Goal: Information Seeking & Learning: Understand process/instructions

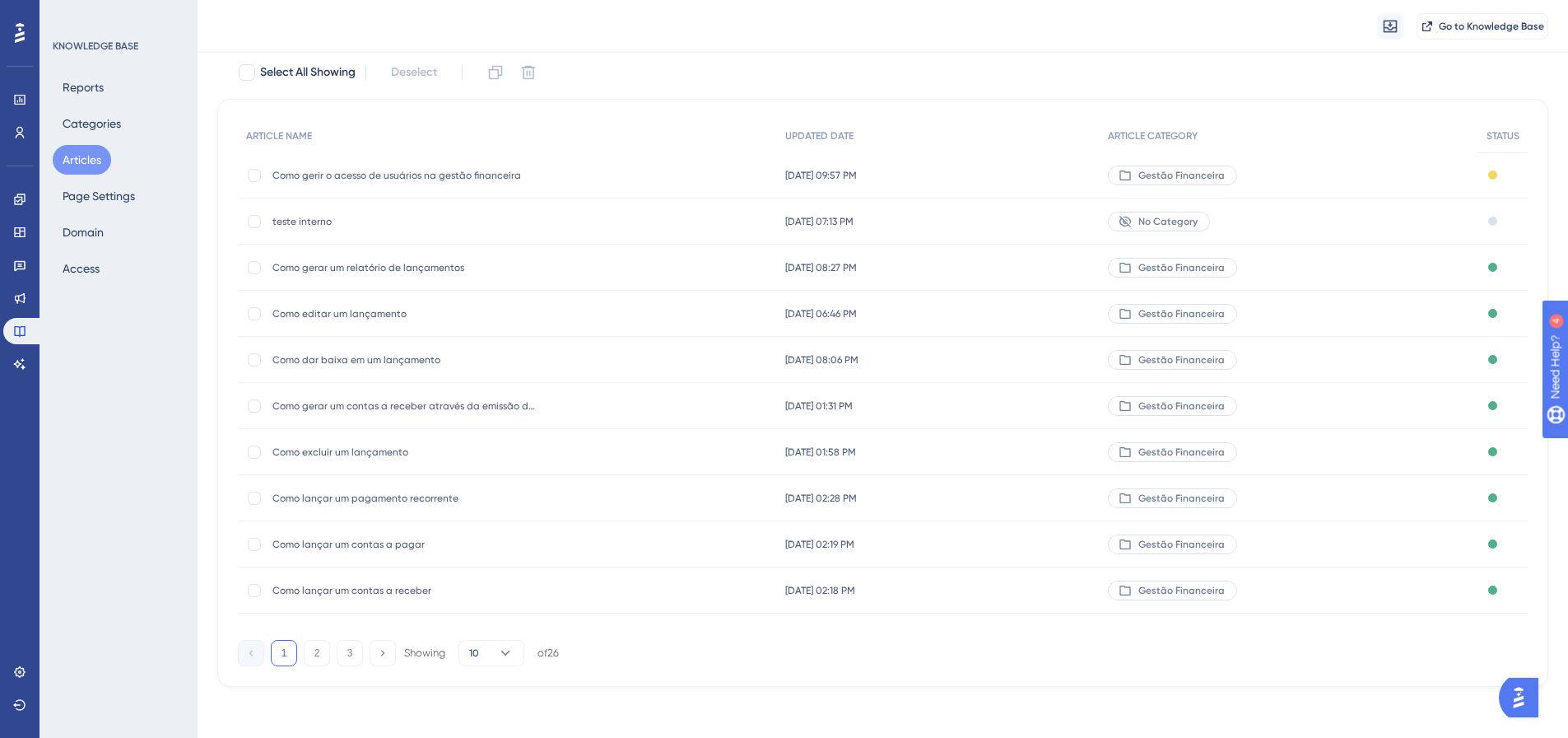
scroll to position [101, 0]
click at [323, 654] on button "2" at bounding box center [317, 651] width 26 height 26
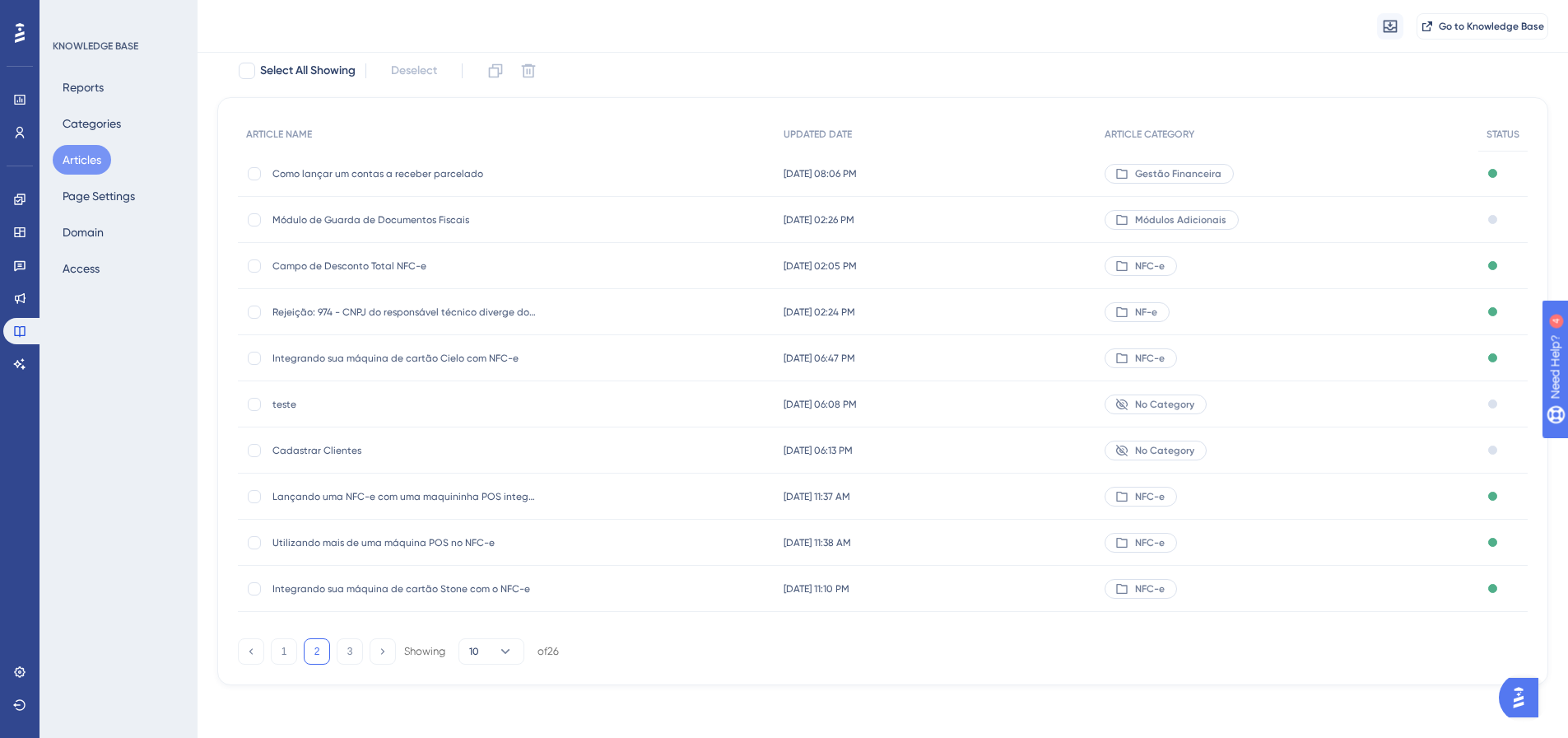
click at [383, 219] on span "Módulo de Guarda de Documentos Fiscais" at bounding box center [404, 220] width 264 height 14
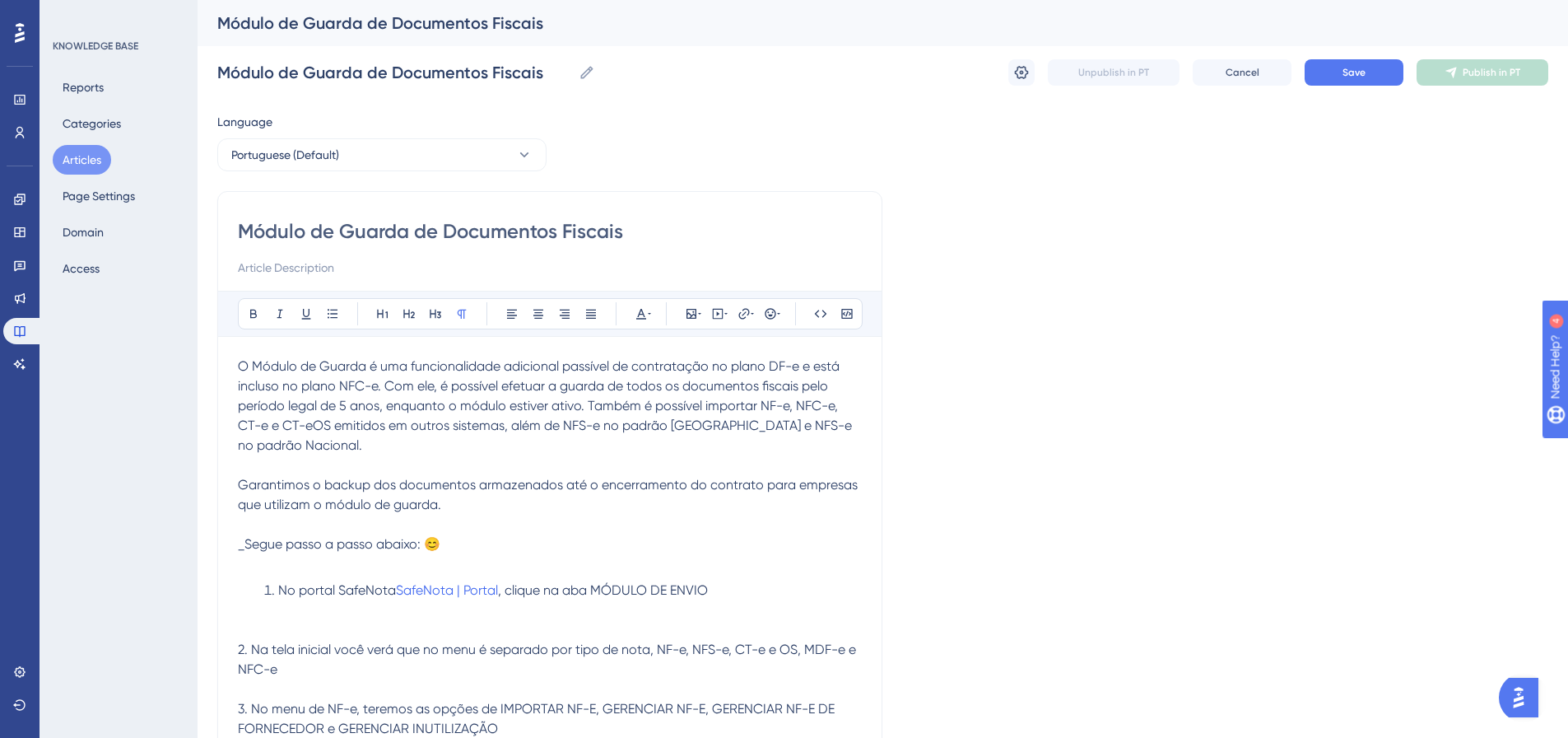
drag, startPoint x: 641, startPoint y: 233, endPoint x: 333, endPoint y: 248, distance: 308.4
click at [333, 248] on div "Módulo de Guarda de Documentos Fiscais" at bounding box center [550, 248] width 624 height 59
type input "Módulo de"
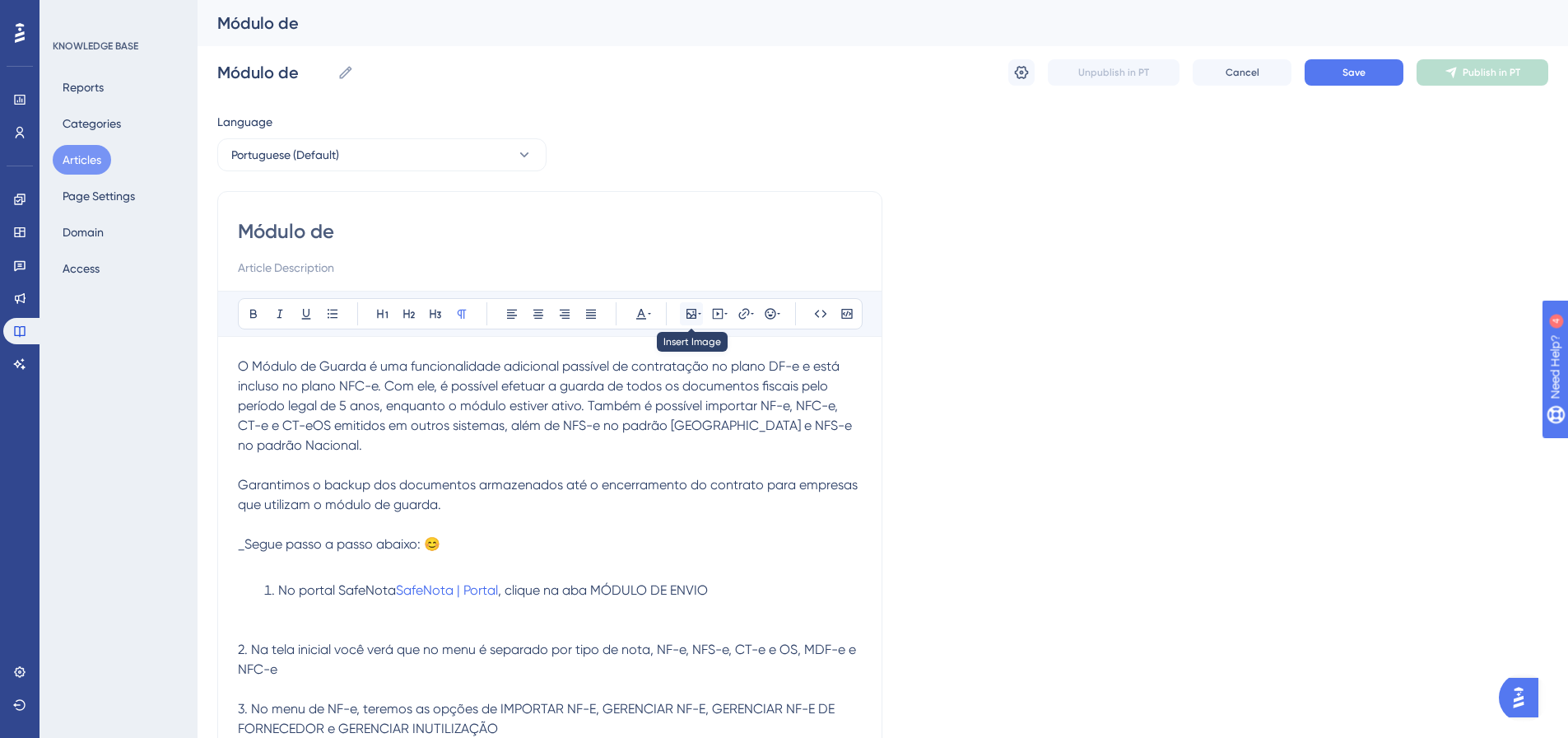
type input "Módulo de"
type input "Módulo de c"
type input "Módulo de"
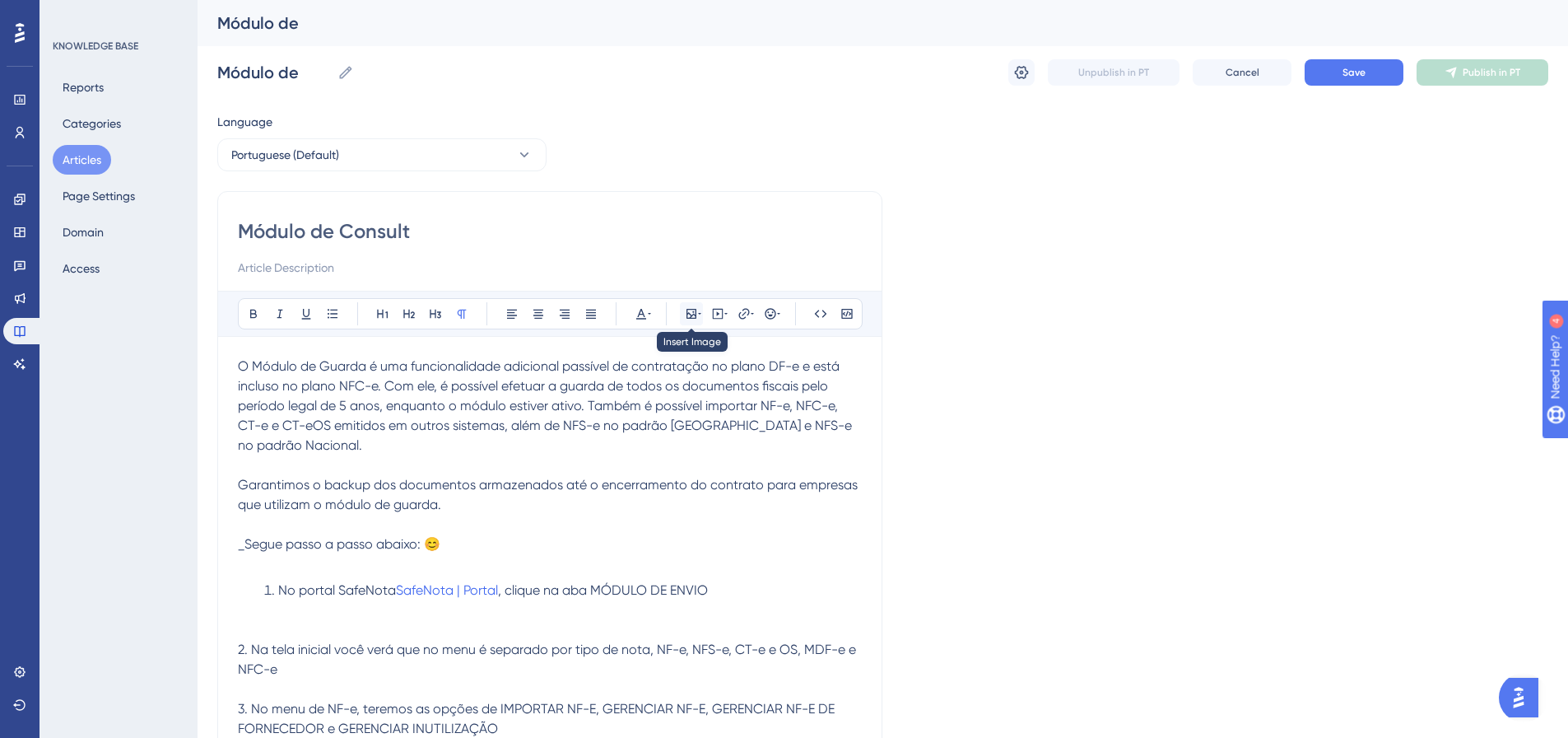
type input "Módulo de Consulta"
click at [417, 497] on span "Garantimos o backup dos documentos armazenados até o encerramento do contrato p…" at bounding box center [549, 494] width 623 height 35
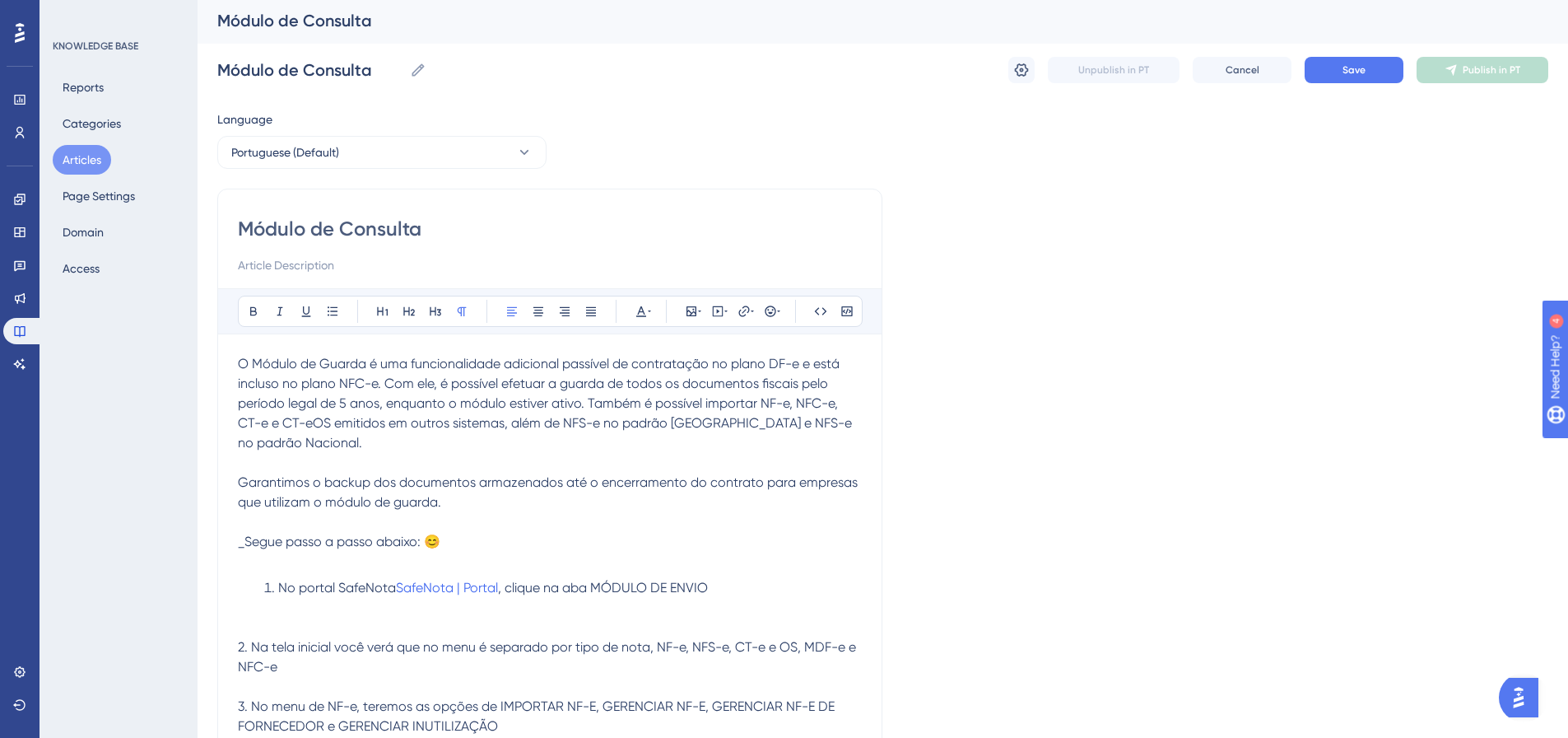
click at [444, 382] on span "O Módulo de Guarda é uma funcionalidade adicional passível de contratação no pl…" at bounding box center [546, 402] width 617 height 94
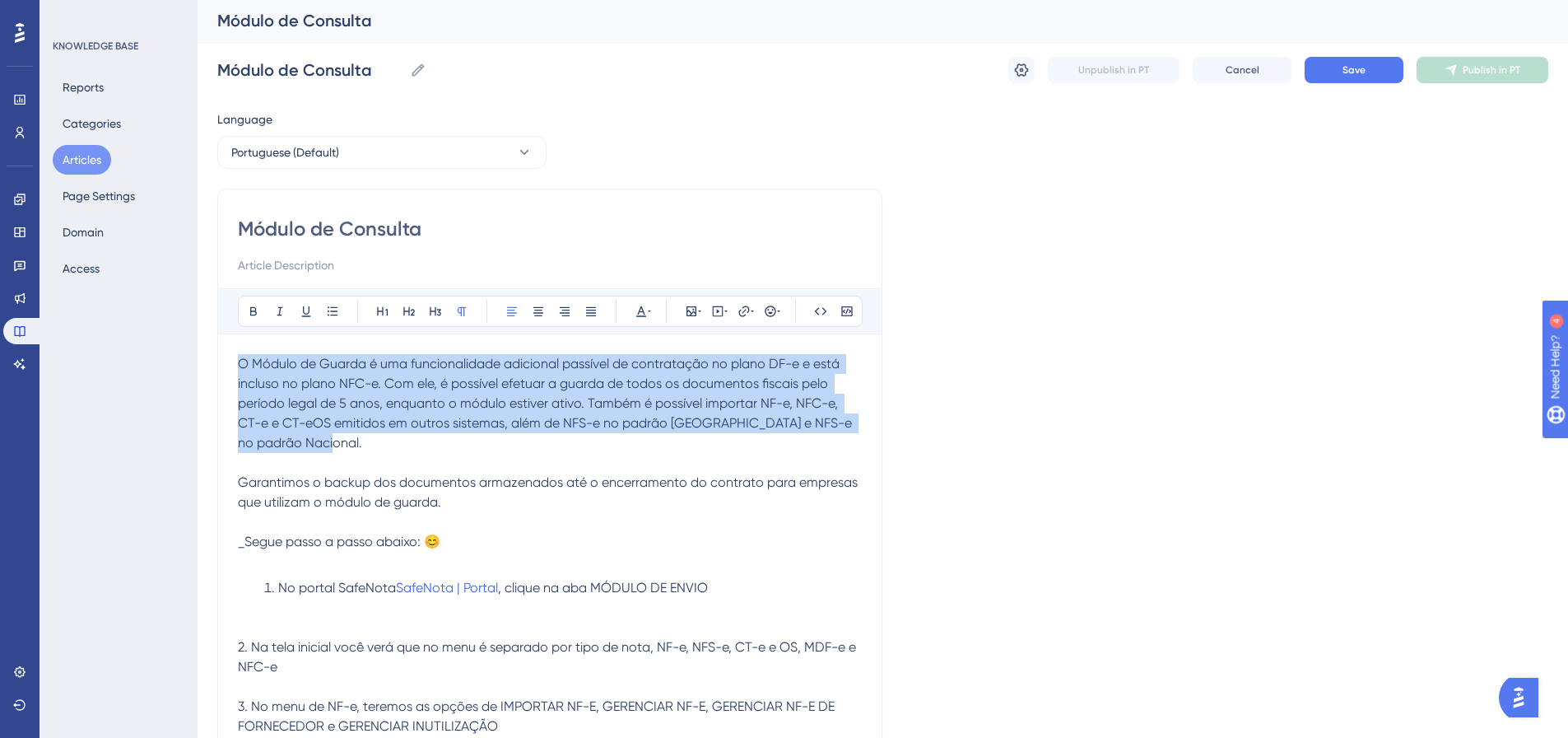
drag, startPoint x: 327, startPoint y: 435, endPoint x: 217, endPoint y: 354, distance: 136.6
click at [217, 354] on div "Performance Users Engagement Widgets Feedback Product Updates Knowledge Base AI…" at bounding box center [883, 653] width 1371 height 1313
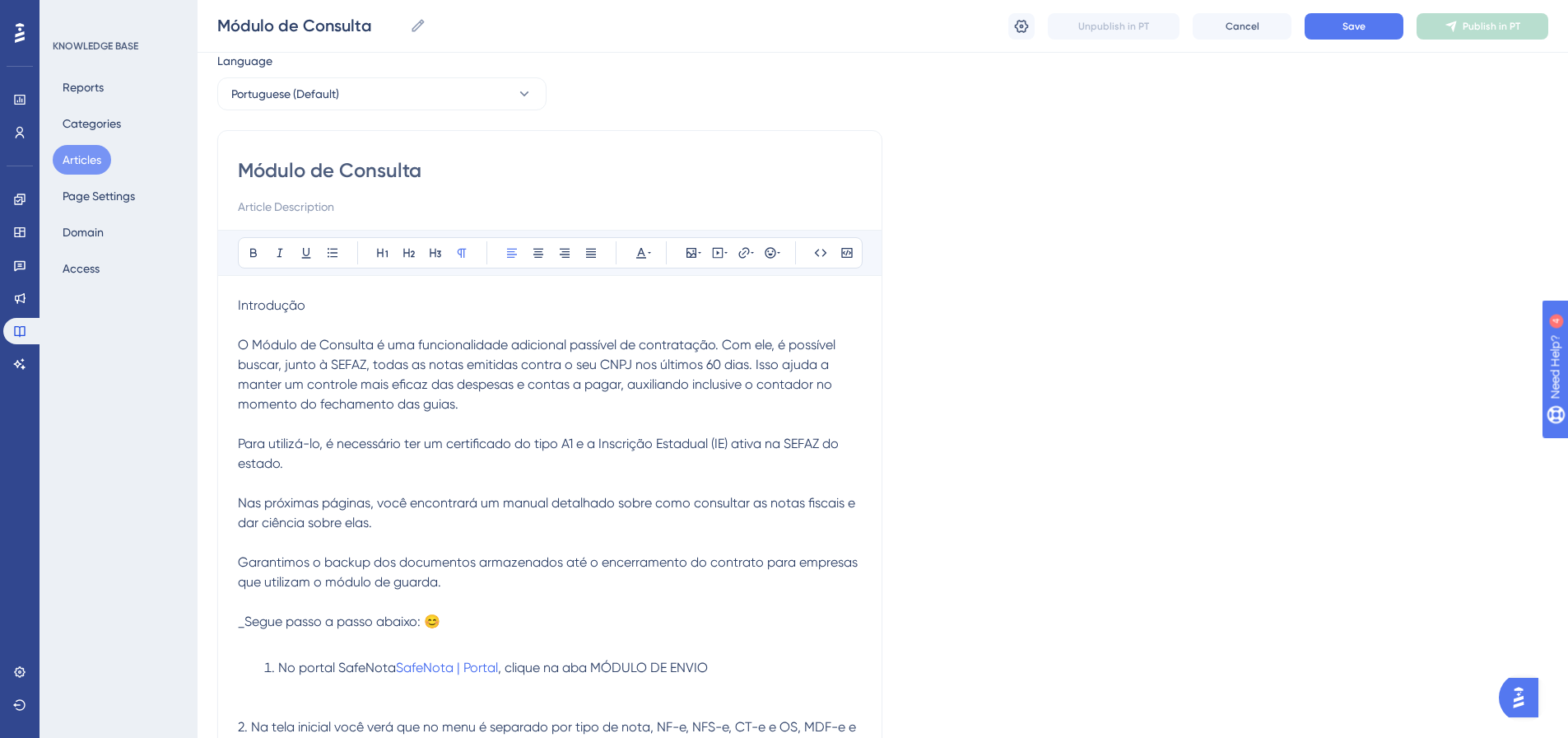
scroll to position [167, 0]
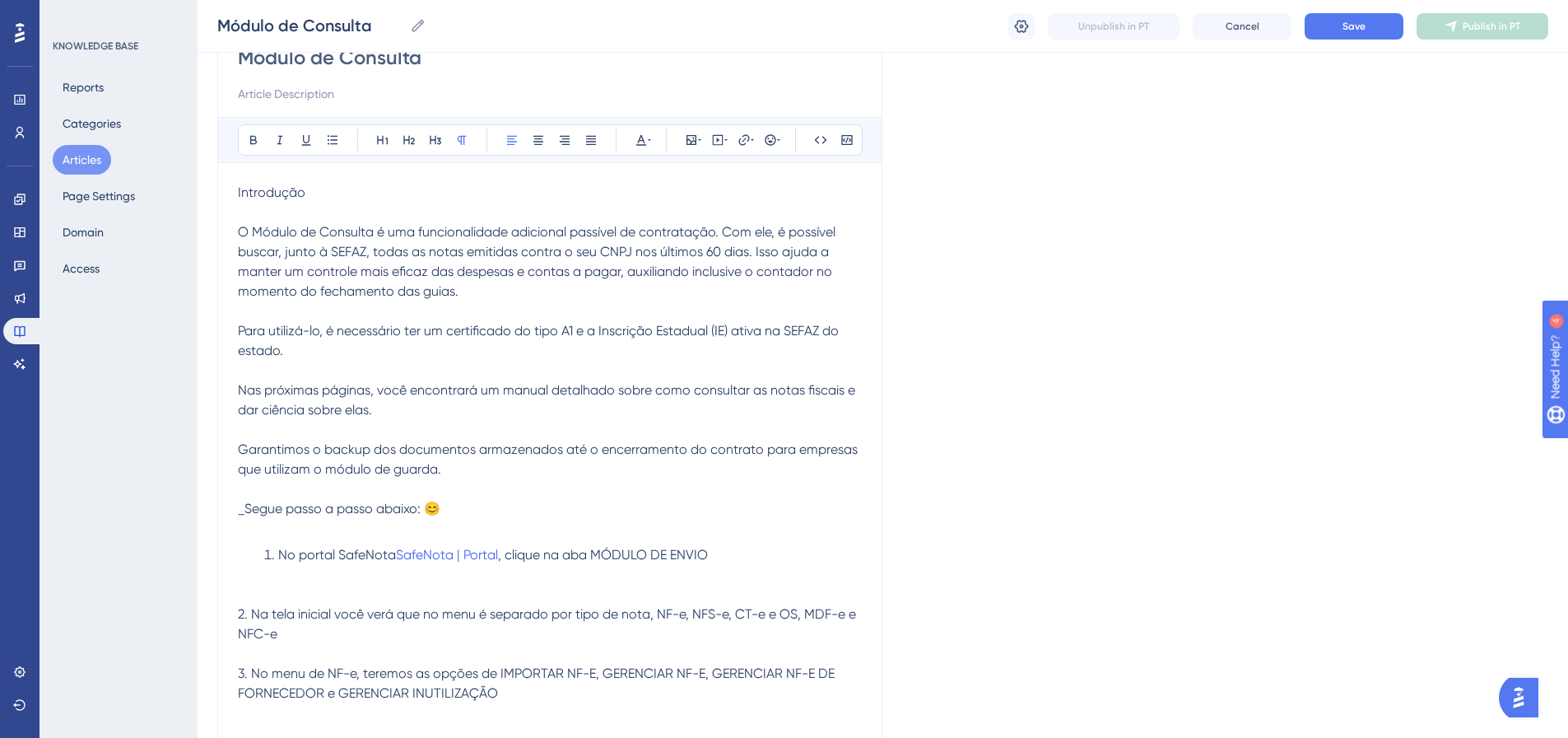
click at [408, 412] on p "Introdução O Módulo de Consulta é uma funcionalidade adicional passível de cont…" at bounding box center [550, 302] width 624 height 238
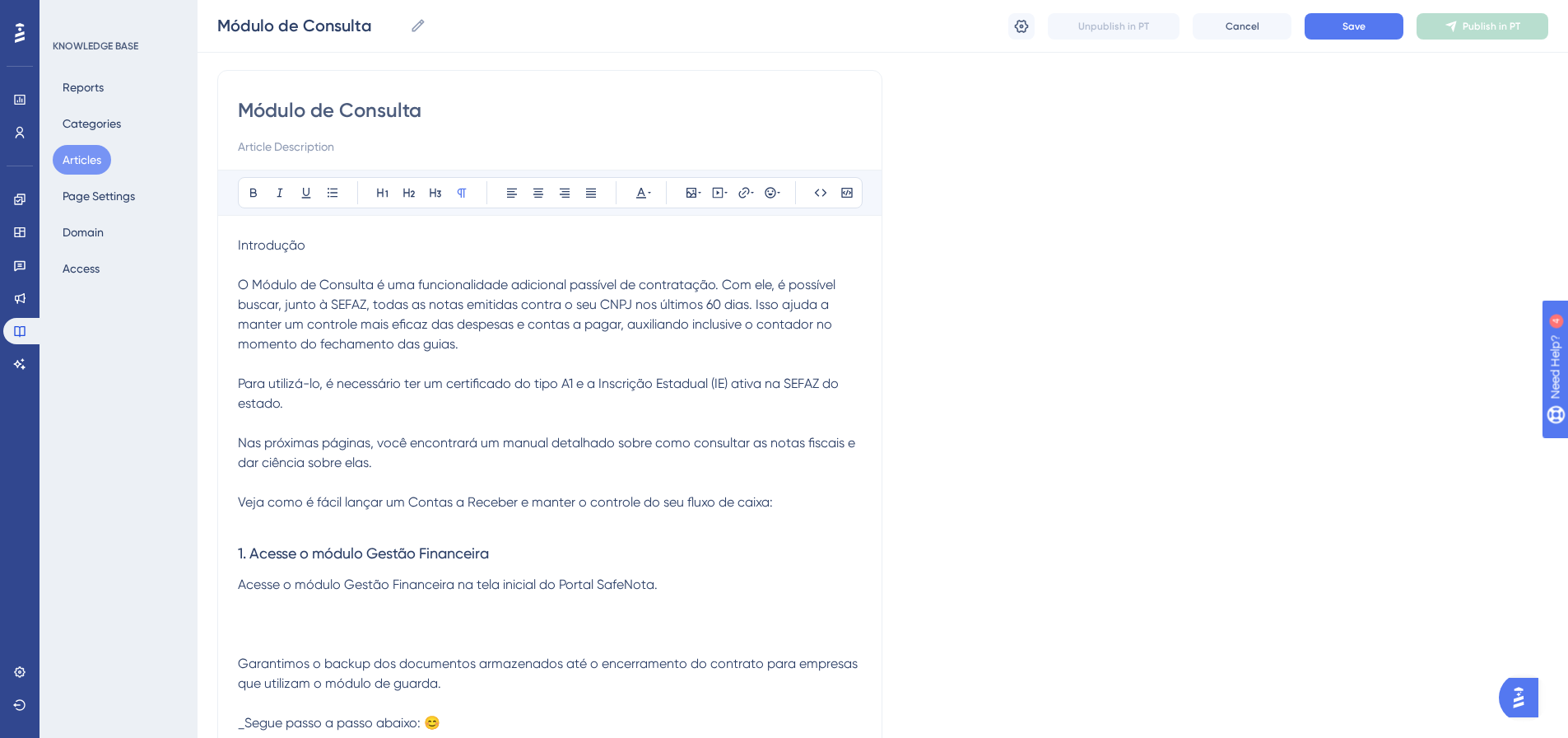
scroll to position [85, 0]
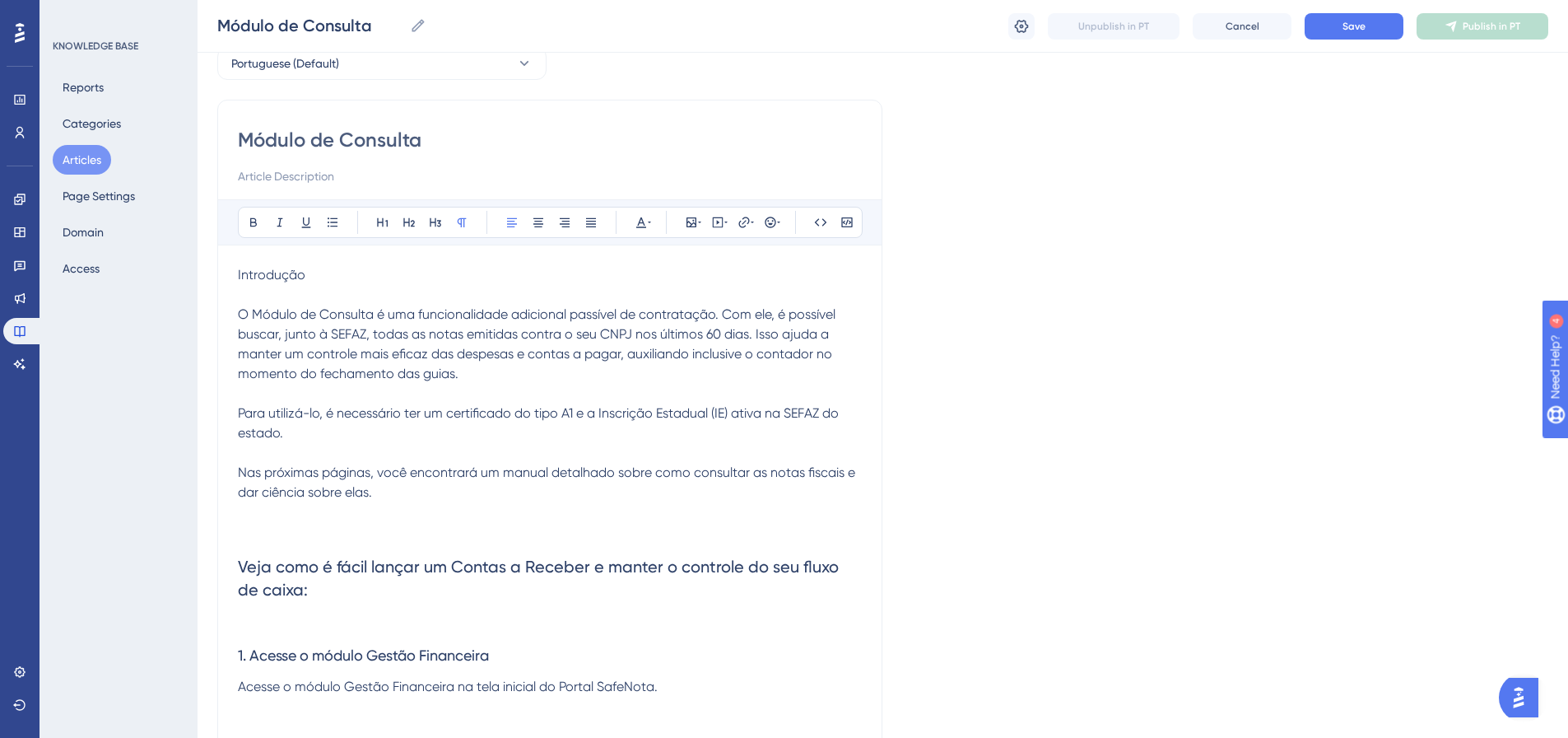
click at [241, 315] on span "Introdução O Módulo de Consulta é uma funcionalidade adicional passível de cont…" at bounding box center [548, 382] width 621 height 233
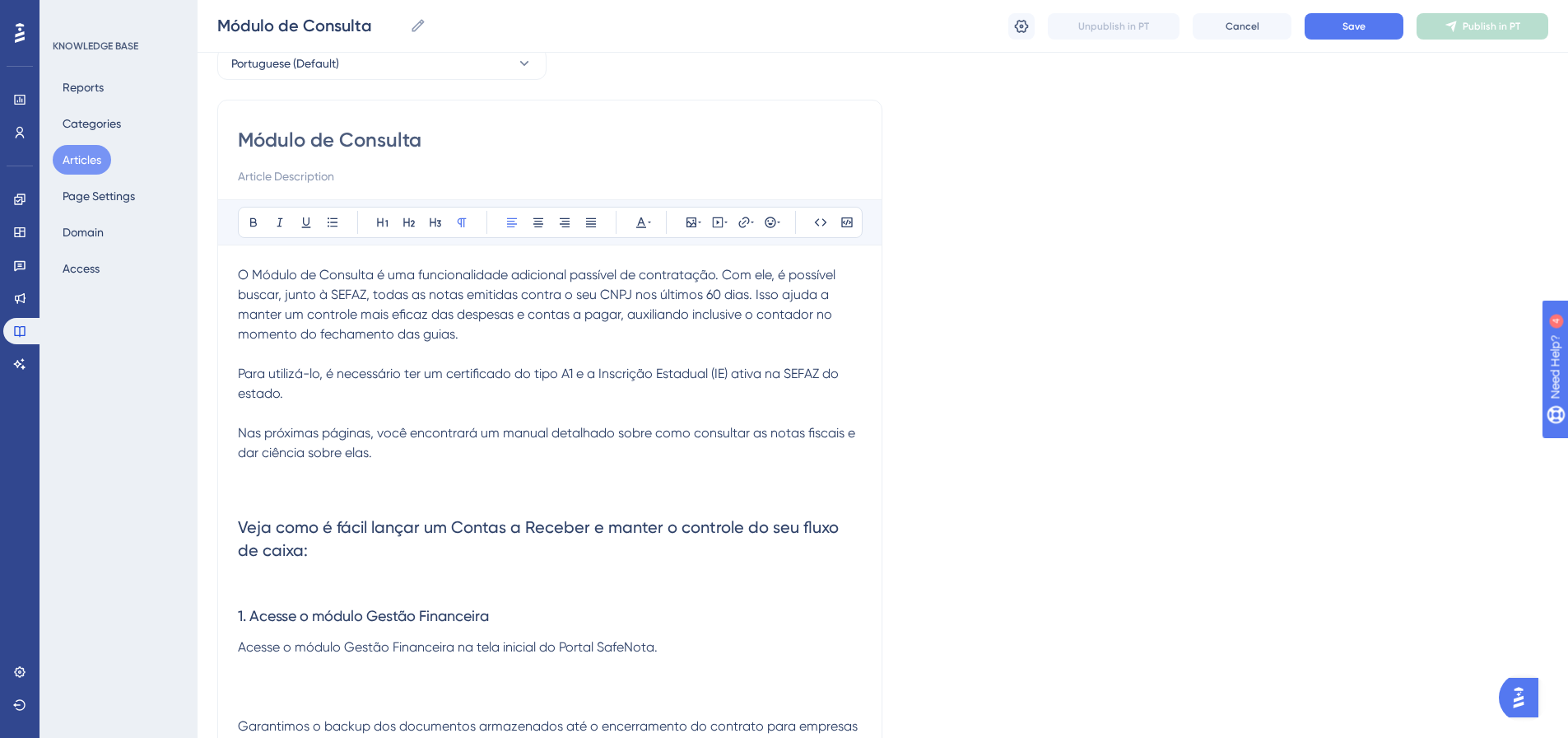
click at [333, 402] on p "O Módulo de Consulta é uma funcionalidade adicional passível de contratação. Co…" at bounding box center [550, 384] width 624 height 238
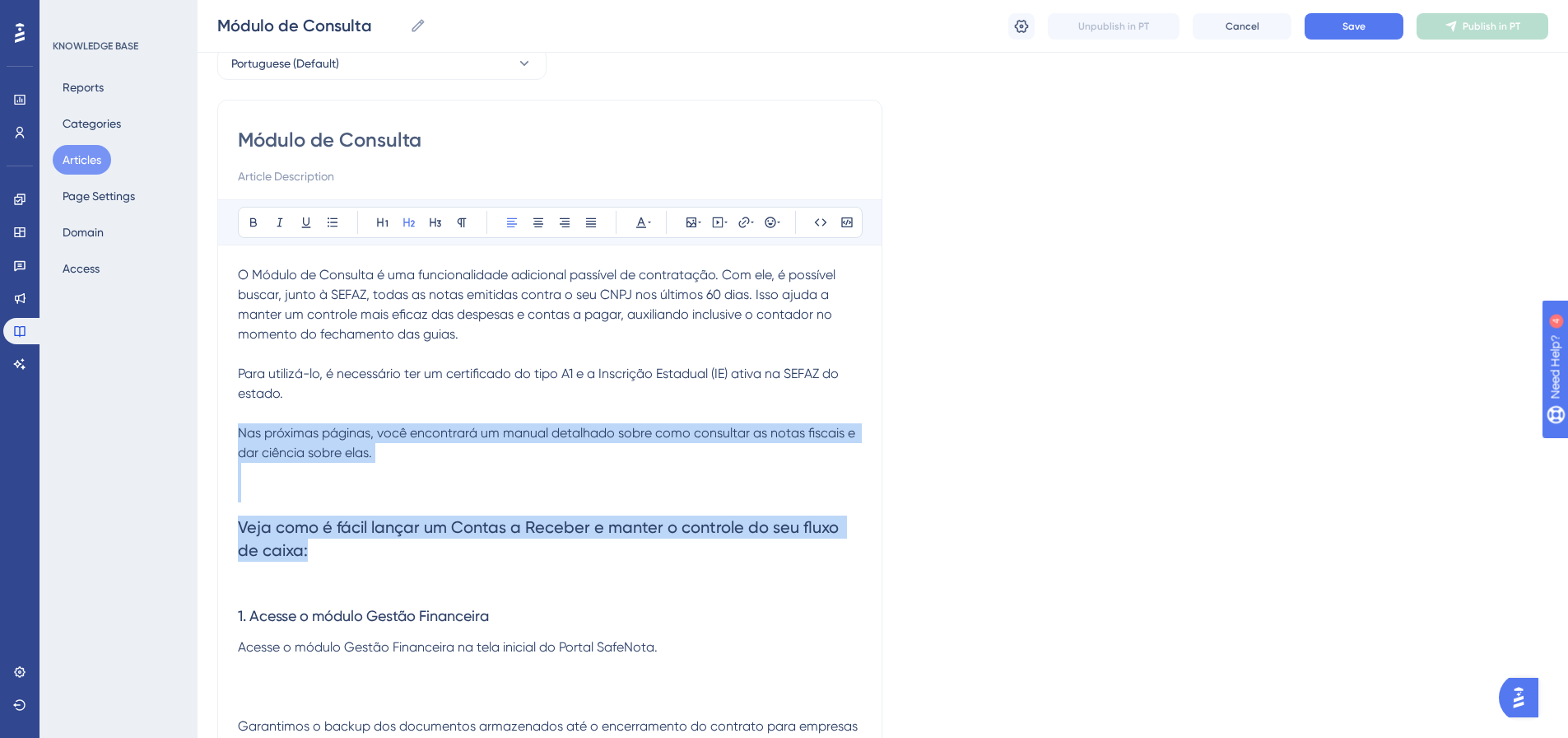
drag, startPoint x: 299, startPoint y: 545, endPoint x: 199, endPoint y: 431, distance: 151.6
click at [199, 431] on div "Performance Users Engagement Widgets Feedback Product Updates Knowledge Base AI…" at bounding box center [883, 734] width 1371 height 1639
click at [282, 451] on span "O Módulo de Consulta é uma funcionalidade adicional passível de contratação. Co…" at bounding box center [548, 363] width 621 height 194
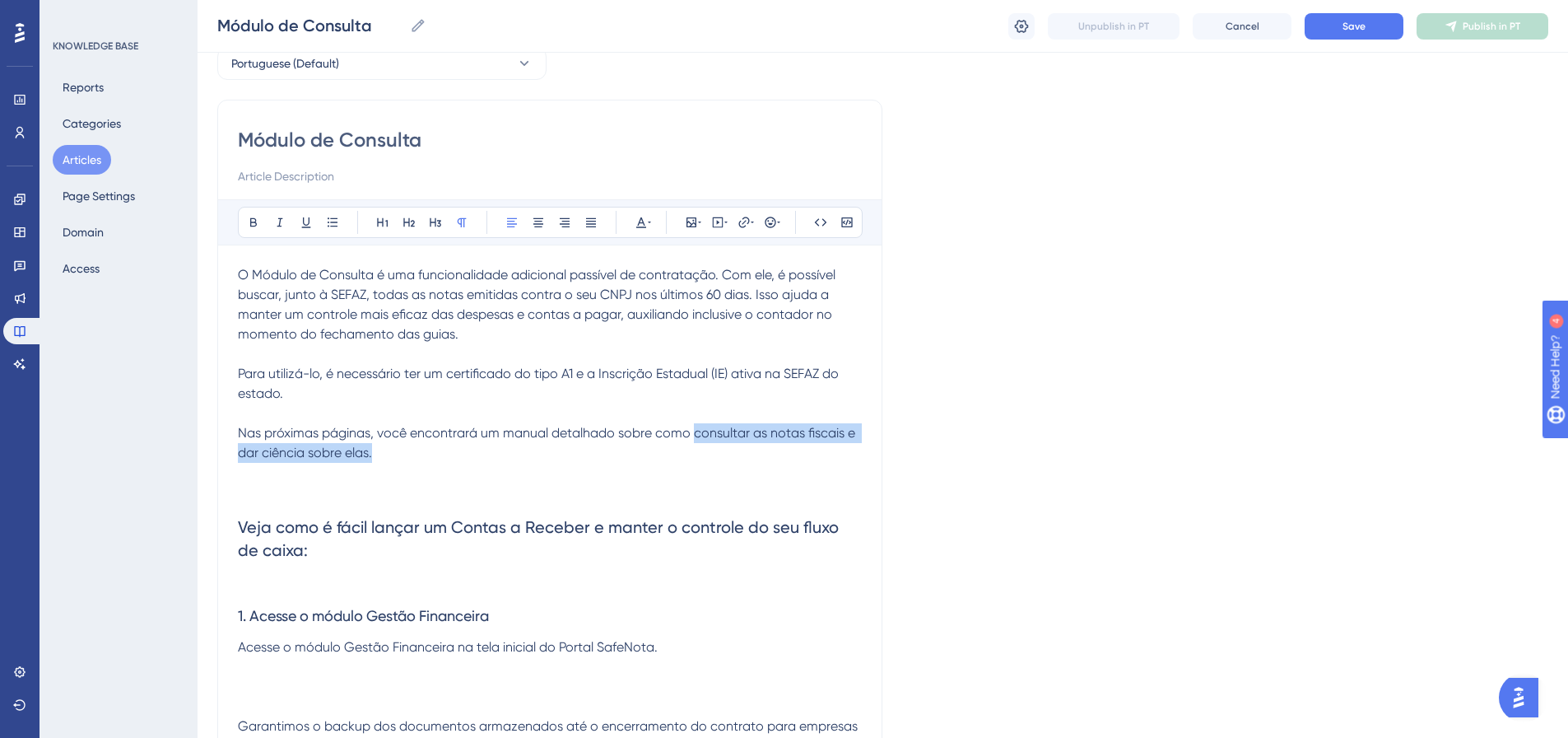
drag, startPoint x: 694, startPoint y: 437, endPoint x: 384, endPoint y: 459, distance: 310.8
click at [384, 459] on p "O Módulo de Consulta é uma funcionalidade adicional passível de contratação. Co…" at bounding box center [550, 384] width 624 height 238
copy span "consultar as notas fiscais e dar ciência sobre elas."
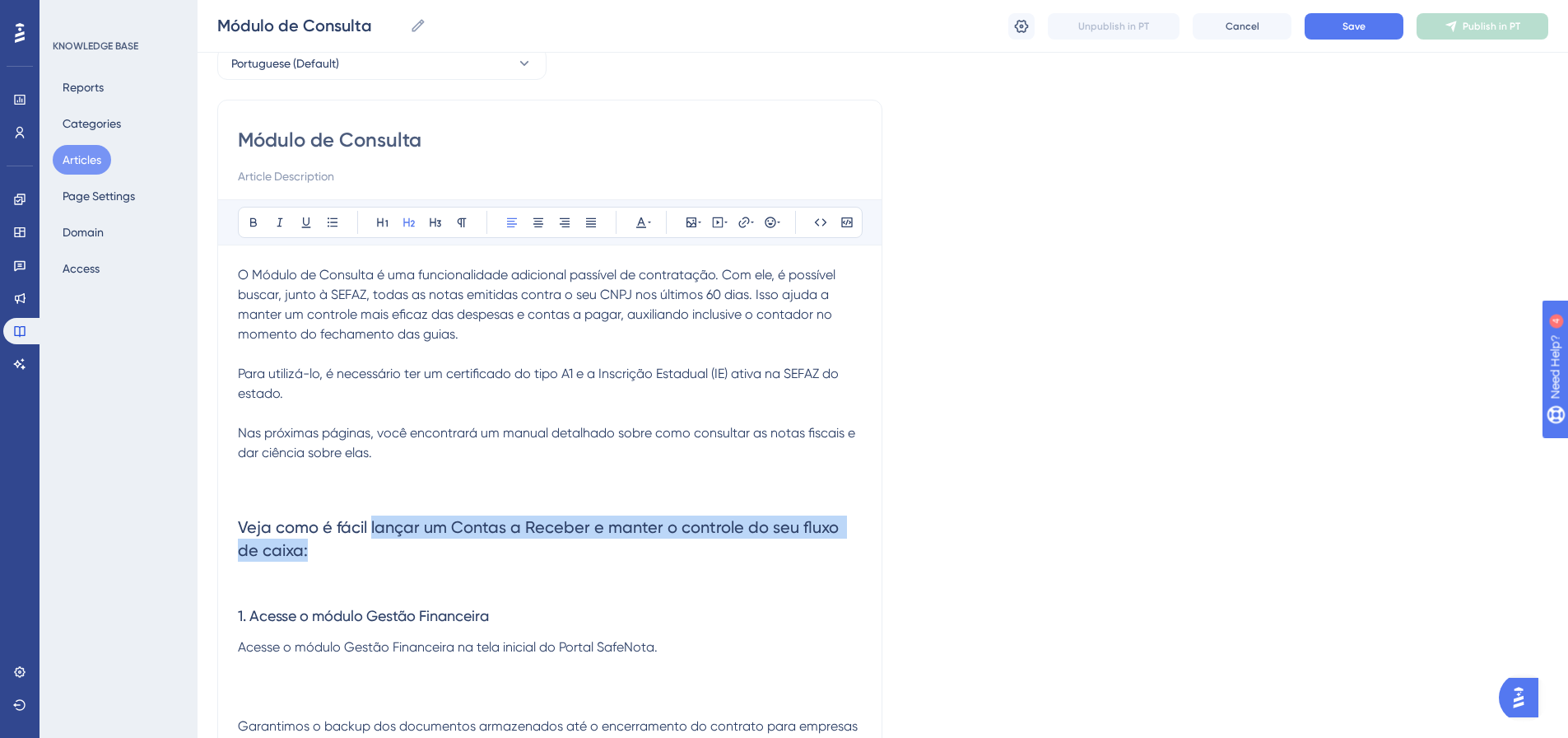
drag, startPoint x: 286, startPoint y: 557, endPoint x: 371, endPoint y: 535, distance: 87.8
click at [371, 535] on h2 "Veja como é fácil lançar um Contas a Receber e manter o controle do seu fluxo d…" at bounding box center [550, 538] width 624 height 73
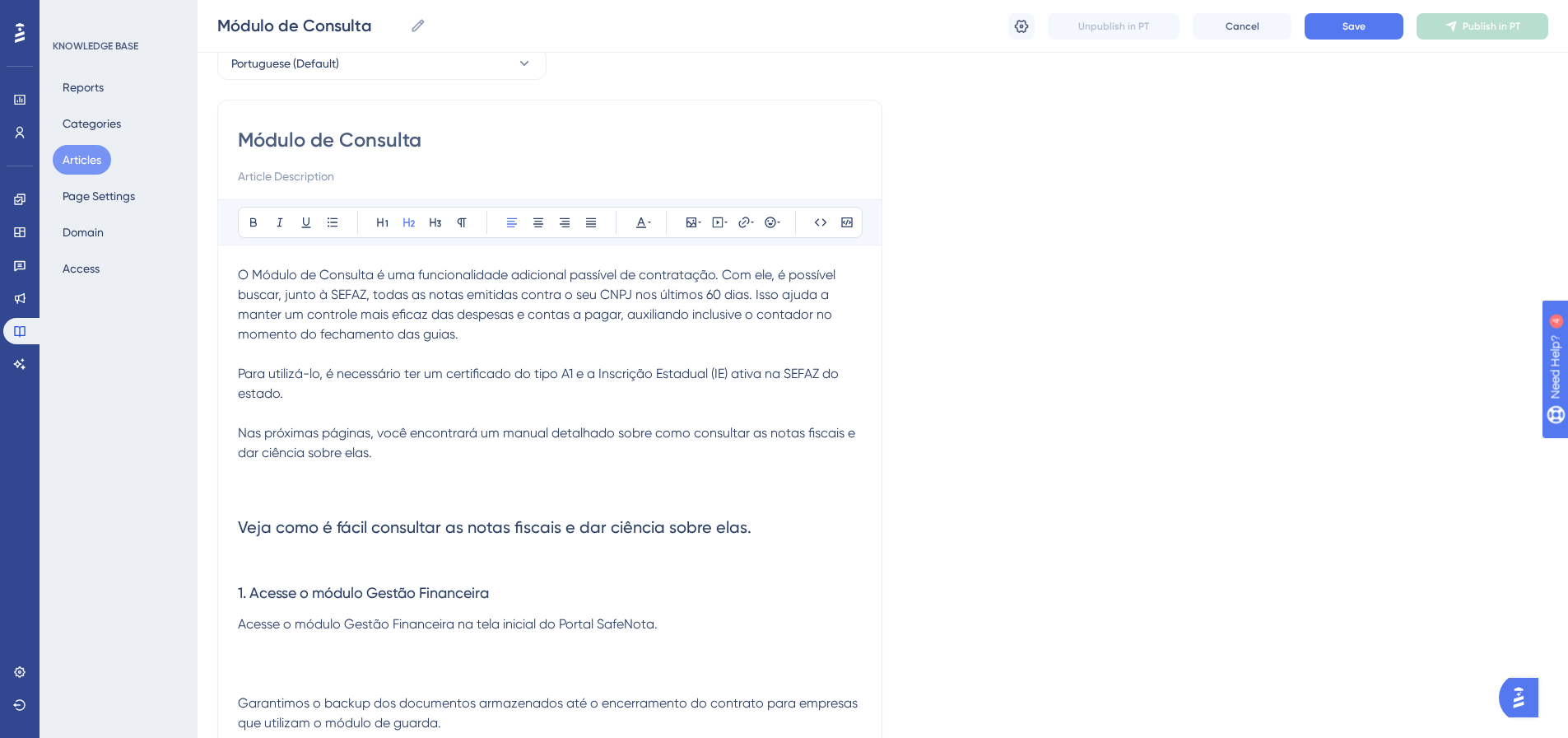
click at [564, 530] on span "Veja como é fácil consultar as notas fiscais e dar ciência sobre elas." at bounding box center [494, 527] width 514 height 20
click at [769, 528] on h2 "Veja como é fácil consultar as notas fiscais e dar ciência sobre elas." at bounding box center [550, 526] width 624 height 50
click at [352, 480] on p "O Módulo de Consulta é uma funcionalidade adicional passível de contratação. Co…" at bounding box center [550, 384] width 624 height 238
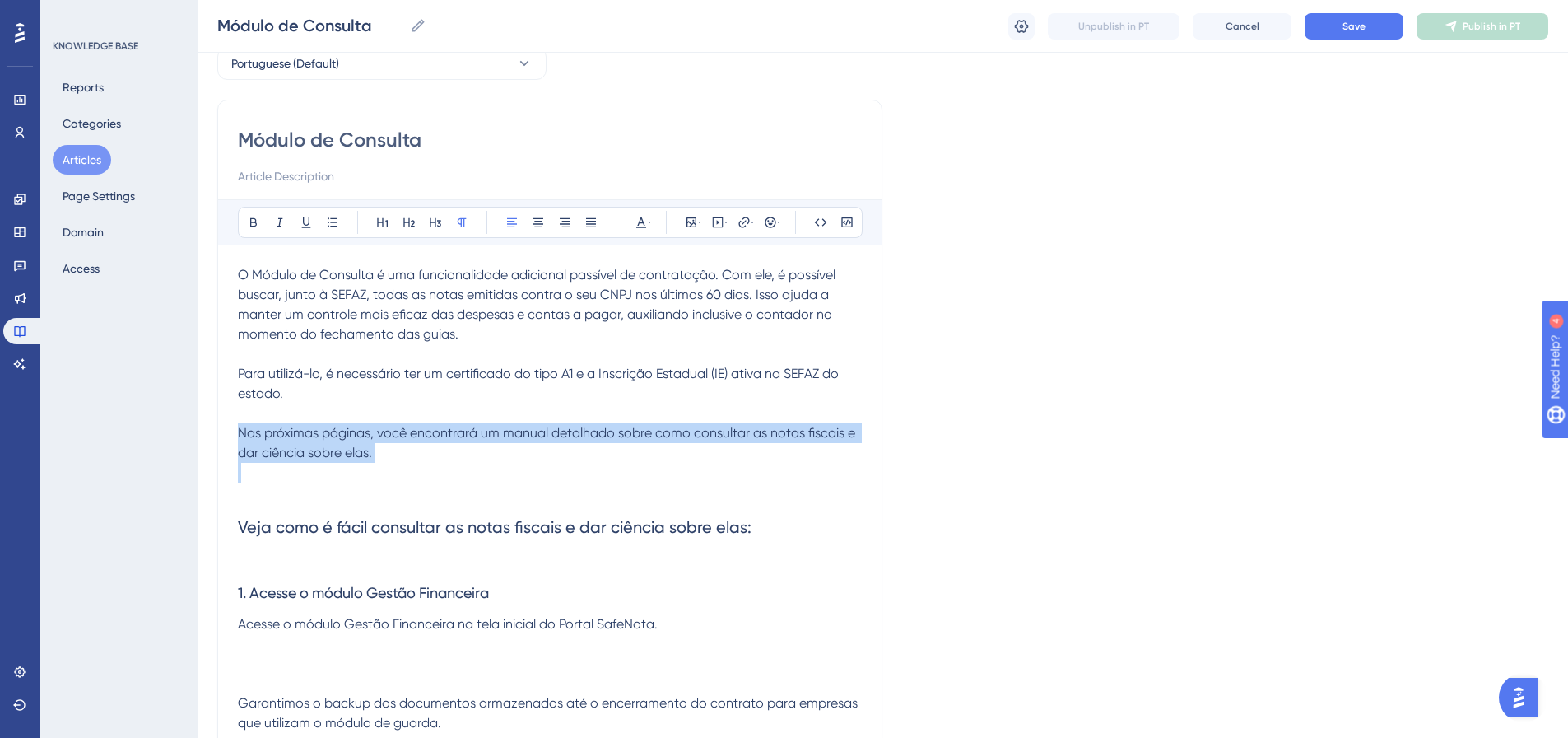
drag, startPoint x: 310, startPoint y: 489, endPoint x: 234, endPoint y: 435, distance: 93.2
click at [234, 435] on div "Módulo de Consulta Bold Italic Underline Bullet Point Heading 1 Heading 2 Headi…" at bounding box center [550, 752] width 665 height 1306
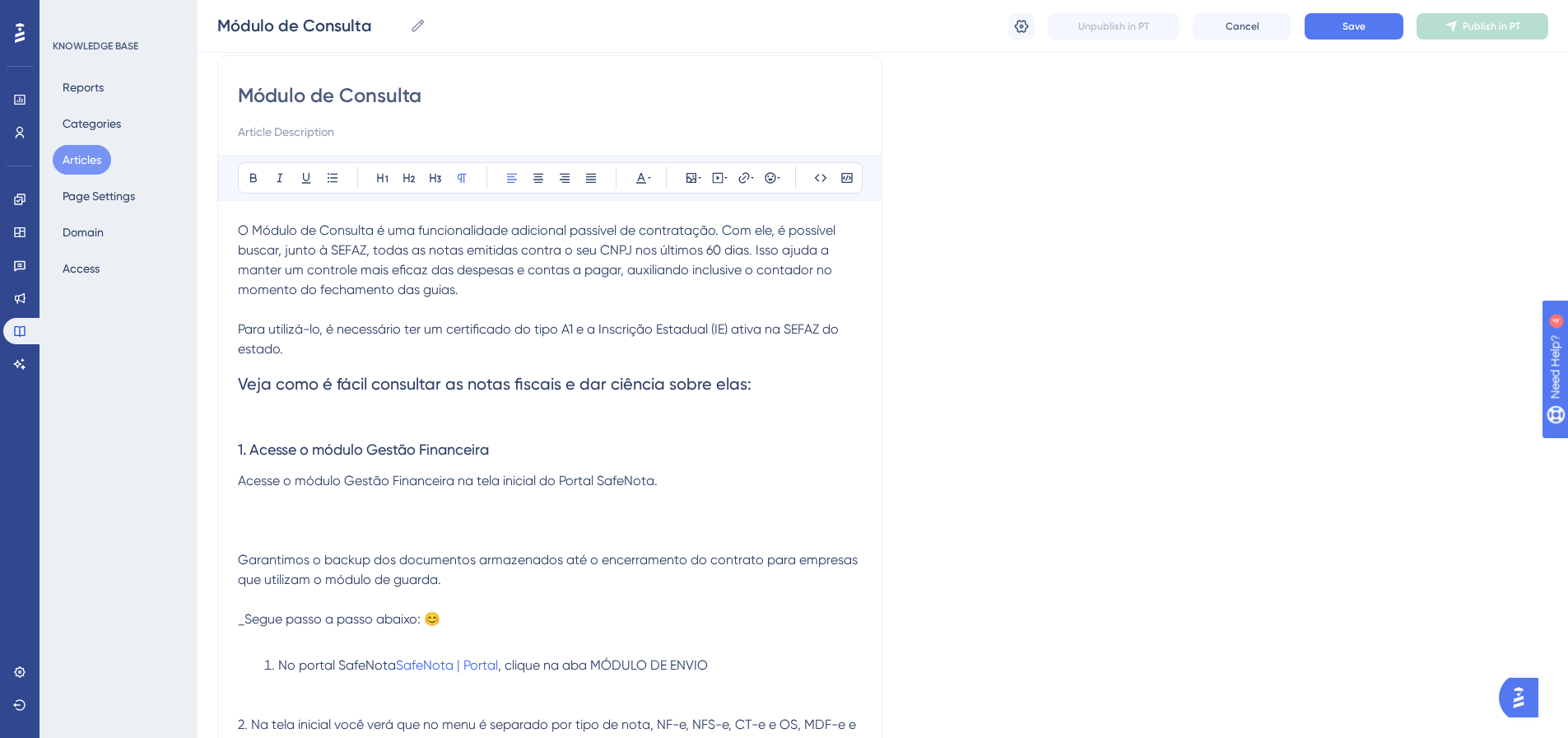
scroll to position [167, 0]
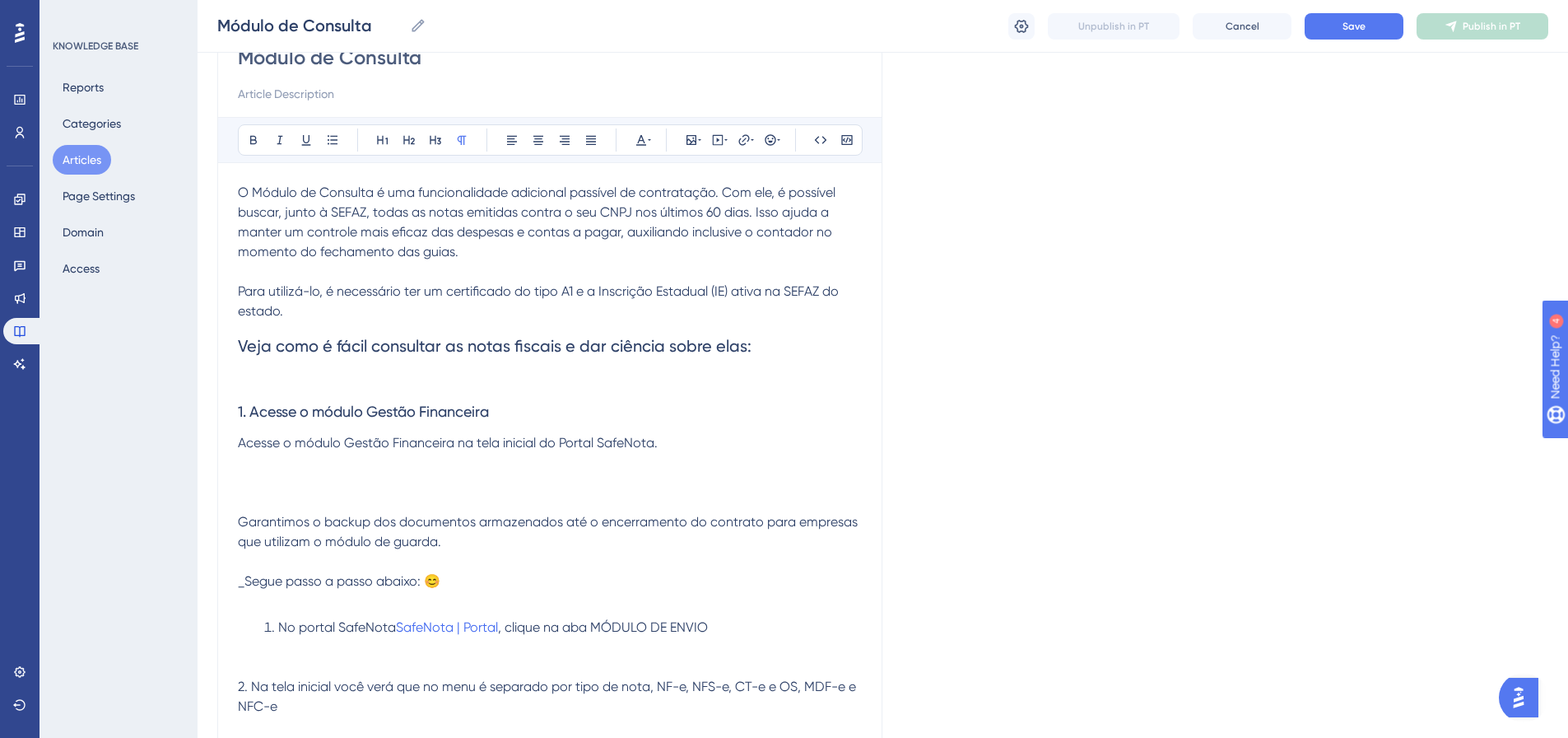
click at [305, 382] on p at bounding box center [550, 381] width 624 height 20
click at [293, 320] on div "O Módulo de Consulta é uma funcionalidade adicional passível de contratação. Co…" at bounding box center [550, 693] width 624 height 1022
click at [316, 313] on p "O Módulo de Consulta é uma funcionalidade adicional passível de contratação. Co…" at bounding box center [550, 252] width 624 height 139
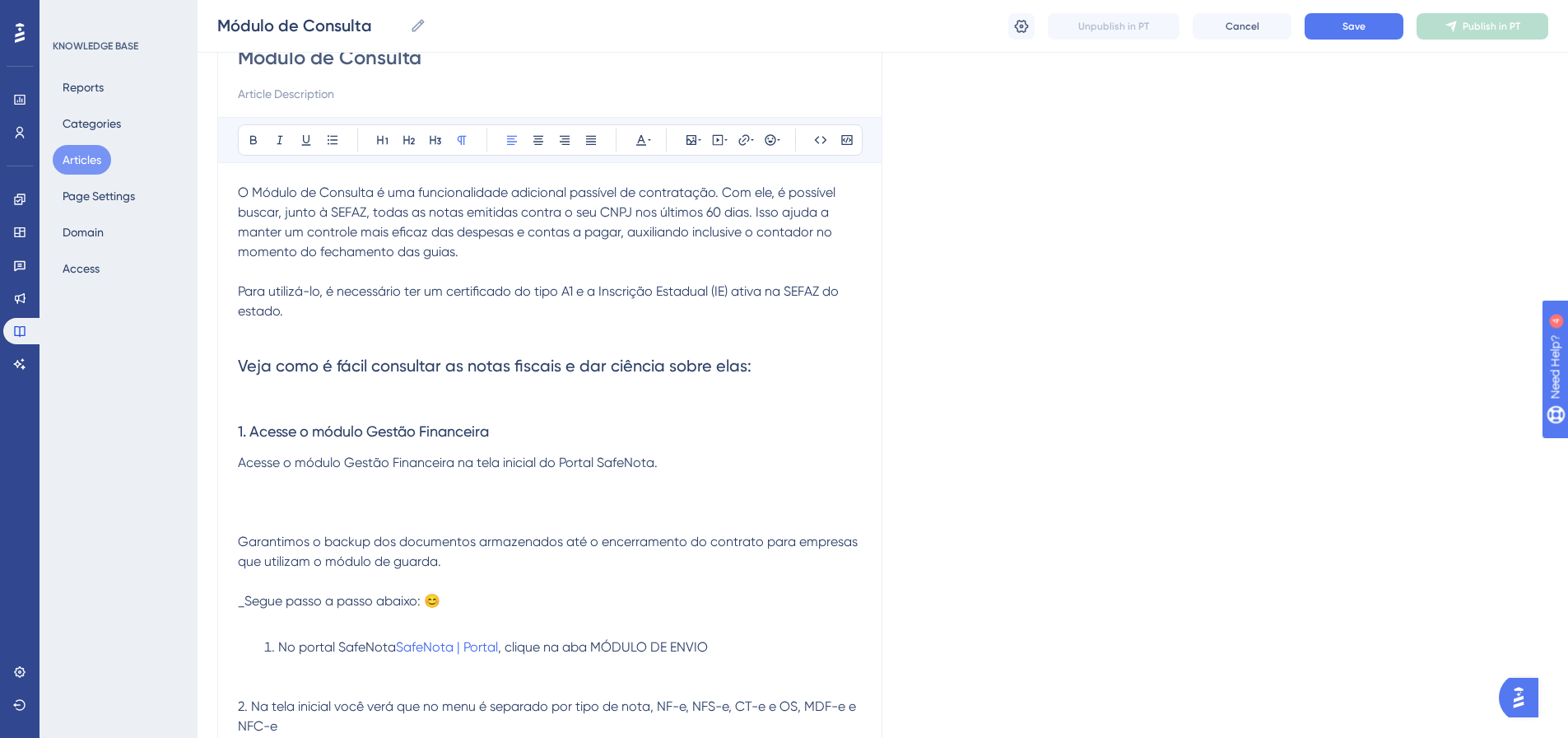
click at [247, 332] on p at bounding box center [550, 331] width 624 height 20
click at [246, 346] on h2 "Veja como é fácil consultar as notas fiscais e dar ciência sobre elas:" at bounding box center [550, 365] width 624 height 50
click at [248, 328] on p at bounding box center [550, 331] width 624 height 20
drag, startPoint x: 264, startPoint y: 347, endPoint x: 246, endPoint y: 335, distance: 21.6
click at [246, 335] on div "O Módulo de Consulta é uma funcionalidade adicional passível de contratação. Co…" at bounding box center [550, 703] width 624 height 1041
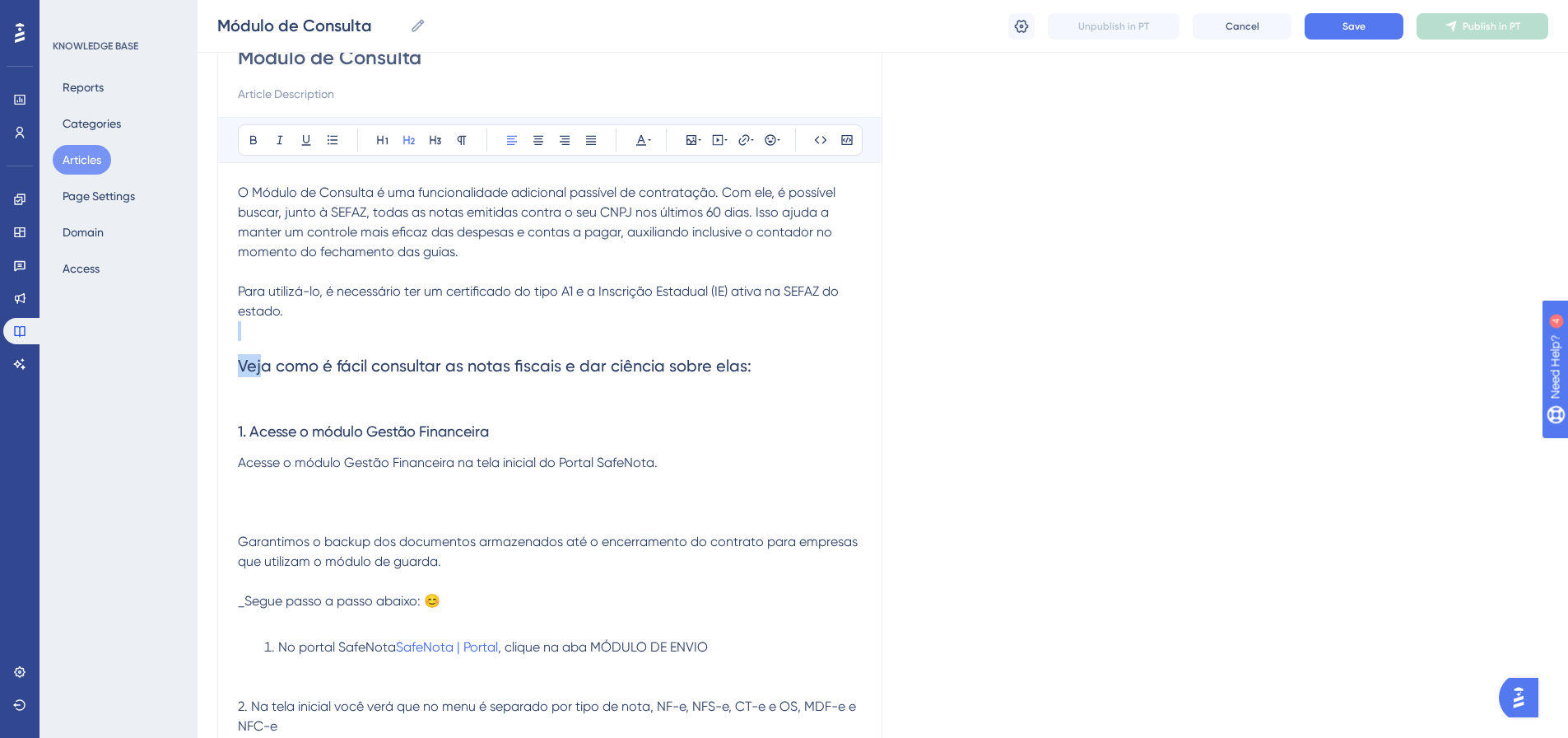
click at [248, 335] on p at bounding box center [550, 331] width 624 height 20
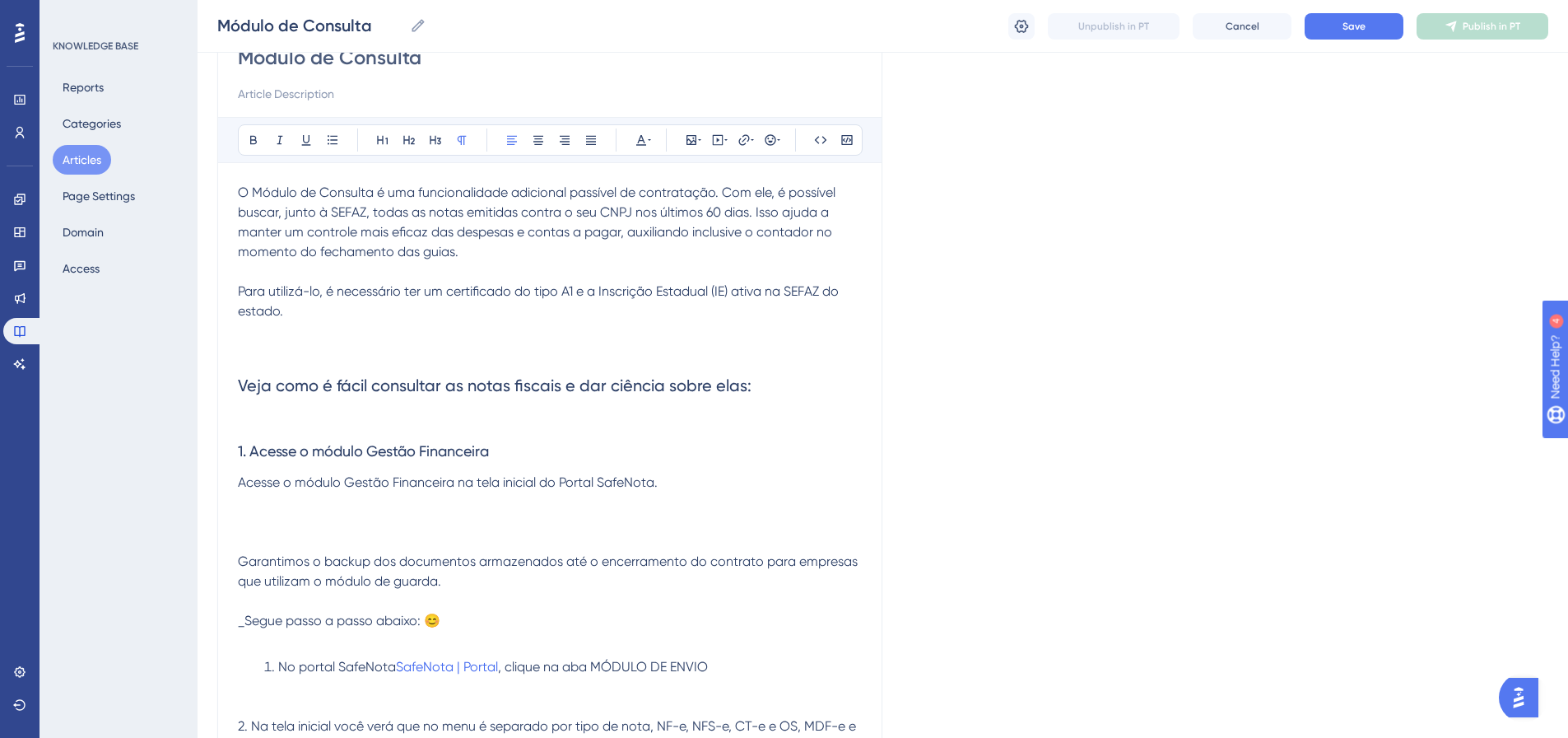
click at [261, 431] on h3 "1. Acesse o módulo Gestão Financeira" at bounding box center [550, 452] width 624 height 43
click at [255, 413] on p at bounding box center [550, 420] width 624 height 20
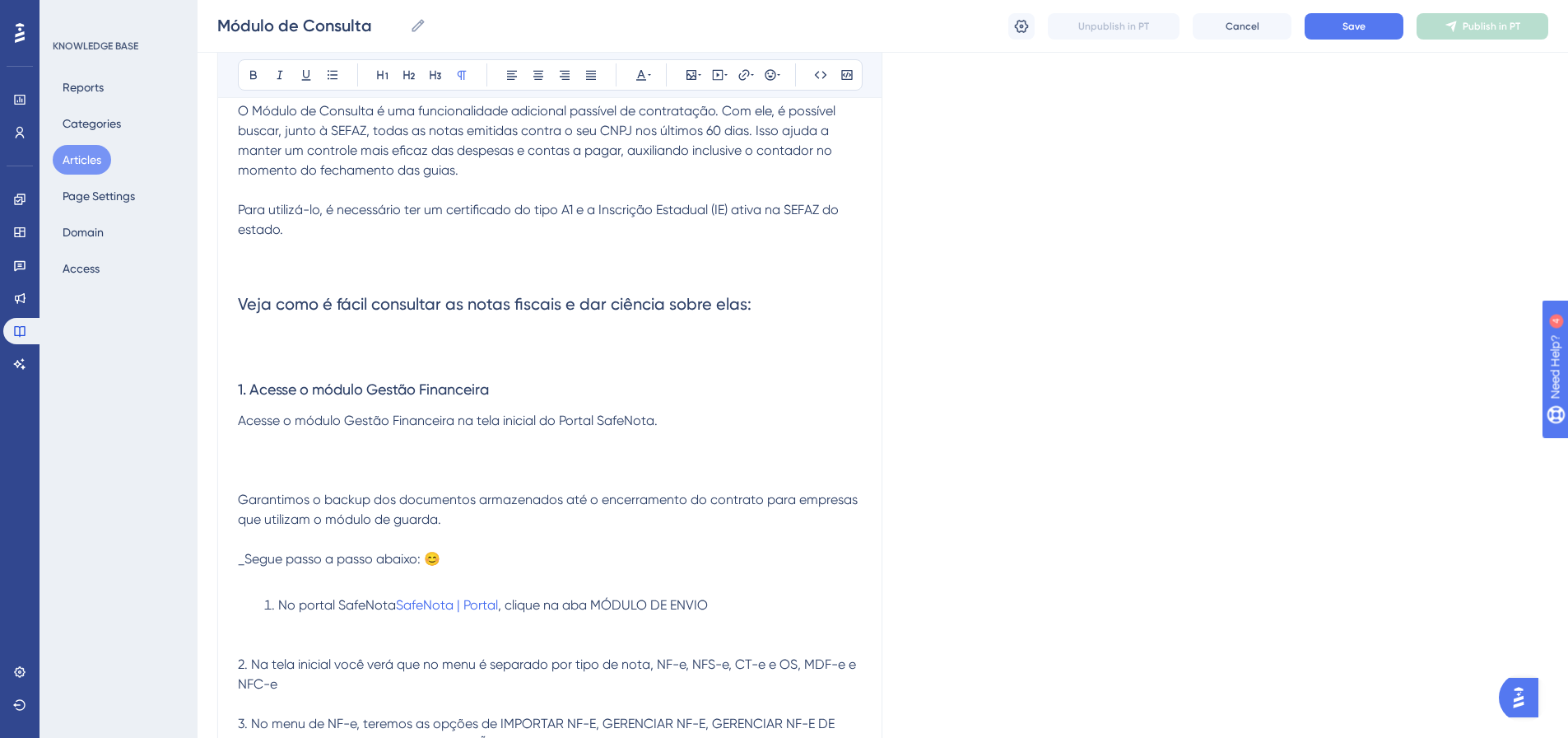
scroll to position [249, 0]
click at [299, 399] on h3 "1. Acesse o módulo Gestão Financeira" at bounding box center [550, 389] width 624 height 43
click at [435, 382] on span "1. Acesse o módulo Gestão Financeira" at bounding box center [363, 388] width 251 height 17
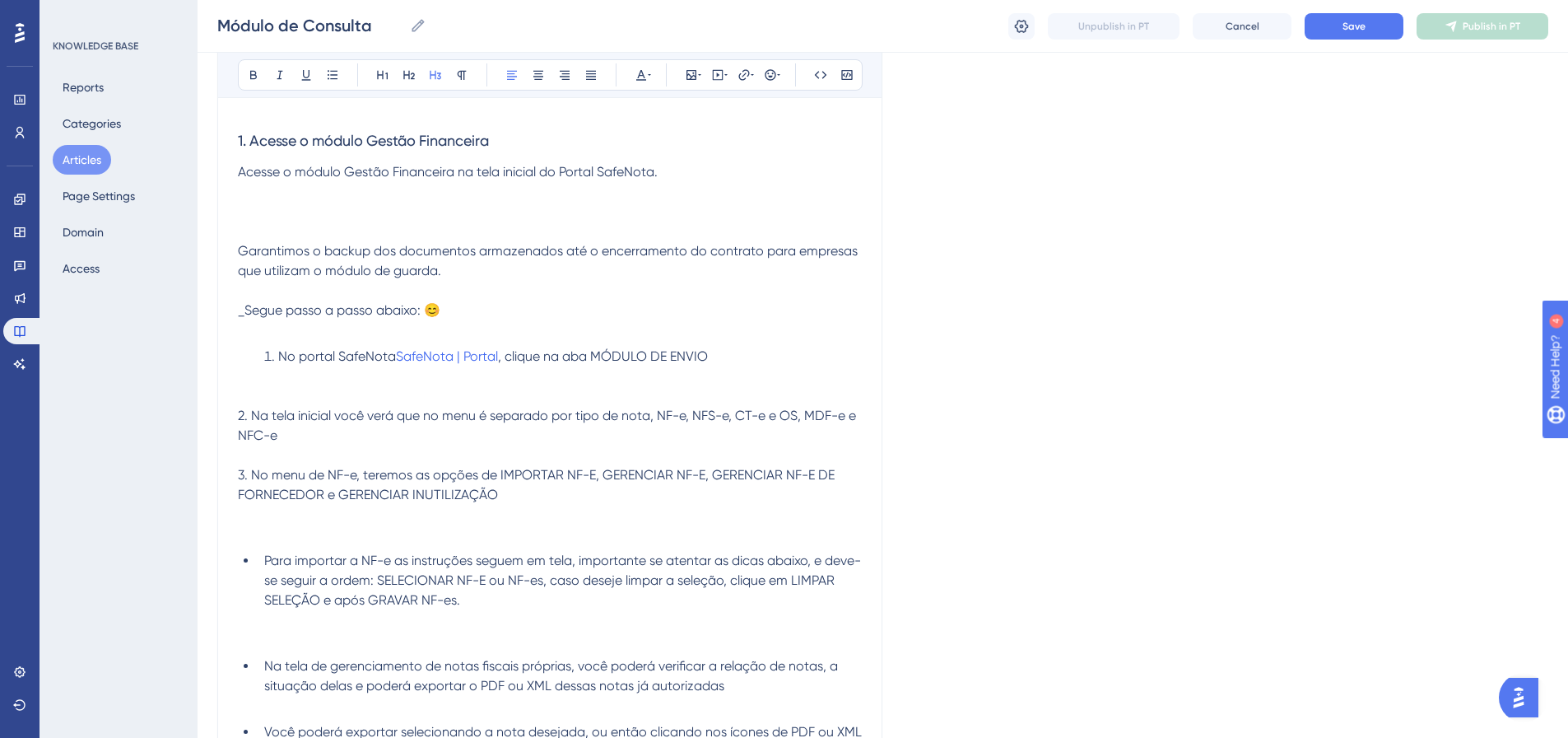
scroll to position [497, 0]
drag, startPoint x: 236, startPoint y: 227, endPoint x: 423, endPoint y: 388, distance: 246.8
click at [423, 388] on div "Módulo de Consulta Bold Italic Underline Bullet Point Heading 1 Heading 2 Headi…" at bounding box center [550, 320] width 665 height 1266
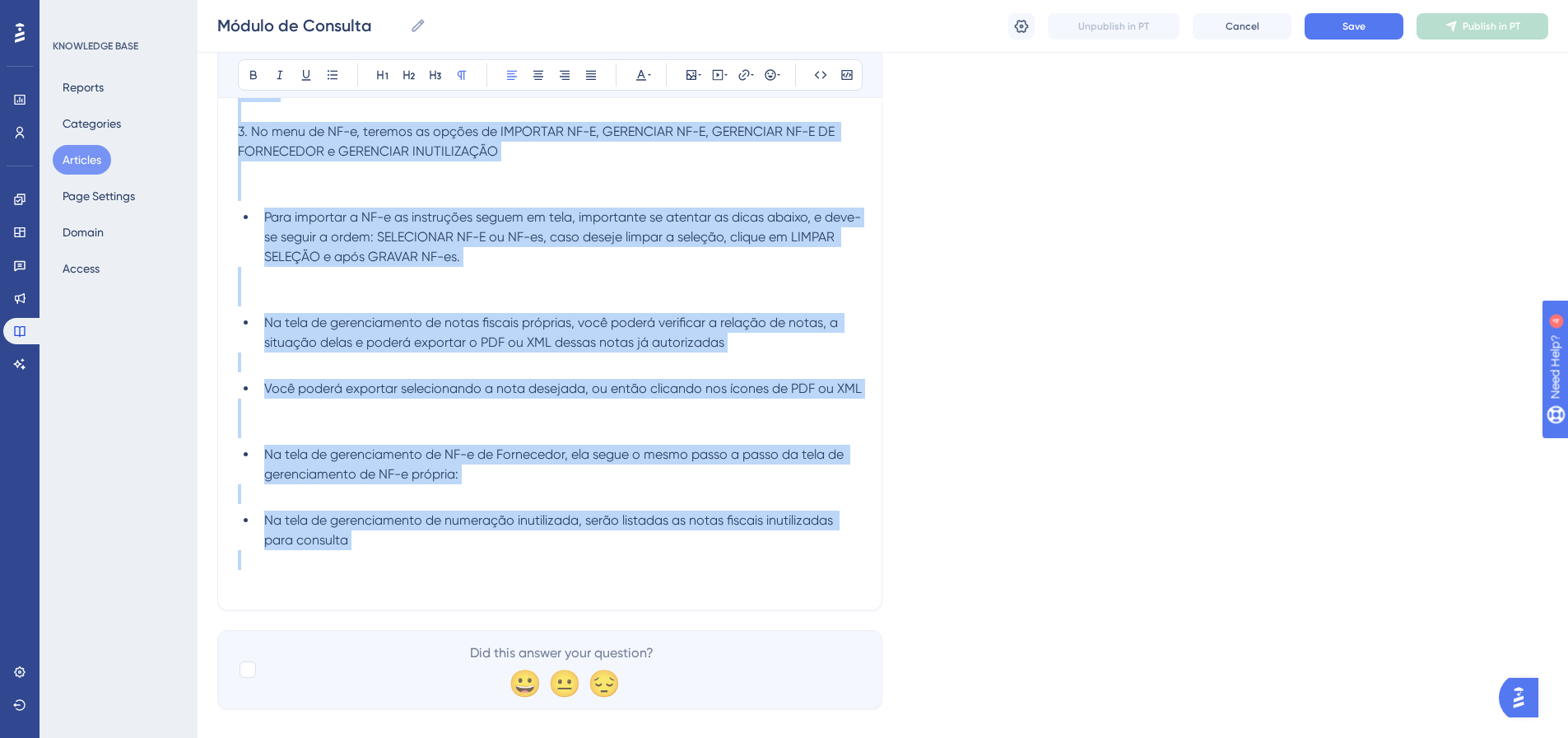
scroll to position [865, 0]
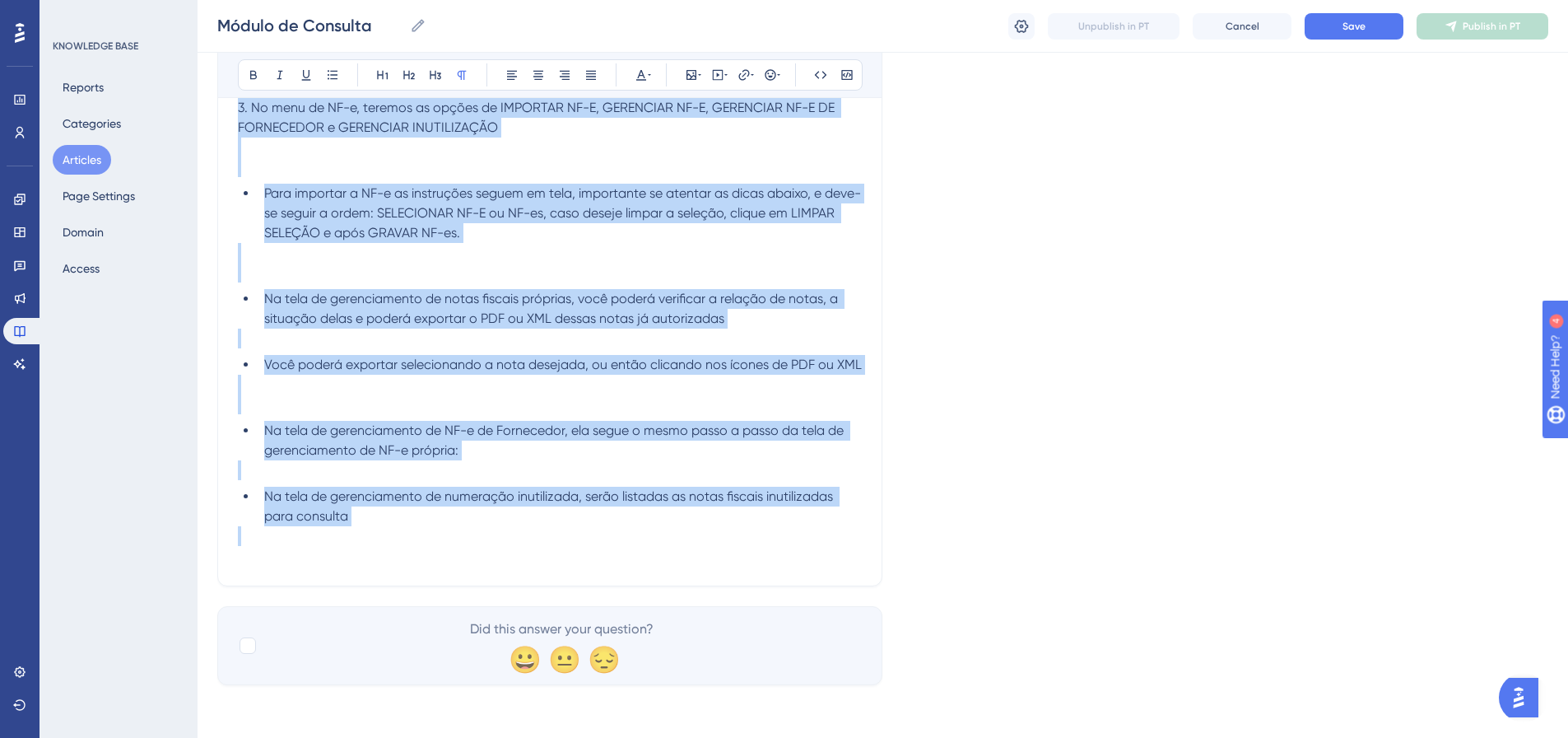
drag, startPoint x: 238, startPoint y: 249, endPoint x: 552, endPoint y: 774, distance: 611.7
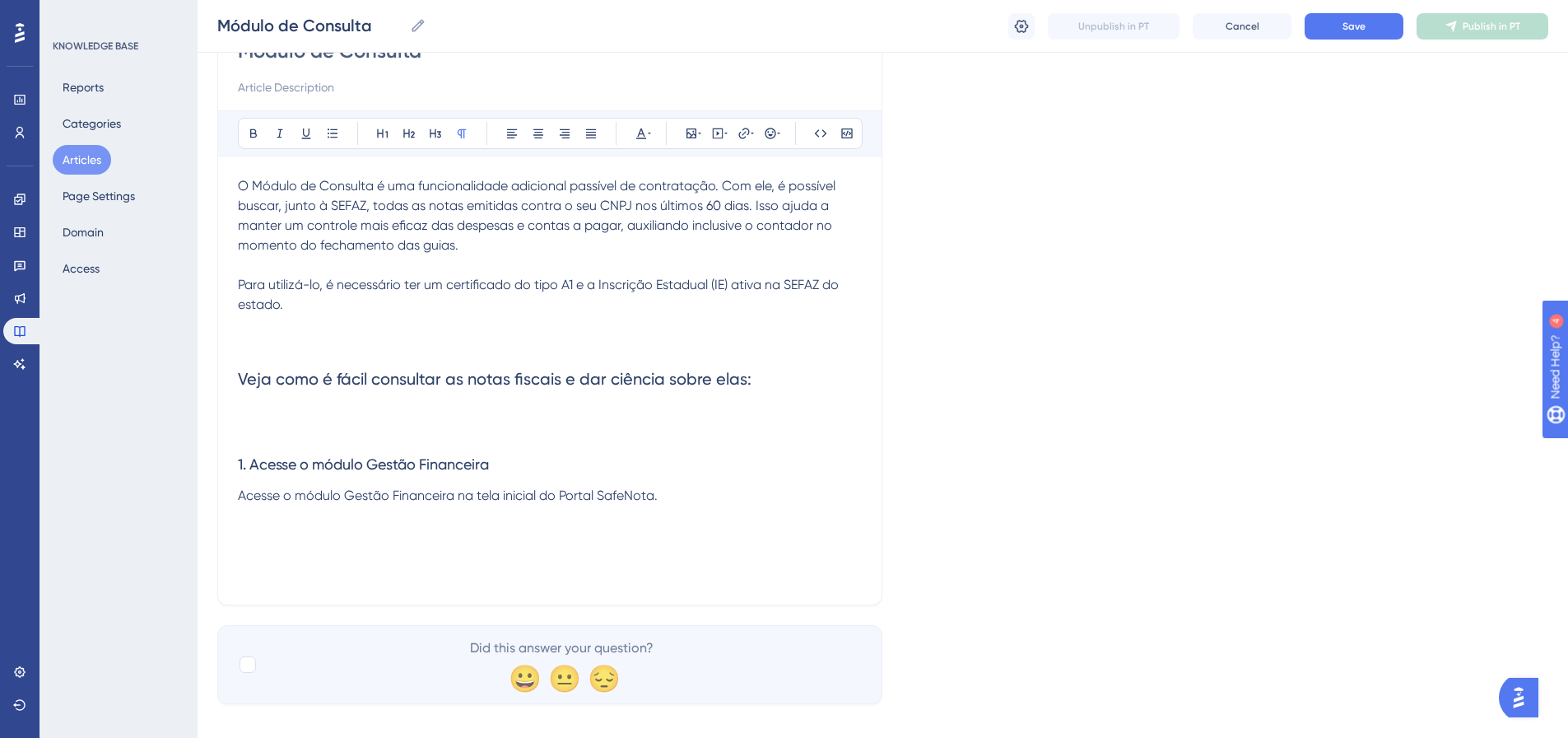
scroll to position [193, 0]
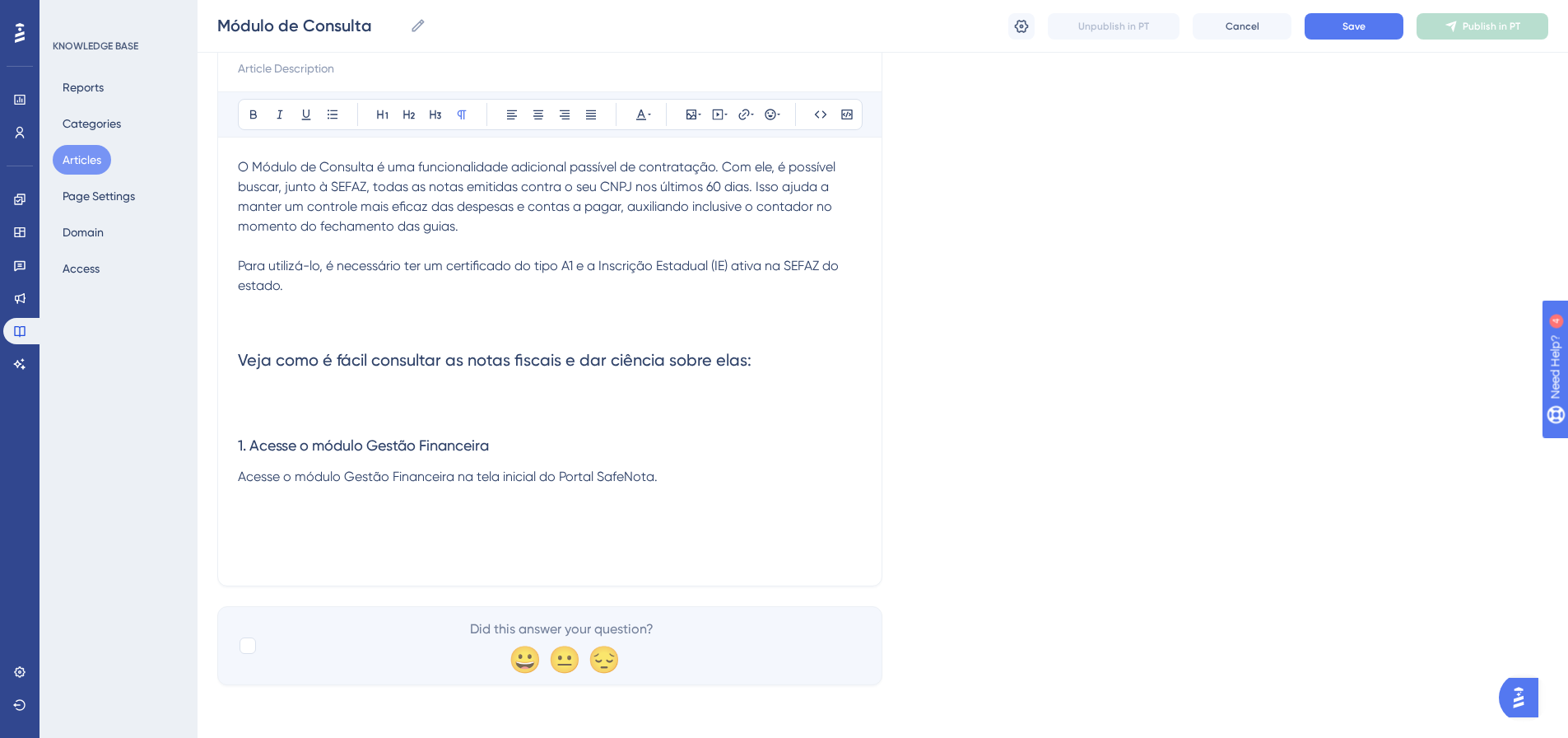
click at [401, 531] on p at bounding box center [550, 536] width 624 height 20
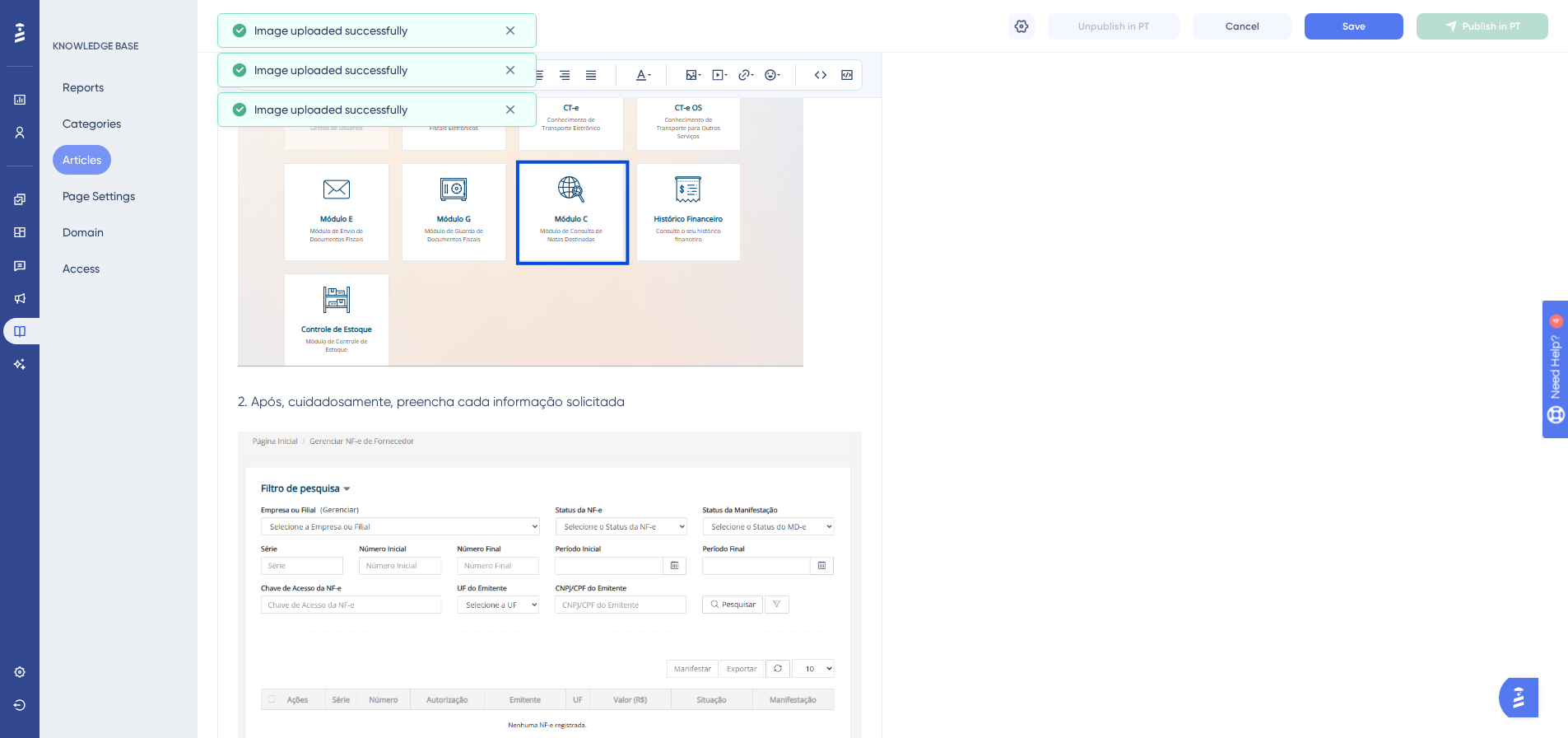
scroll to position [646, 0]
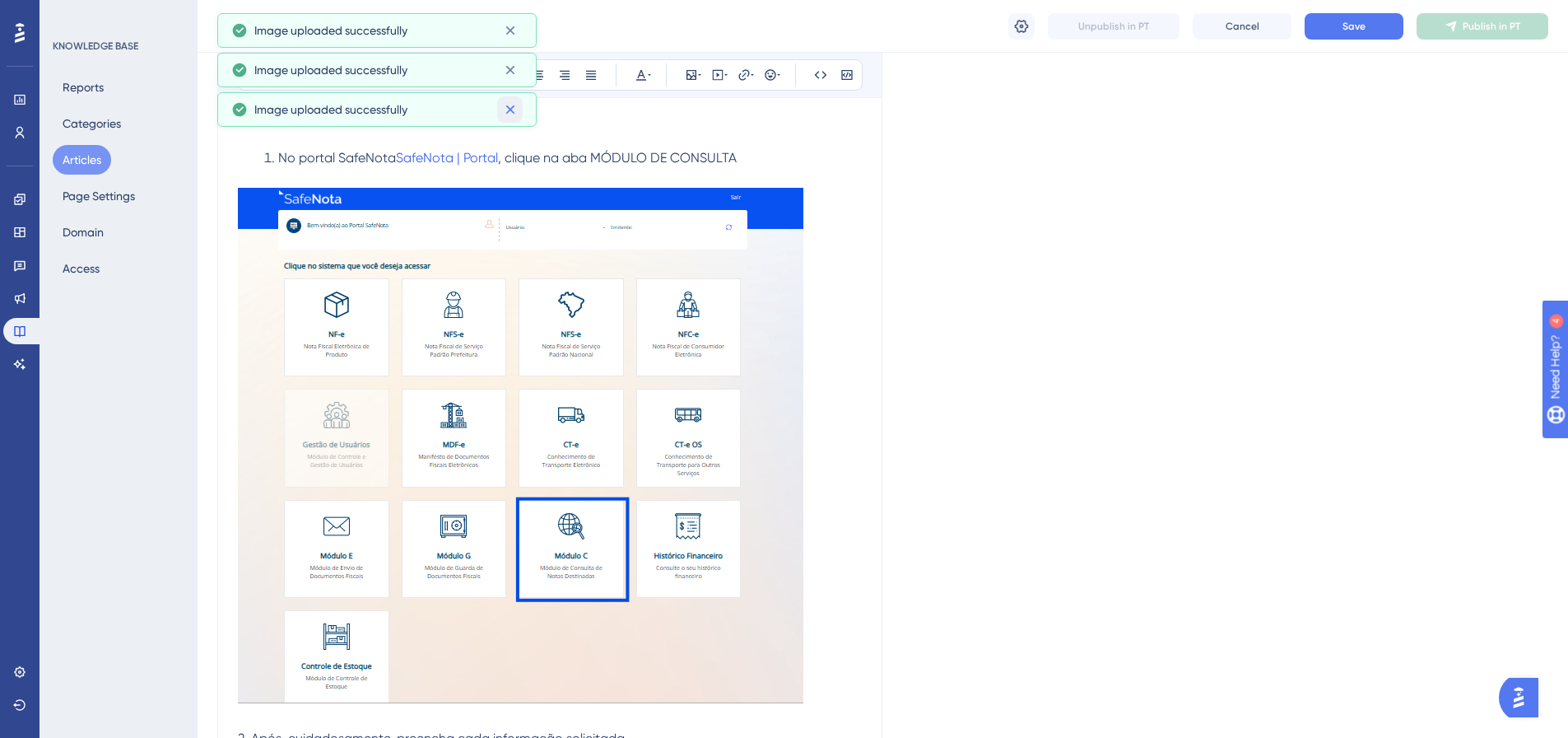
click at [503, 111] on icon at bounding box center [510, 110] width 16 height 16
click at [511, 75] on icon at bounding box center [510, 70] width 16 height 16
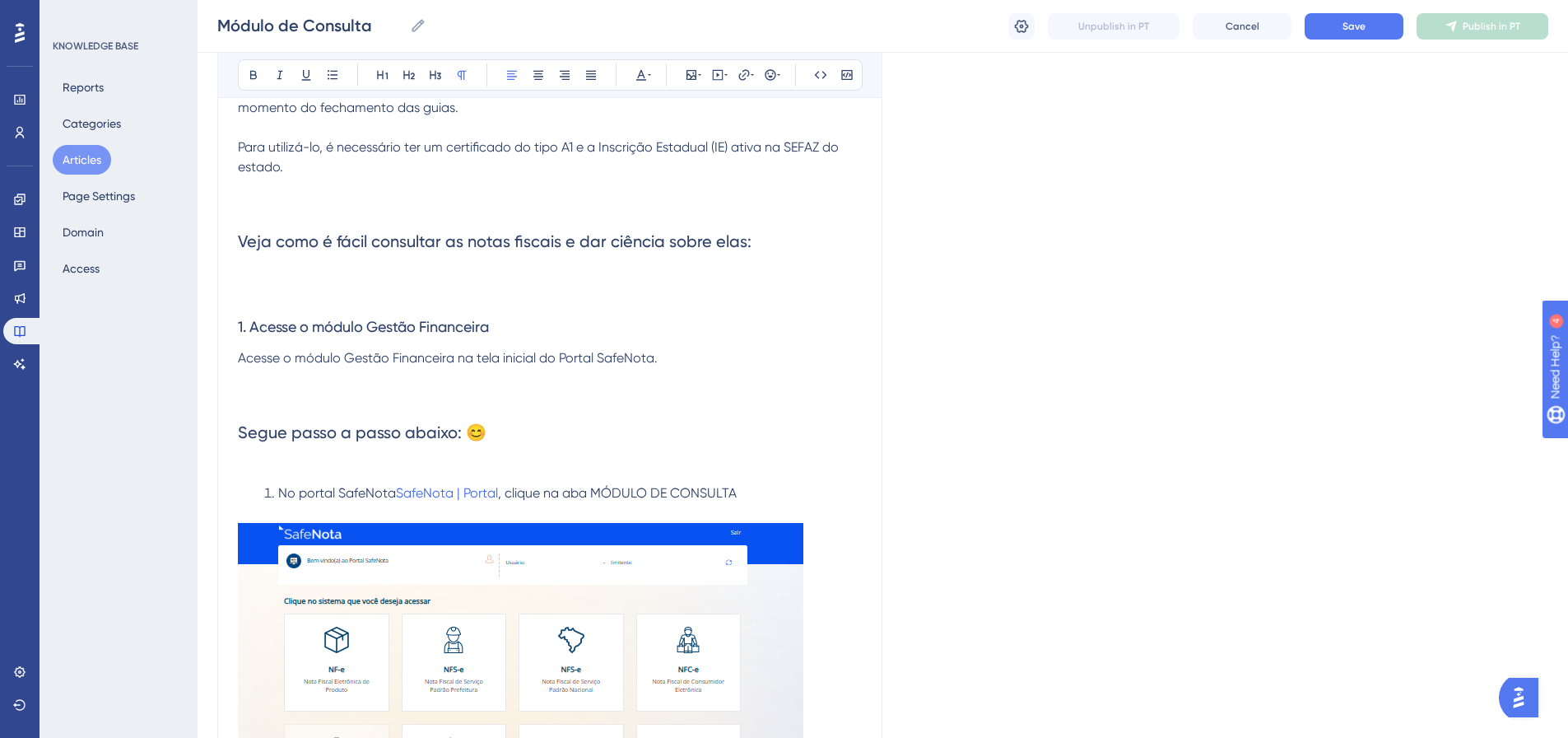
scroll to position [317, 0]
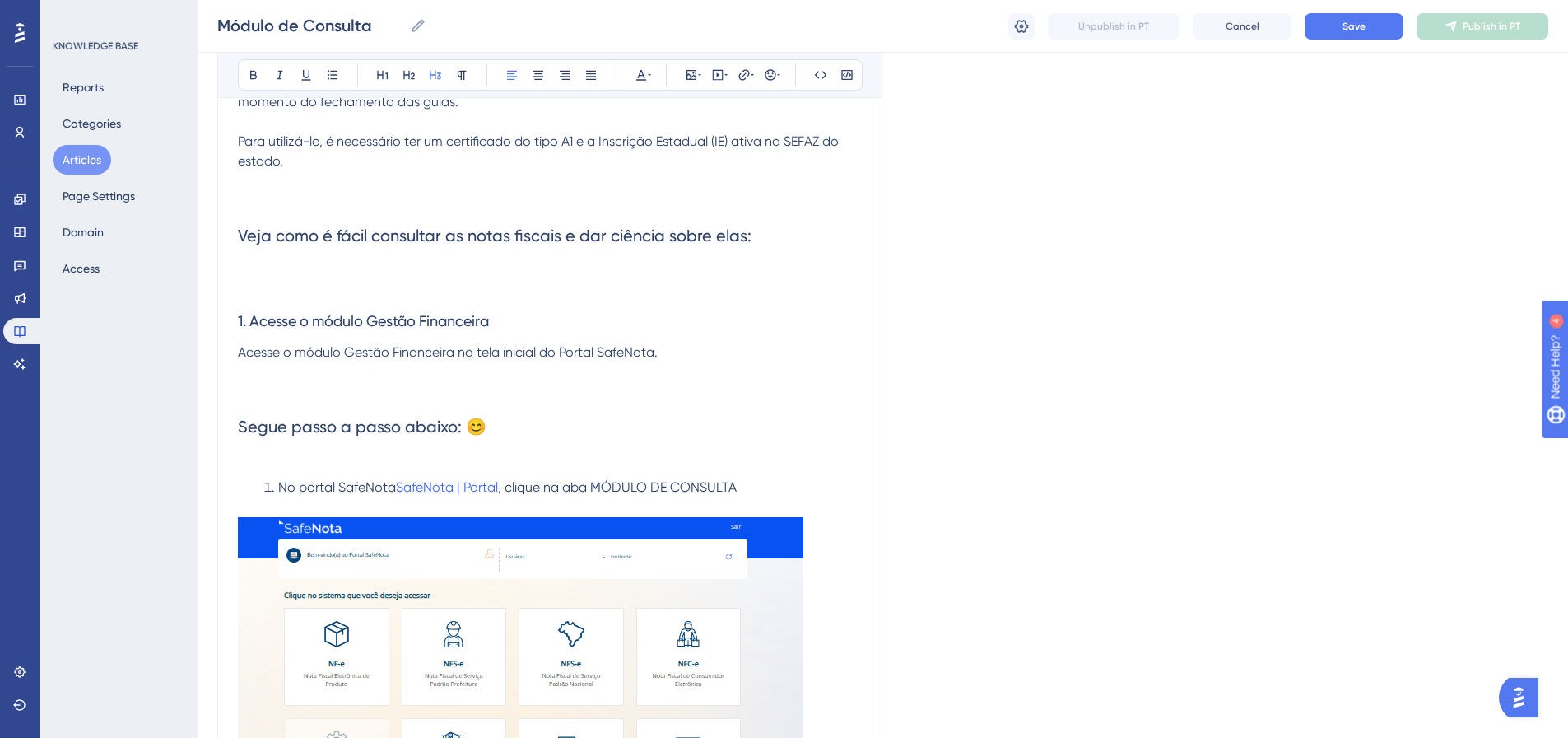
click at [263, 310] on h3 "1. Acesse o módulo Gestão Financeira" at bounding box center [550, 321] width 624 height 43
click at [363, 393] on p at bounding box center [550, 392] width 624 height 20
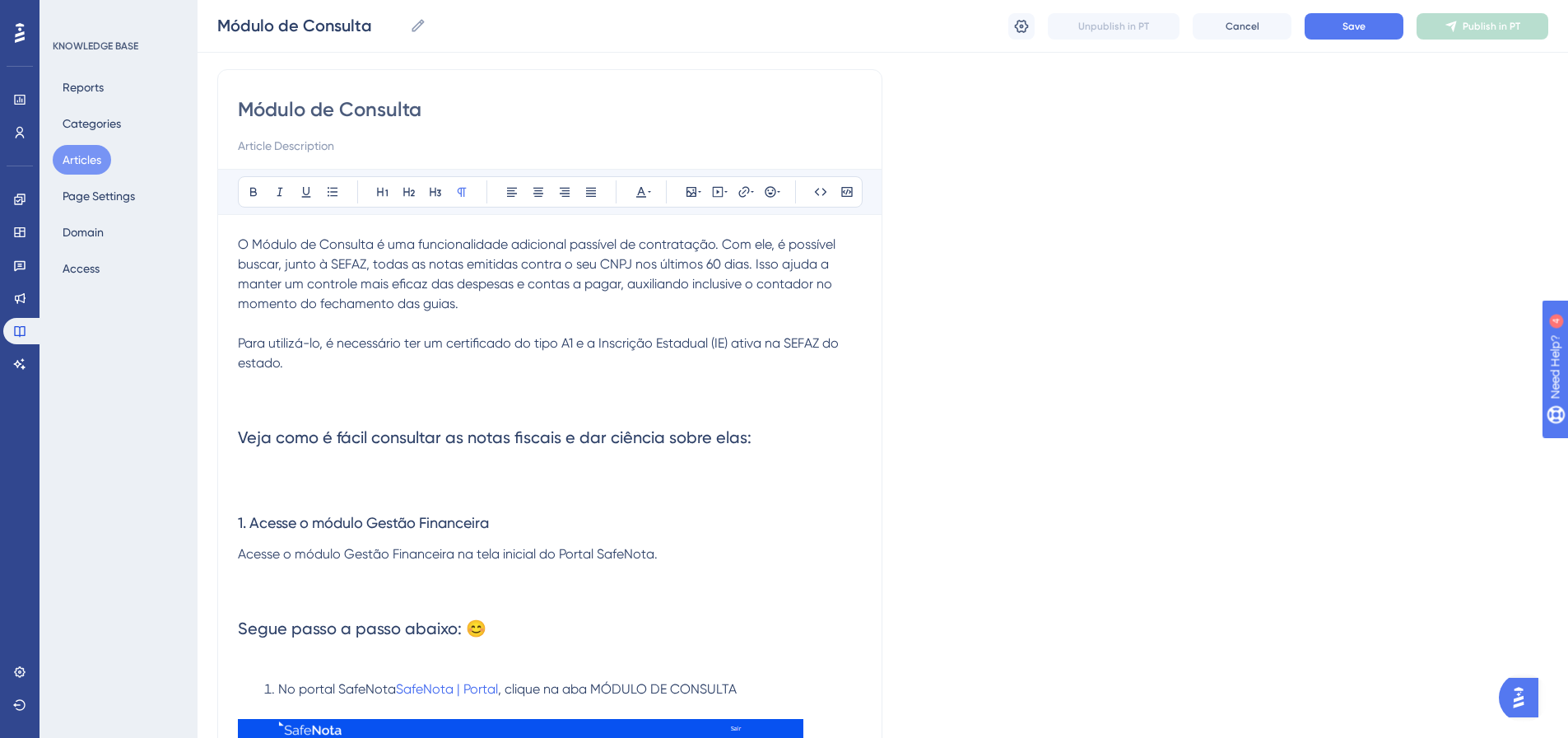
scroll to position [70, 0]
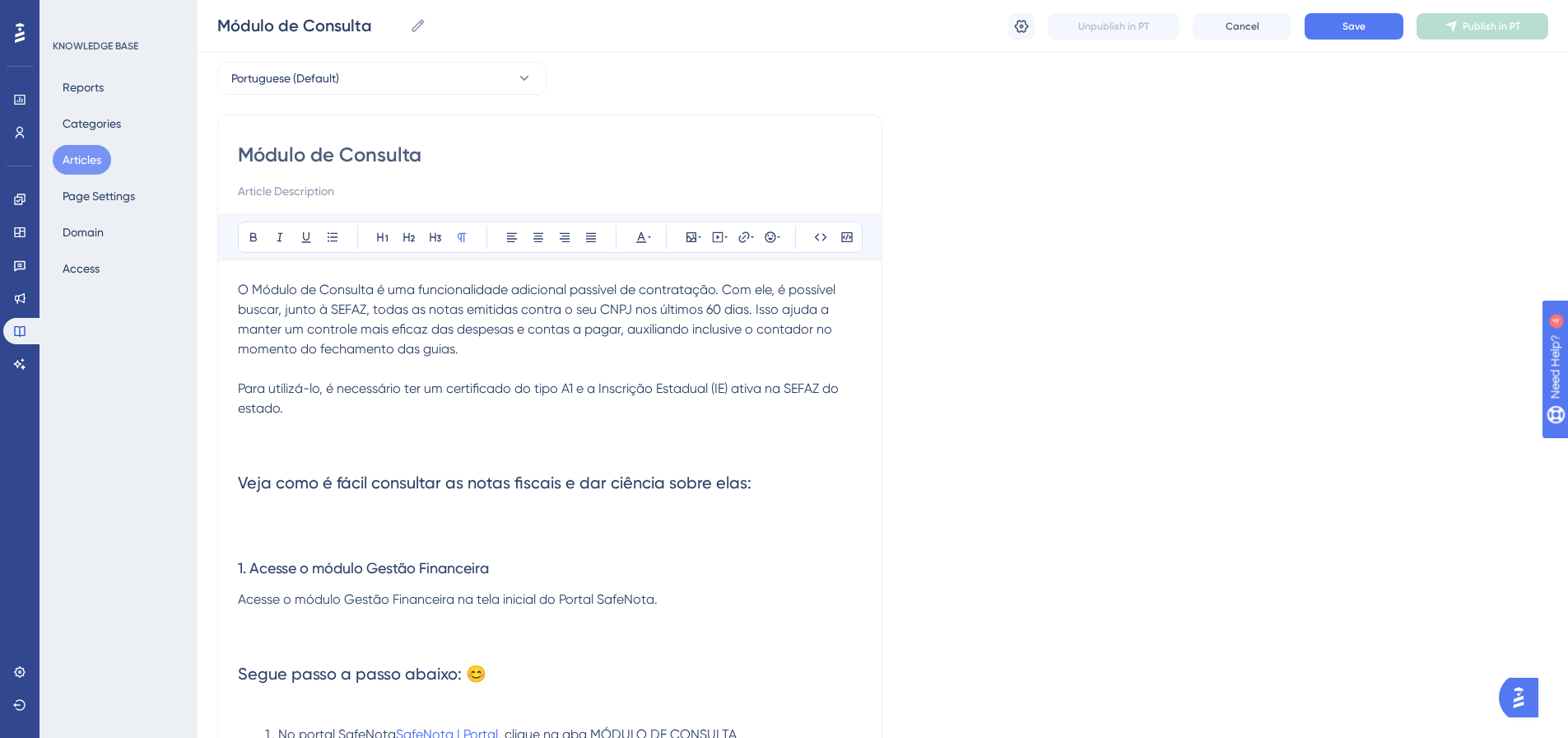
drag, startPoint x: 237, startPoint y: 154, endPoint x: 438, endPoint y: 139, distance: 201.6
drag, startPoint x: 426, startPoint y: 157, endPoint x: 220, endPoint y: 165, distance: 206.2
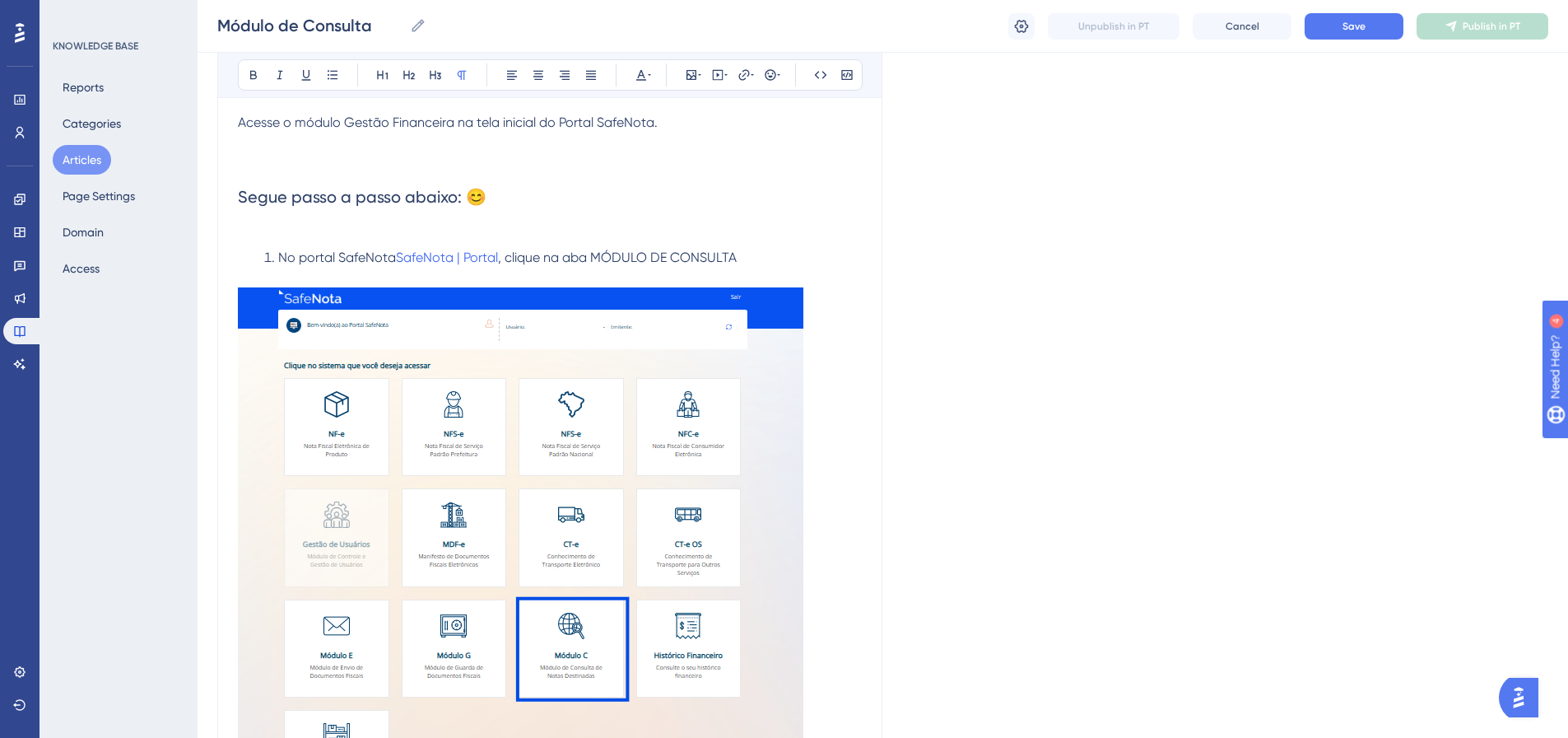
scroll to position [564, 0]
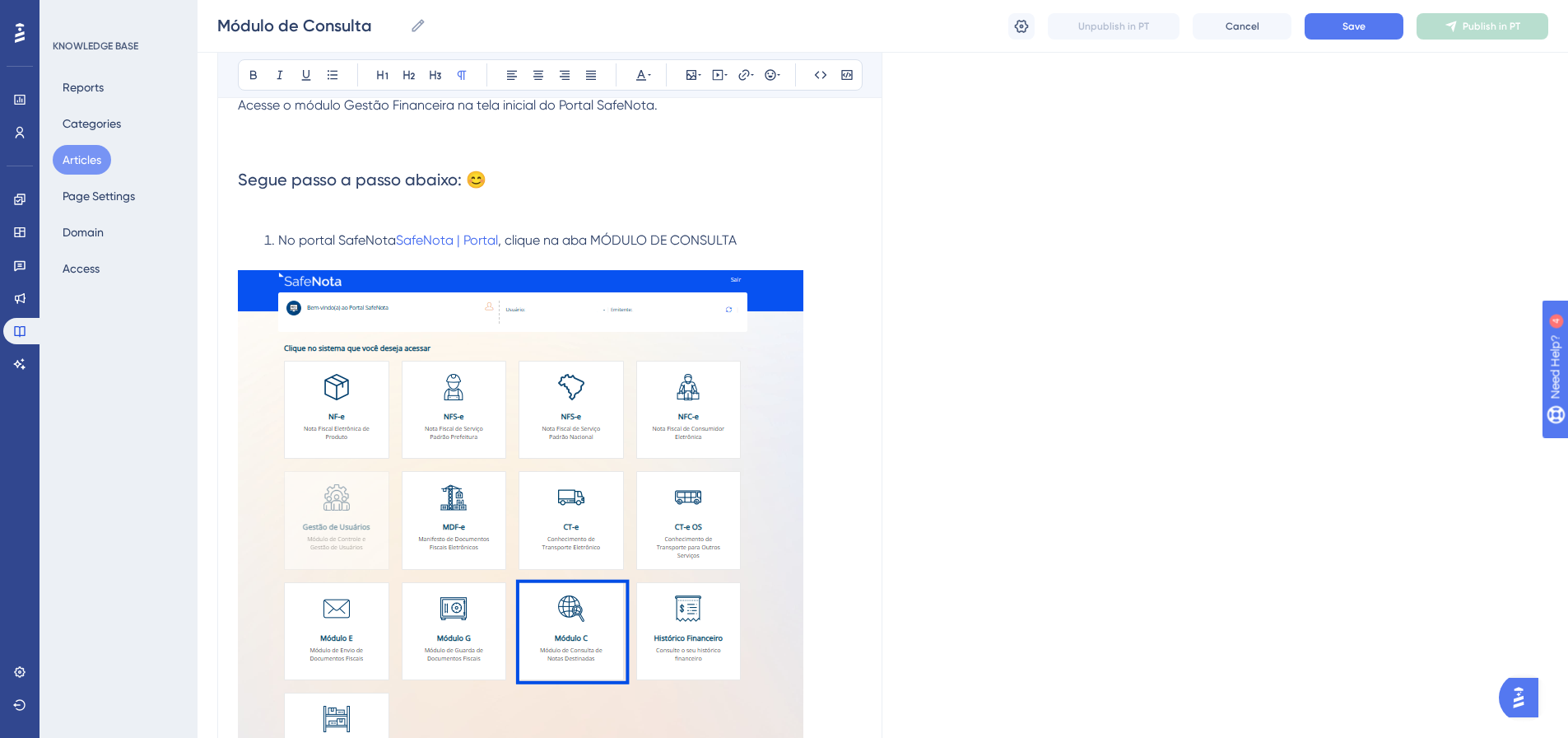
click at [456, 181] on span "Segue passo a passo abaixo: 😊" at bounding box center [362, 180] width 248 height 20
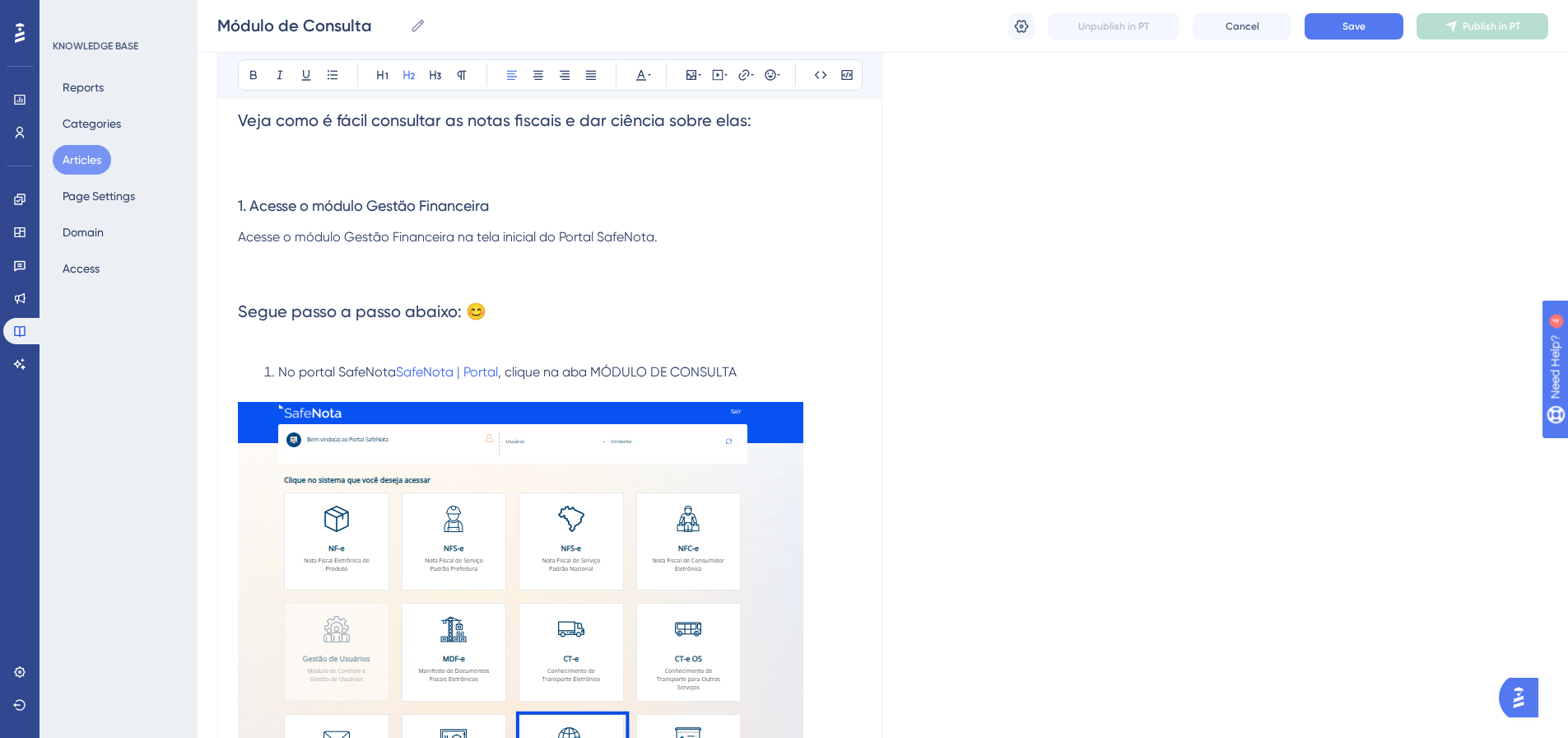
scroll to position [400, 0]
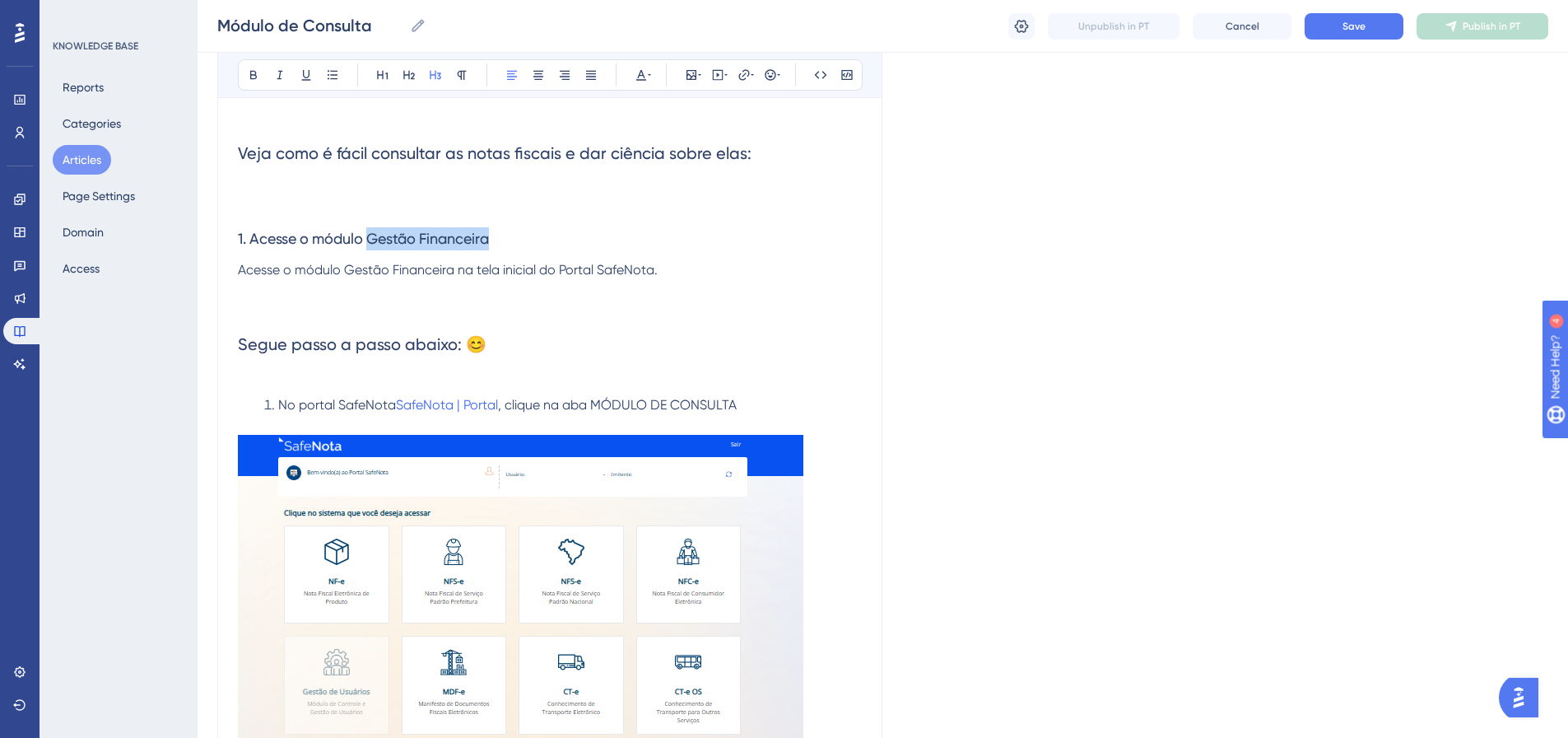
drag, startPoint x: 494, startPoint y: 237, endPoint x: 372, endPoint y: 244, distance: 122.2
click at [372, 244] on h3 "1. Acesse o módulo Gestão Financeira" at bounding box center [550, 239] width 624 height 43
drag, startPoint x: 343, startPoint y: 271, endPoint x: 450, endPoint y: 272, distance: 107.0
click at [450, 272] on span "Acesse o módulo Gestão Financeira na tela inicial do Portal SafeNota." at bounding box center [447, 269] width 420 height 15
drag, startPoint x: 665, startPoint y: 271, endPoint x: 470, endPoint y: 275, distance: 195.0
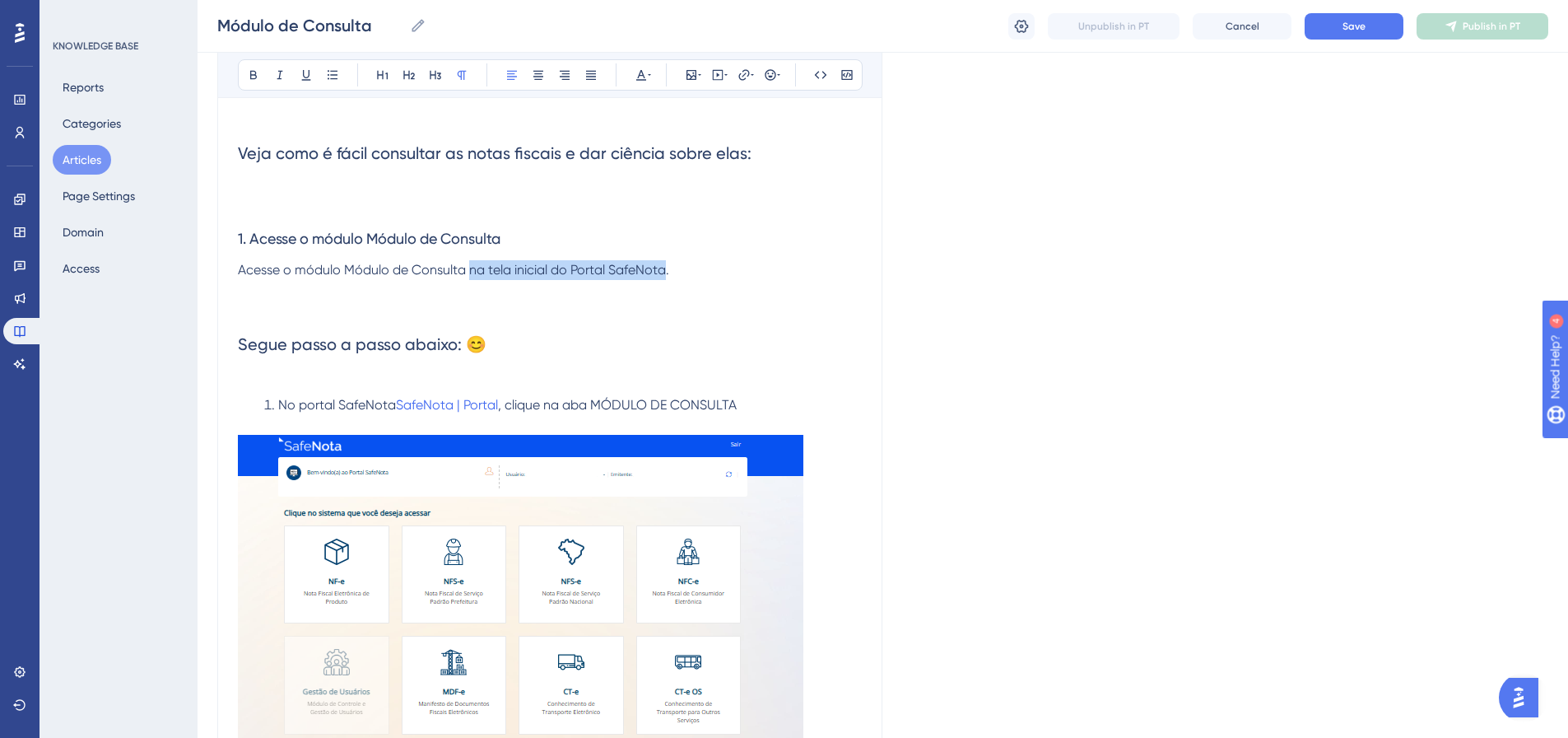
click at [470, 275] on span "Acesse o módulo Módulo de Consulta na tela inicial do Portal SafeNota." at bounding box center [453, 269] width 432 height 15
click at [493, 279] on p "Acesse o módulo Módulo de Consulta para consultar as notas emitidas contra seu …" at bounding box center [550, 280] width 624 height 40
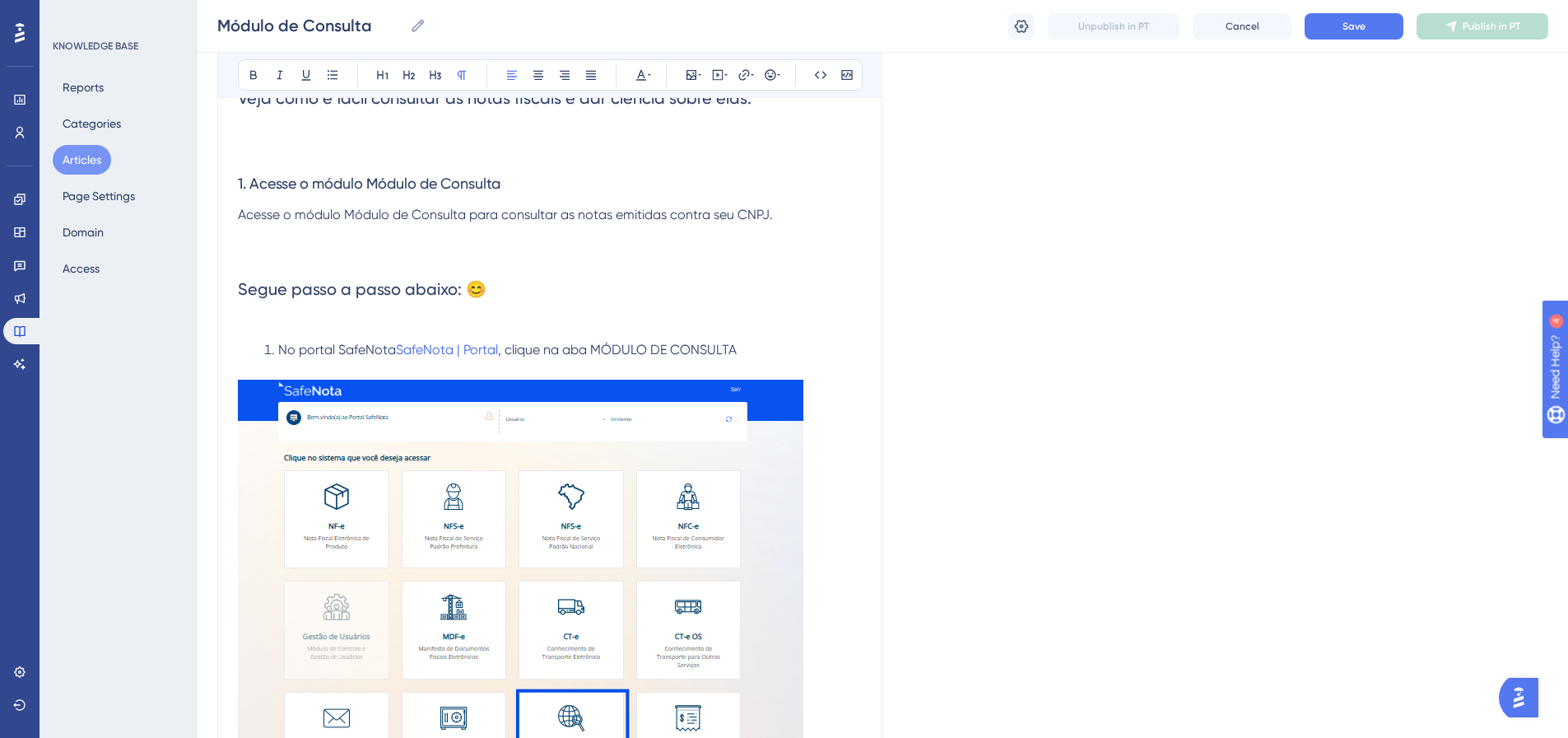
scroll to position [482, 0]
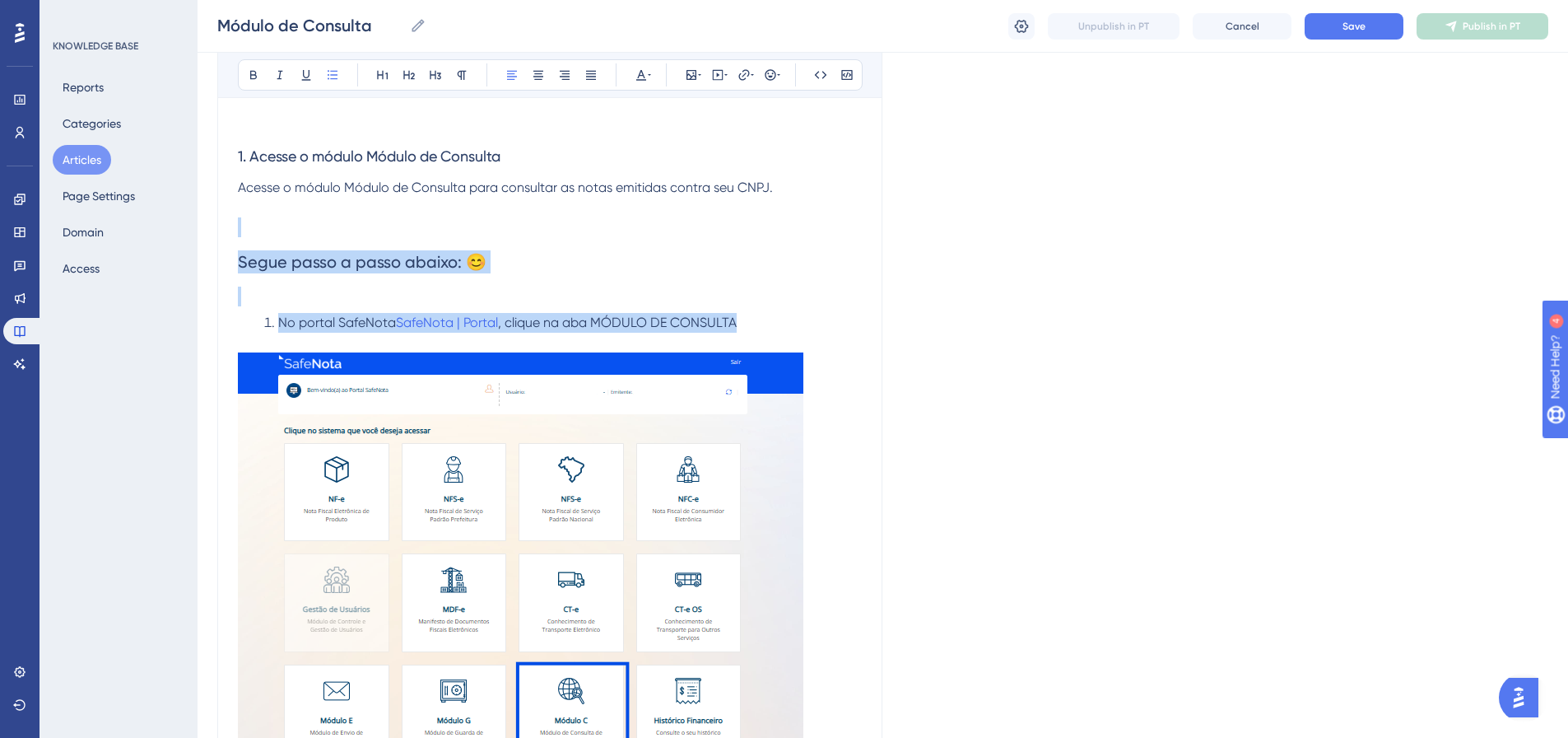
drag, startPoint x: 766, startPoint y: 316, endPoint x: 237, endPoint y: 236, distance: 535.0
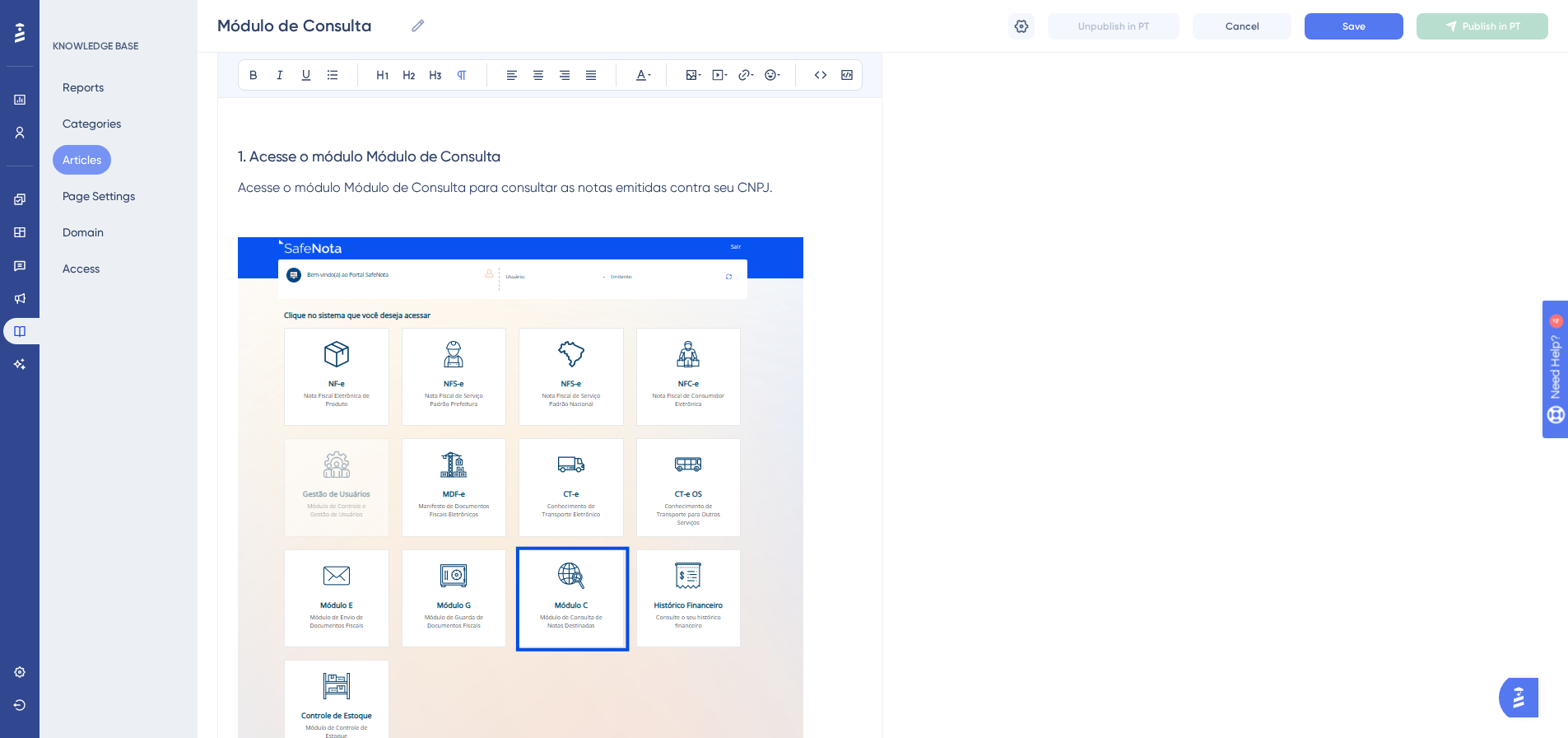
click at [295, 216] on p "Acesse o módulo Módulo de Consulta para consultar as notas emitidas contra seu …" at bounding box center [550, 198] width 624 height 40
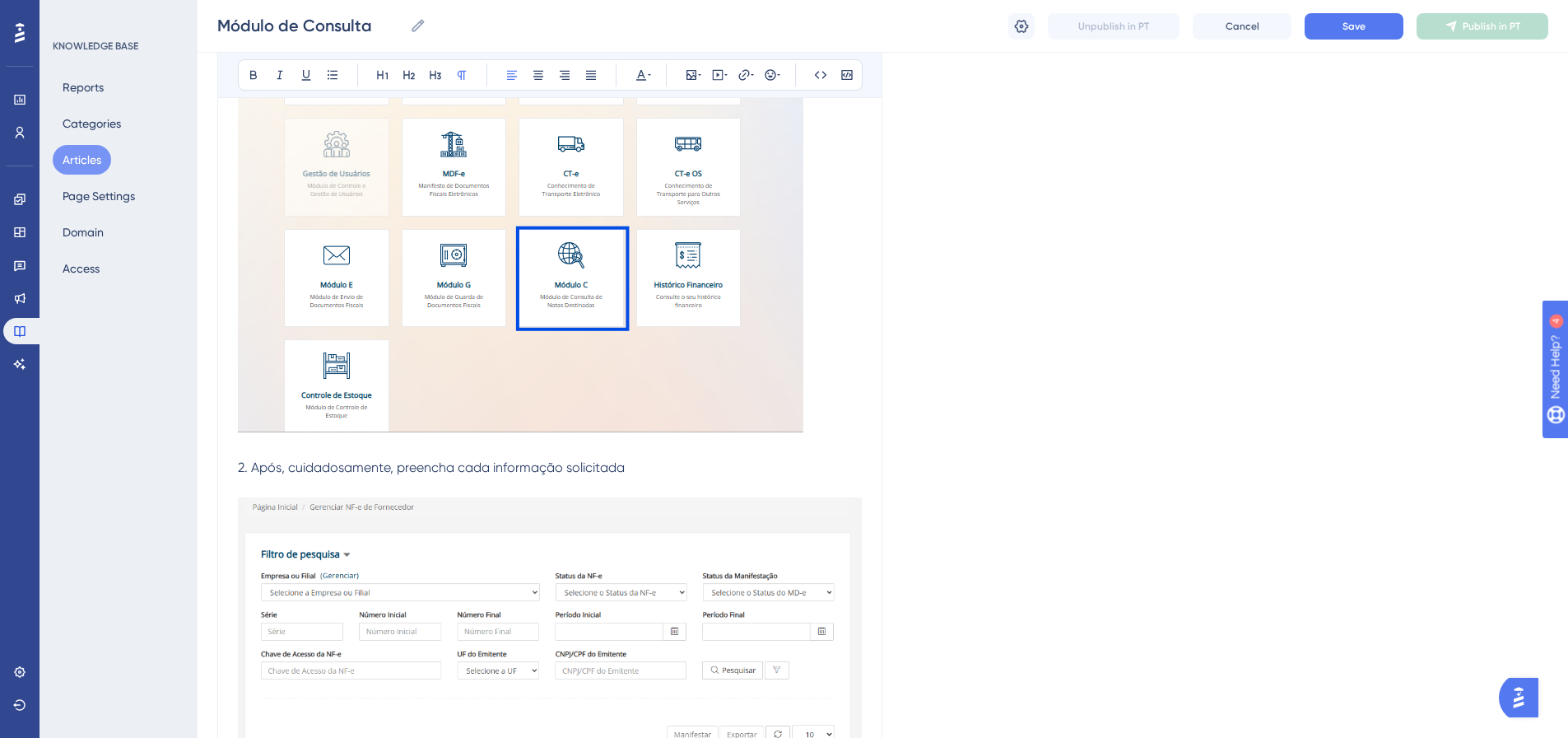
scroll to position [811, 0]
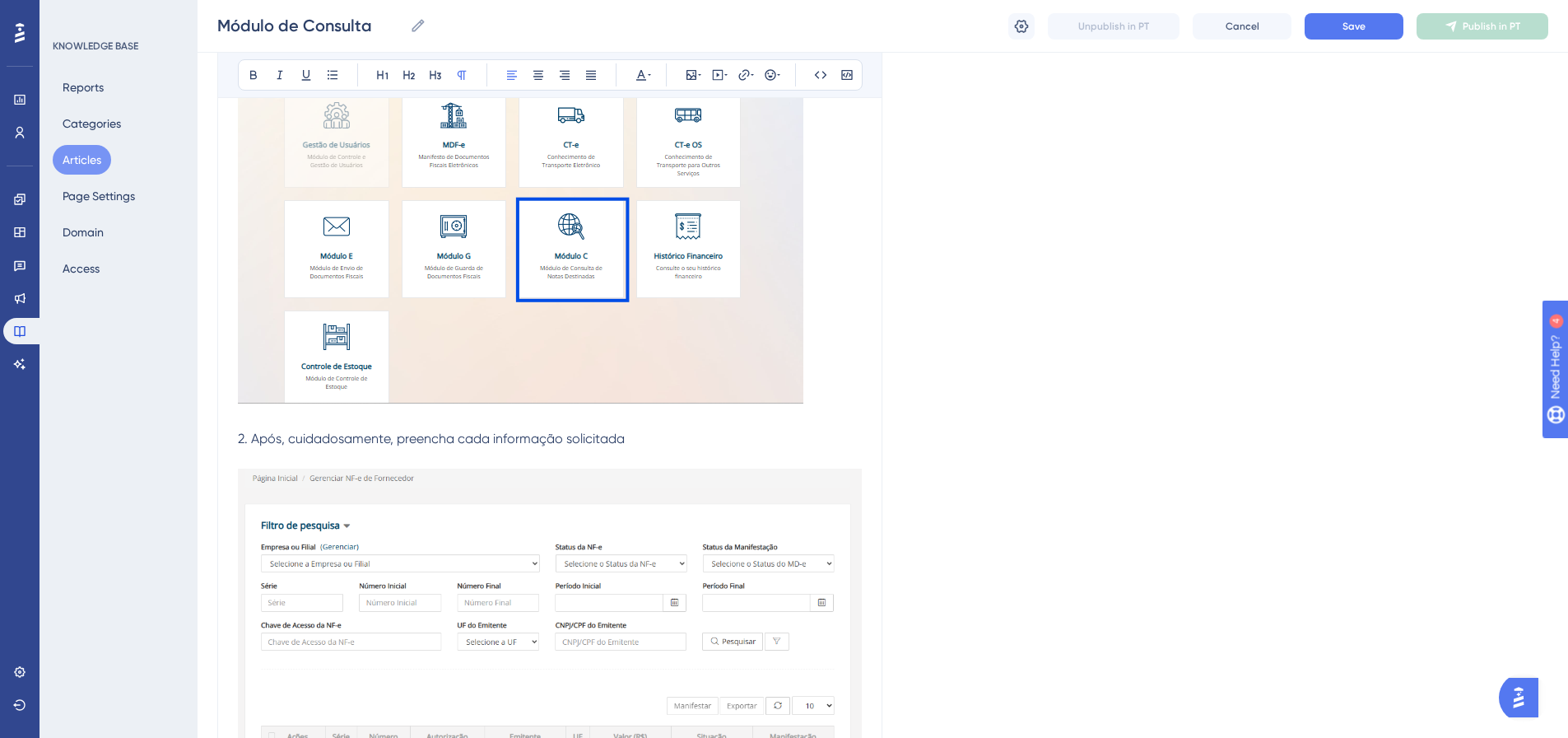
click at [251, 415] on p at bounding box center [550, 419] width 624 height 20
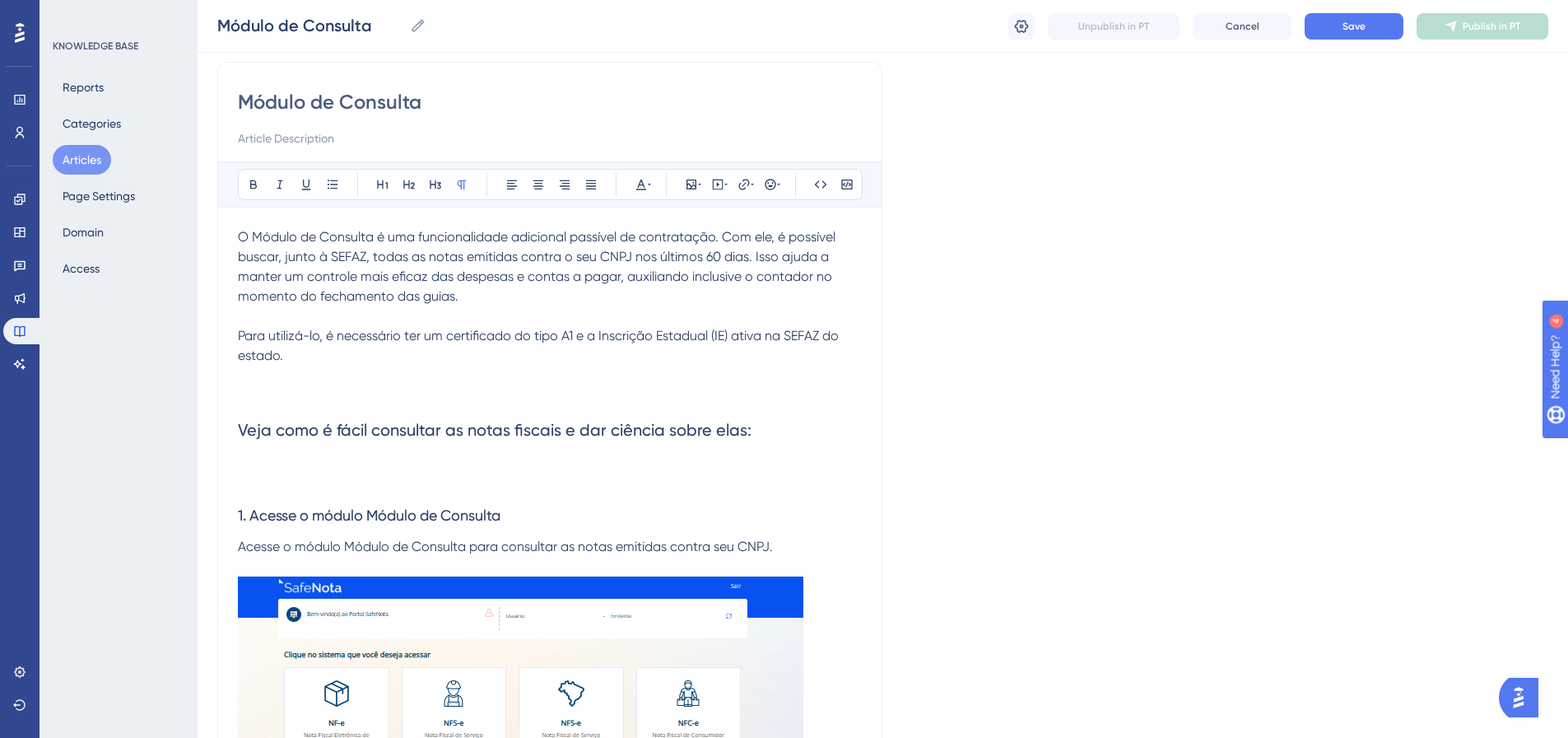
scroll to position [70, 0]
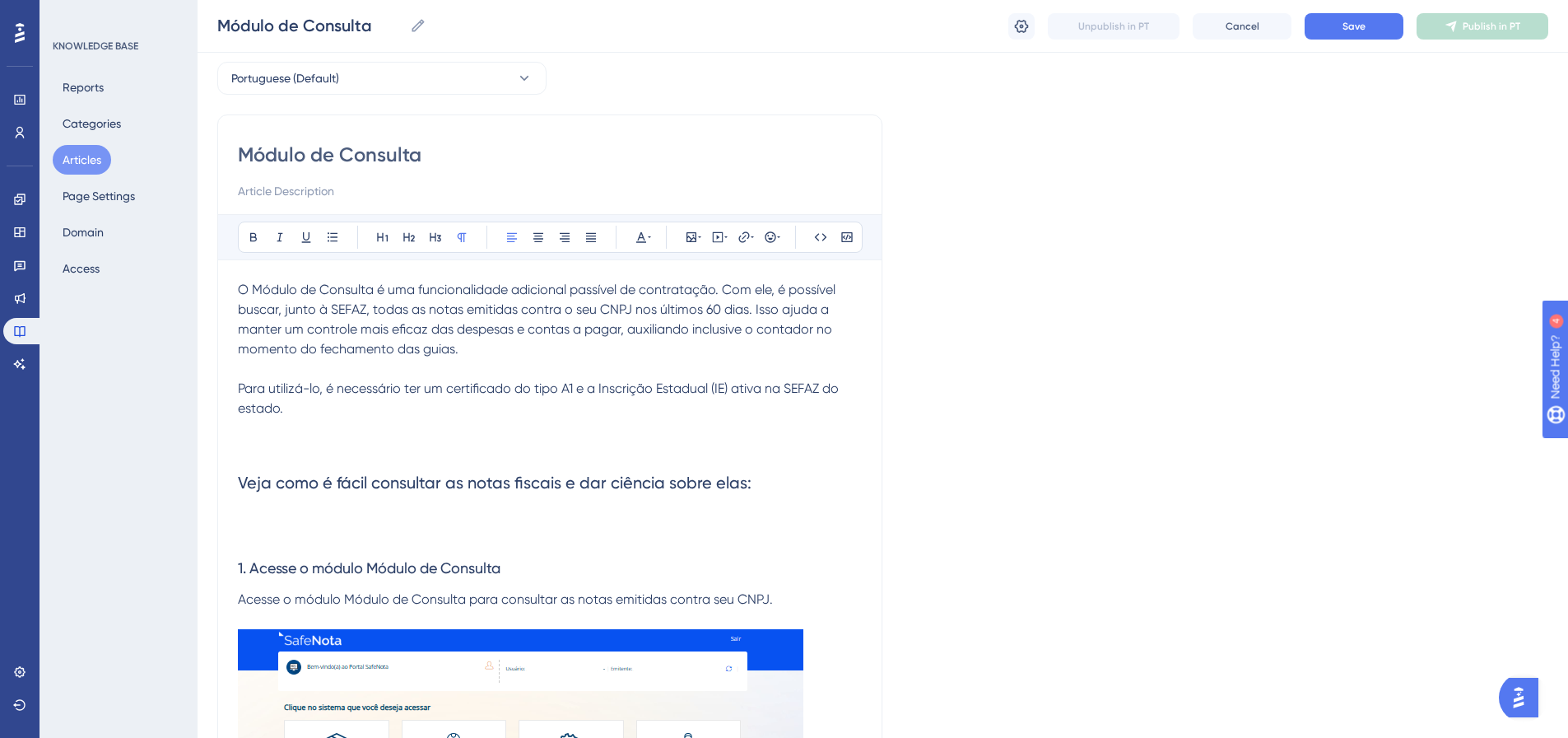
click at [272, 445] on p at bounding box center [550, 448] width 624 height 20
click at [268, 422] on p at bounding box center [550, 428] width 624 height 20
click at [320, 411] on p "O Módulo de Consulta é uma funcionalidade adicional passível de contratação. Co…" at bounding box center [550, 349] width 624 height 139
drag, startPoint x: 633, startPoint y: 415, endPoint x: 288, endPoint y: 416, distance: 345.0
click at [288, 416] on p "O Módulo de Consulta é uma funcionalidade adicional passível de contratação. Co…" at bounding box center [550, 349] width 624 height 139
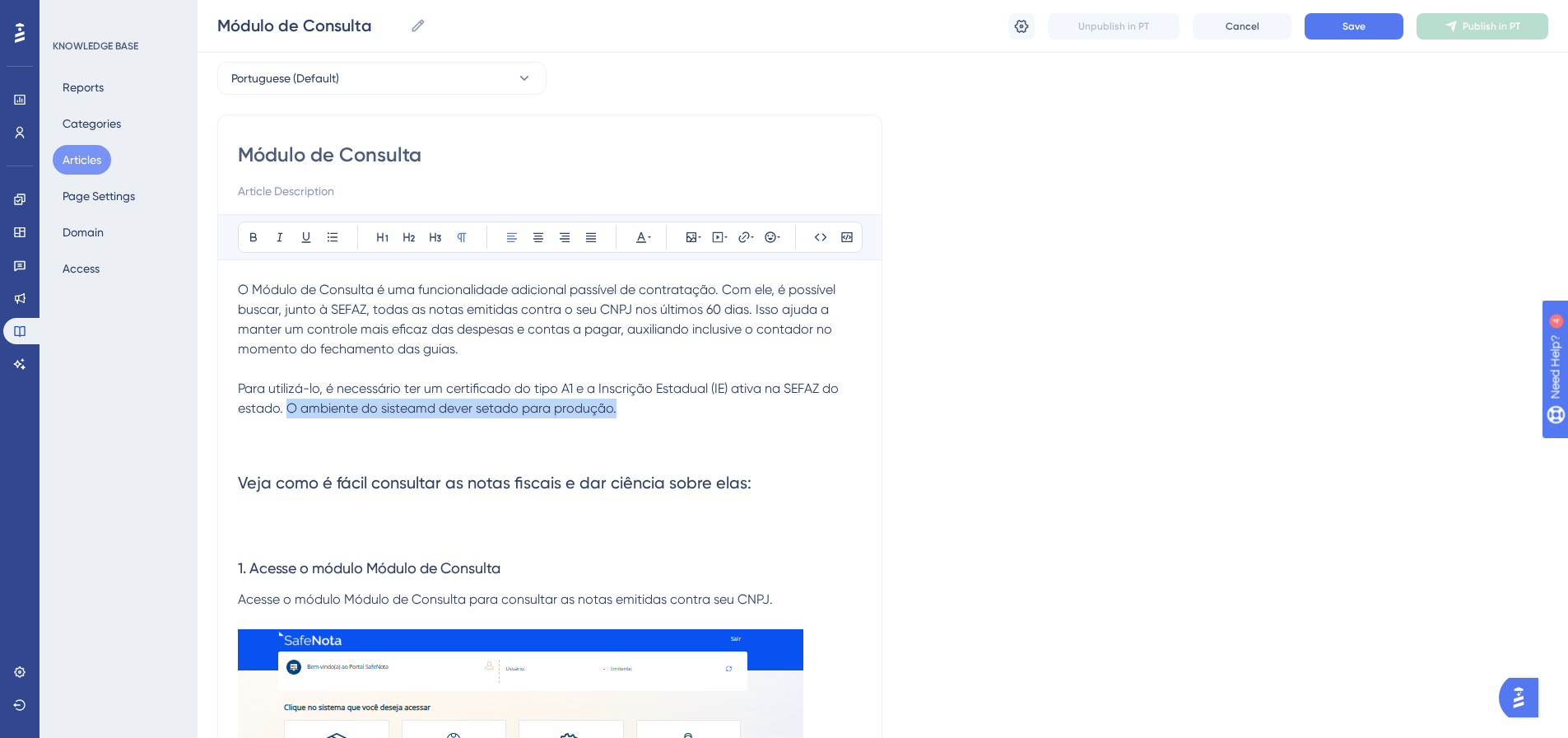
copy span "O ambiente do sisteamd dever setado para produção."
click at [575, 422] on p at bounding box center [550, 428] width 624 height 20
drag, startPoint x: 618, startPoint y: 409, endPoint x: 290, endPoint y: 410, distance: 328.0
click at [286, 407] on p "O Módulo de Consulta é uma funcionalidade adicional passível de contratação. Co…" at bounding box center [550, 349] width 624 height 139
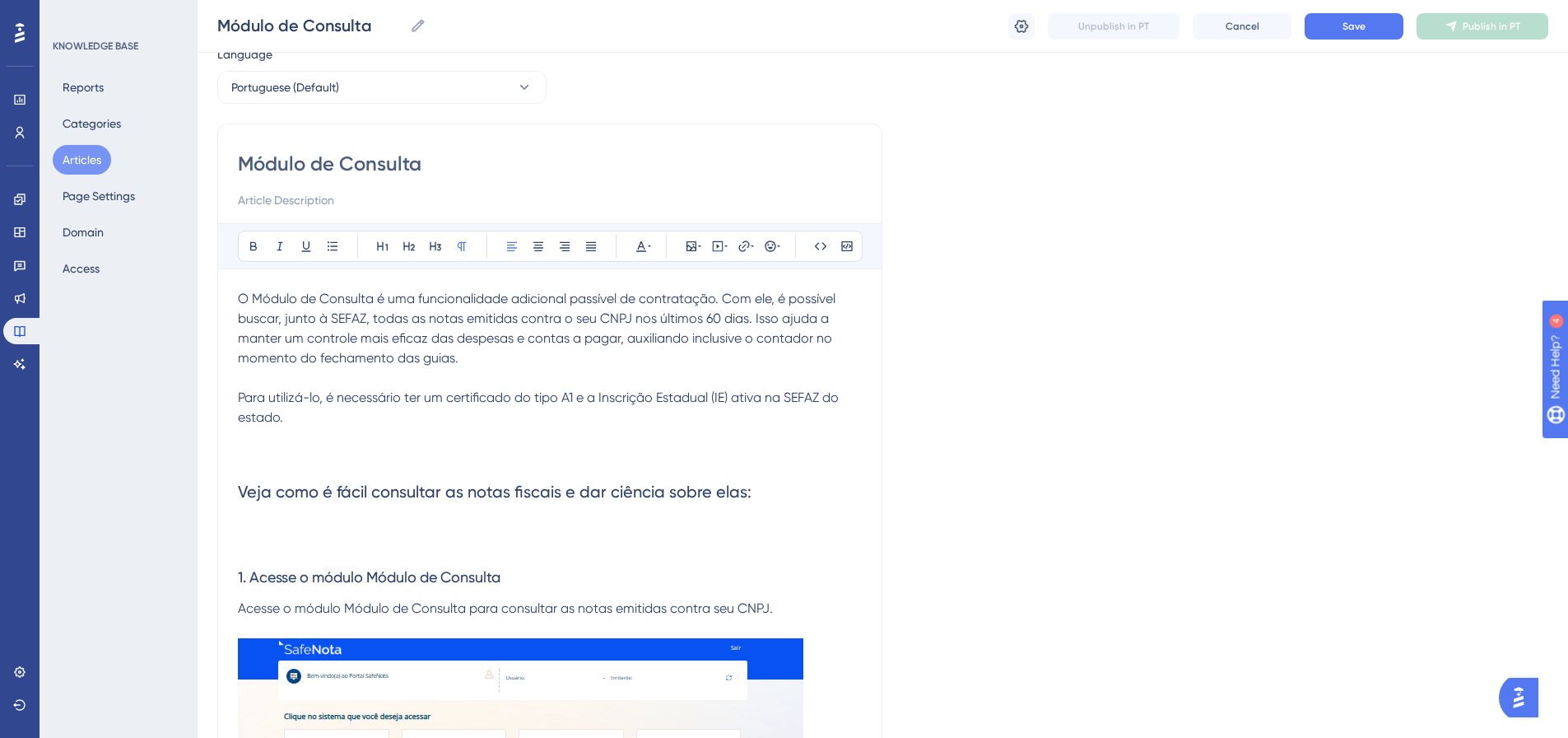
scroll to position [248, 0]
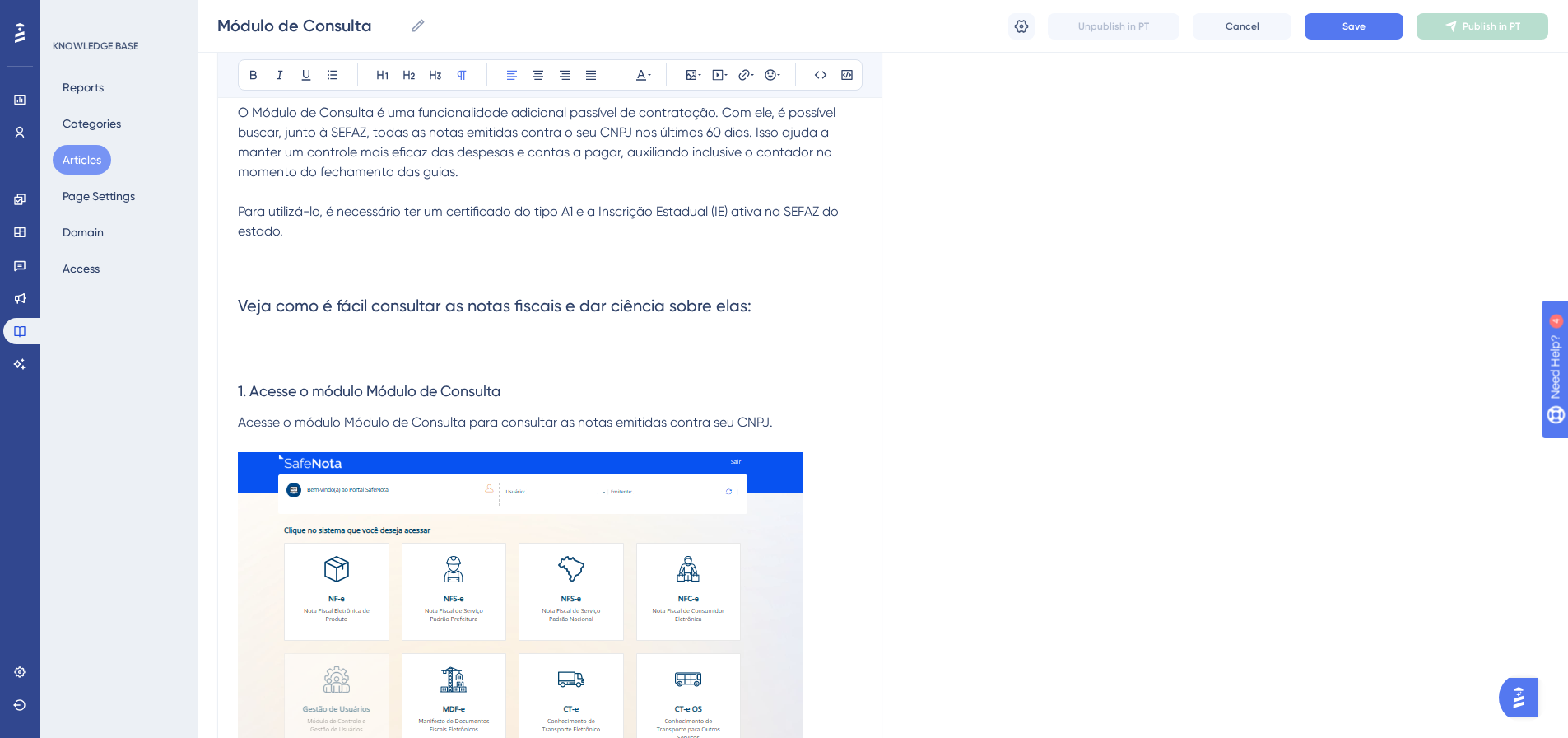
click at [383, 265] on p at bounding box center [550, 271] width 624 height 20
click at [303, 248] on p at bounding box center [550, 251] width 624 height 20
click at [298, 282] on h2 "Veja como é fácil consultar as notas fiscais e dar ciência sobre elas:" at bounding box center [550, 305] width 624 height 50
click at [264, 273] on p at bounding box center [550, 271] width 624 height 20
click at [264, 281] on h2 "Veja como é fácil consultar as notas fiscais e dar ciência sobre elas:" at bounding box center [550, 305] width 624 height 50
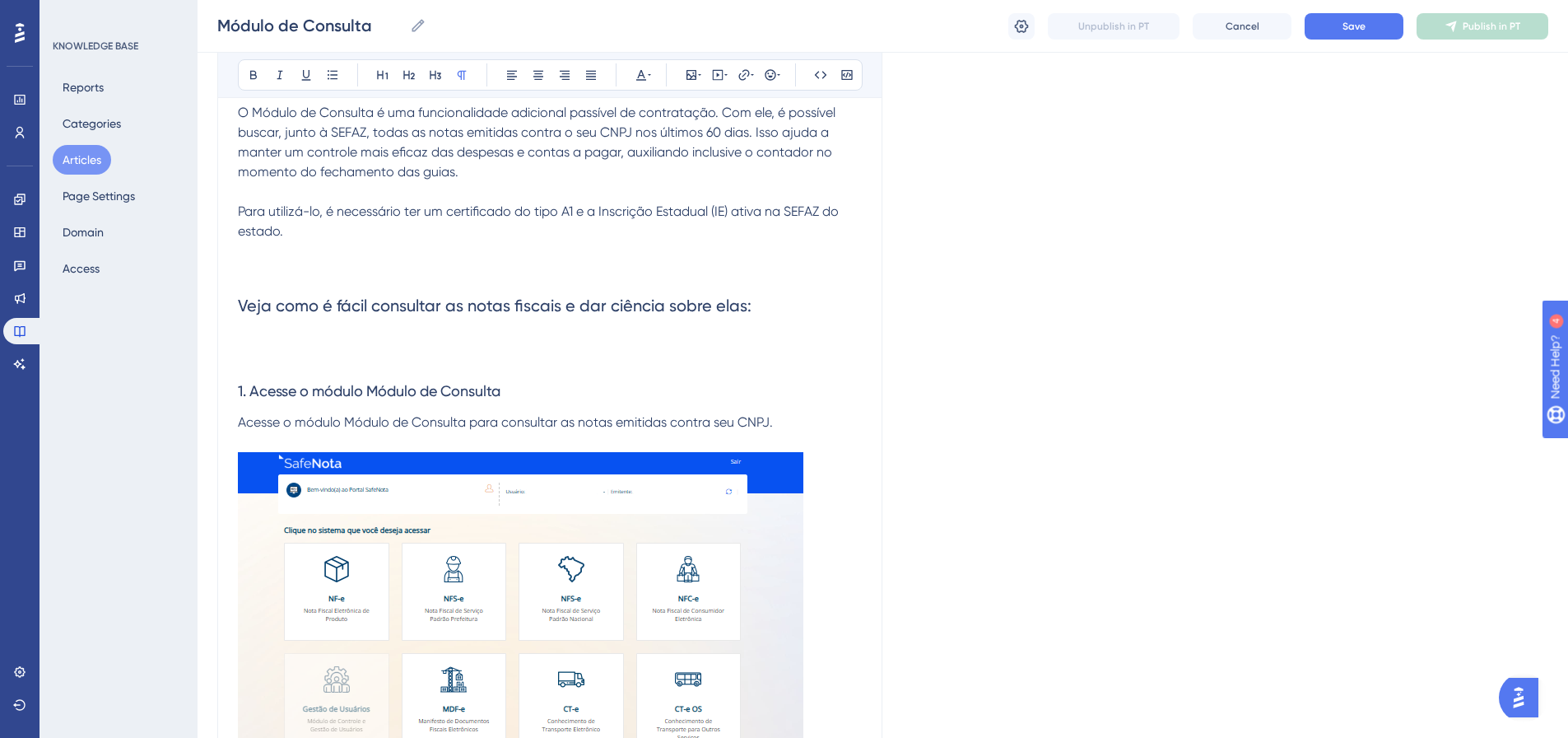
click at [258, 248] on p at bounding box center [550, 251] width 624 height 20
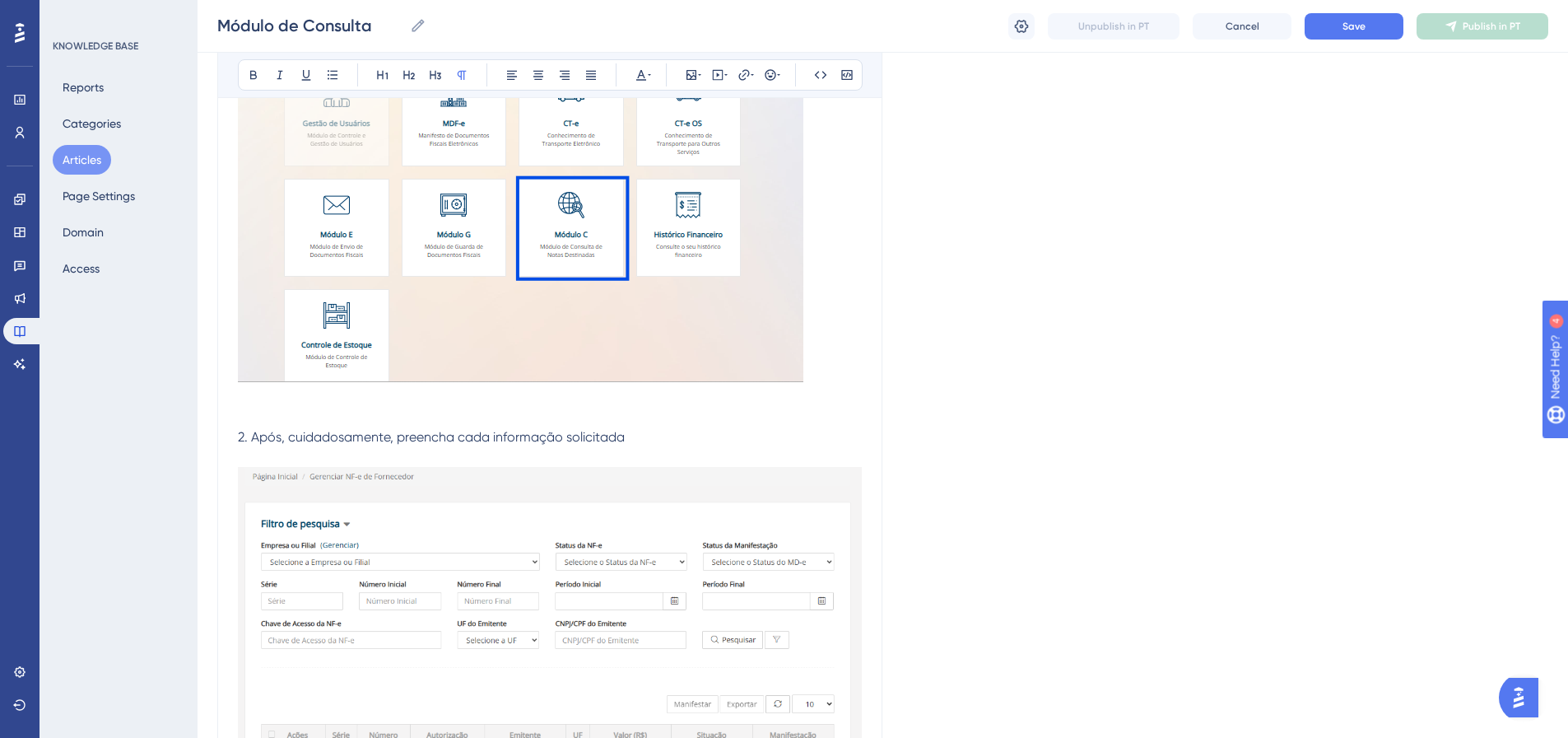
scroll to position [742, 0]
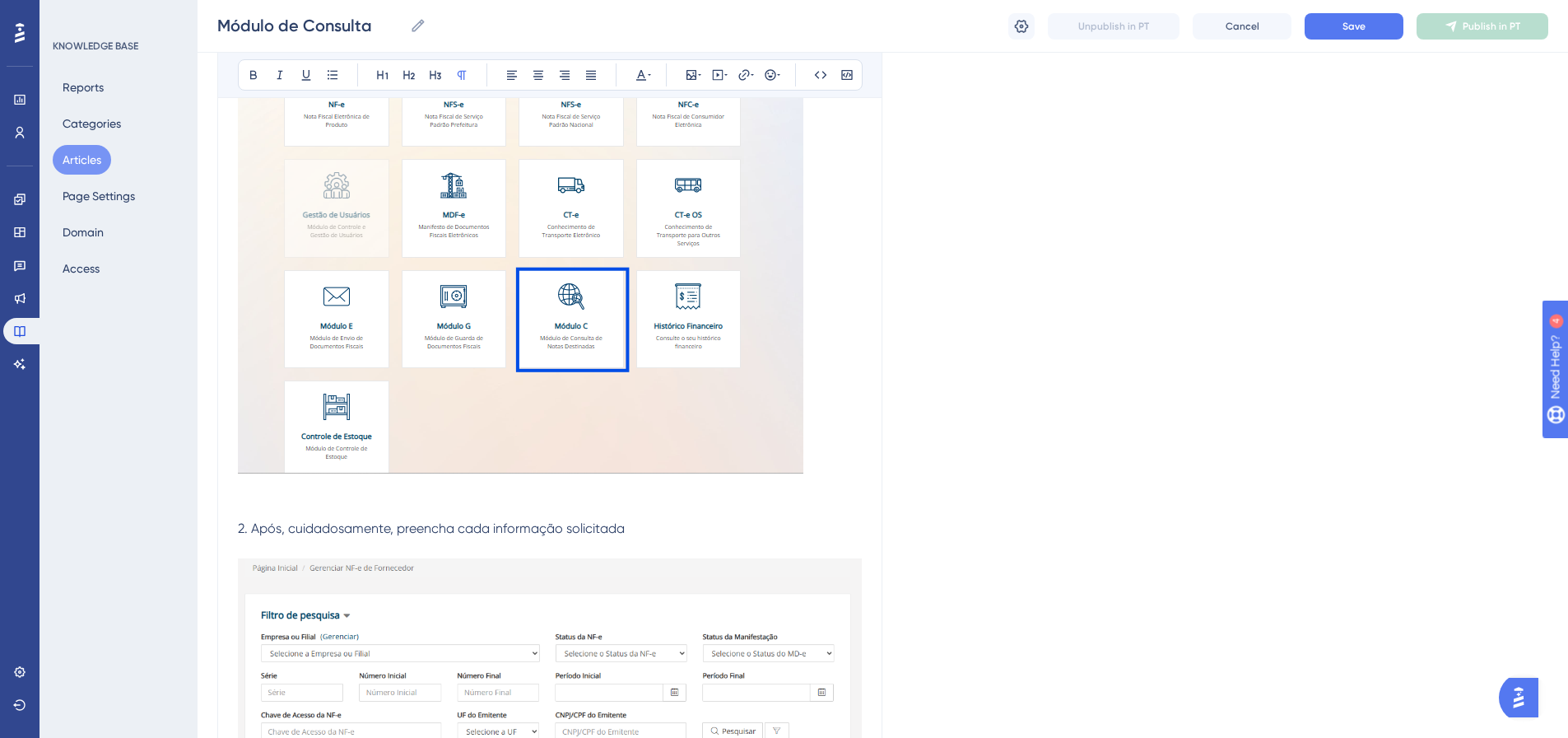
click at [833, 418] on p at bounding box center [550, 218] width 624 height 521
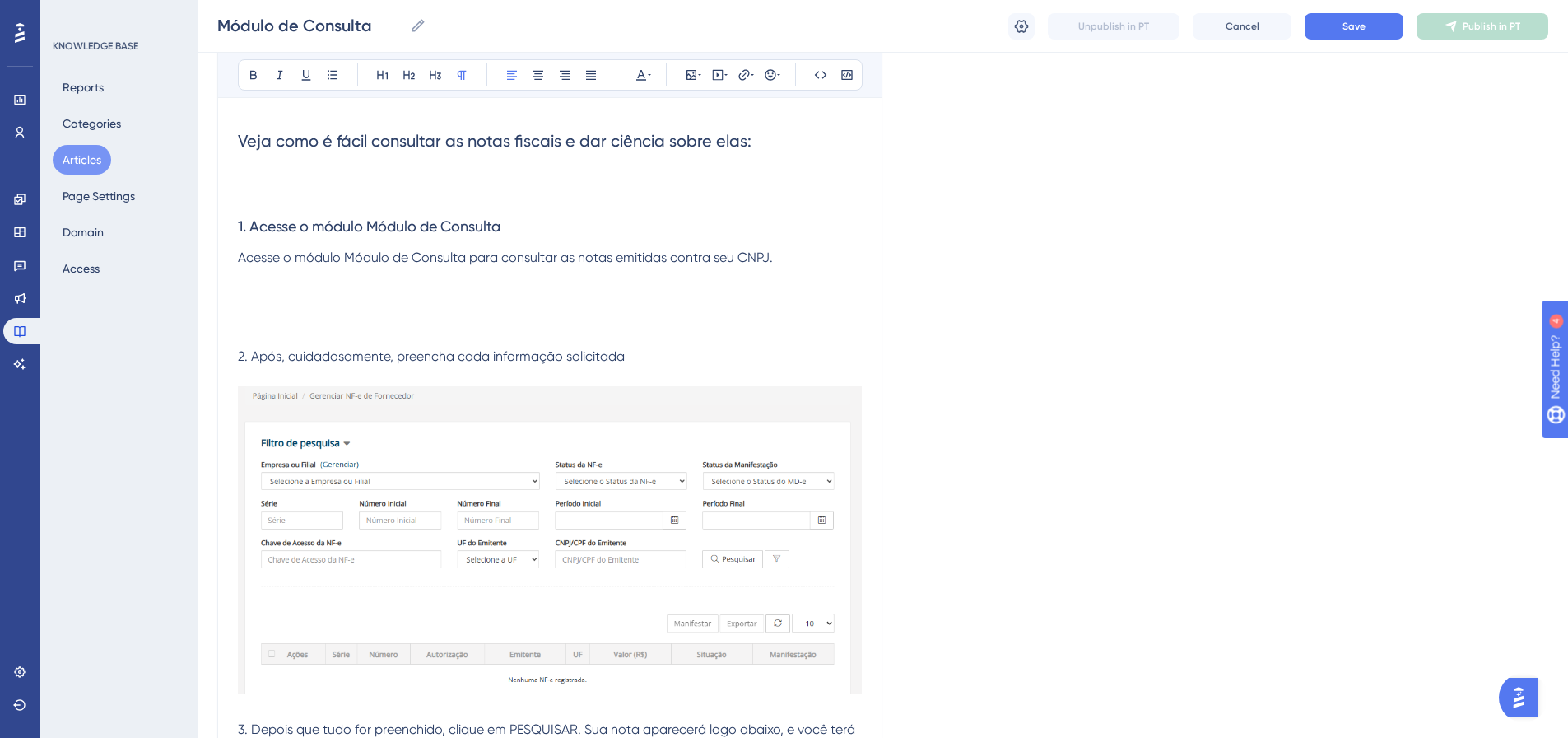
scroll to position [372, 0]
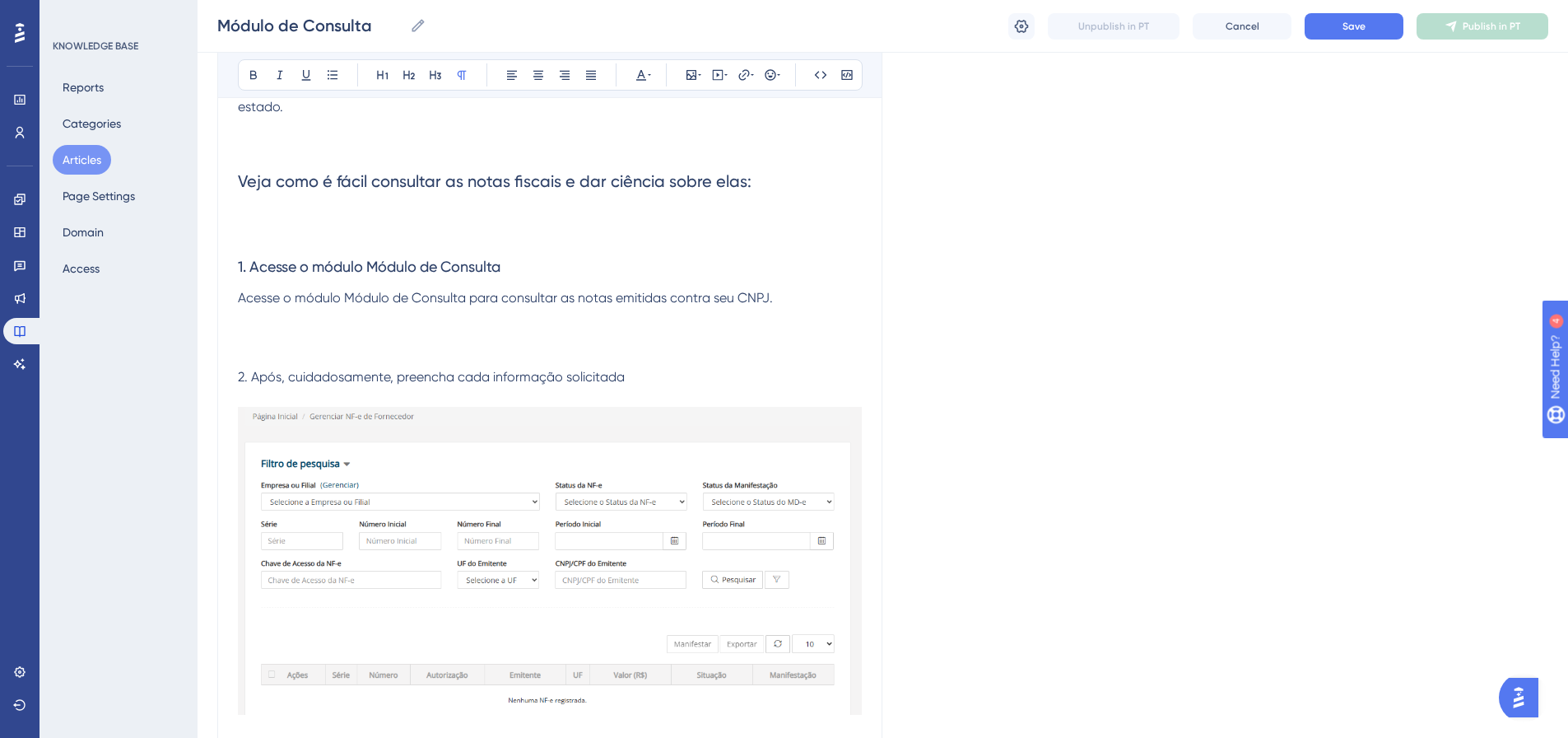
click at [273, 333] on p at bounding box center [550, 338] width 624 height 20
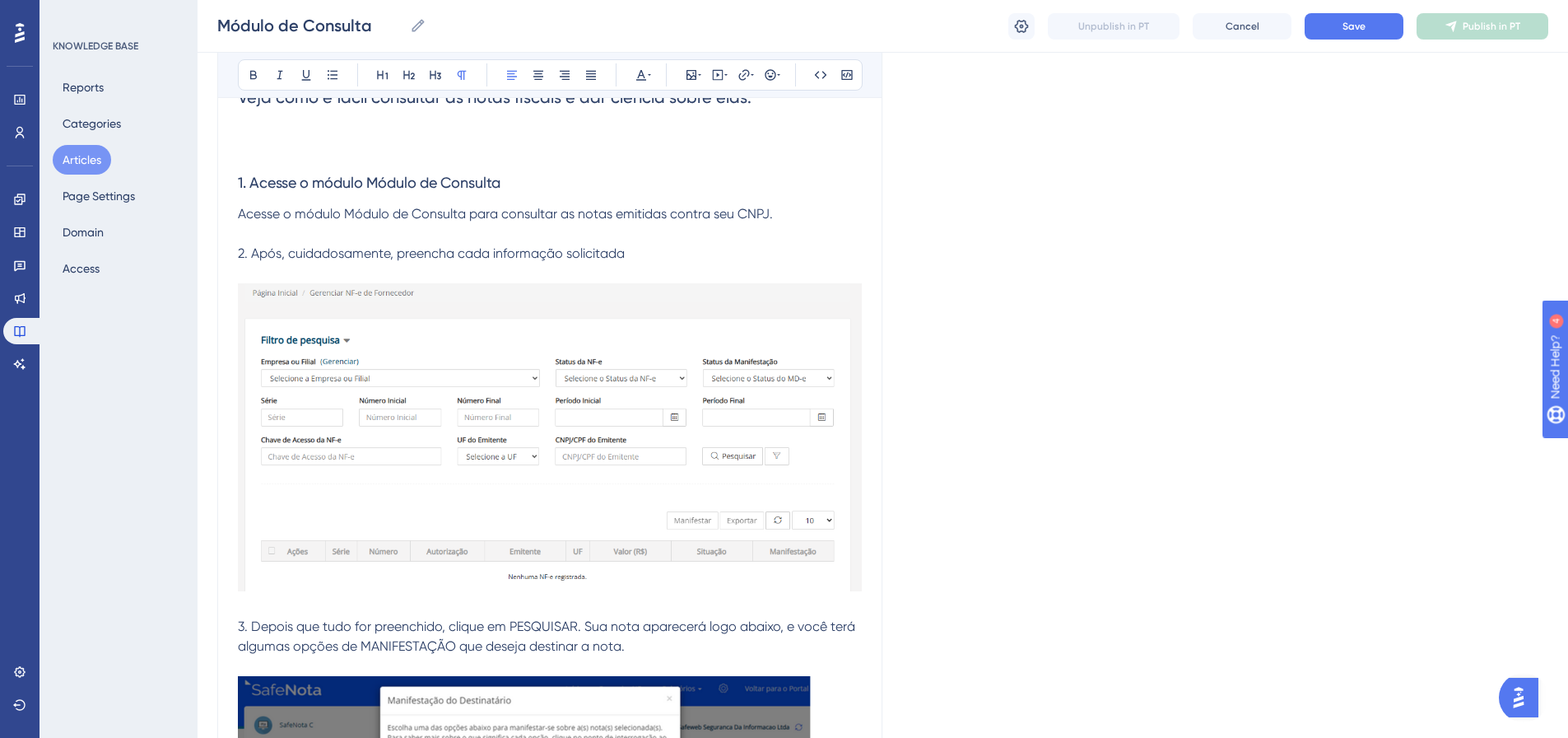
scroll to position [454, 0]
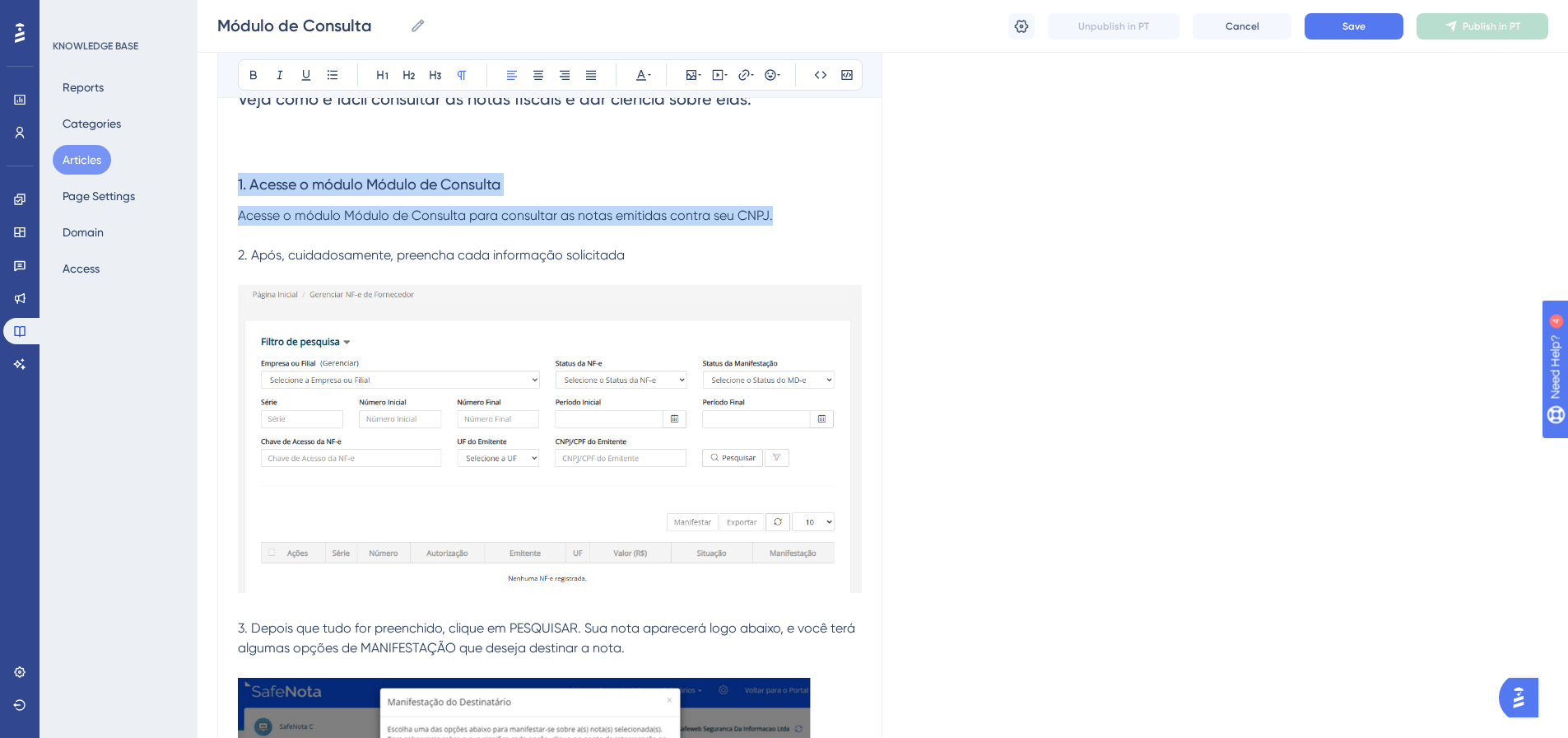
drag, startPoint x: 778, startPoint y: 212, endPoint x: 156, endPoint y: 163, distance: 623.9
click at [198, 163] on div "Performance Users Engagement Widgets Feedback Product Updates Knowledge Base AI…" at bounding box center [883, 742] width 1371 height 2391
copy div "1. Acesse o módulo Módulo de Consulta Acesse o módulo Módulo de Consulta para c…"
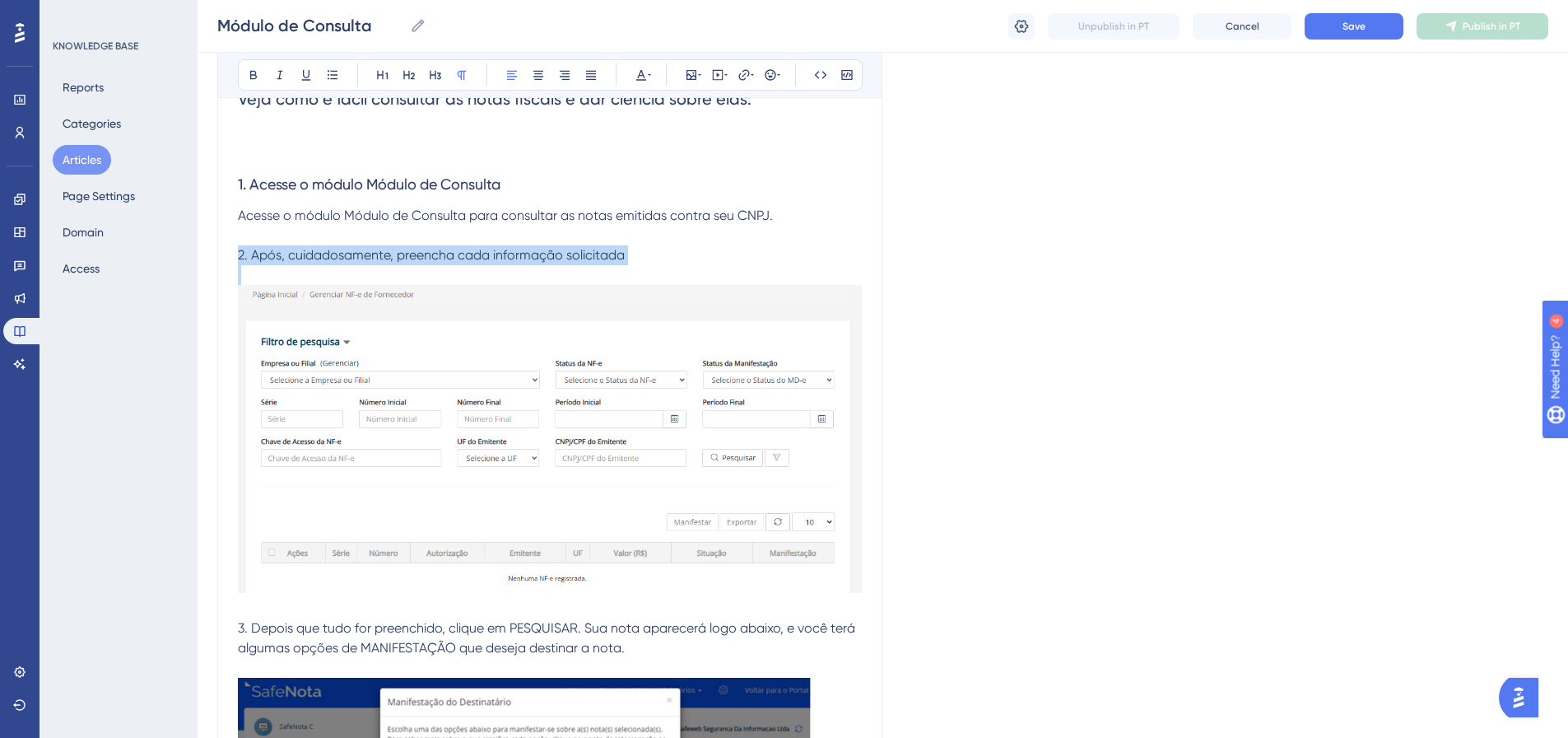
drag, startPoint x: 694, startPoint y: 266, endPoint x: 210, endPoint y: 256, distance: 484.1
click at [210, 256] on div "Performance Users Engagement Widgets Feedback Product Updates Knowledge Base AI…" at bounding box center [883, 742] width 1371 height 2391
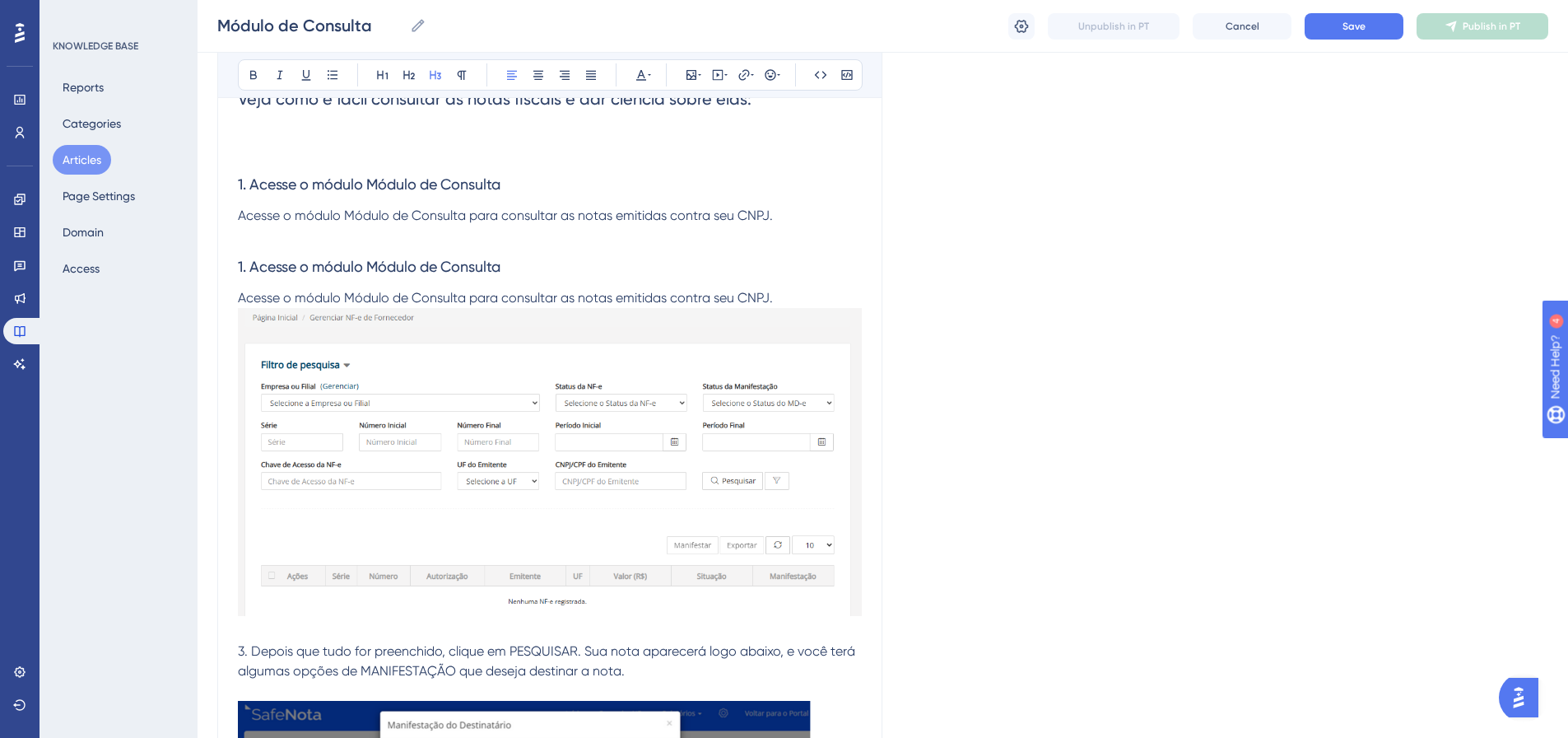
click at [240, 262] on span "1. Acesse o módulo Módulo de Consulta" at bounding box center [369, 266] width 263 height 17
click at [242, 265] on span "1. Acesse o módulo Módulo de Consulta" at bounding box center [369, 266] width 263 height 17
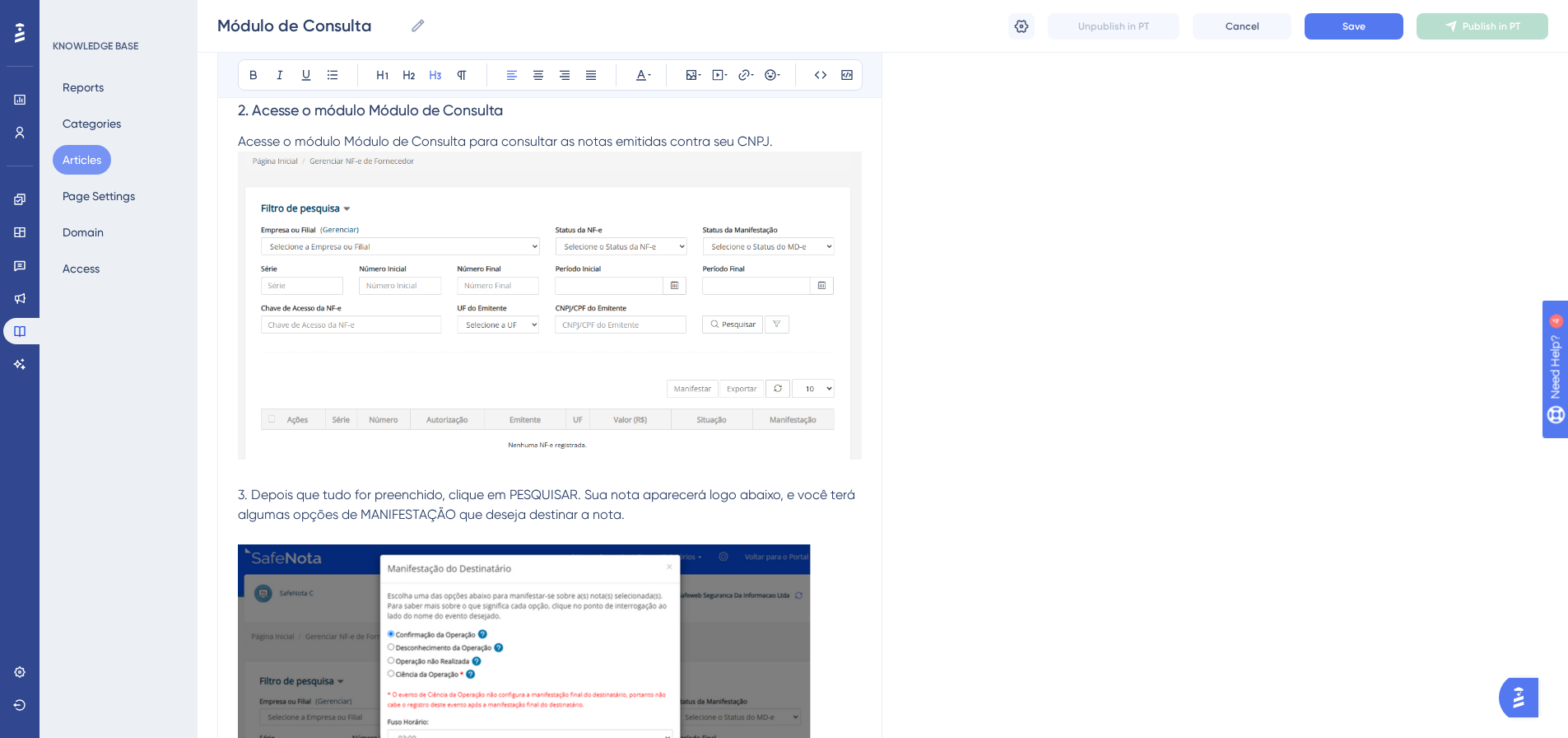
scroll to position [783, 0]
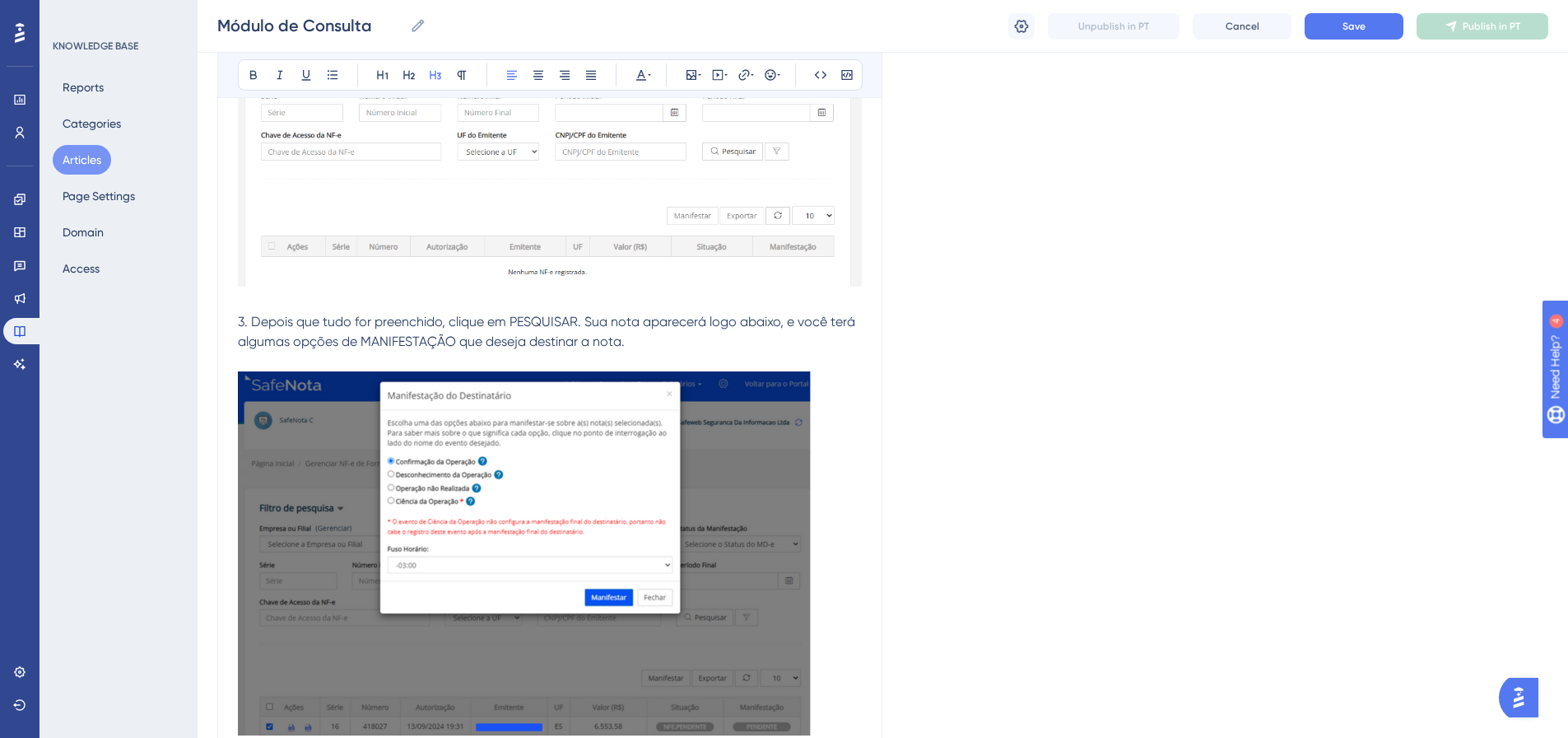
click at [615, 627] on img at bounding box center [524, 554] width 574 height 364
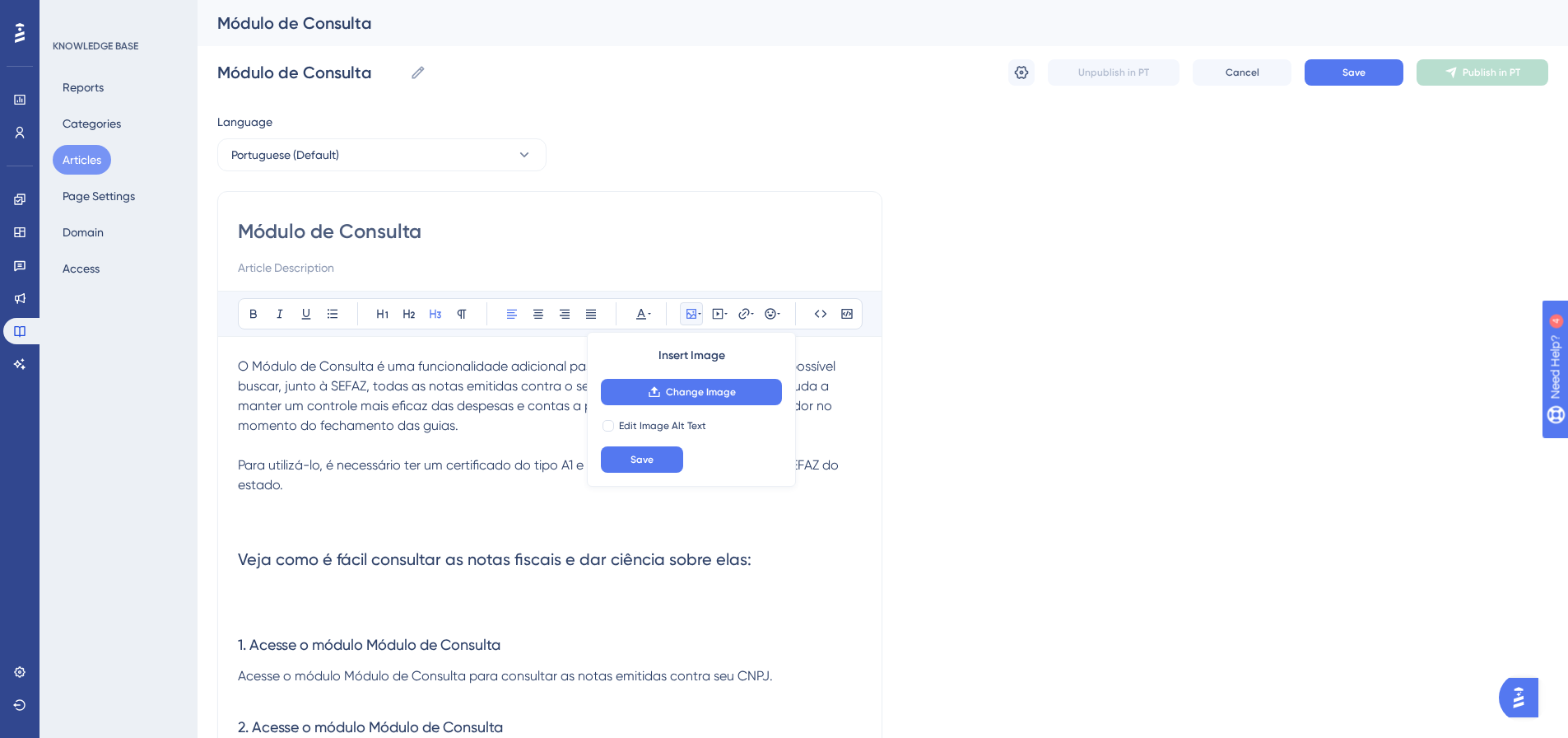
scroll to position [329, 0]
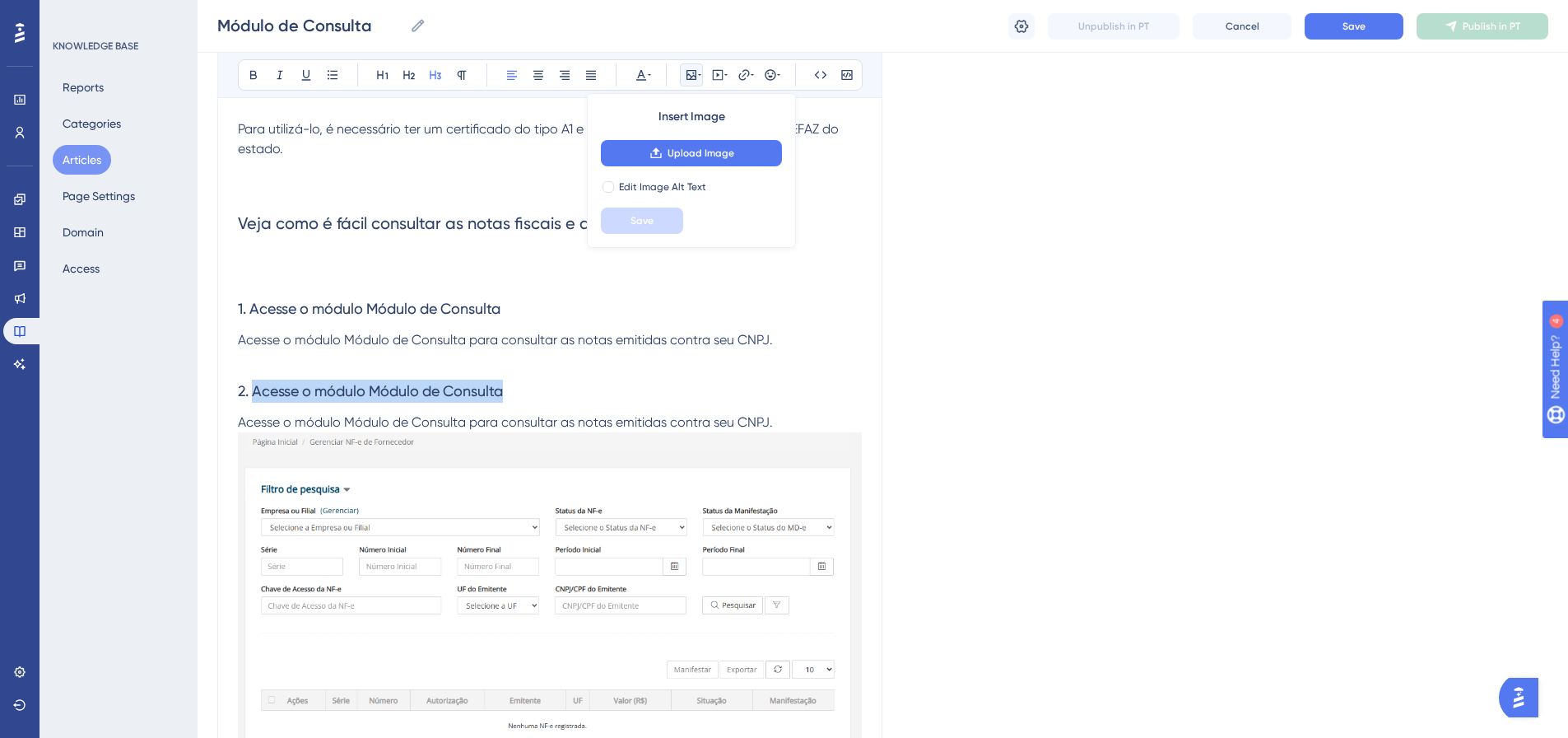
drag, startPoint x: 512, startPoint y: 392, endPoint x: 253, endPoint y: 410, distance: 259.6
click at [253, 410] on h3 "2. Acesse o módulo Módulo de Consulta" at bounding box center [550, 392] width 624 height 43
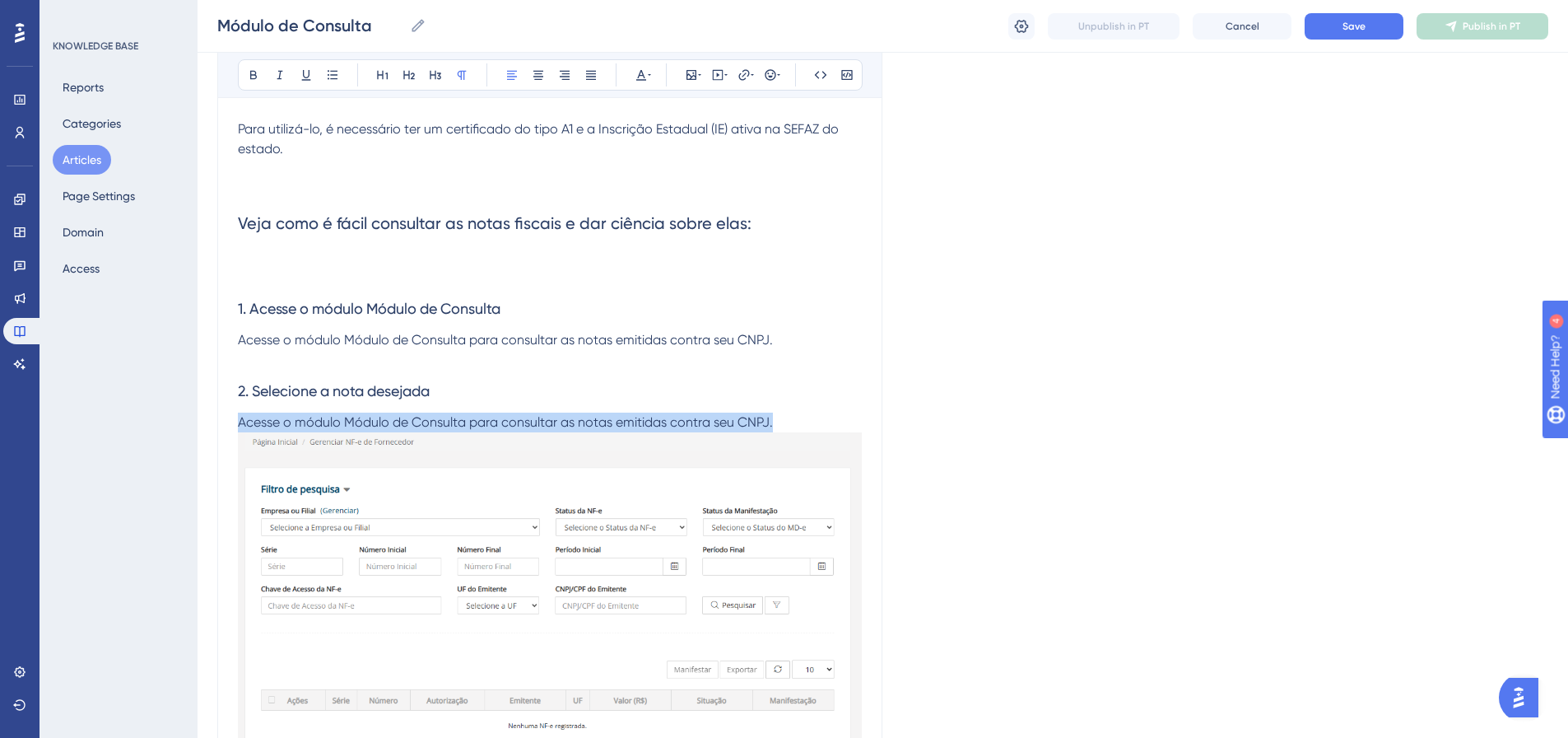
drag, startPoint x: 790, startPoint y: 420, endPoint x: 211, endPoint y: 429, distance: 579.1
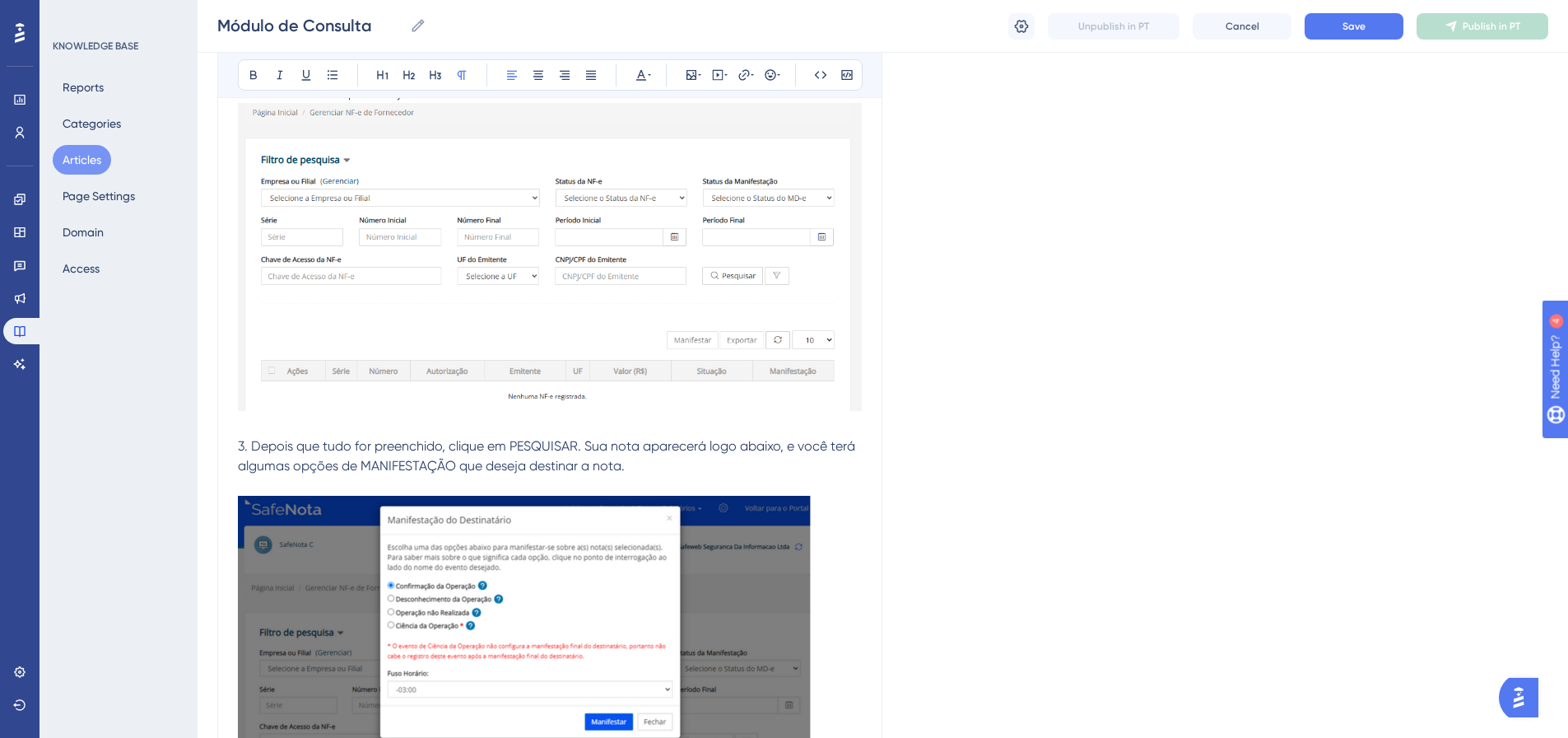
scroll to position [577, 0]
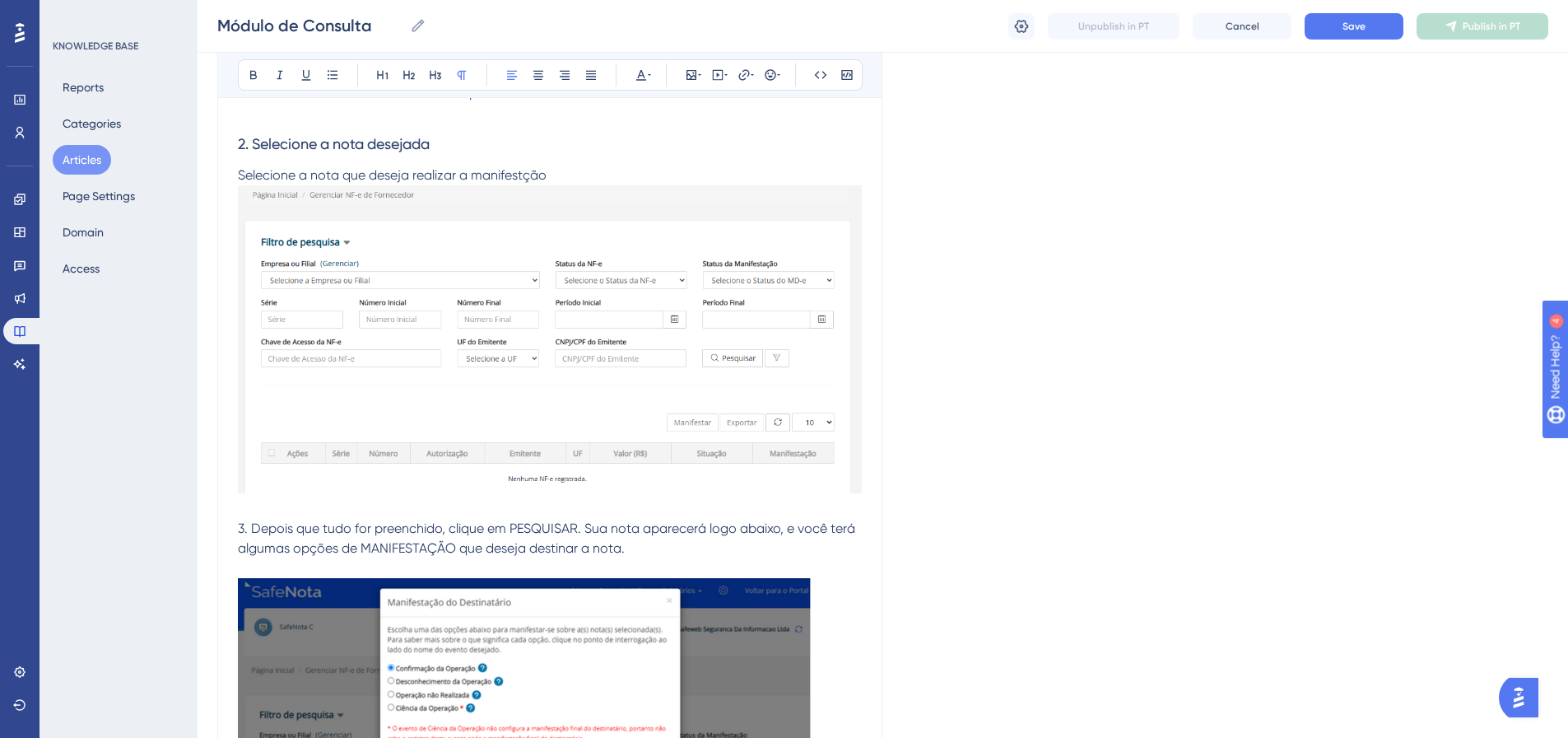
drag, startPoint x: 510, startPoint y: 165, endPoint x: 502, endPoint y: 176, distance: 13.6
click at [502, 176] on span "Selecione a nota que deseja realizar a manifestção" at bounding box center [391, 175] width 309 height 15
click at [575, 173] on p "Selecione a nota que deseja realizar a manifestação" at bounding box center [550, 176] width 624 height 20
click at [623, 302] on img at bounding box center [550, 339] width 624 height 308
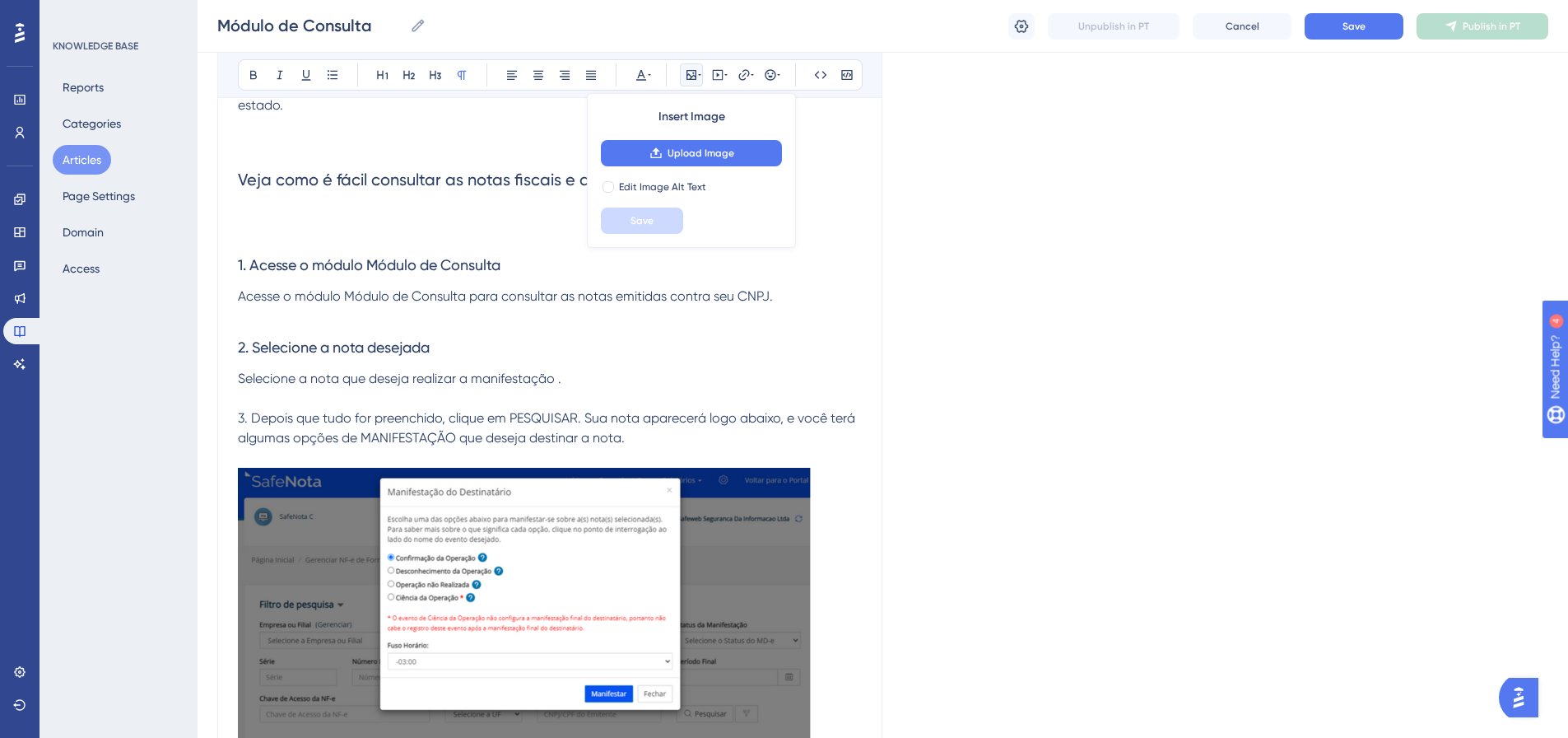
scroll to position [329, 0]
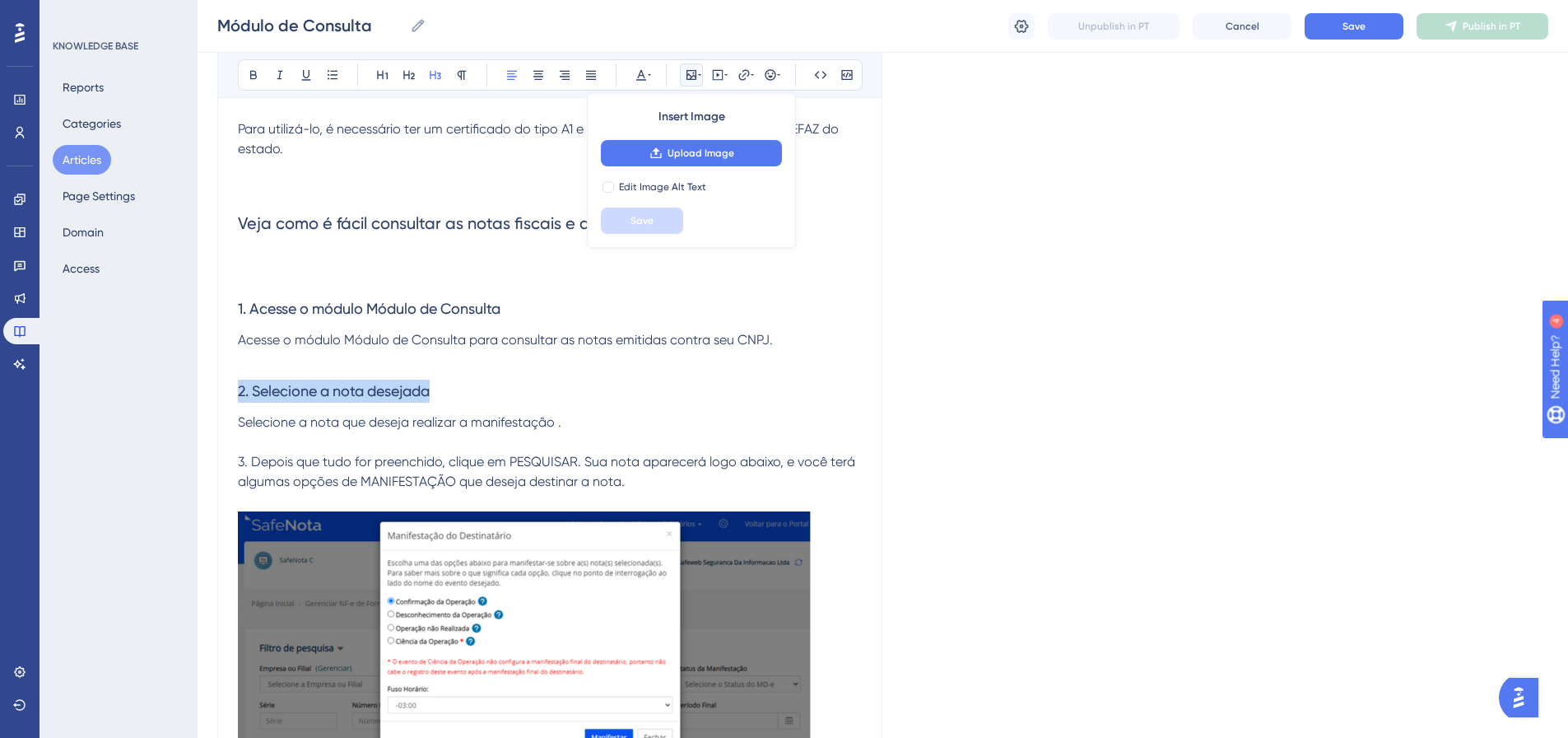
drag, startPoint x: 439, startPoint y: 387, endPoint x: 210, endPoint y: 392, distance: 229.1
click at [210, 392] on div "Performance Users Engagement Widgets Feedback Product Updates Knowledge Base AI…" at bounding box center [883, 721] width 1371 height 2101
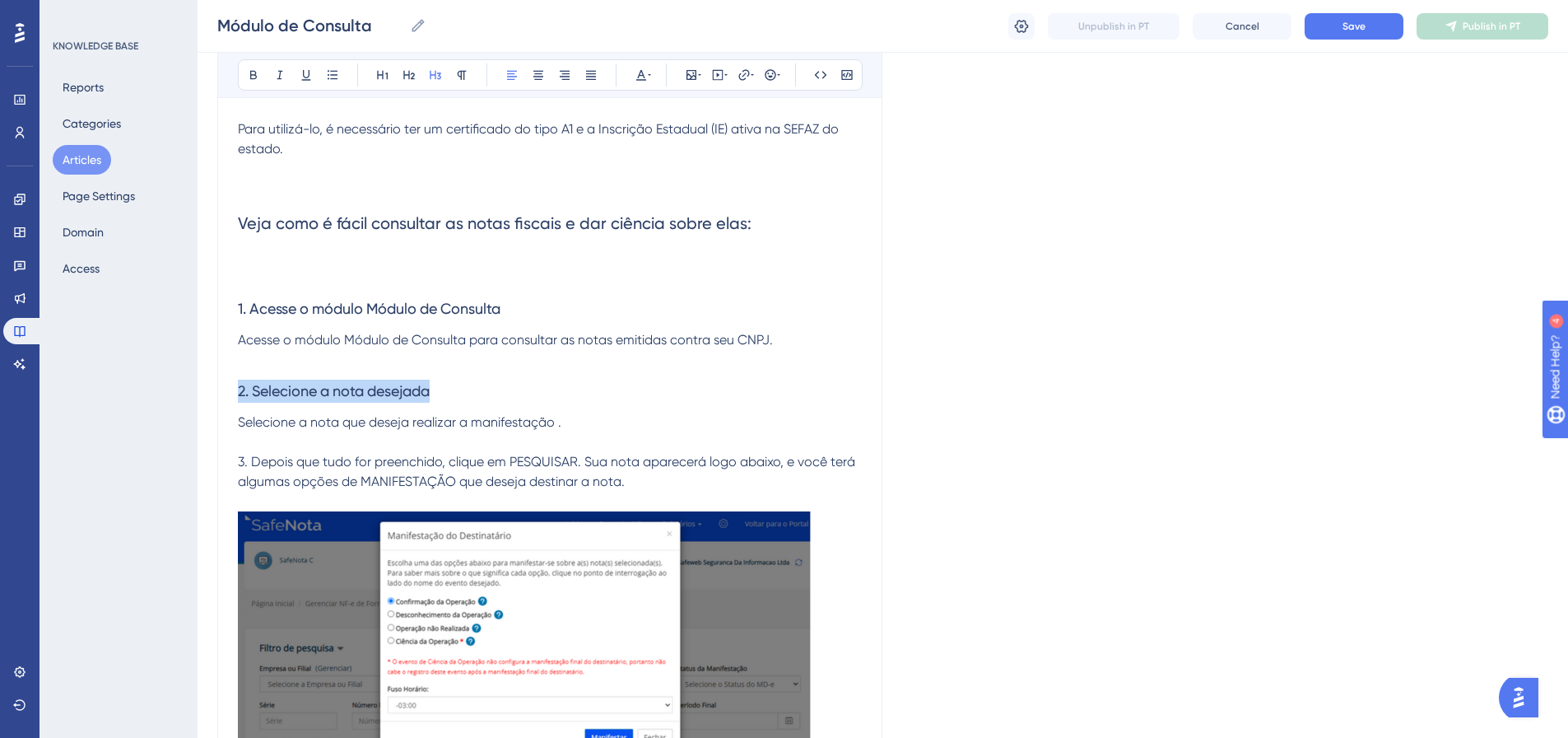
copy span "2. Selecione a nota desejada"
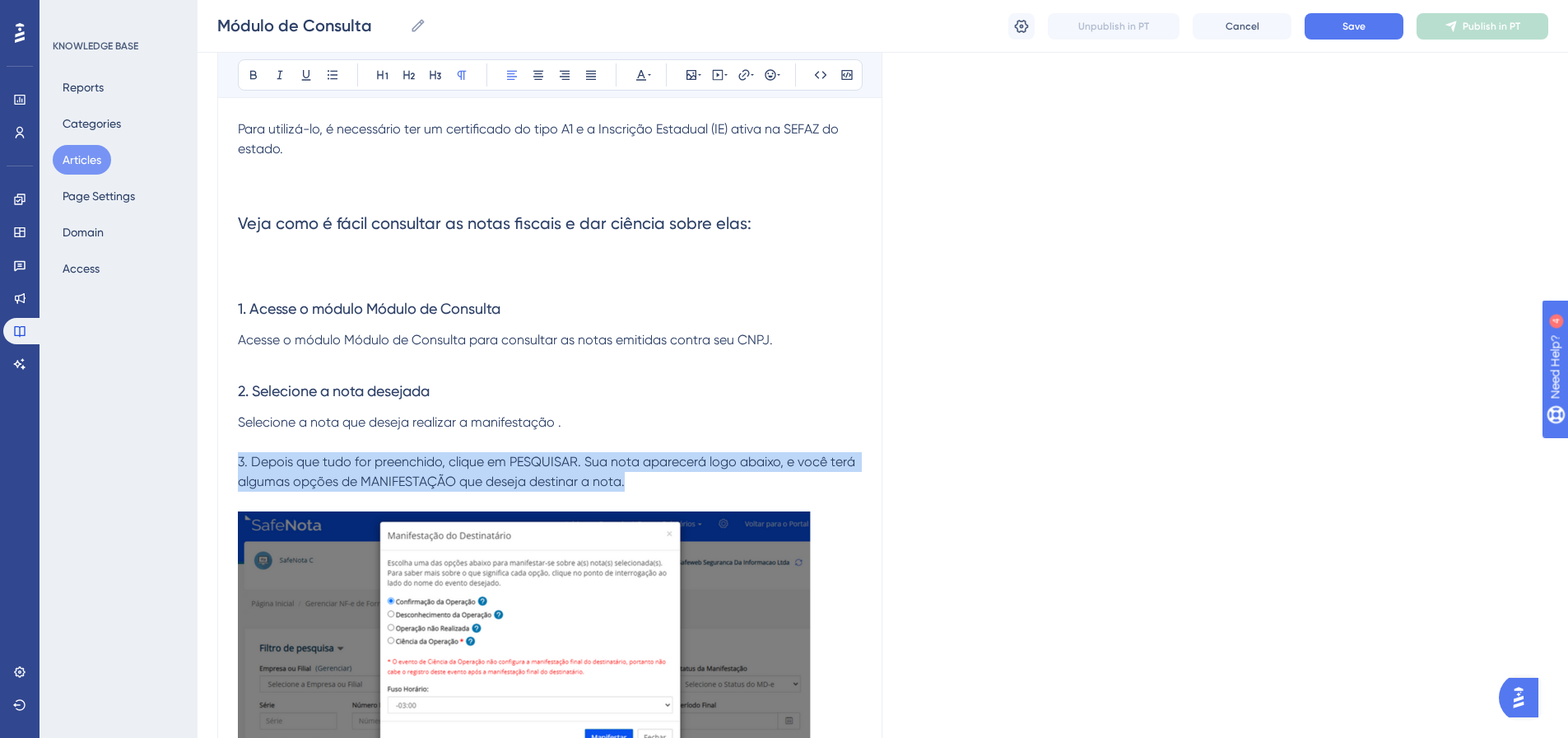
drag, startPoint x: 644, startPoint y: 487, endPoint x: 234, endPoint y: 454, distance: 411.3
click at [234, 454] on div "Módulo de Consulta Bold Italic Underline Bullet Point Heading 1 Heading 2 Headi…" at bounding box center [550, 751] width 665 height 1791
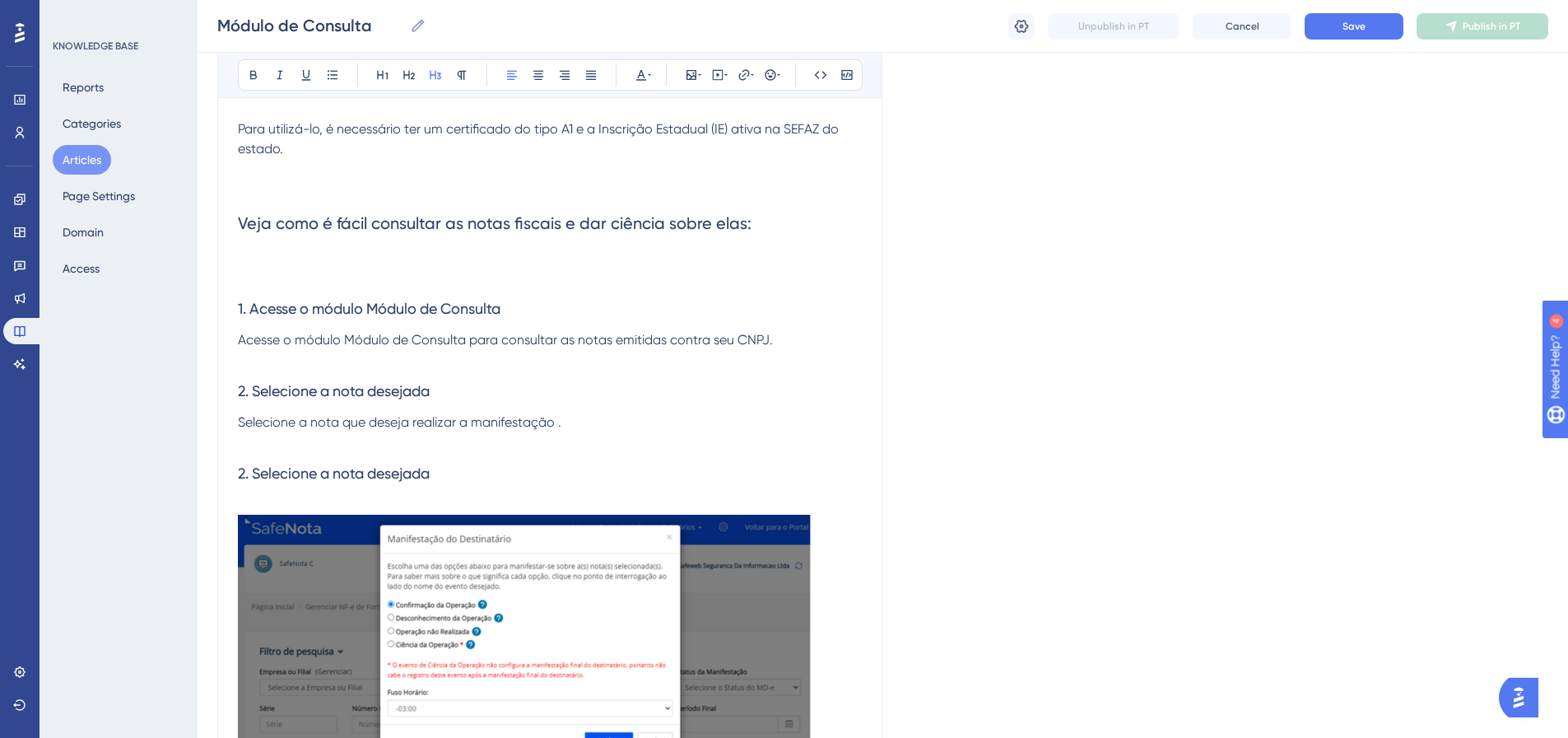
click at [245, 466] on span "2. Selecione a nota desejada" at bounding box center [333, 472] width 192 height 17
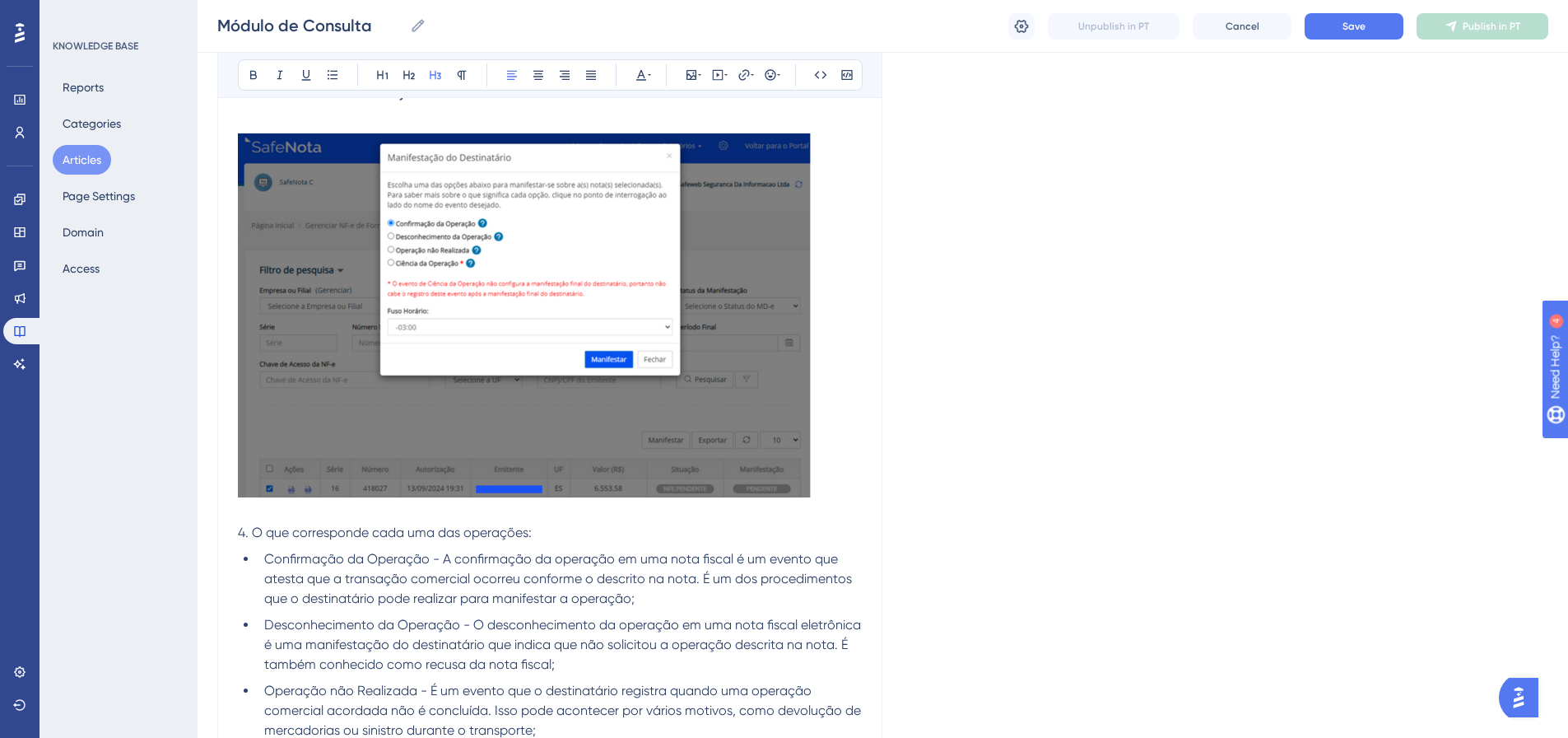
scroll to position [577, 0]
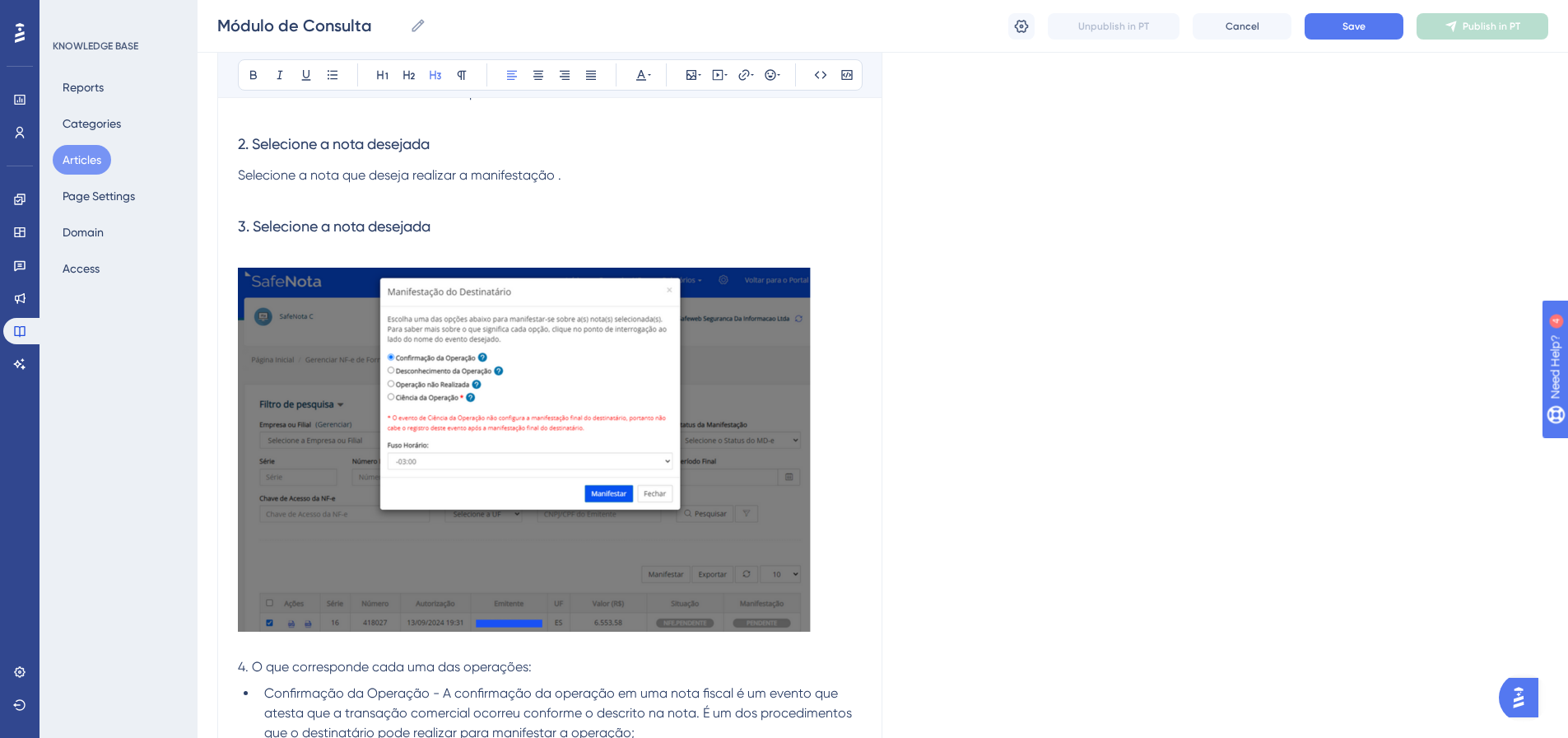
click at [586, 400] on img at bounding box center [524, 449] width 574 height 364
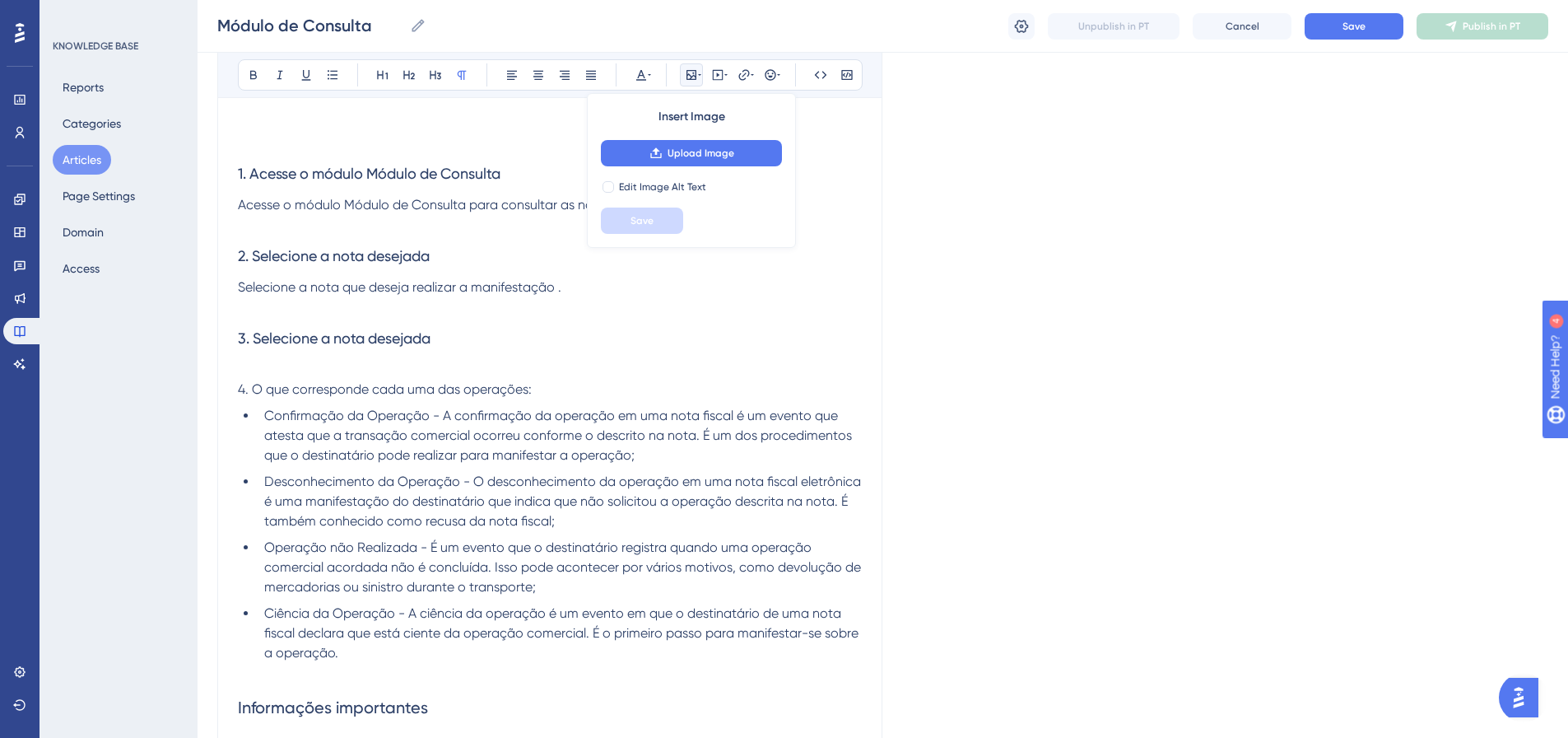
scroll to position [412, 0]
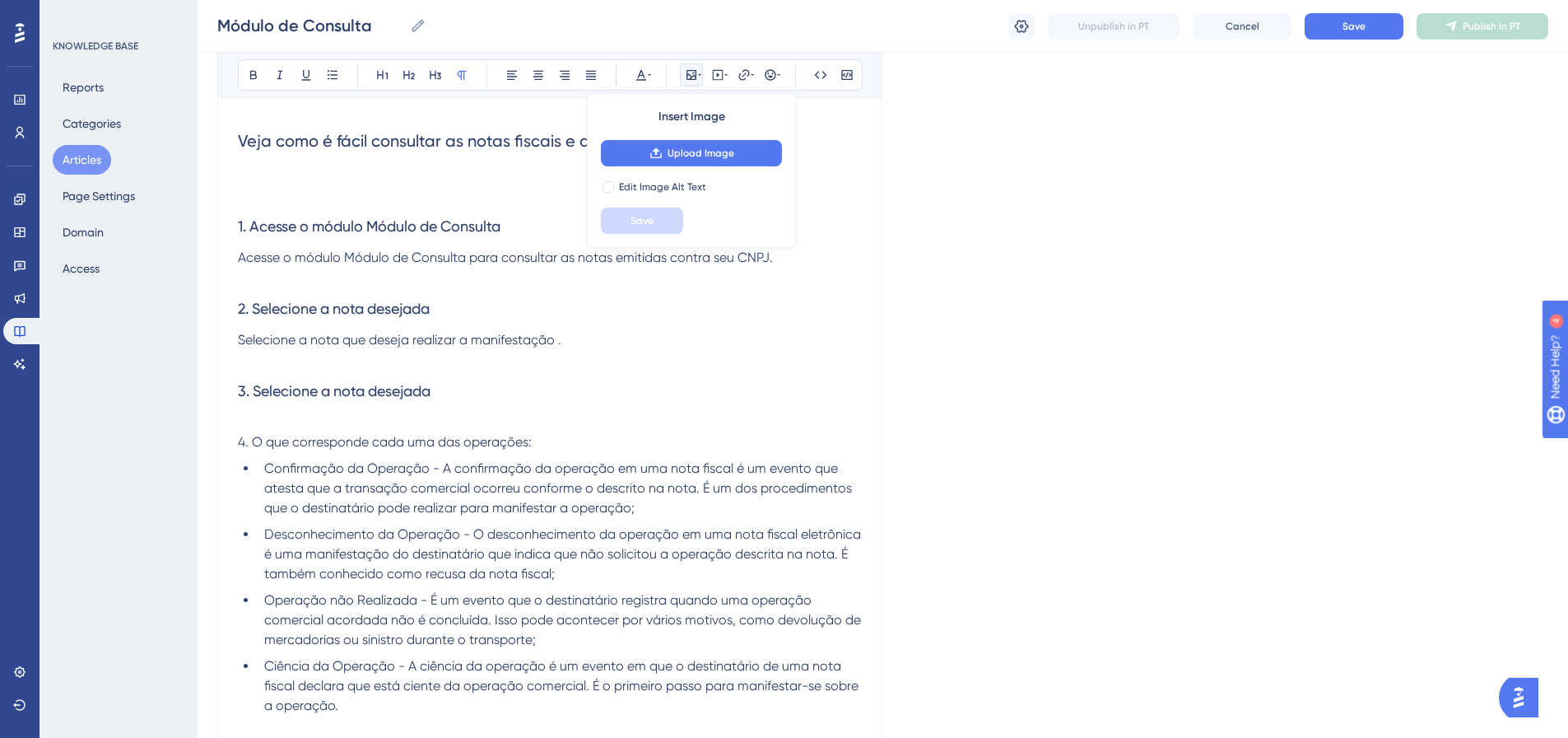
click at [556, 342] on span "Selecione a nota que deseja realizar a manifestação ." at bounding box center [399, 339] width 324 height 15
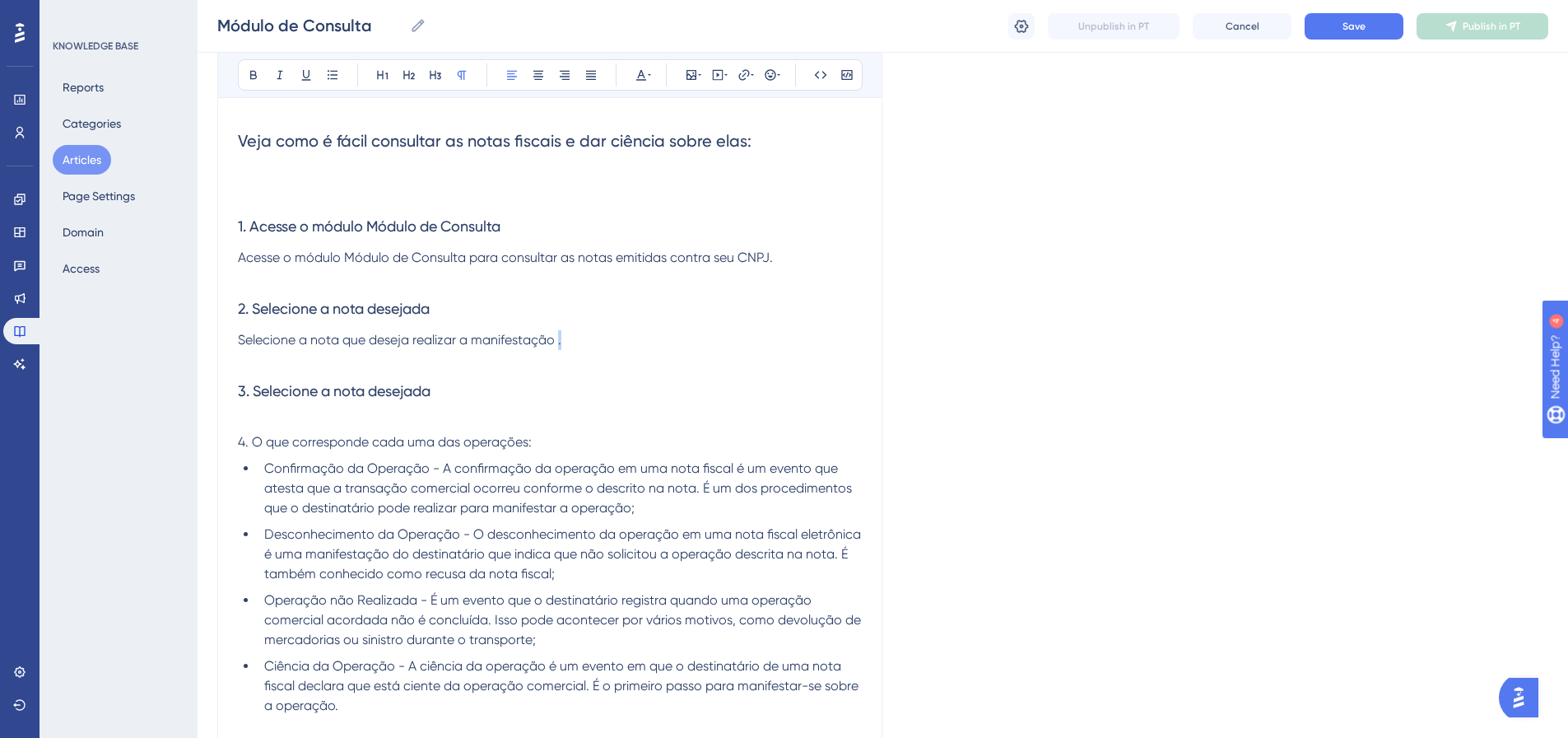
click at [558, 343] on span "Selecione a nota que deseja realizar a manifestação ." at bounding box center [399, 339] width 324 height 15
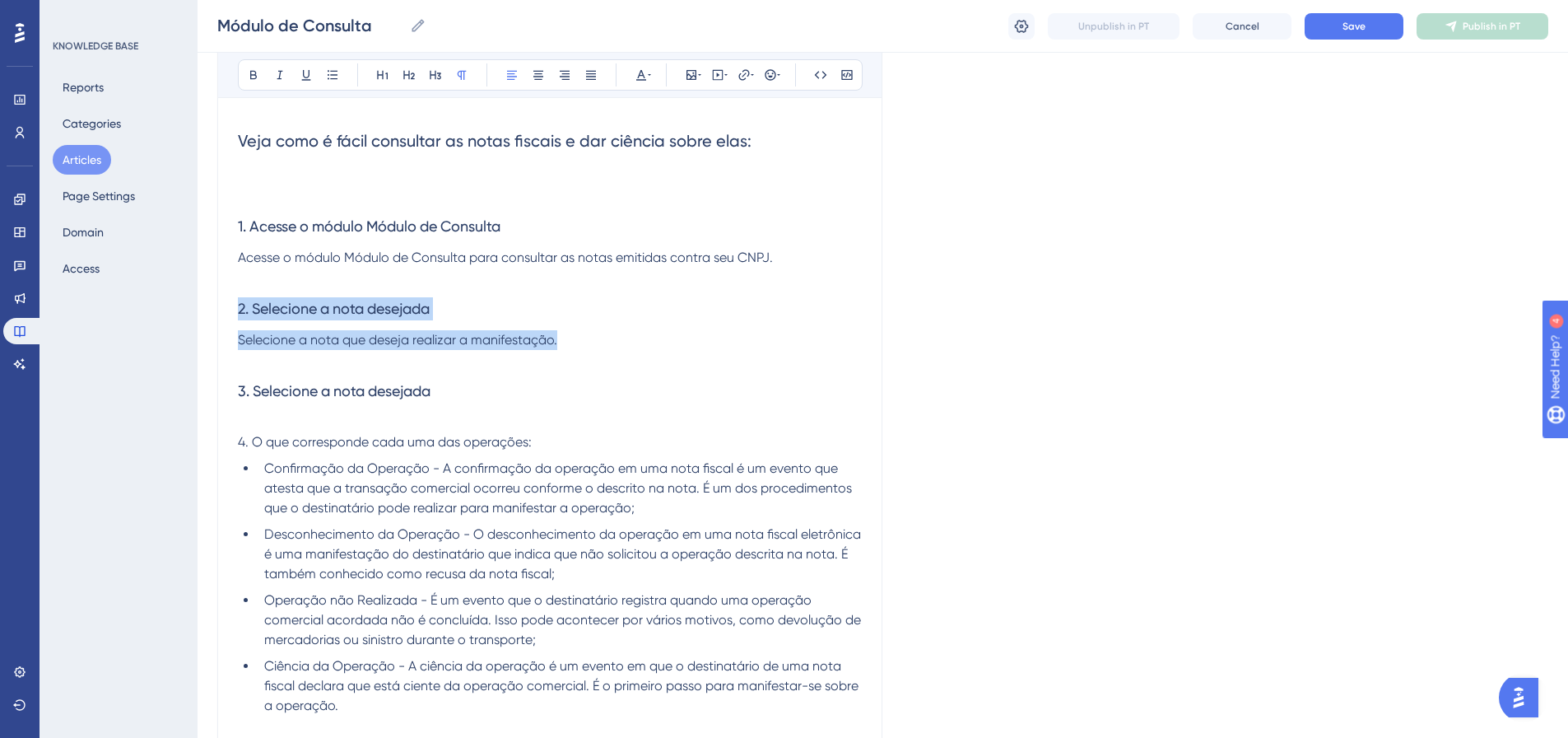
drag, startPoint x: 589, startPoint y: 338, endPoint x: 218, endPoint y: 307, distance: 372.3
click at [218, 307] on div "Módulo de Consulta Bold Italic Underline Bullet Point Heading 1 Heading 2 Headi…" at bounding box center [550, 474] width 665 height 1405
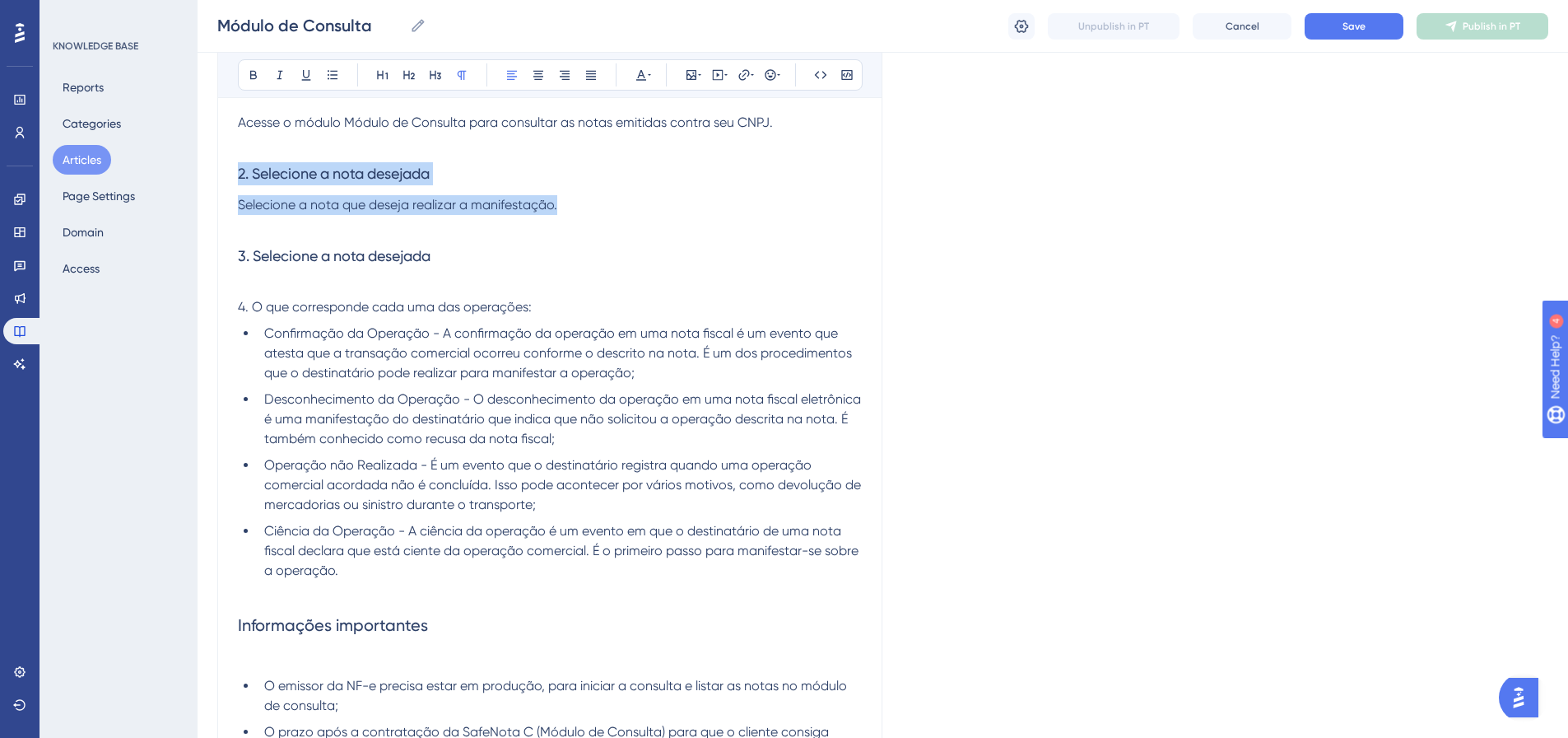
scroll to position [345, 0]
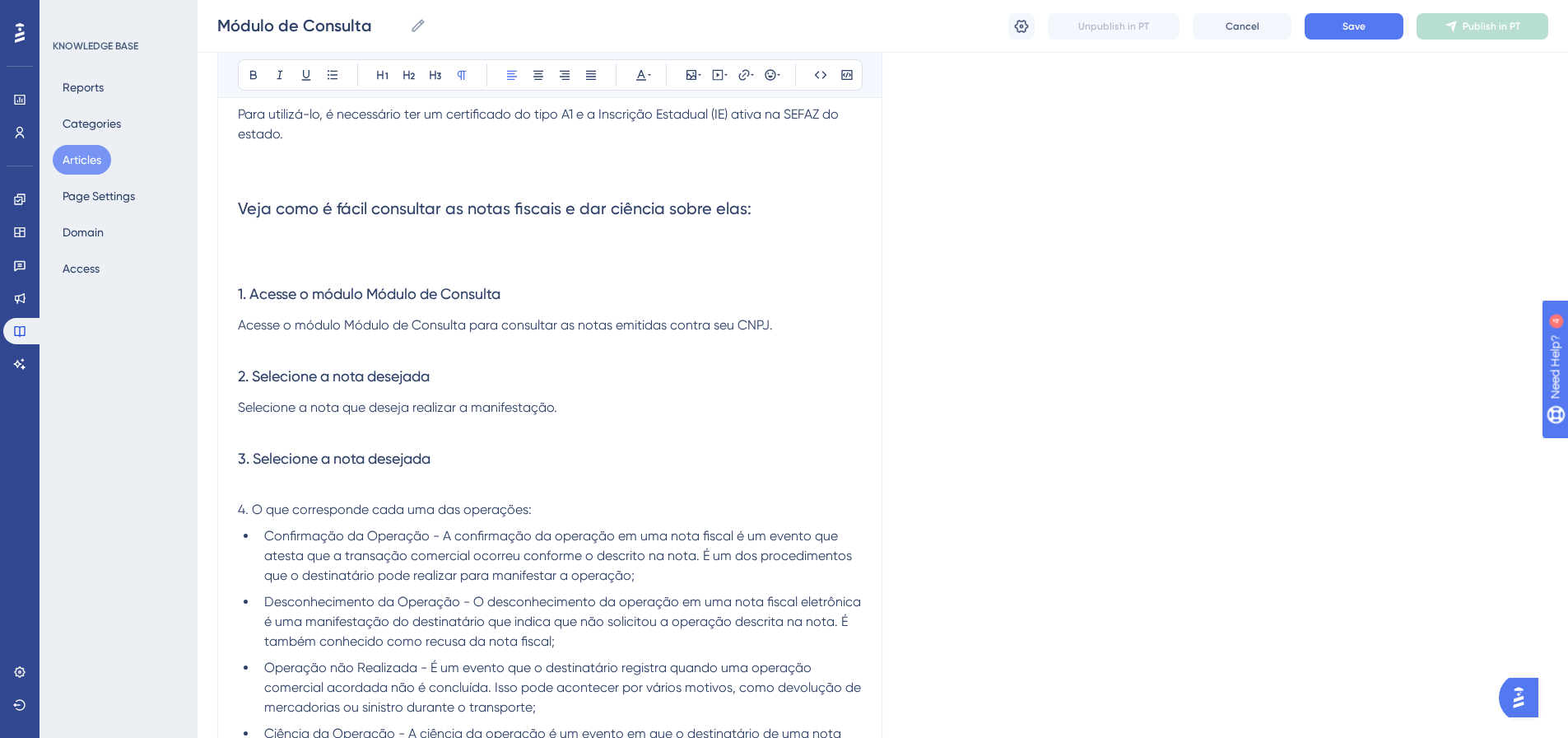
click at [595, 504] on p "4. O que corresponde cada uma das operações:" at bounding box center [550, 509] width 624 height 20
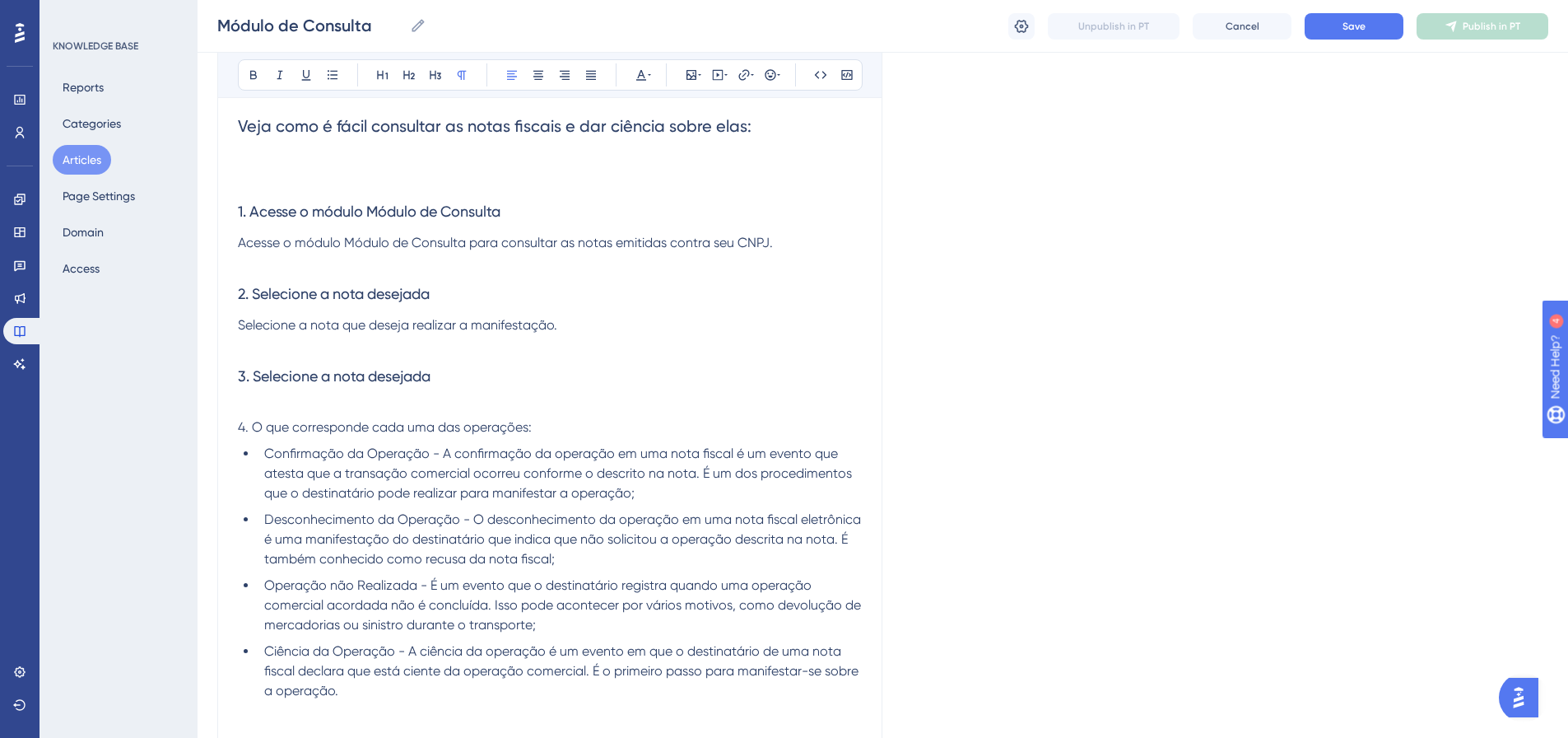
click at [419, 373] on span "3. Selecione a nota desejada" at bounding box center [334, 375] width 193 height 17
drag, startPoint x: 451, startPoint y: 368, endPoint x: 211, endPoint y: 362, distance: 240.1
click at [211, 362] on div "Performance Users Engagement Widgets Feedback Product Updates Knowledge Base AI…" at bounding box center [883, 430] width 1371 height 1714
drag, startPoint x: 553, startPoint y: 417, endPoint x: 164, endPoint y: 403, distance: 389.3
click at [198, 403] on div "Performance Users Engagement Widgets Feedback Product Updates Knowledge Base AI…" at bounding box center [883, 430] width 1371 height 1714
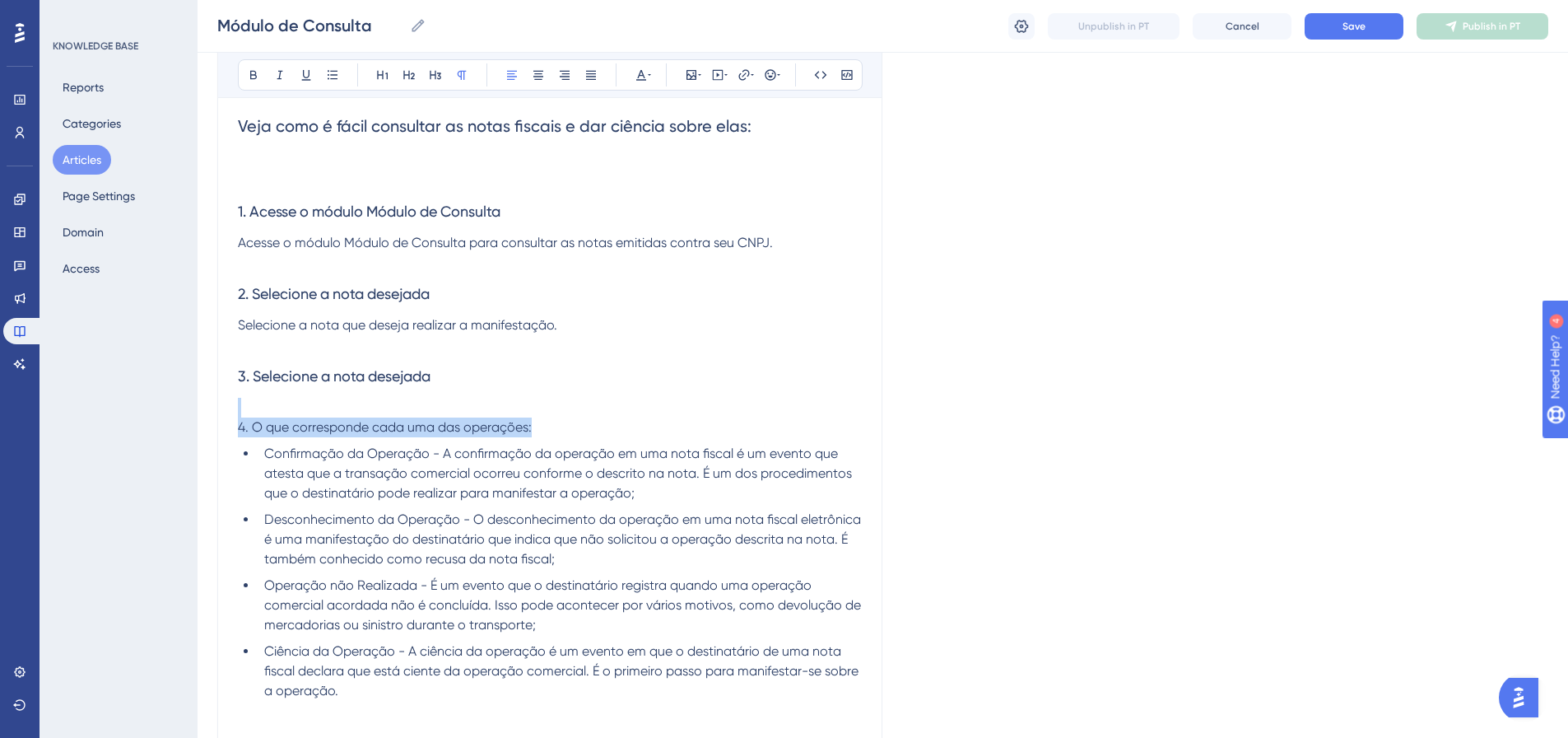
drag, startPoint x: 583, startPoint y: 429, endPoint x: 172, endPoint y: 409, distance: 411.5
click at [198, 409] on div "Performance Users Engagement Widgets Feedback Product Updates Knowledge Base AI…" at bounding box center [883, 430] width 1371 height 1714
click at [434, 73] on icon at bounding box center [435, 75] width 13 height 14
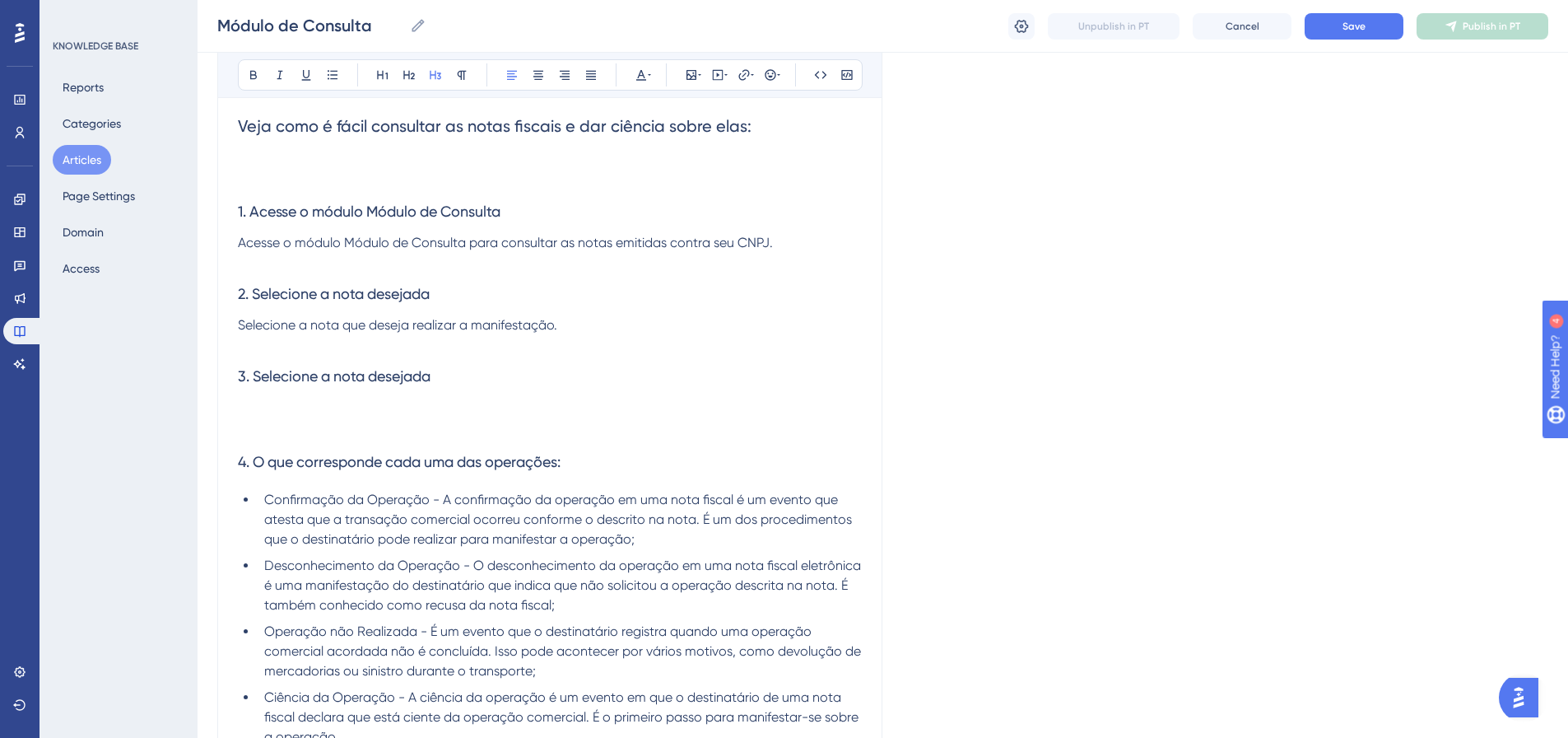
click at [559, 338] on p at bounding box center [550, 345] width 624 height 20
click at [349, 420] on h3 at bounding box center [550, 419] width 624 height 43
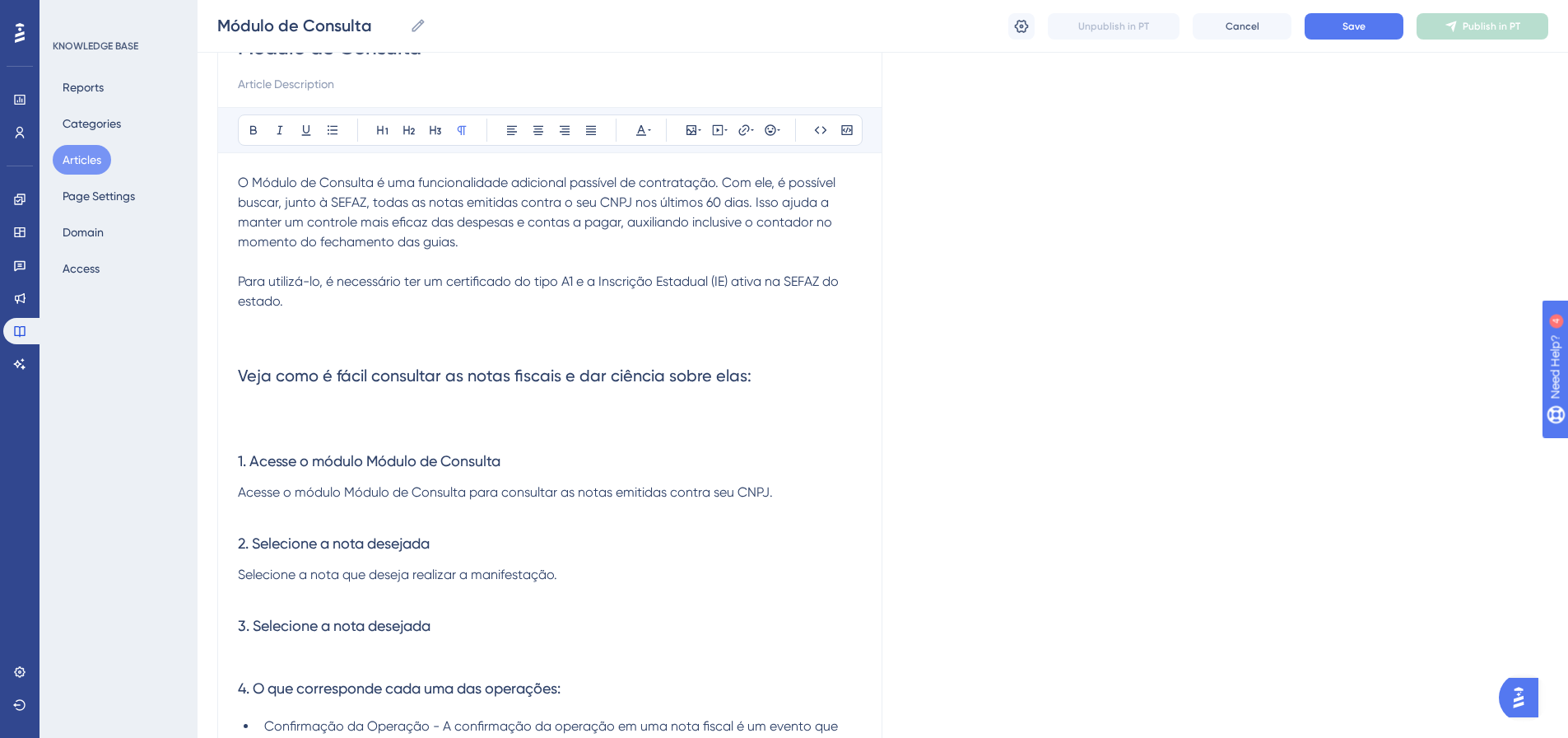
scroll to position [329, 0]
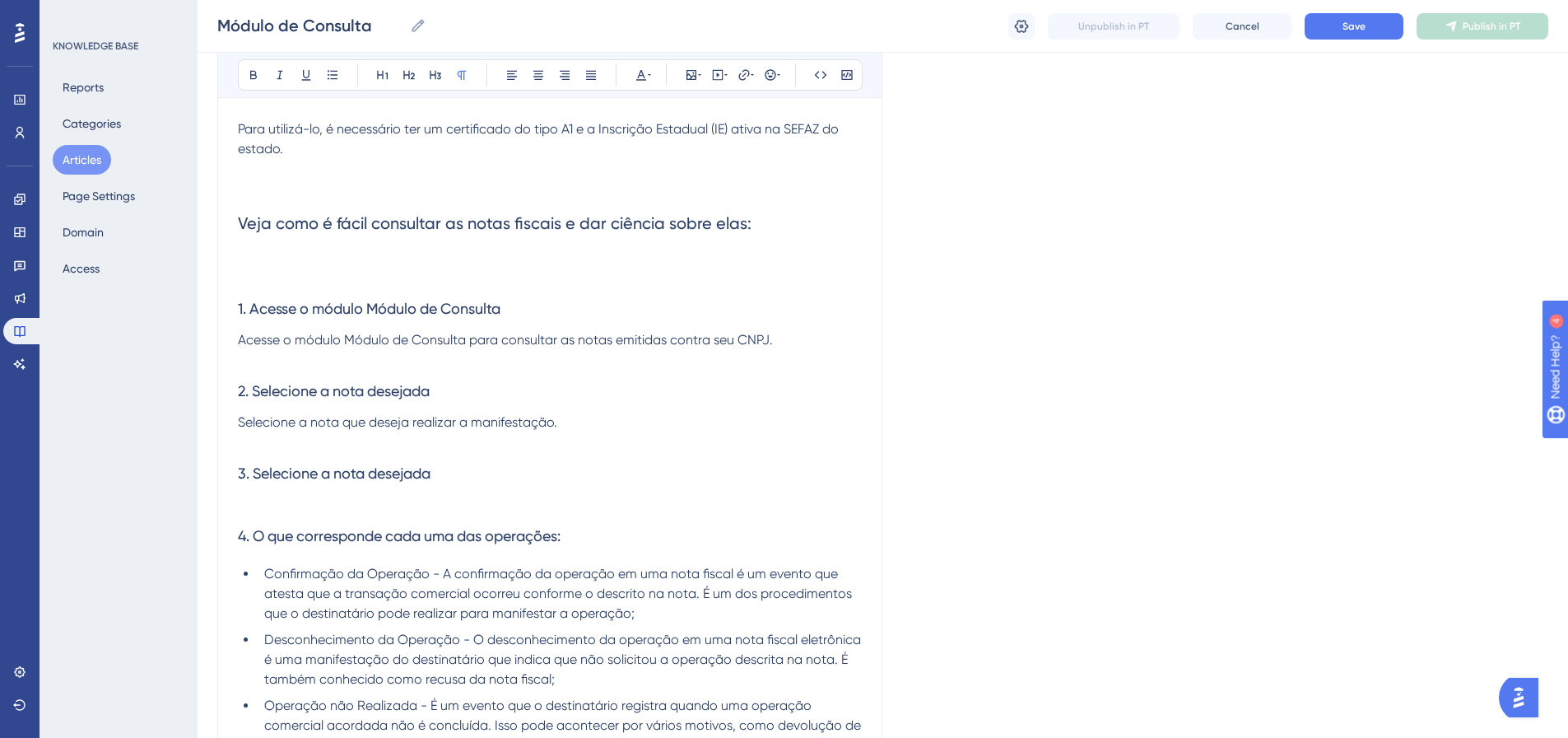
click at [340, 364] on p at bounding box center [550, 360] width 624 height 20
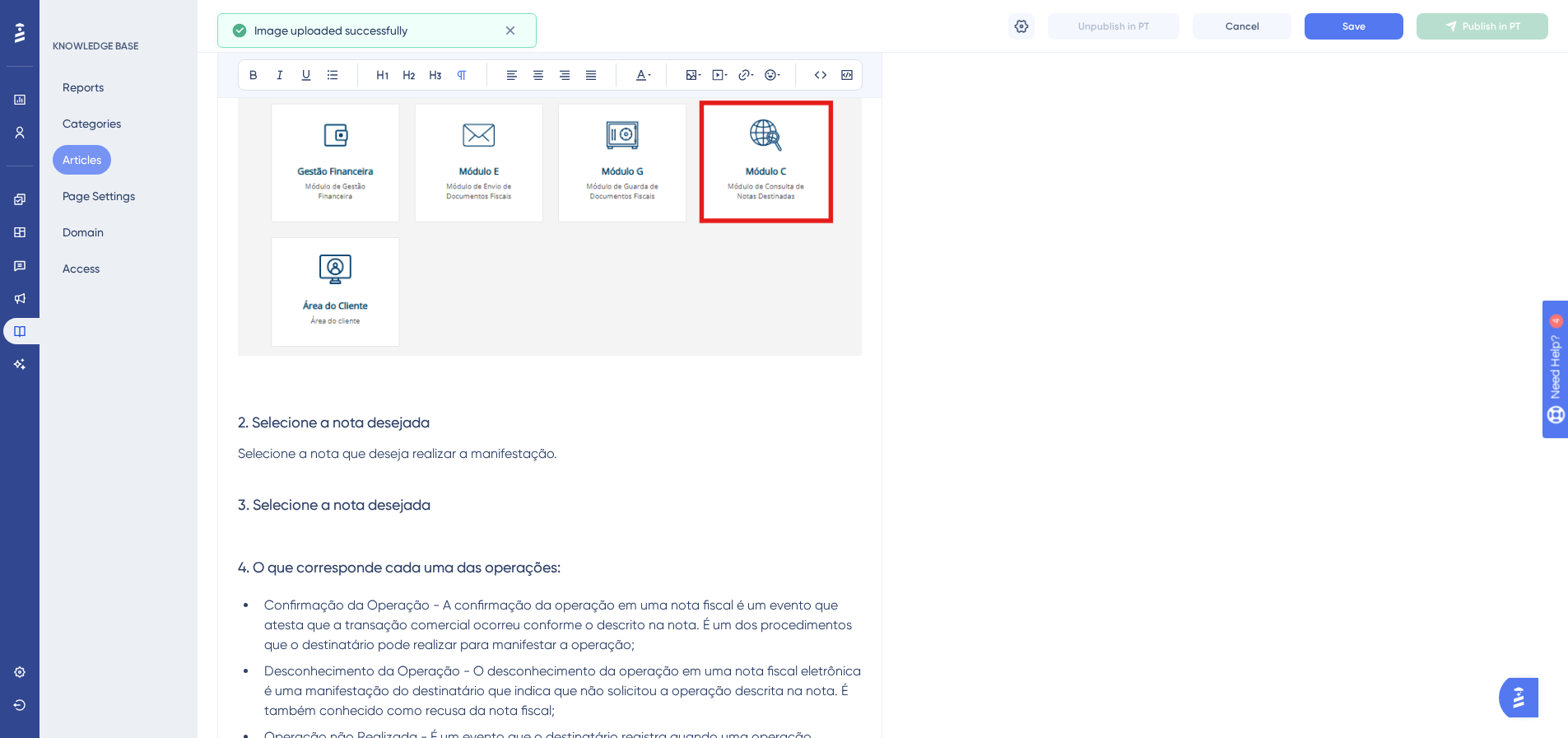
scroll to position [1236, 0]
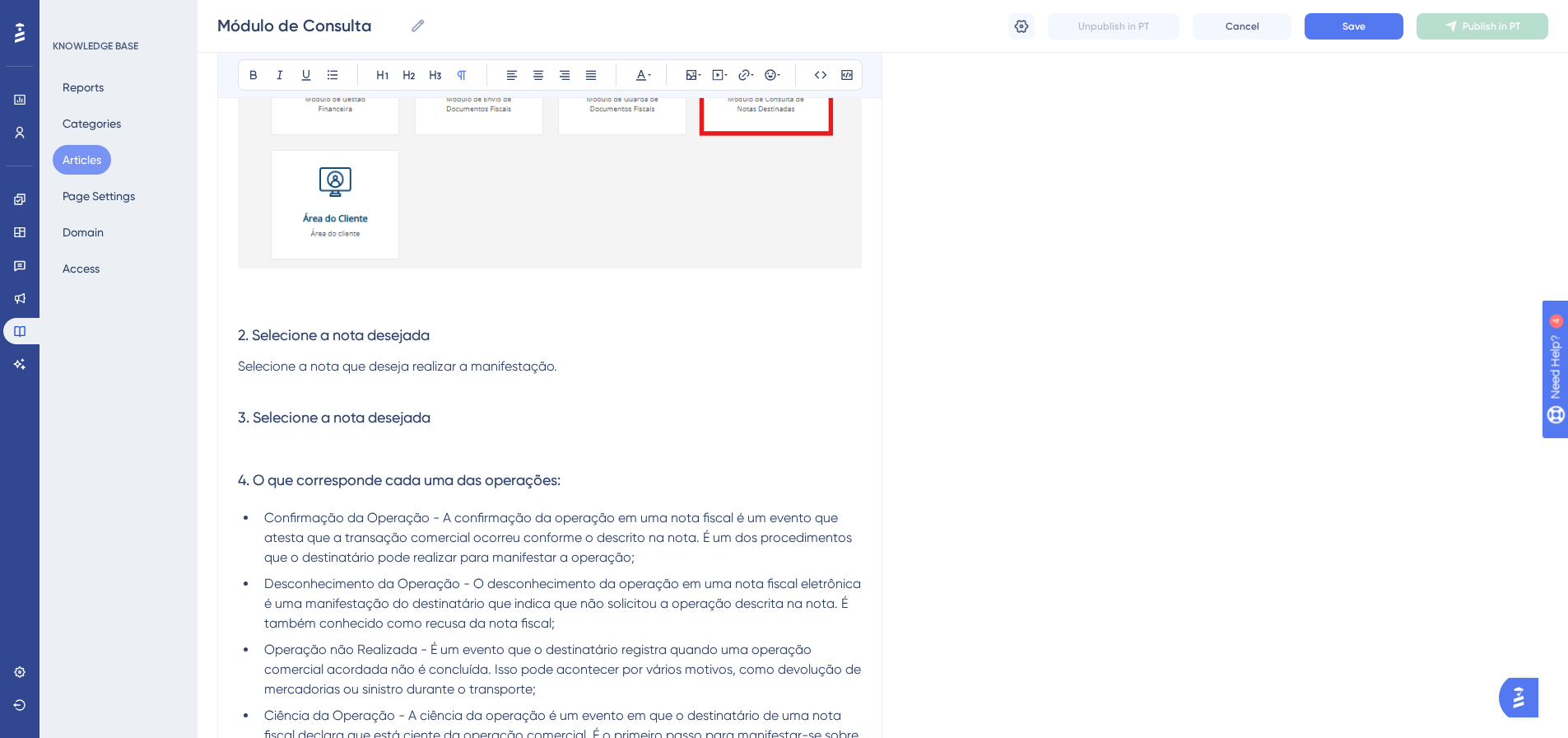
scroll to position [1071, 0]
click at [412, 383] on p at bounding box center [550, 384] width 624 height 20
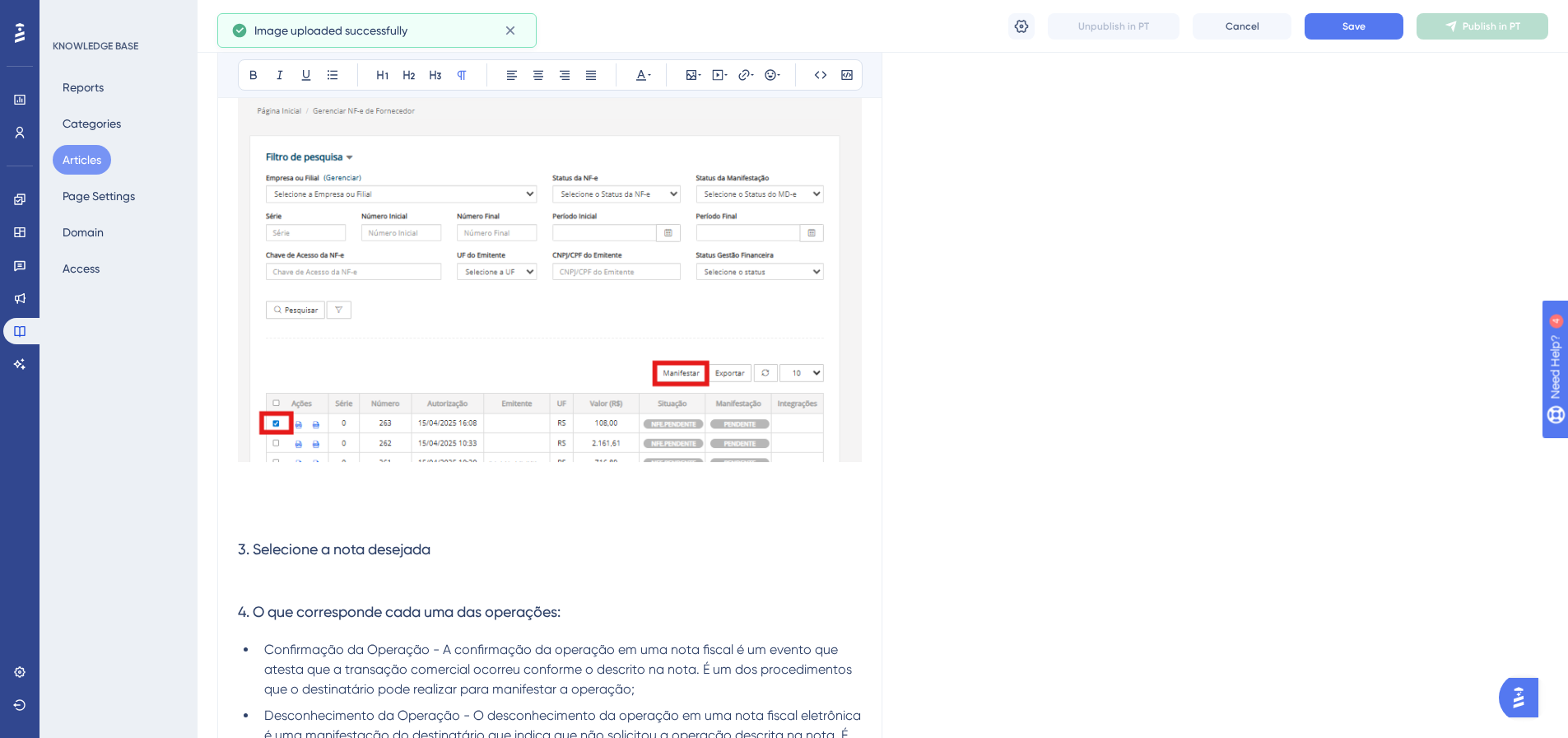
scroll to position [1482, 0]
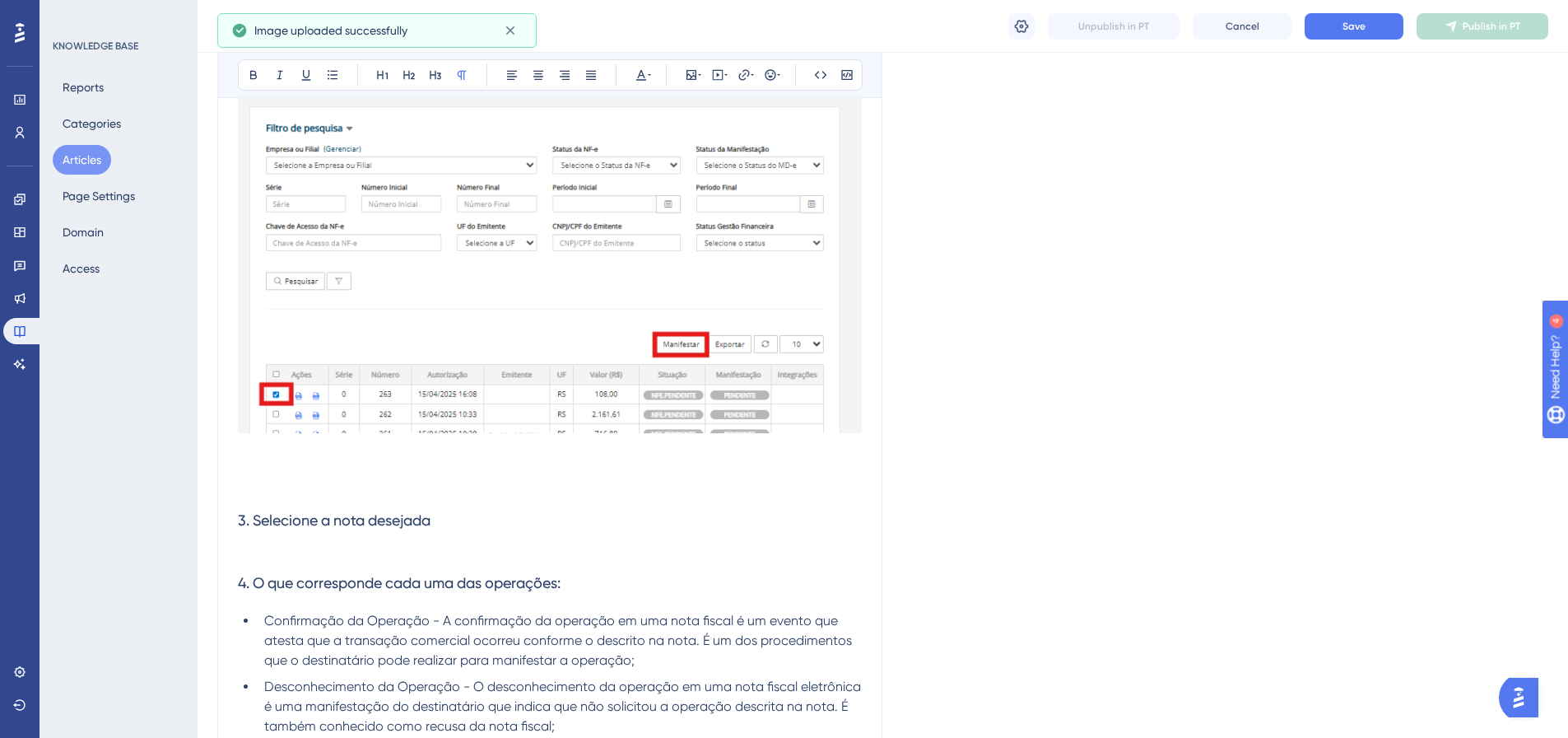
click at [268, 483] on p at bounding box center [550, 230] width 624 height 536
click at [247, 457] on p at bounding box center [550, 230] width 624 height 536
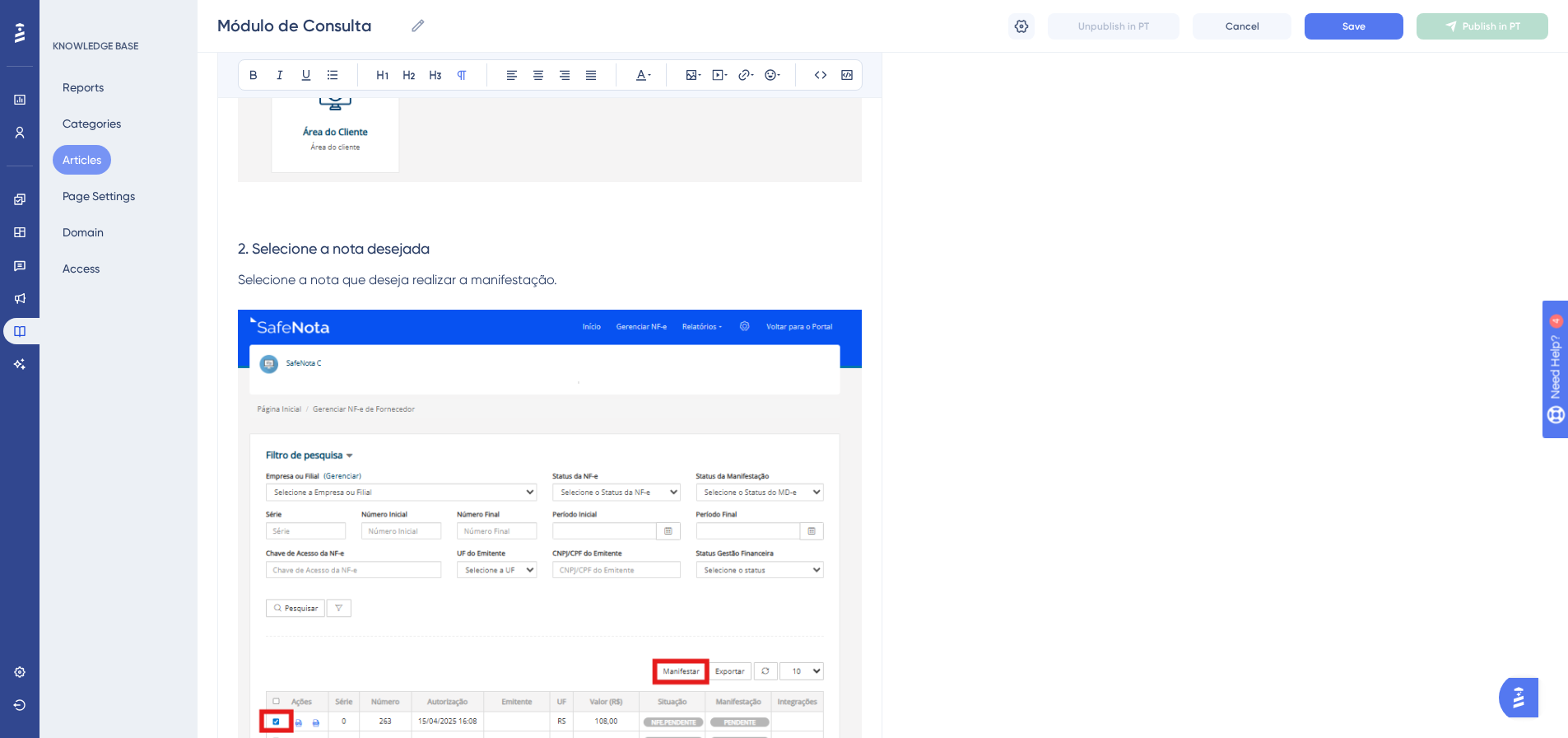
scroll to position [1153, 0]
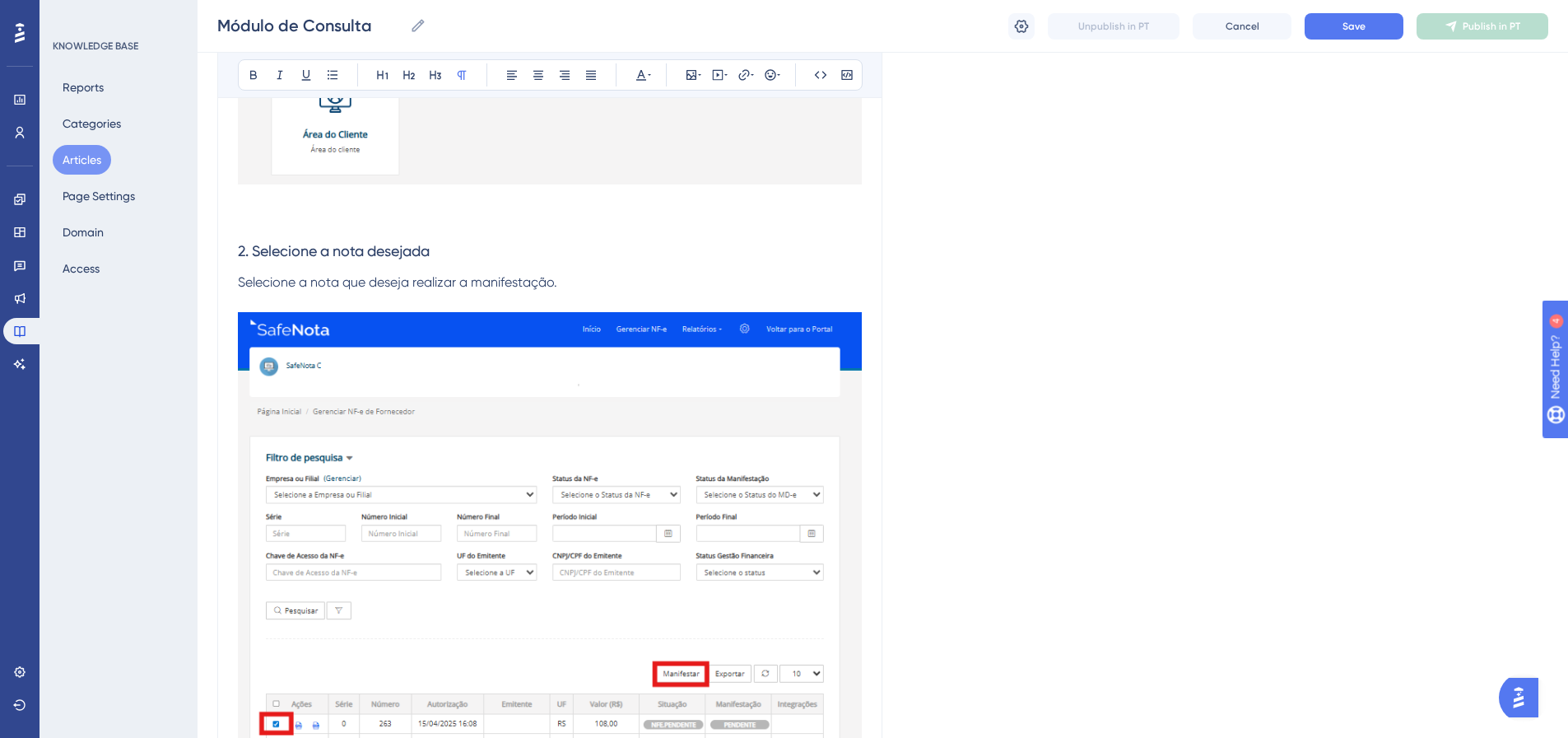
click at [585, 271] on h3 "2. Selecione a nota desejada" at bounding box center [550, 251] width 624 height 43
click at [596, 276] on p "Selecione a nota que deseja realizar a manifestação." at bounding box center [550, 283] width 624 height 20
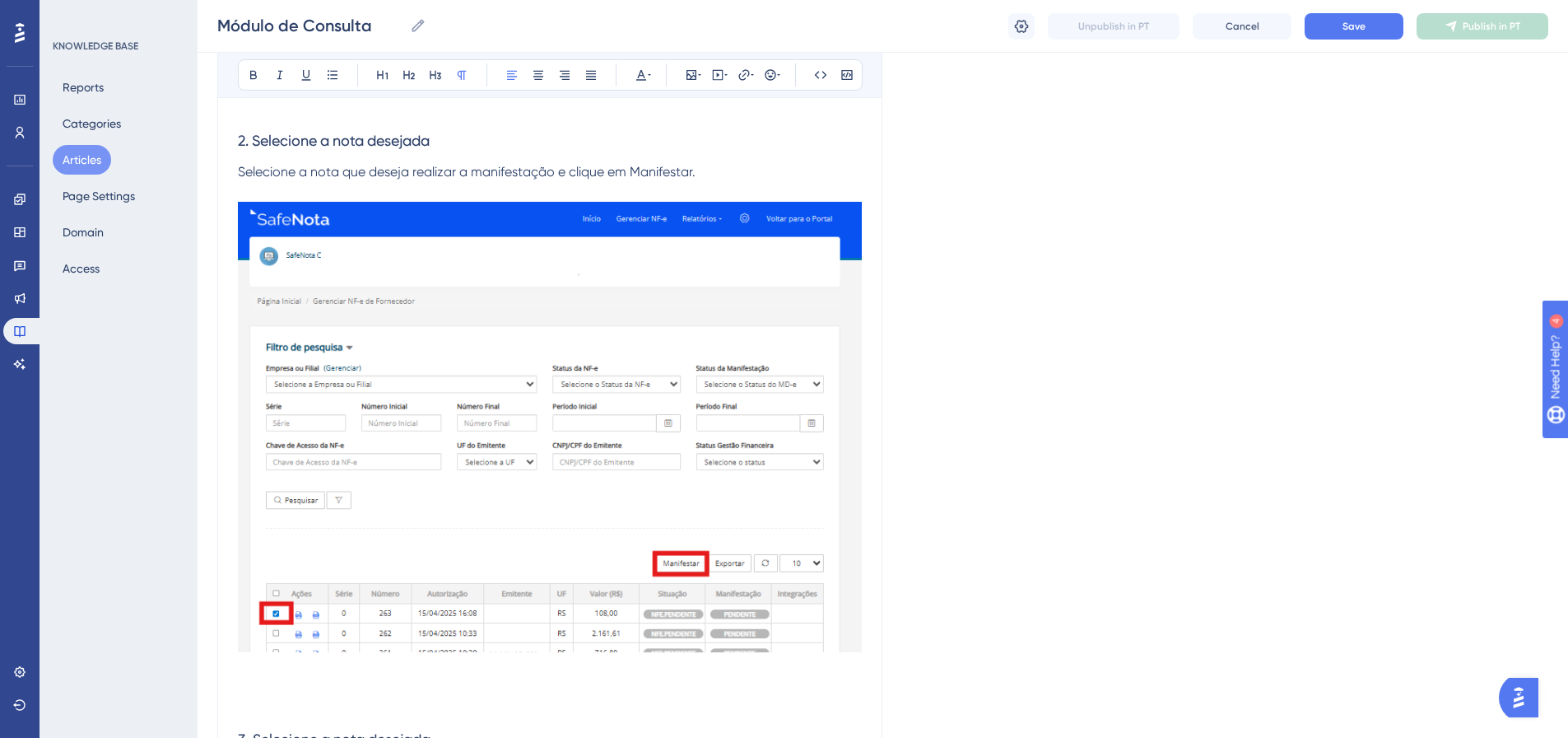
scroll to position [1236, 0]
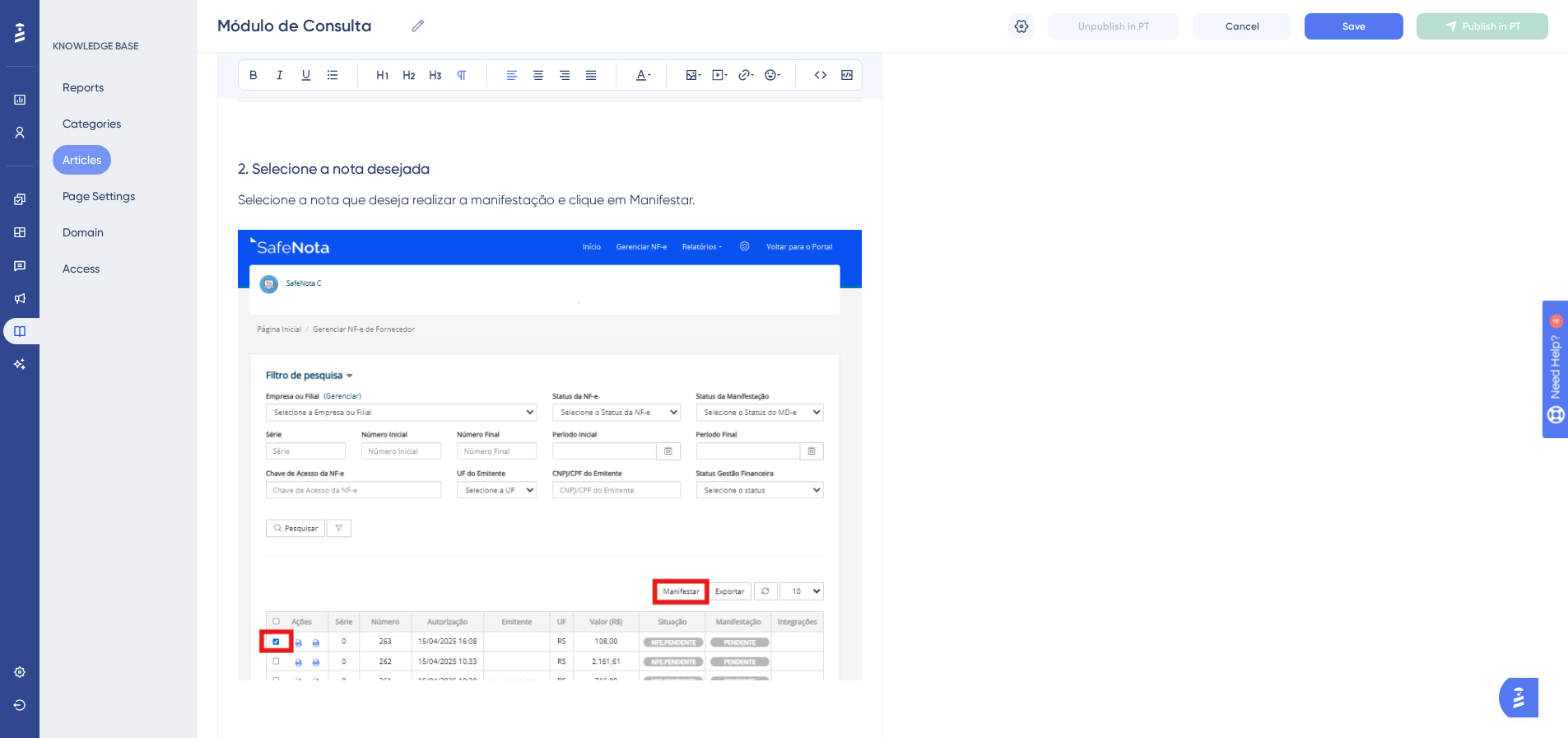
click at [439, 172] on h3 "2. Selecione a nota desejada" at bounding box center [550, 169] width 624 height 43
click at [557, 207] on span "Selecione a nota que deseja realizar a manifestação e clique em Manifestar." at bounding box center [466, 199] width 458 height 15
click at [721, 205] on p "Selecione a nota que deseja realizar a manifestação e clique em Manifestar." at bounding box center [550, 200] width 624 height 20
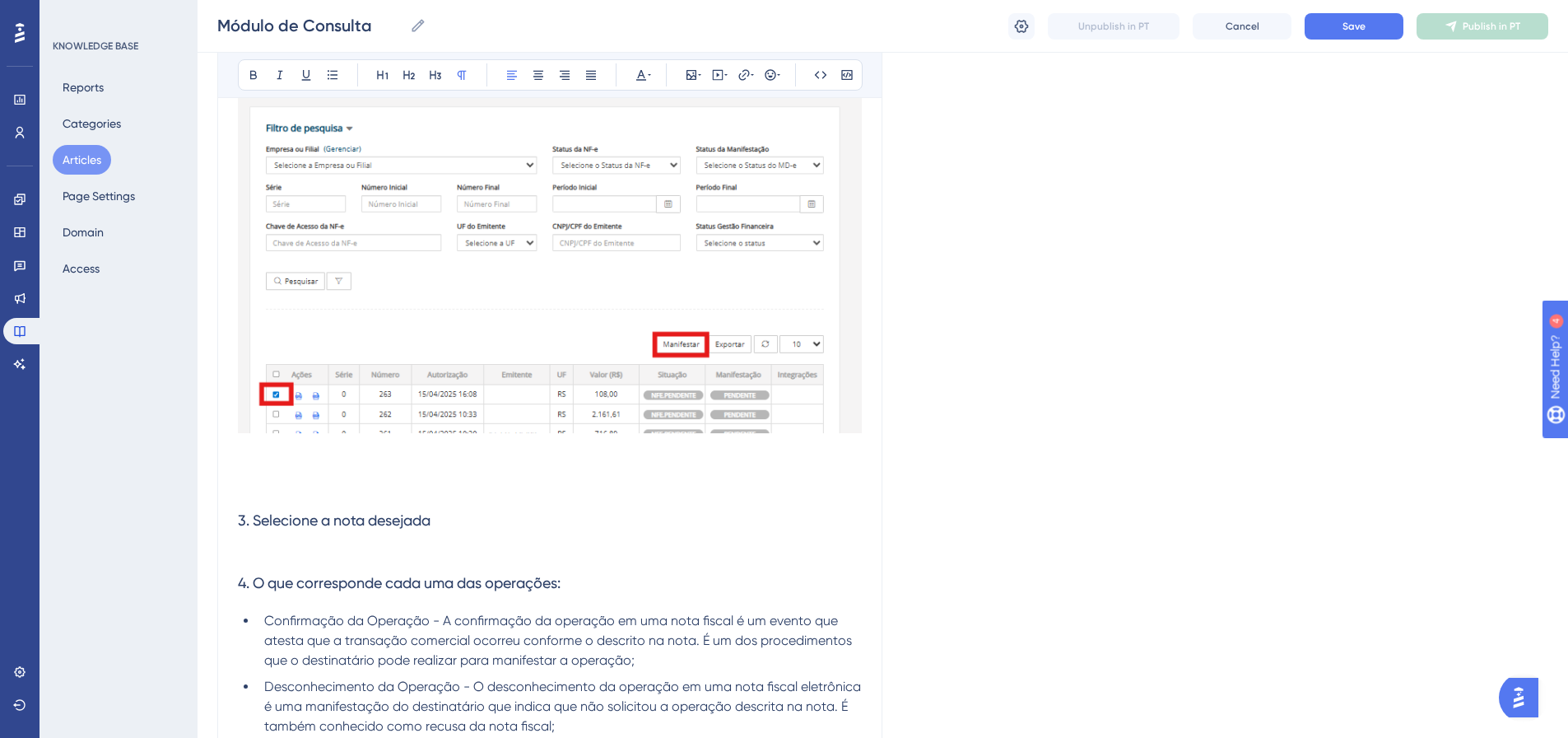
scroll to position [1647, 0]
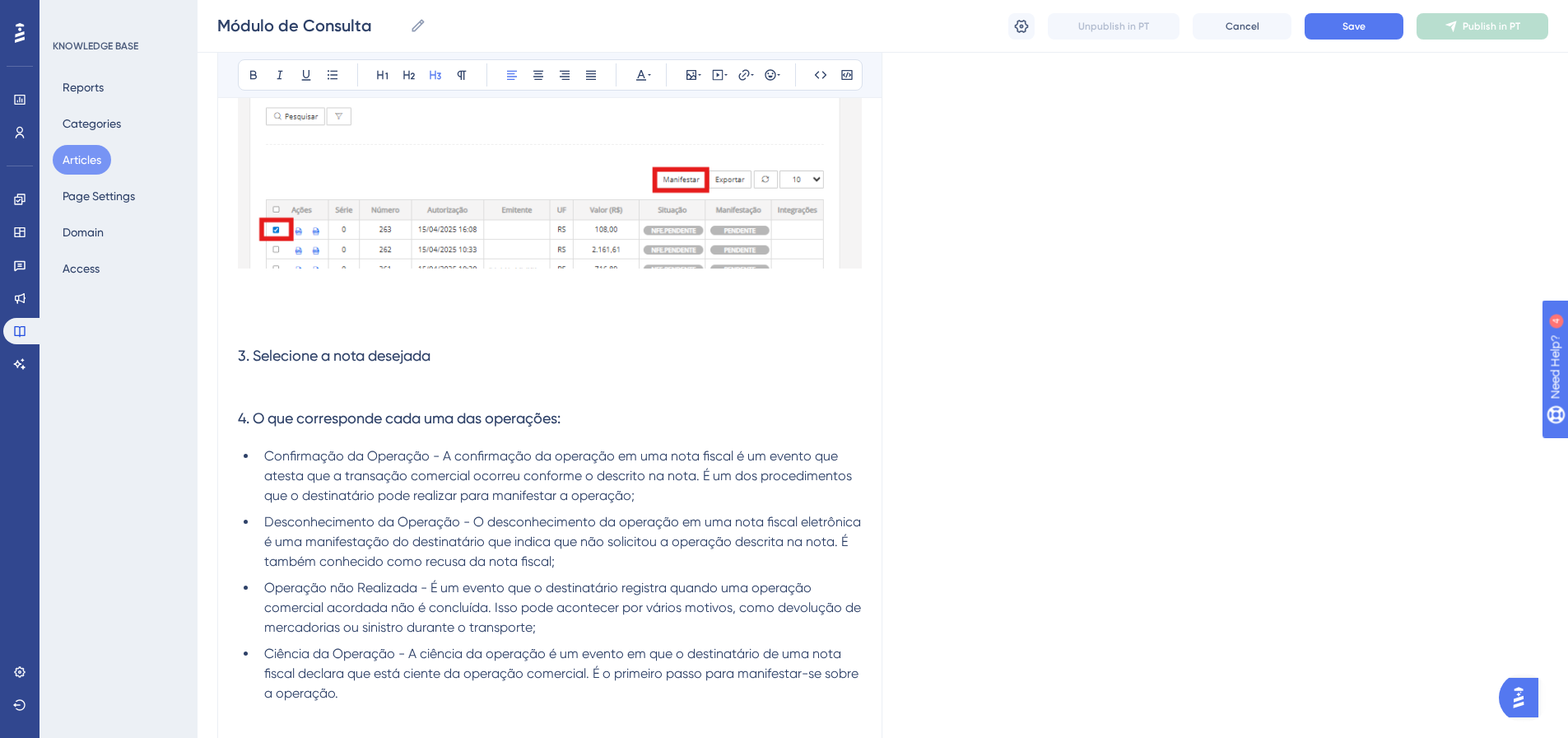
click at [473, 355] on h3 "3. Selecione a nota desejada" at bounding box center [550, 356] width 624 height 43
click at [471, 361] on h3 "3. Selecione a nota desejada" at bounding box center [550, 356] width 624 height 43
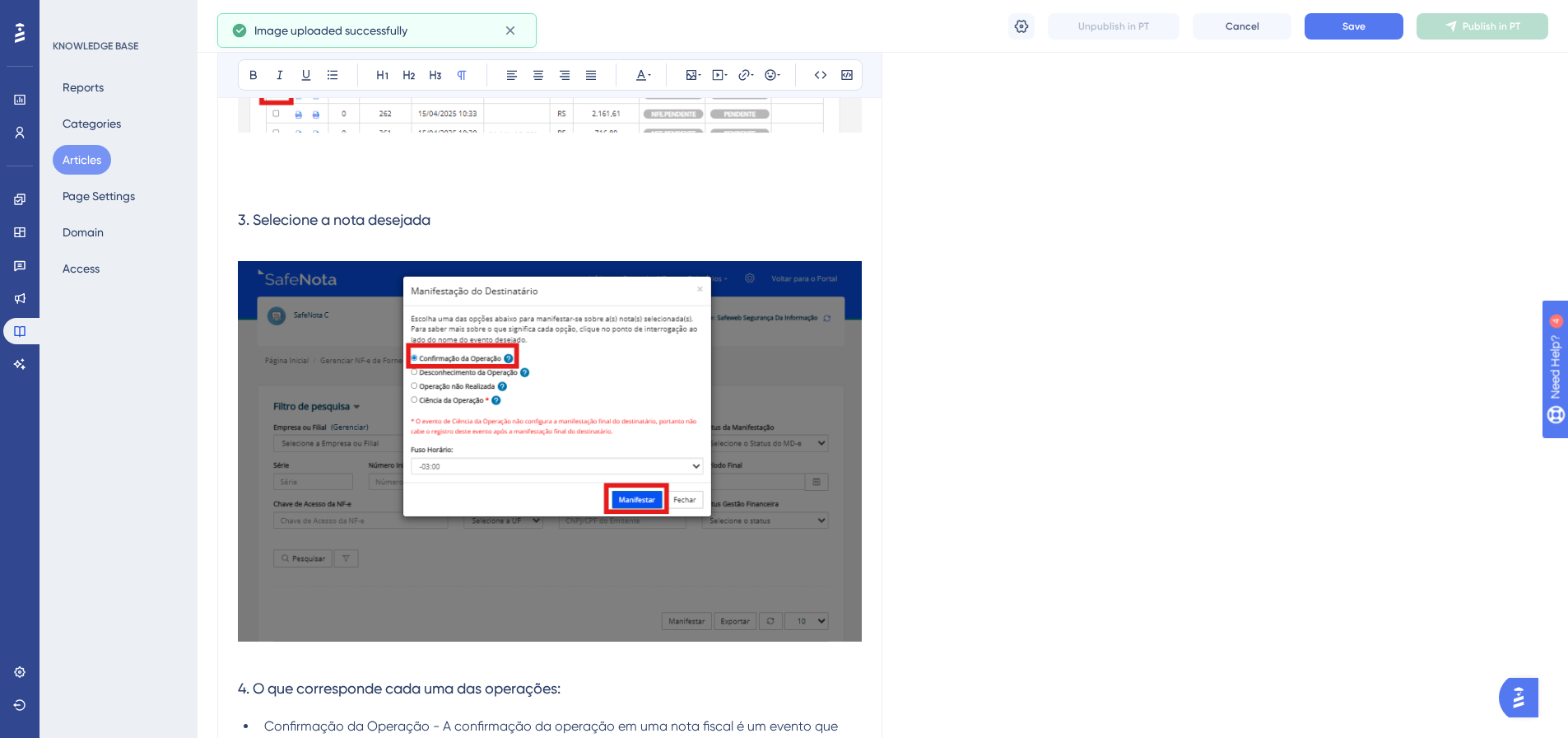
scroll to position [1812, 0]
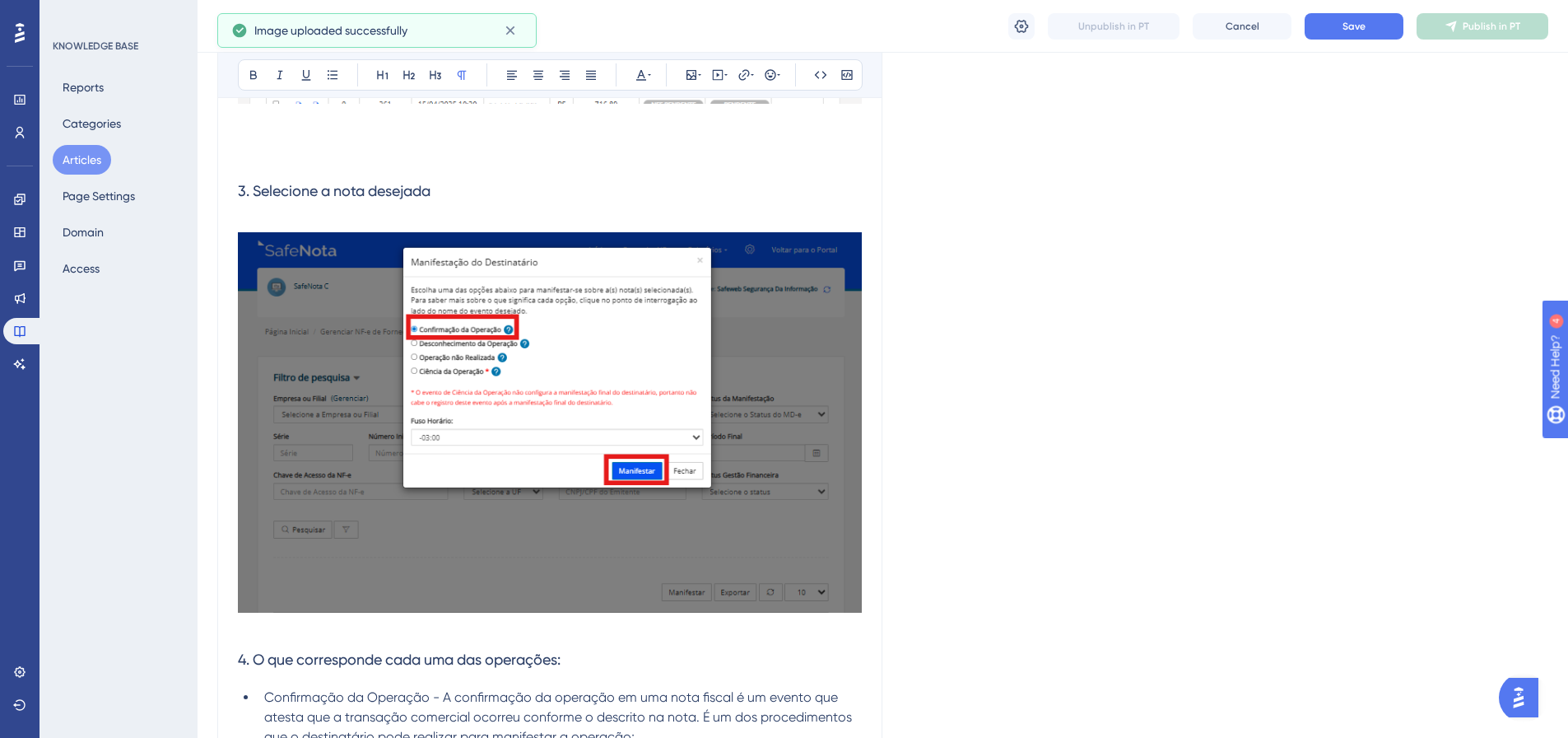
click at [273, 234] on p at bounding box center [550, 425] width 624 height 386
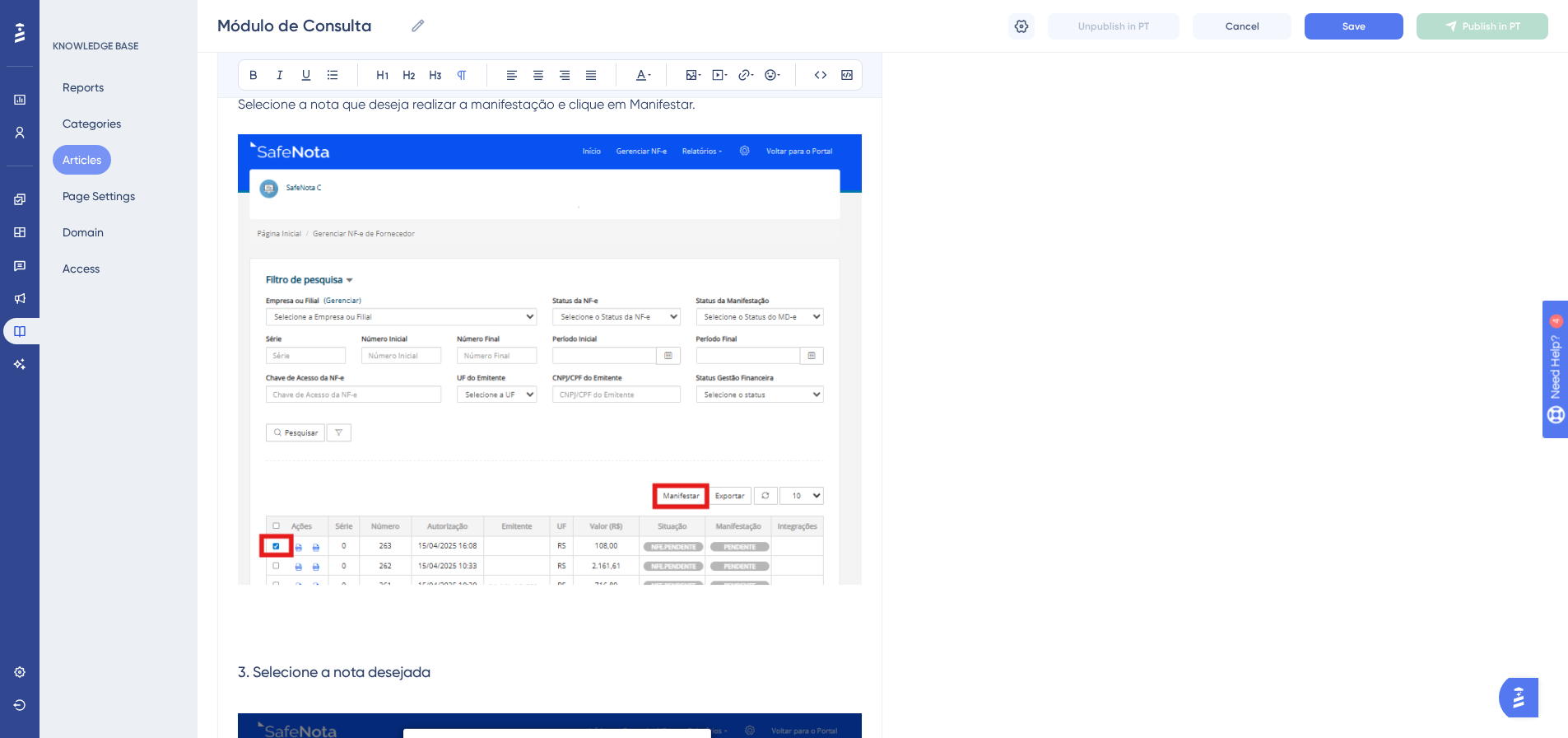
scroll to position [1236, 0]
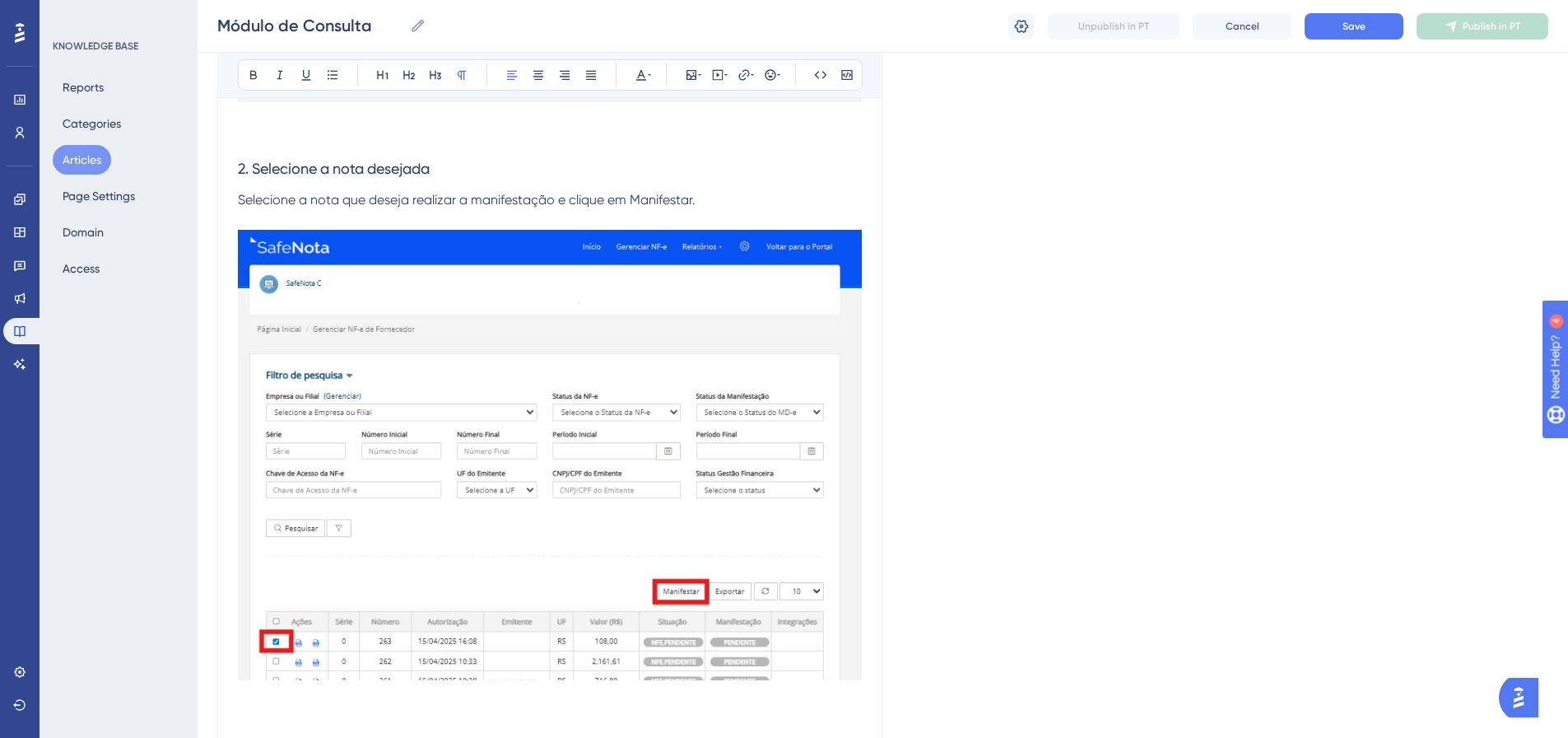
drag, startPoint x: 701, startPoint y: 200, endPoint x: 204, endPoint y: 198, distance: 497.0
click at [204, 198] on div "Performance Users Engagement Widgets Feedback Product Updates Knowledge Base AI…" at bounding box center [883, 436] width 1371 height 3344
copy span "Selecione a nota que deseja realizar a manifestação e clique em Manifestar."
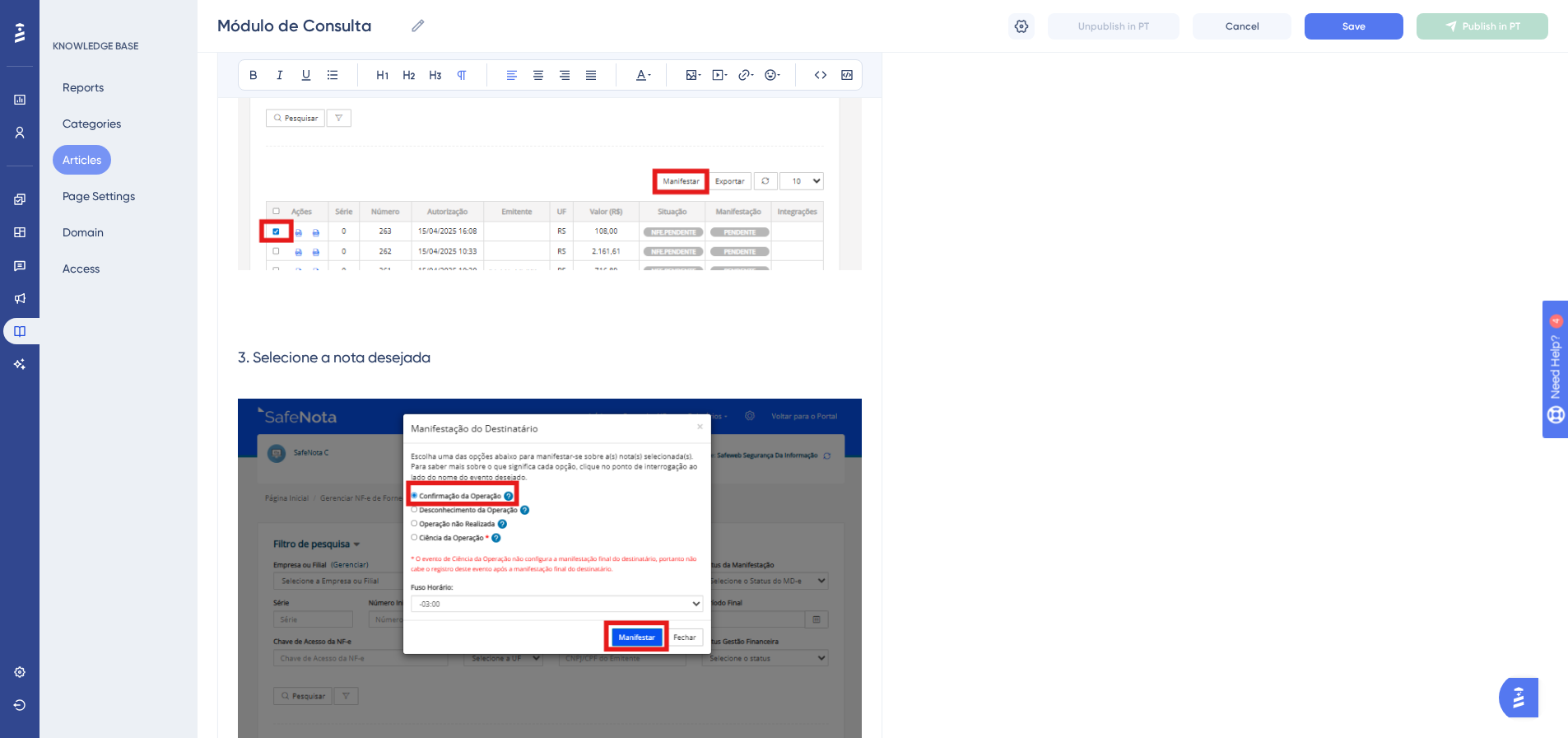
scroll to position [1647, 0]
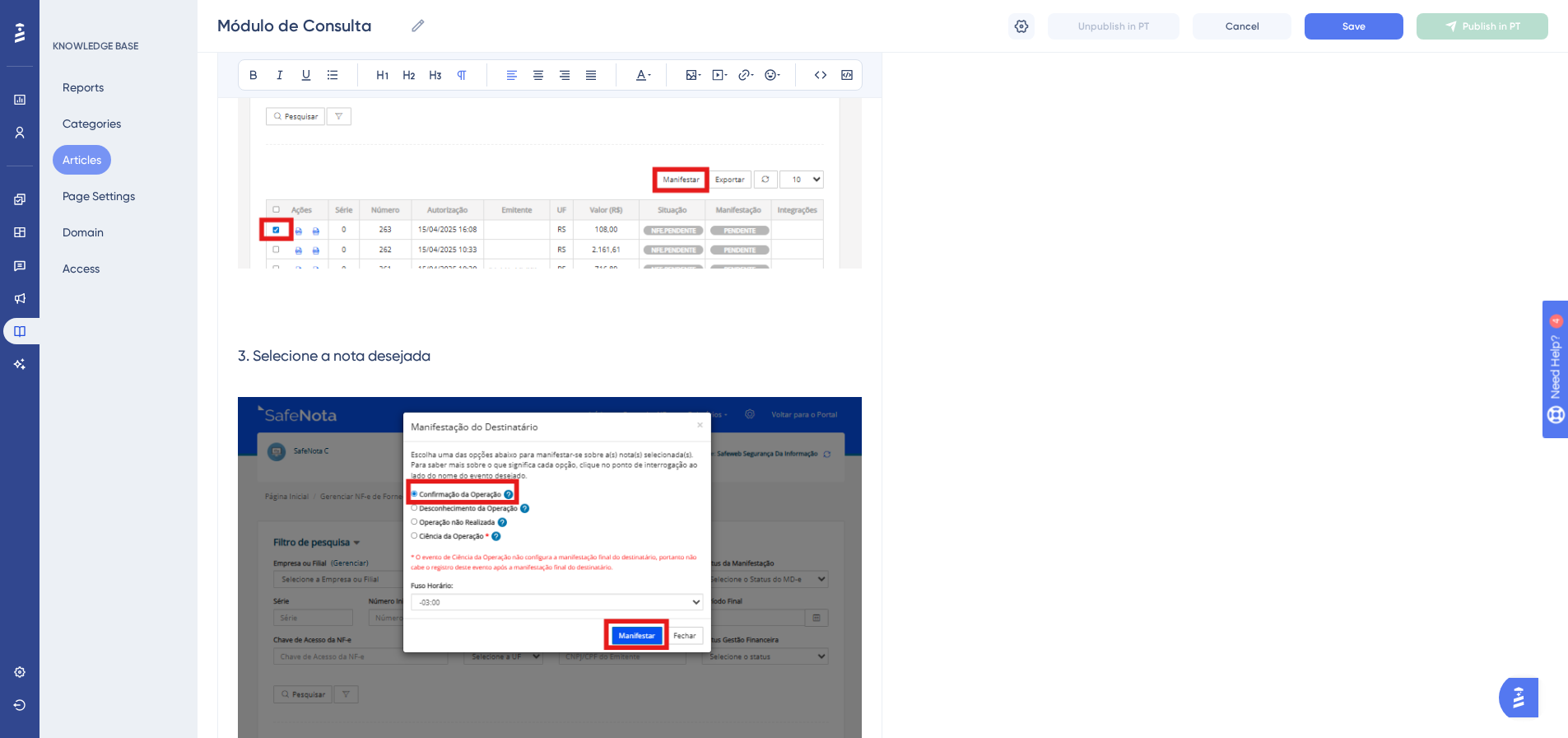
click at [264, 381] on p at bounding box center [550, 387] width 624 height 20
drag, startPoint x: 438, startPoint y: 355, endPoint x: 325, endPoint y: 341, distance: 113.9
click at [325, 341] on h3 "3. Selecione a nota desejada" at bounding box center [550, 356] width 624 height 43
click at [619, 391] on span "Selecione a nota que deseja realizar a manifestação e clique em Manifestar." at bounding box center [466, 386] width 458 height 15
click at [726, 389] on p "Selecione a nota que deseja realizar a manifestação e clique em Manifestar." at bounding box center [550, 387] width 624 height 20
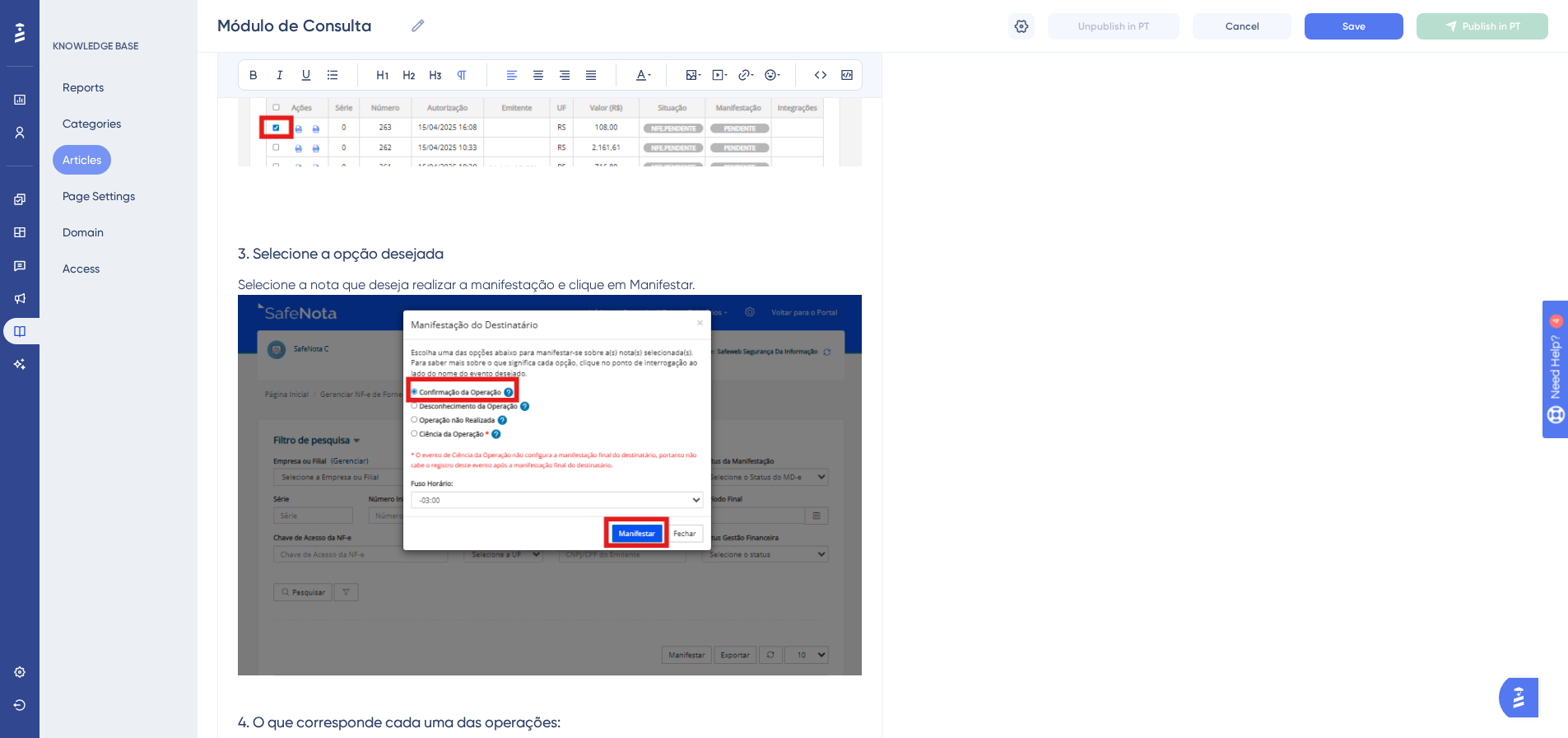
scroll to position [1730, 0]
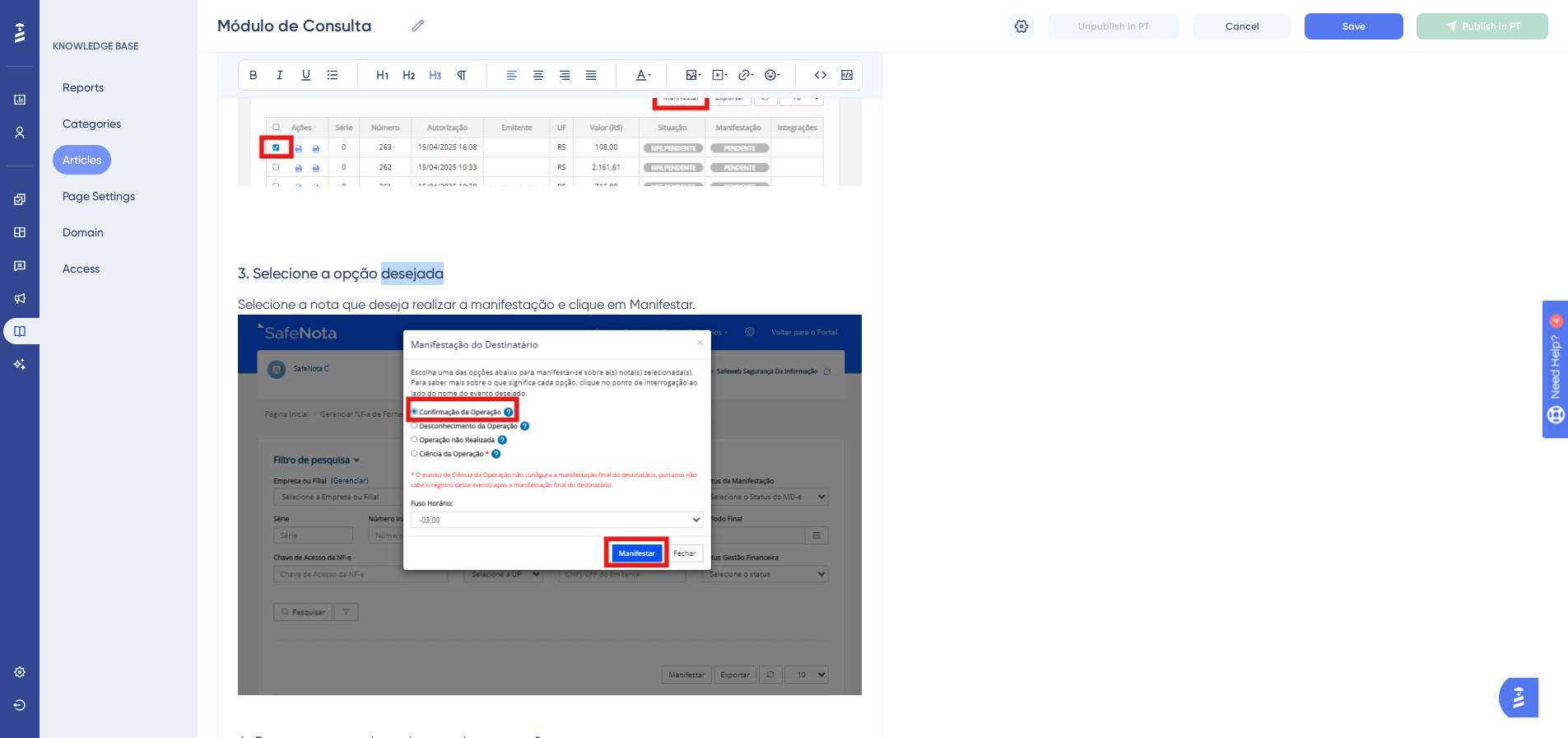
drag, startPoint x: 451, startPoint y: 276, endPoint x: 388, endPoint y: 279, distance: 63.1
click at [388, 279] on h3 "3. Selecione a opção desejada" at bounding box center [550, 274] width 624 height 43
drag, startPoint x: 606, startPoint y: 275, endPoint x: 251, endPoint y: 270, distance: 355.0
click at [251, 270] on h3 "3. Selecione a opção Confirmação de Operação" at bounding box center [550, 274] width 624 height 43
copy span "Selecione a opção Confirmação de Operação"
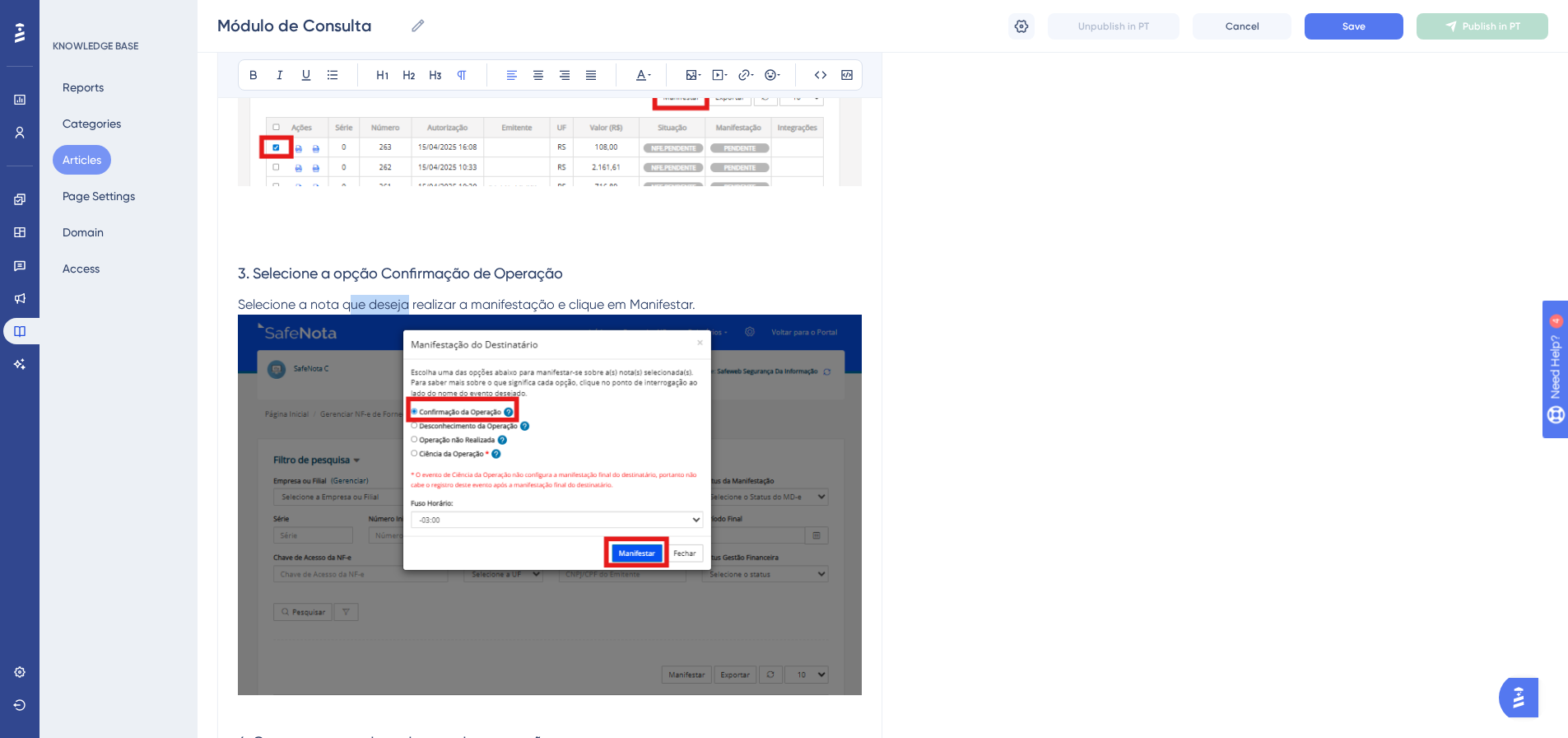
drag, startPoint x: 412, startPoint y: 304, endPoint x: 354, endPoint y: 304, distance: 58.0
click at [354, 304] on span "Selecione a nota que deseja realizar a manifestação e clique em Manifestar." at bounding box center [466, 303] width 458 height 15
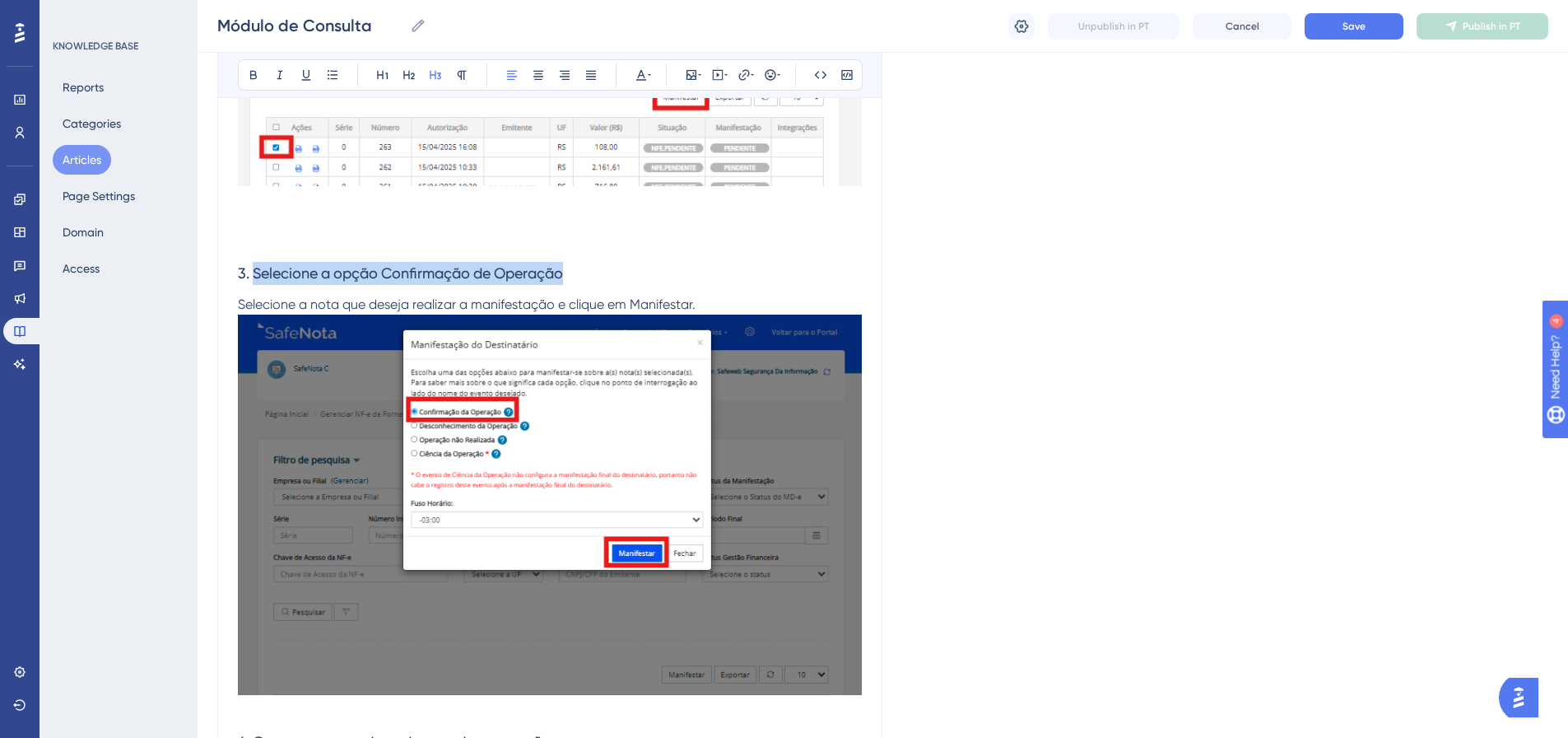
drag, startPoint x: 534, startPoint y: 276, endPoint x: 253, endPoint y: 282, distance: 281.1
click at [253, 282] on h3 "3. Selecione a opção Confirmação de Operação" at bounding box center [550, 274] width 624 height 43
copy span "Selecione a opção Confirmação de Operação"
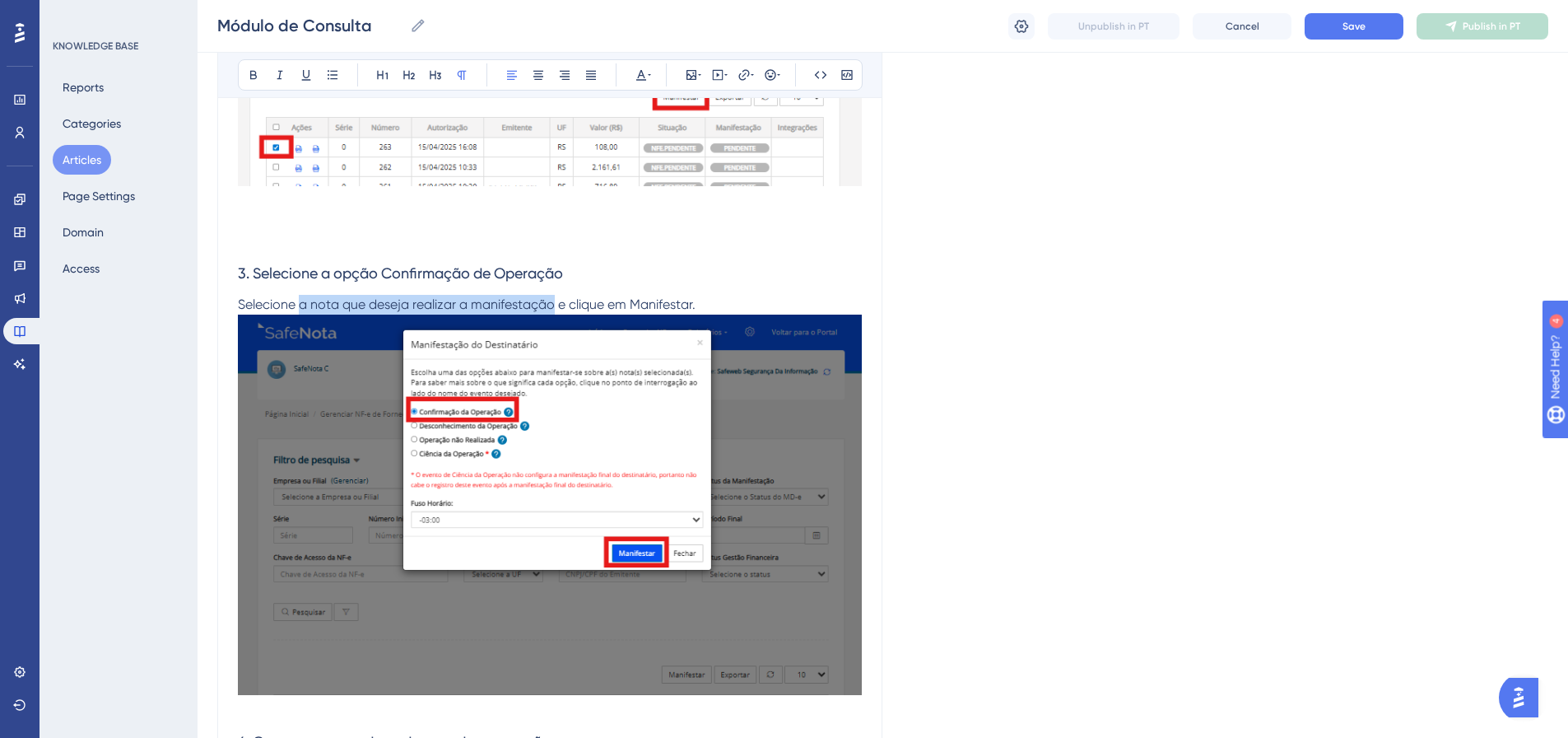
drag, startPoint x: 557, startPoint y: 302, endPoint x: 303, endPoint y: 306, distance: 254.0
click at [303, 306] on span "Selecione a nota que deseja realizar a manifestação e clique em Manifestar." at bounding box center [466, 303] width 458 height 15
click at [318, 297] on span "Selecione Selecione a opção Confirmação de Operação e clique em Manifestar." at bounding box center [479, 303] width 482 height 15
click at [665, 310] on p "Selecione a opção Confirmação de Operação e clique em Manifestar." at bounding box center [550, 305] width 624 height 20
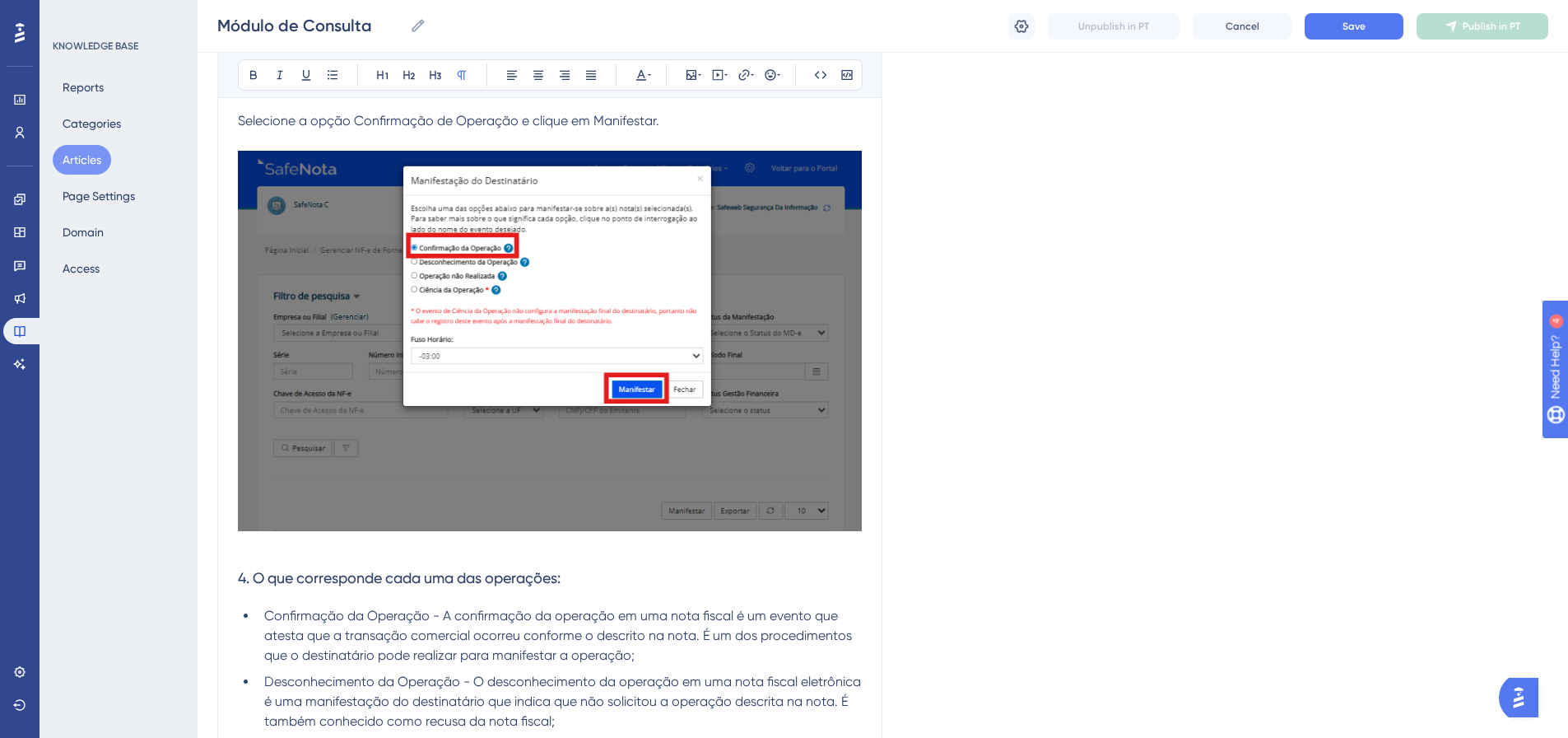
scroll to position [1976, 0]
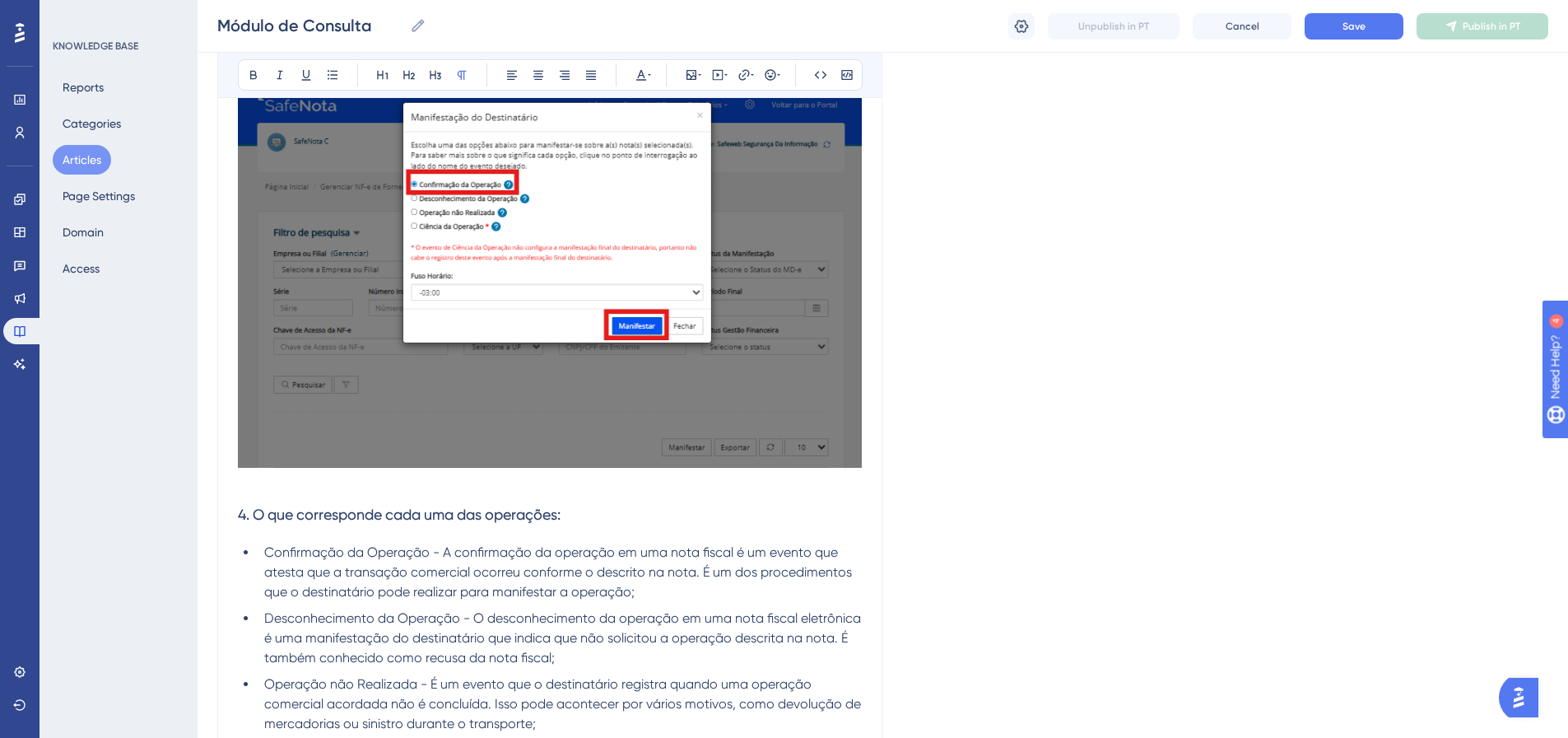
click at [265, 472] on div at bounding box center [550, 280] width 624 height 386
click at [266, 478] on p at bounding box center [550, 483] width 624 height 20
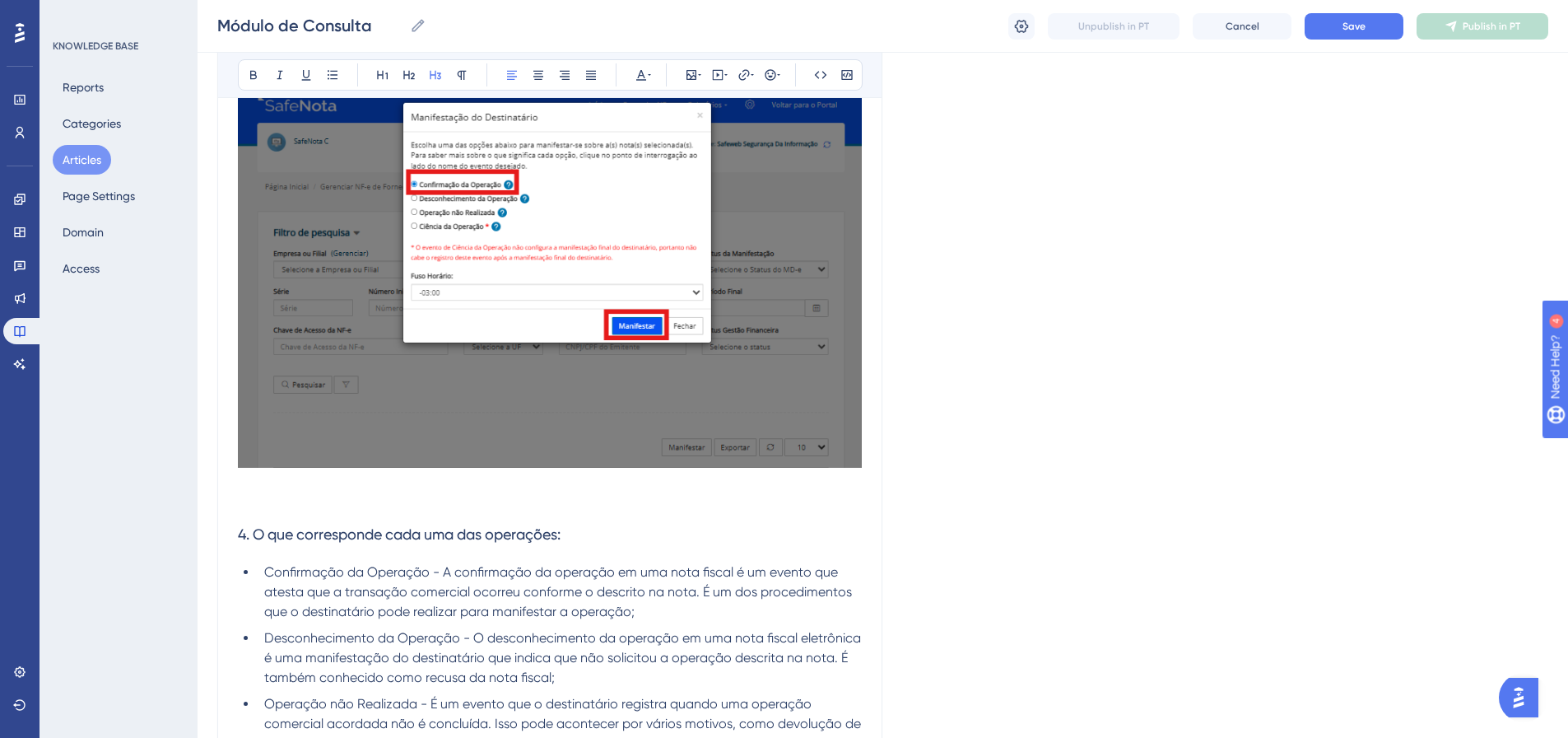
click at [263, 482] on p at bounding box center [550, 483] width 624 height 20
click at [263, 501] on p at bounding box center [550, 503] width 624 height 20
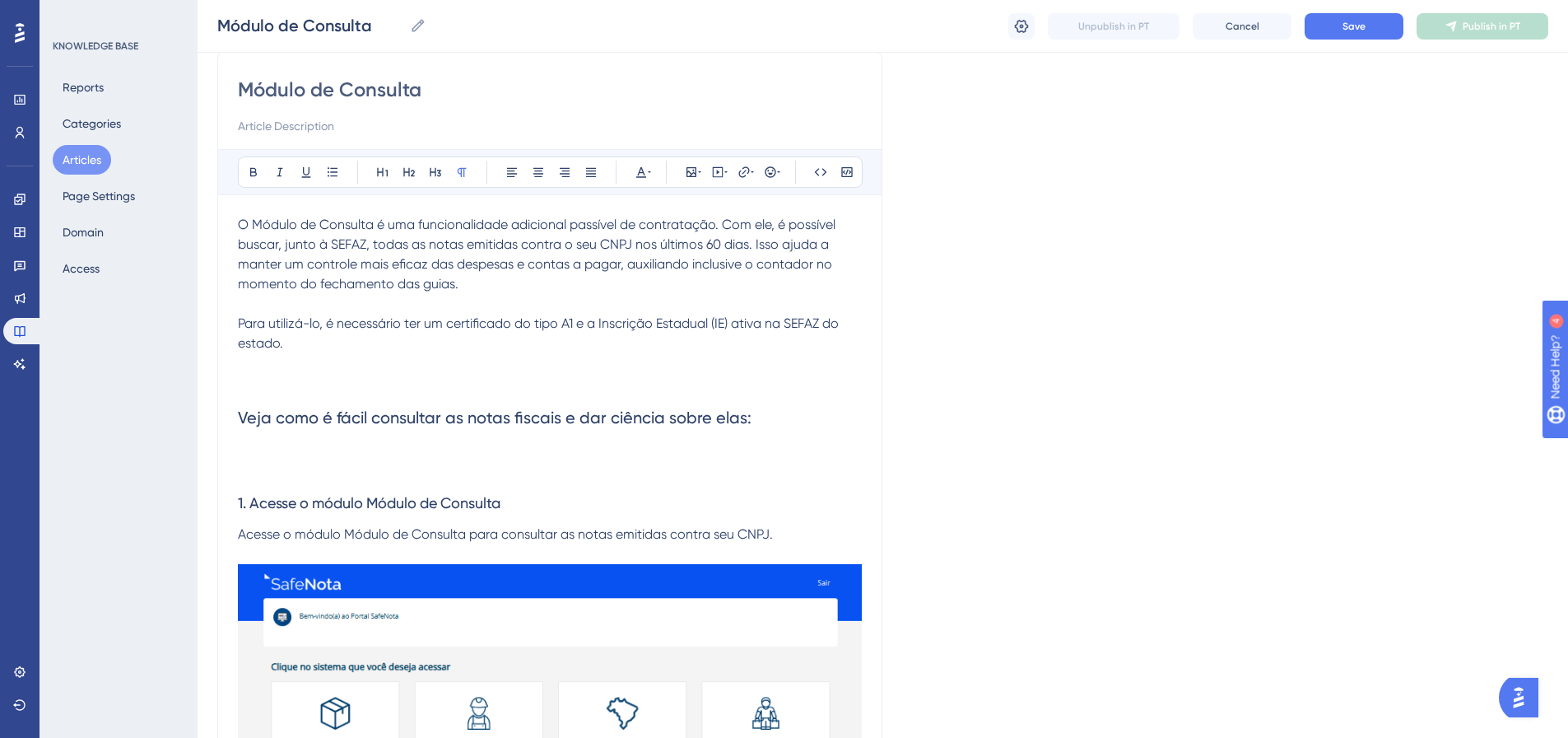
scroll to position [165, 0]
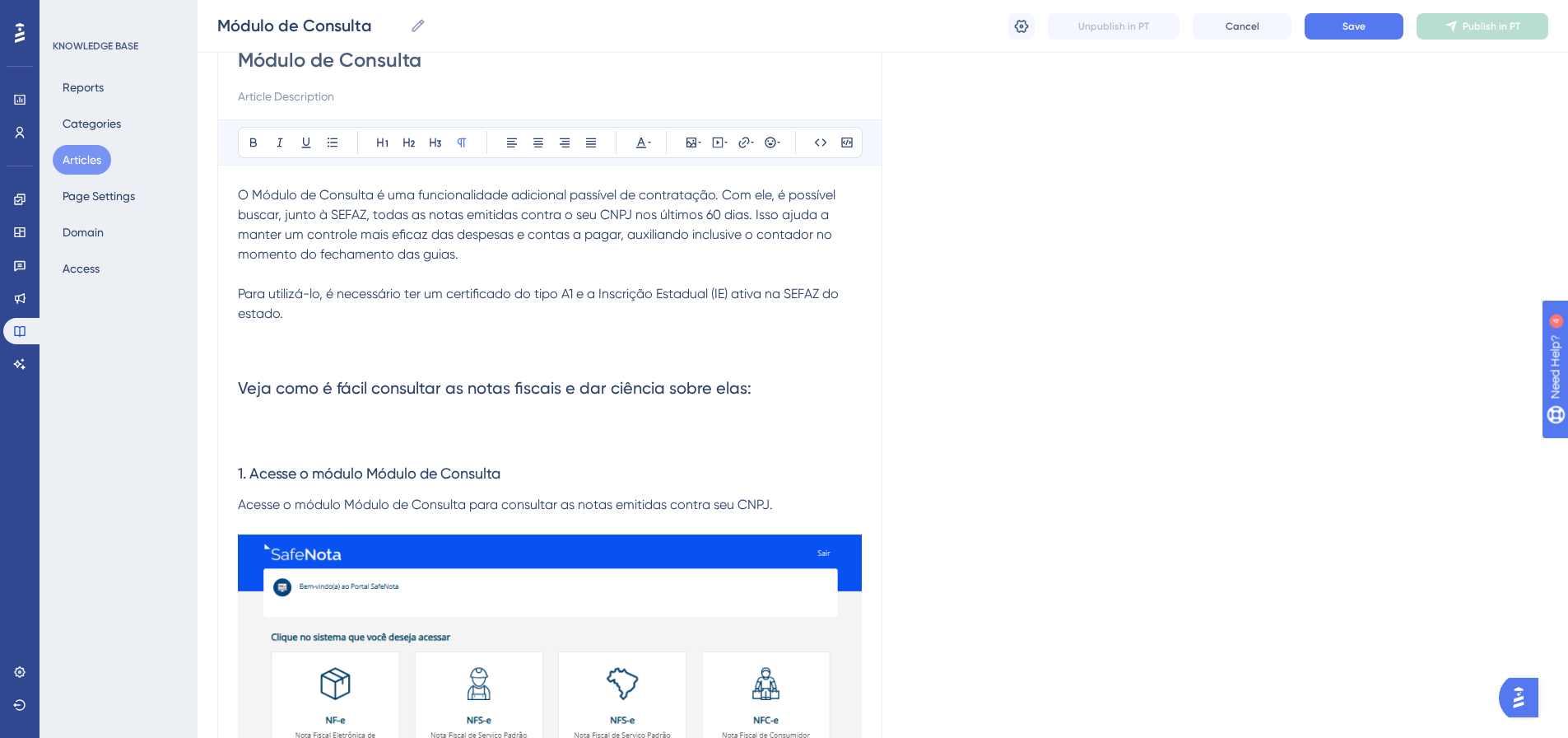
click at [517, 440] on p at bounding box center [550, 442] width 624 height 20
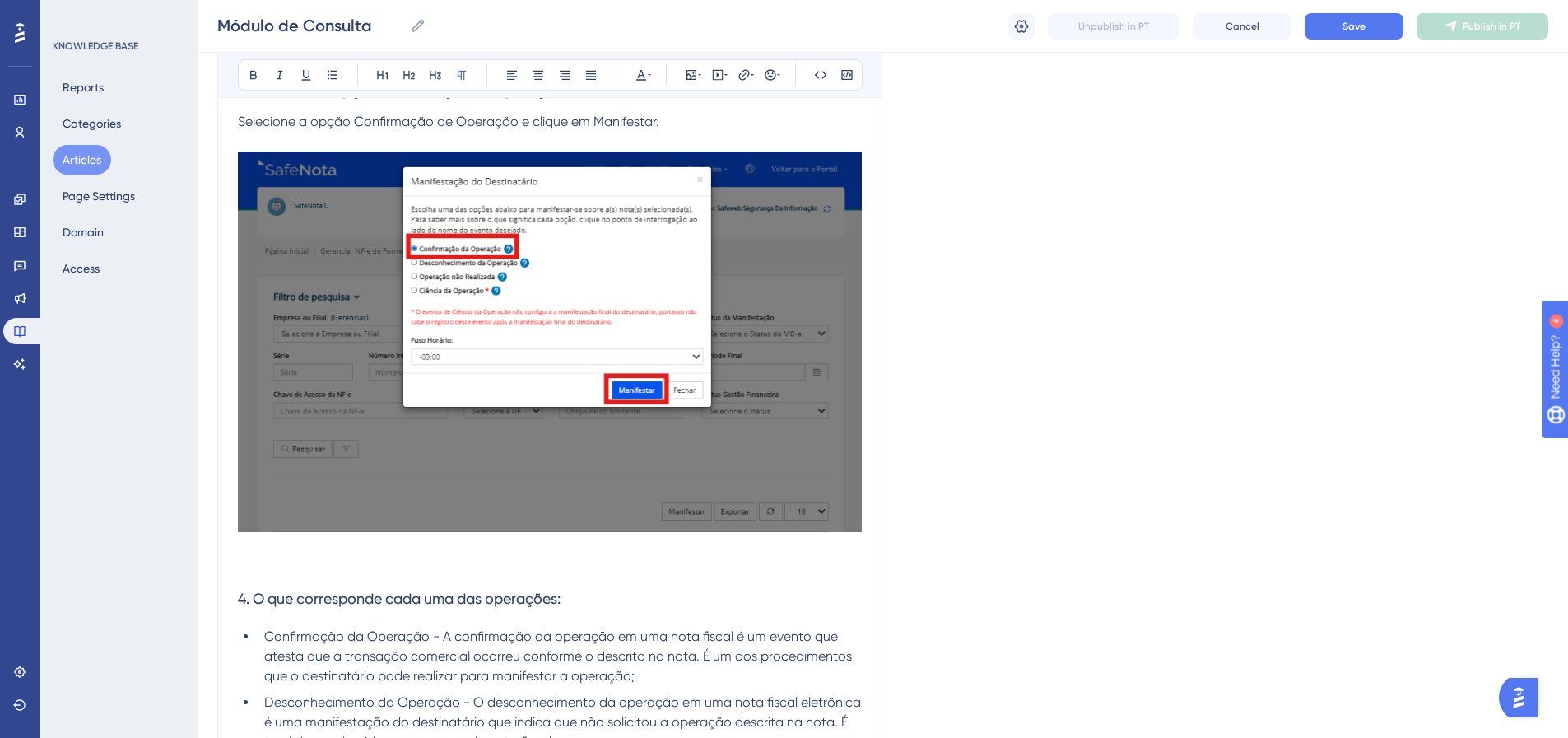
scroll to position [1930, 0]
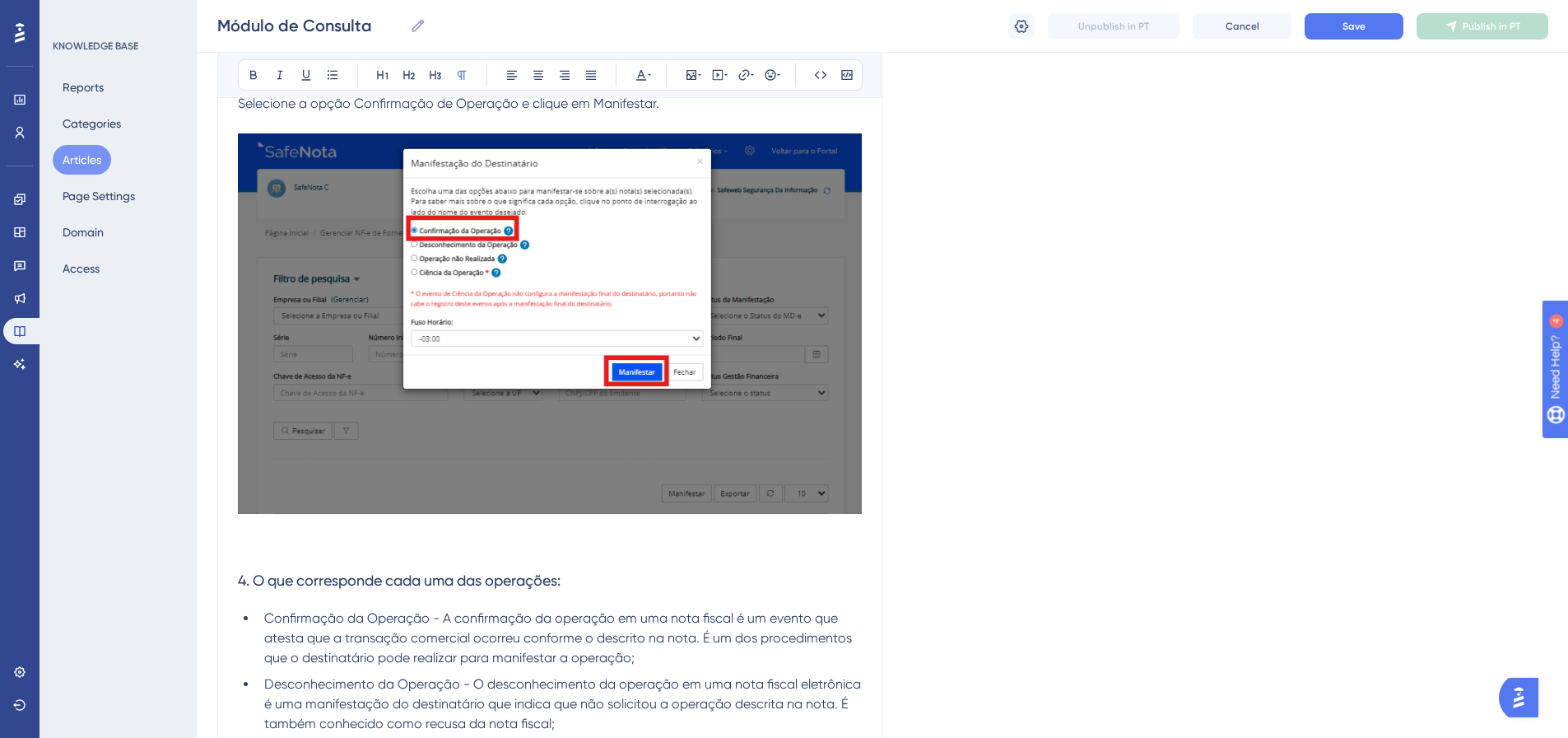
click at [284, 533] on p at bounding box center [550, 529] width 624 height 20
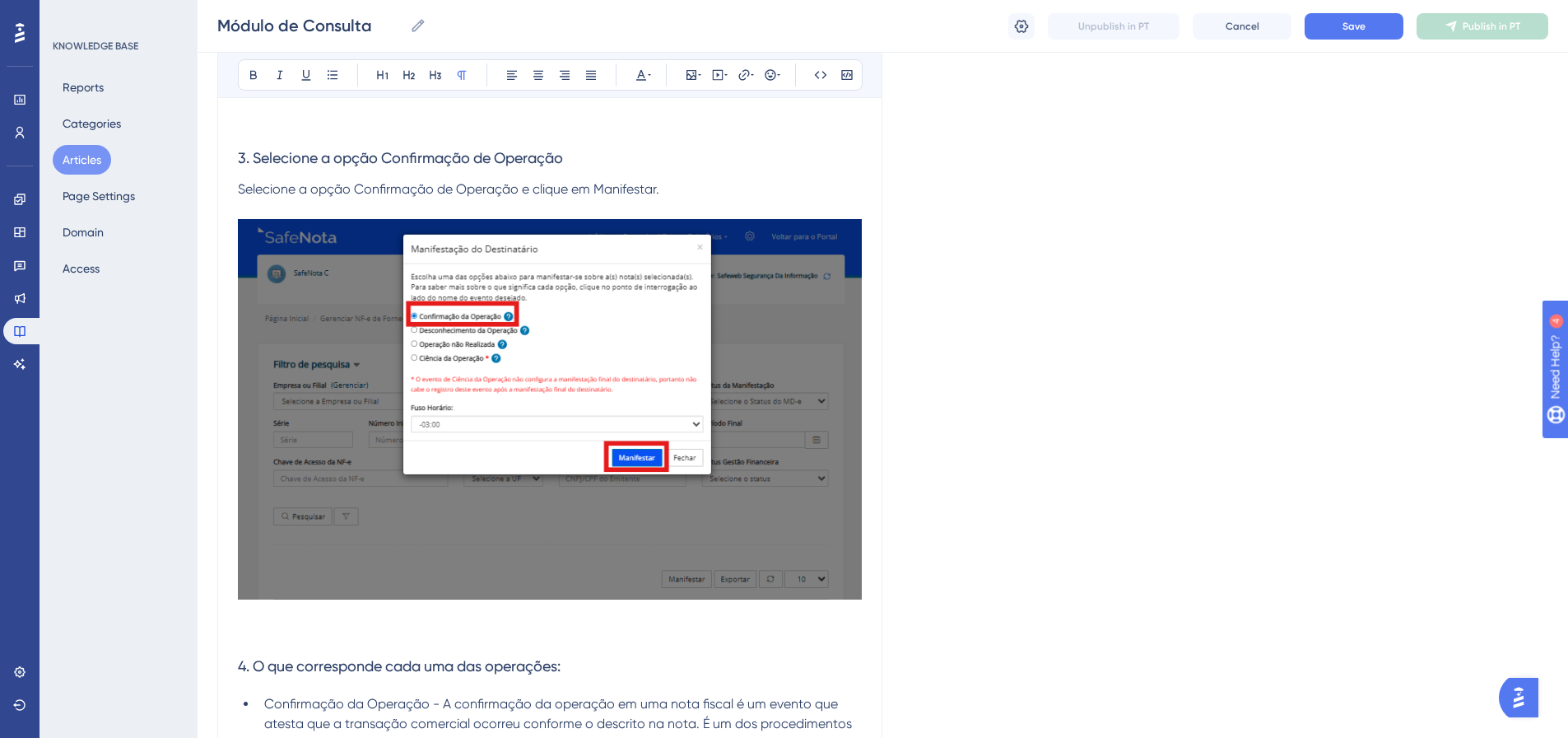
scroll to position [1766, 0]
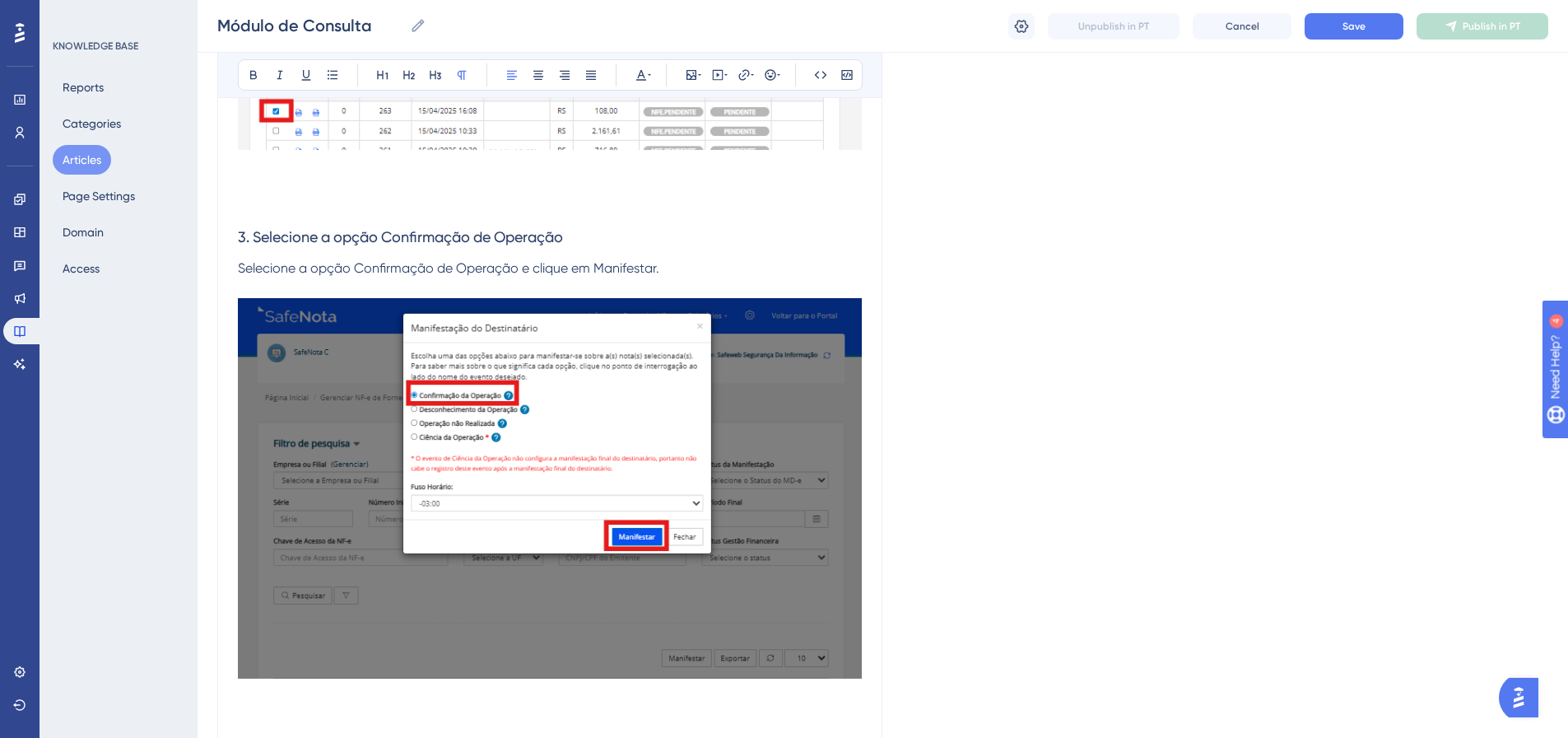
drag, startPoint x: 662, startPoint y: 271, endPoint x: 216, endPoint y: 225, distance: 448.4
copy div "3. Selecione a opção Confirmação de Operação Selecione a opção Confirmação de O…"
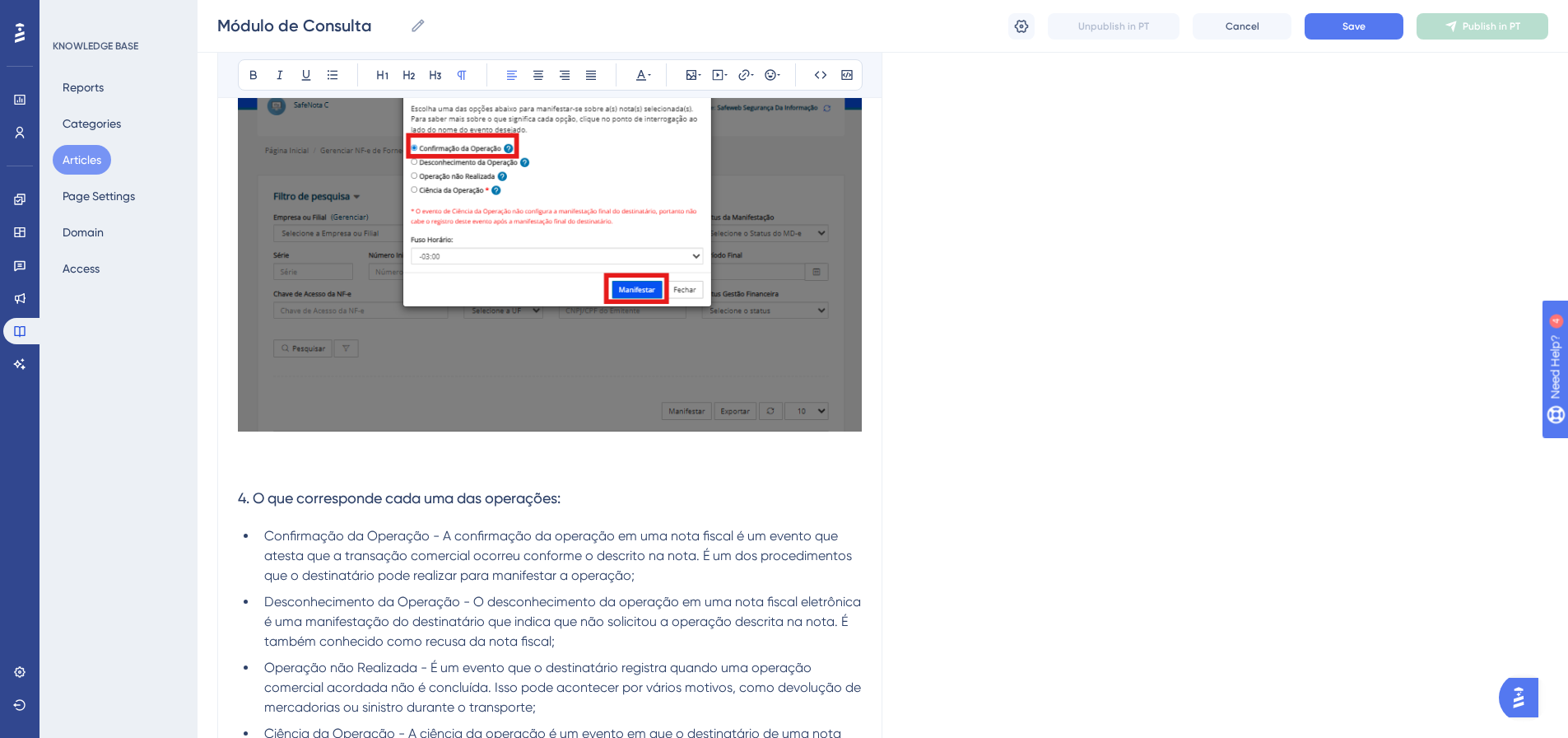
click at [276, 459] on p at bounding box center [550, 467] width 624 height 20
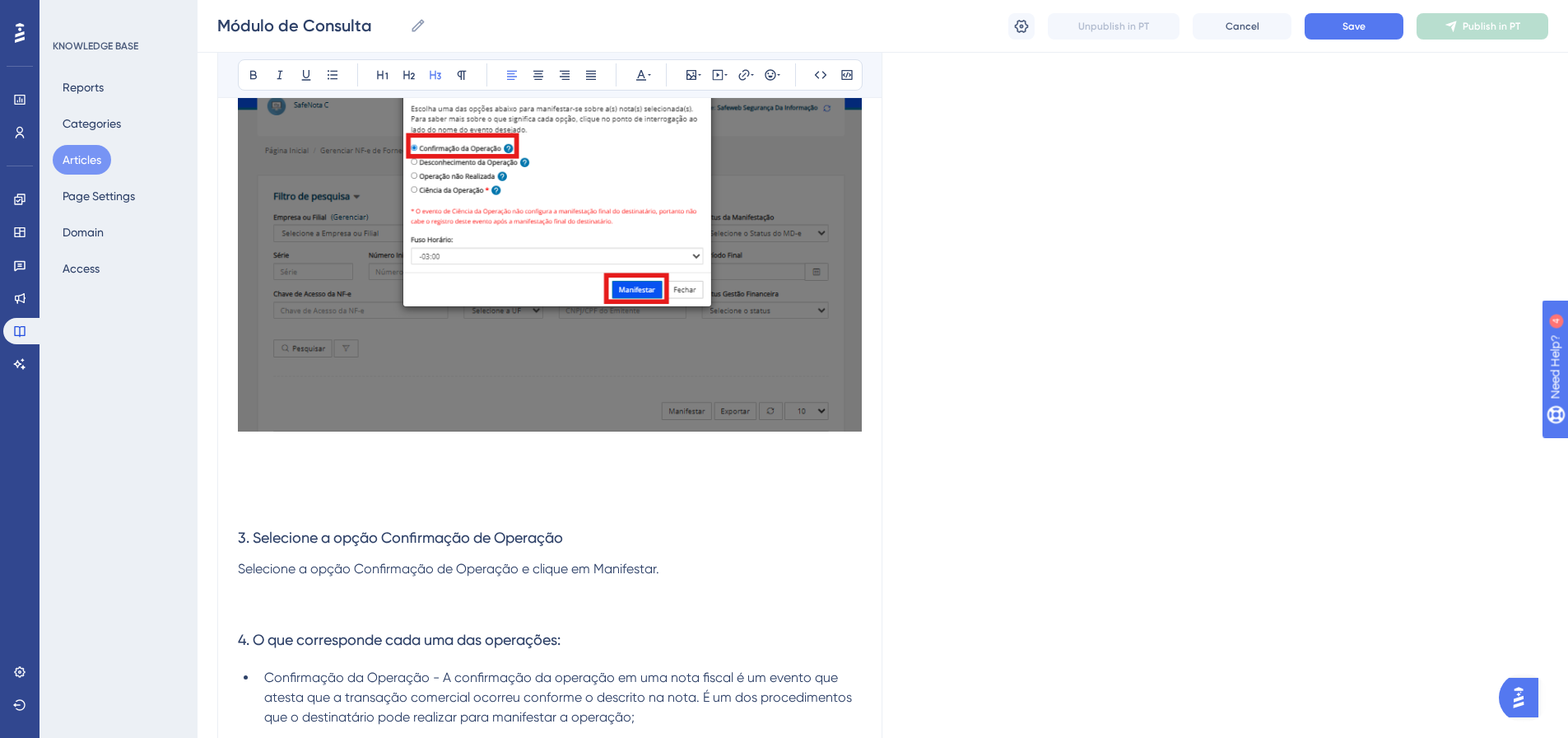
click at [246, 544] on span "3. Selecione a opção Confirmação de Operação" at bounding box center [399, 536] width 325 height 17
click at [275, 504] on p at bounding box center [550, 507] width 624 height 20
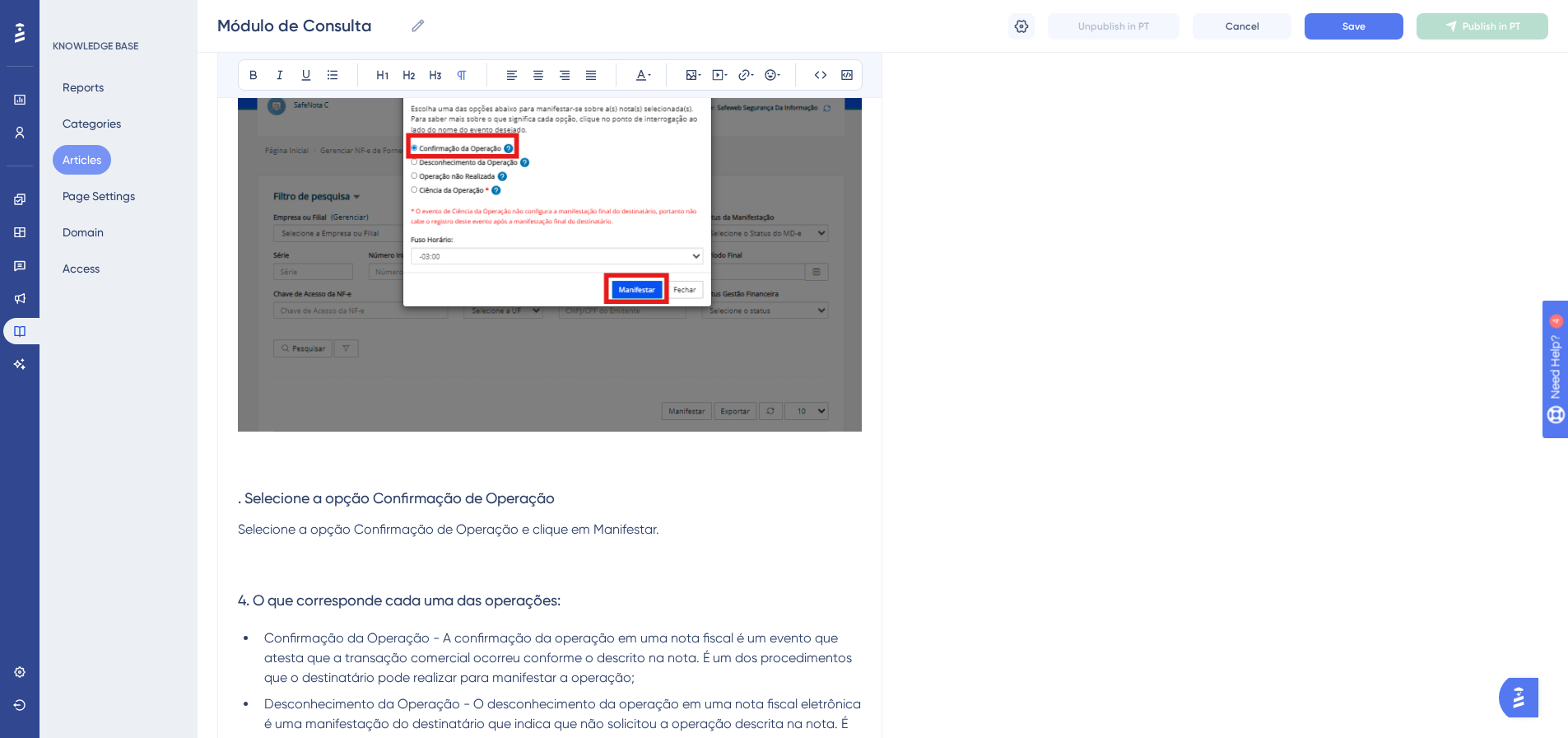
click at [239, 498] on span ". Selecione a opção Confirmação de Operação" at bounding box center [396, 498] width 317 height 17
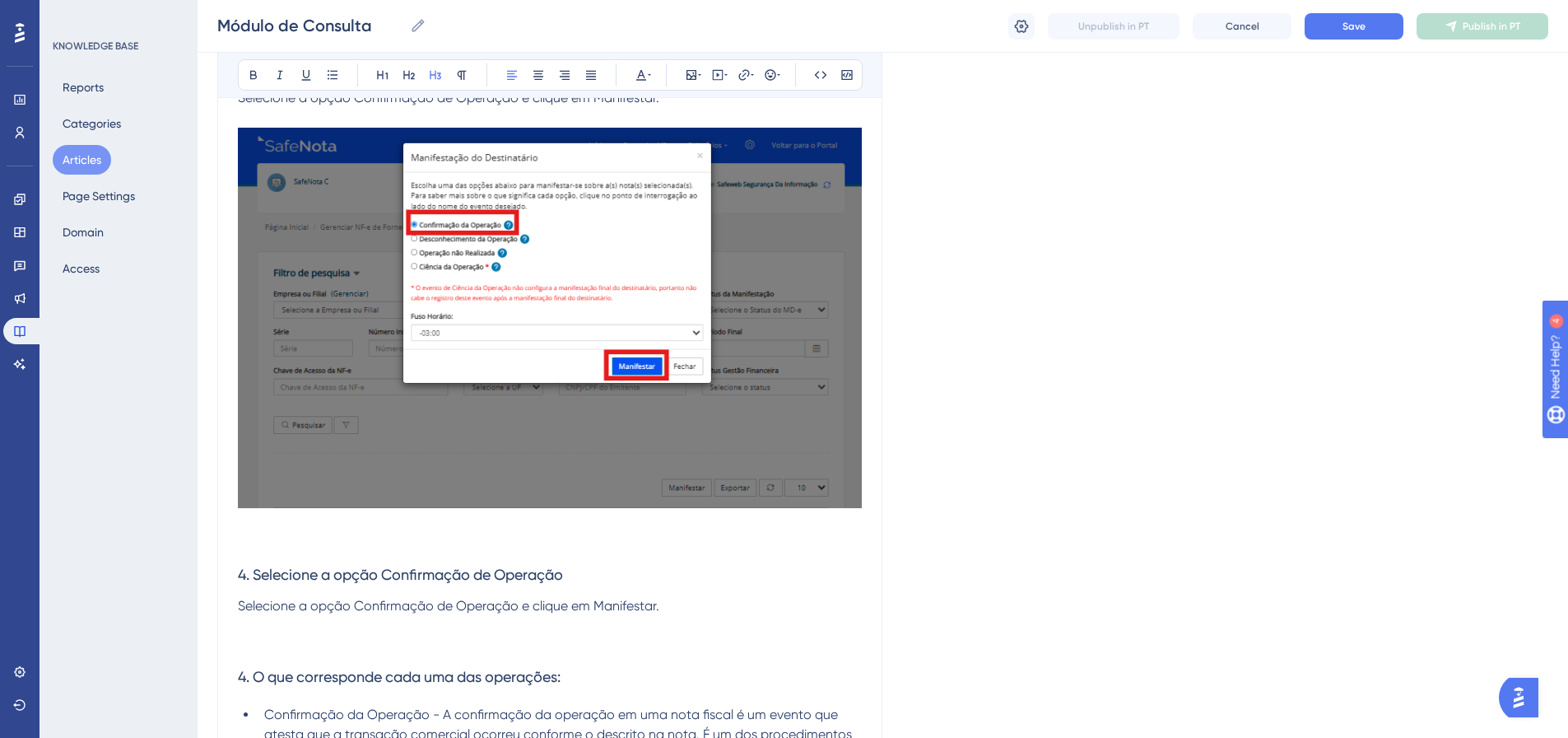
scroll to position [2095, 0]
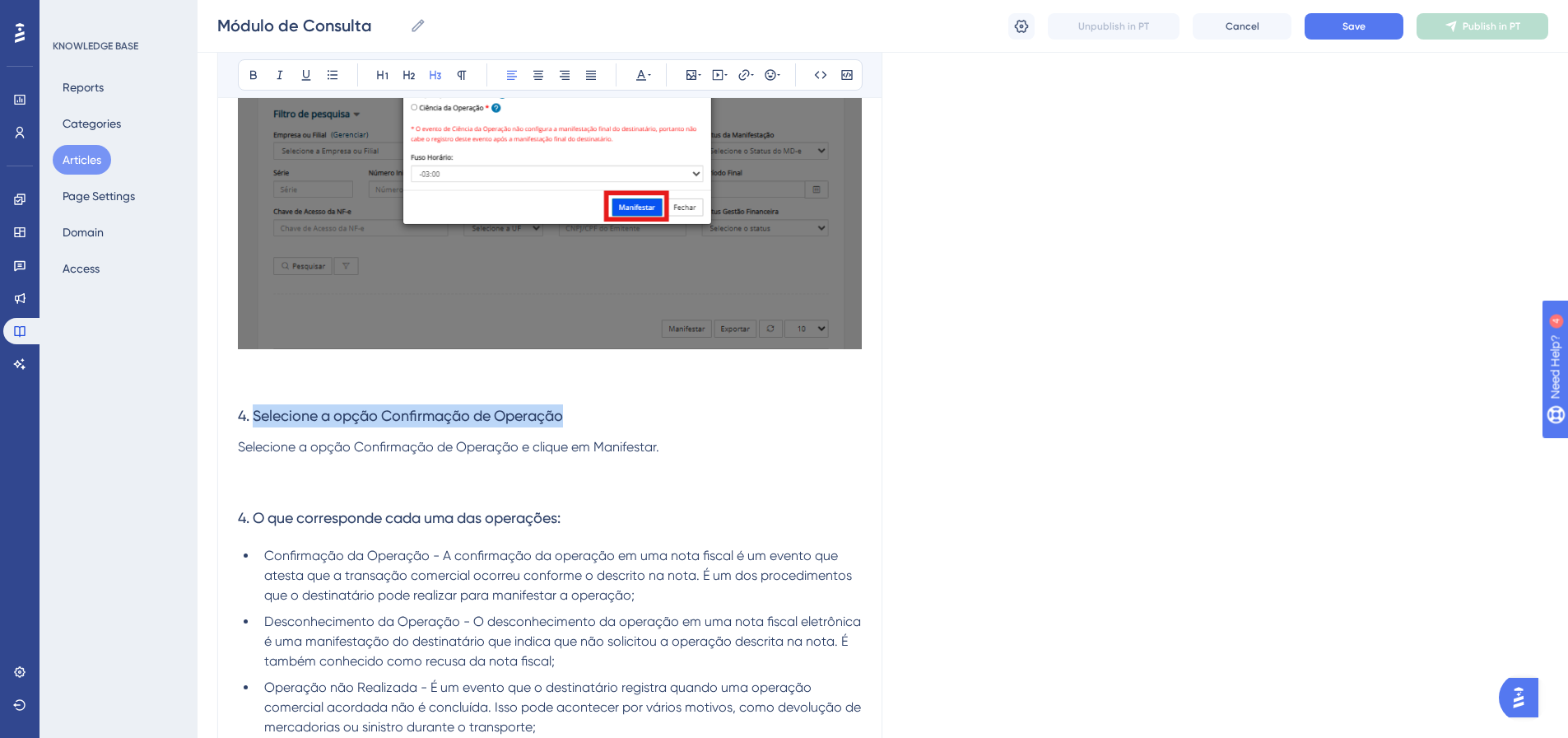
drag, startPoint x: 576, startPoint y: 416, endPoint x: 257, endPoint y: 417, distance: 319.0
click at [257, 417] on h3 "4. Selecione a opção Confirmação de Operação" at bounding box center [550, 416] width 624 height 43
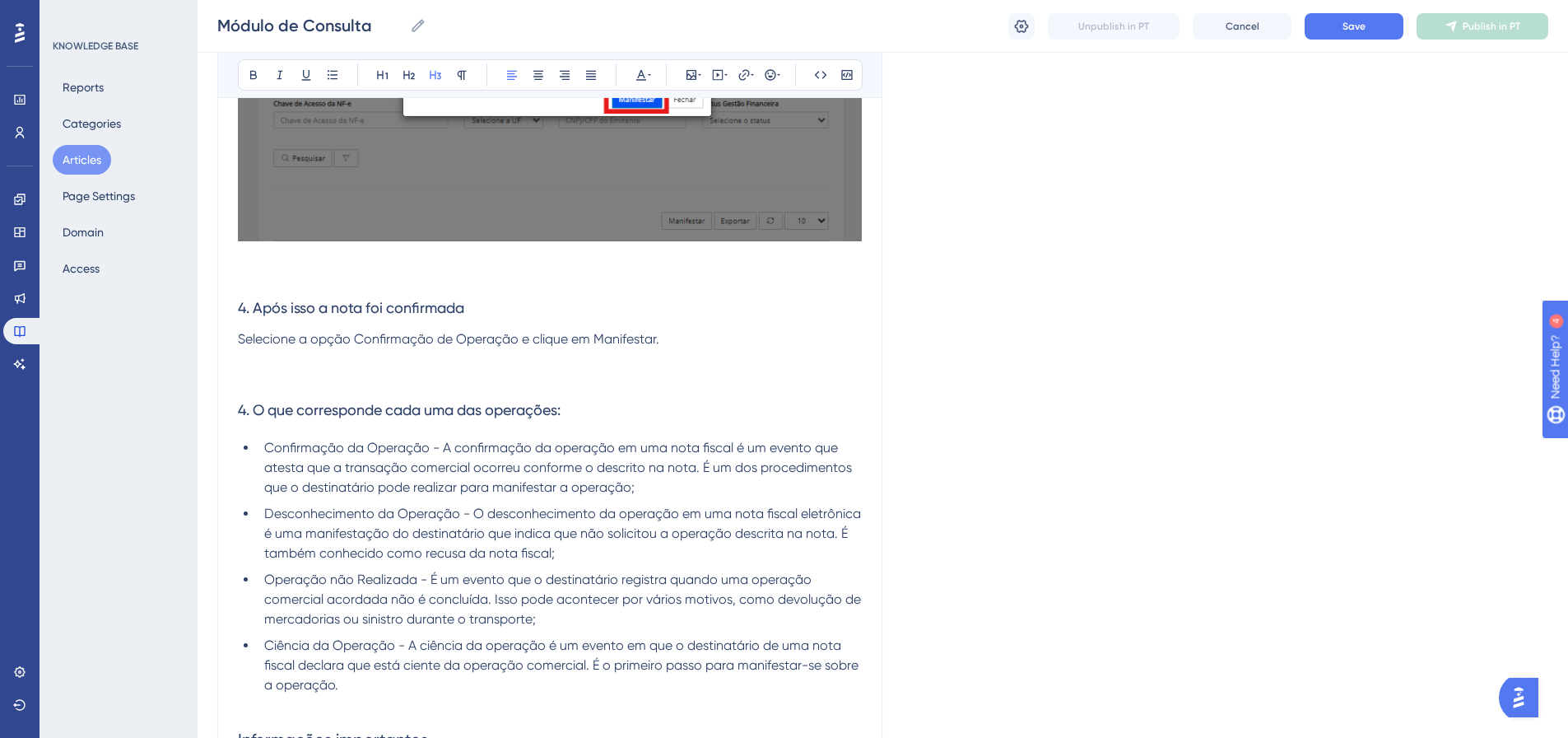
scroll to position [2260, 0]
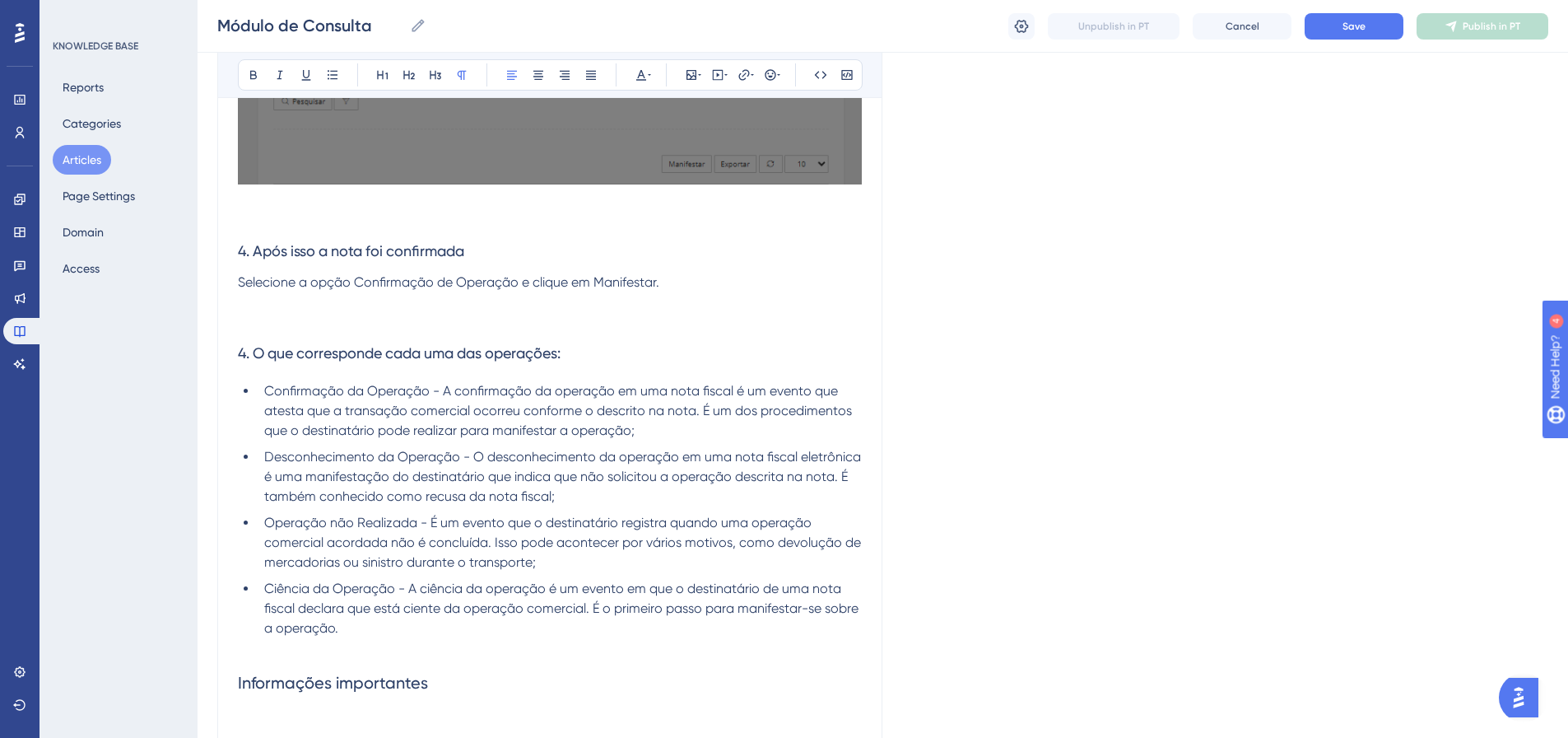
click at [709, 281] on p "Selecione a opção Confirmação de Operação e clique em Manifestar." at bounding box center [550, 302] width 624 height 59
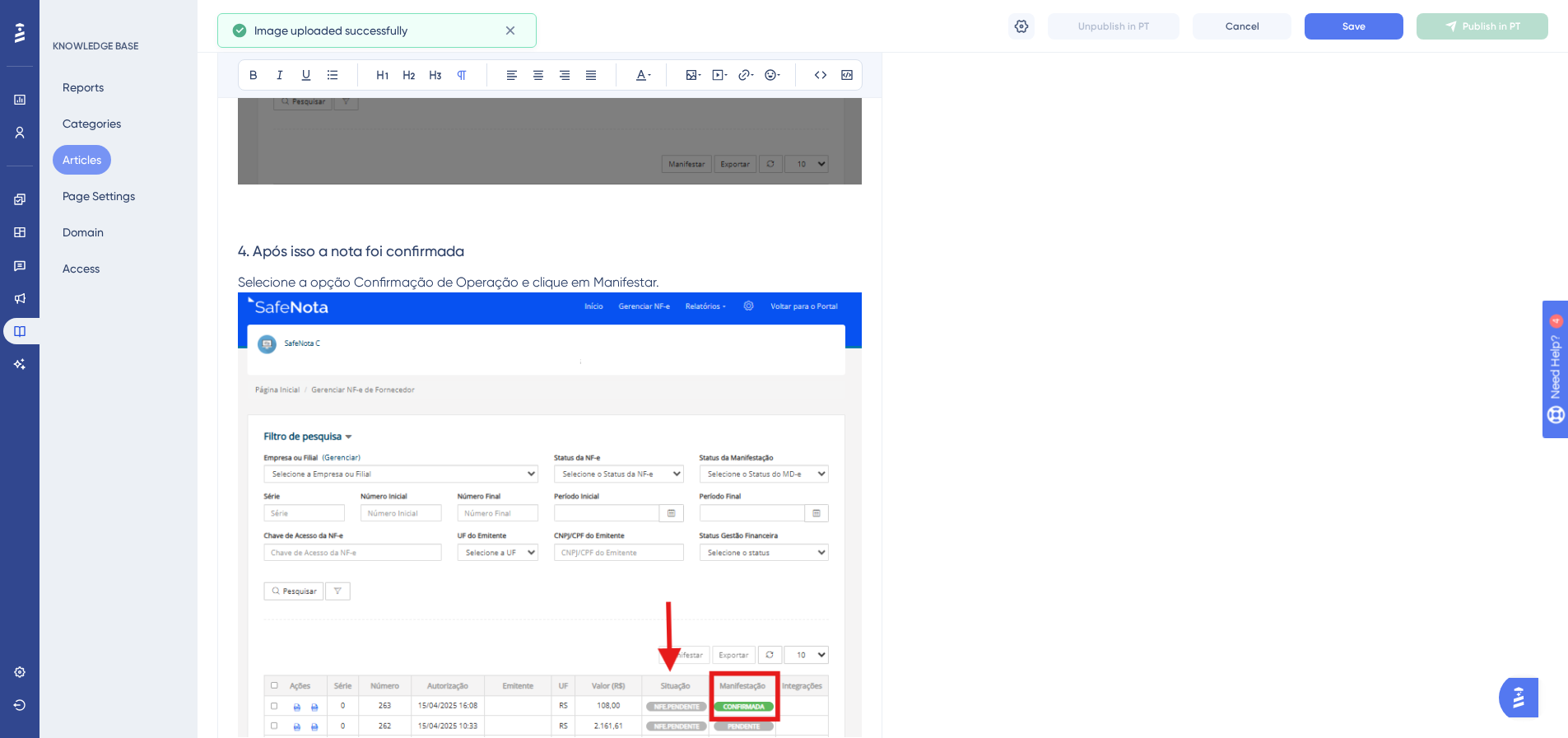
click at [694, 278] on p "Selecione a opção Confirmação de Operação e clique em Manifestar." at bounding box center [550, 283] width 624 height 20
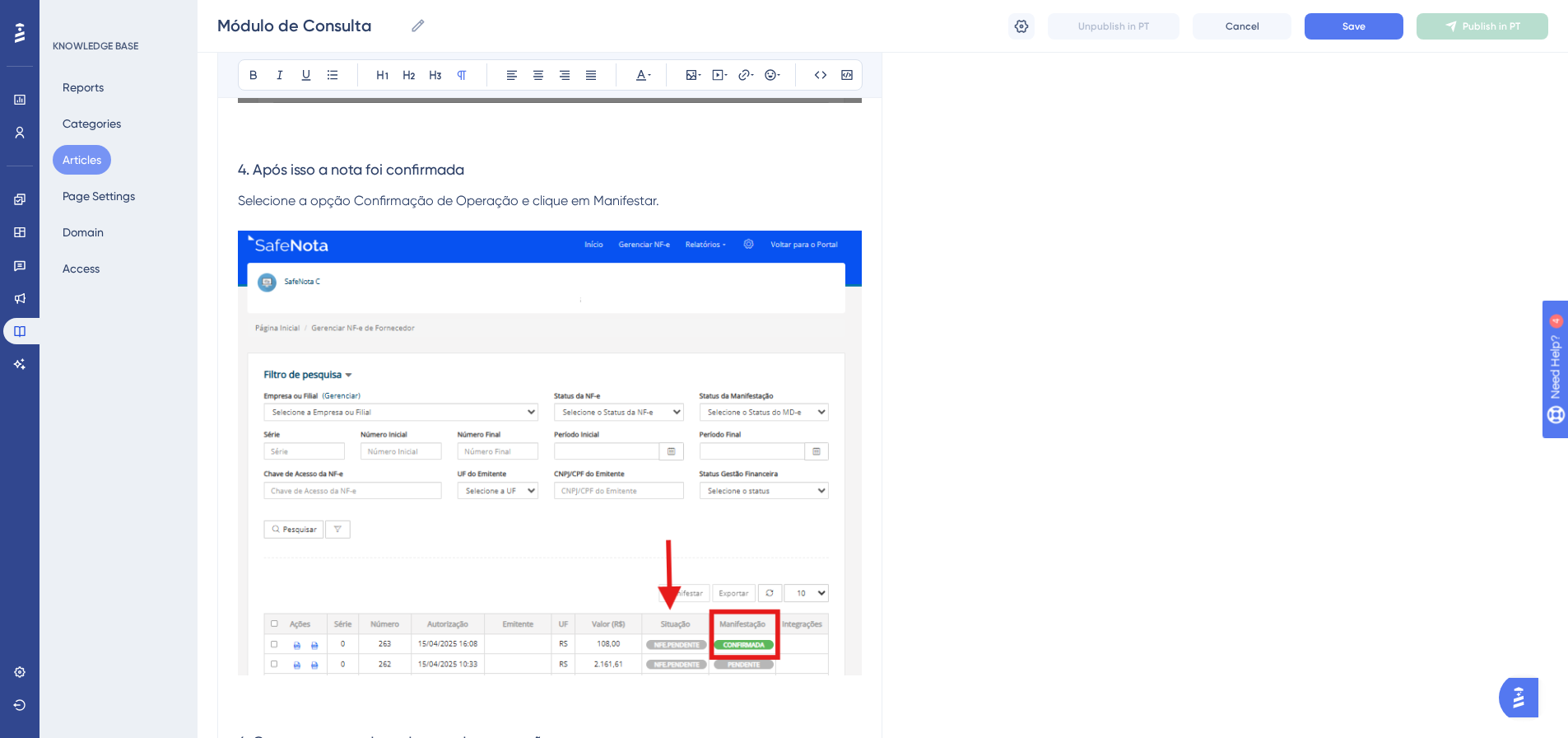
scroll to position [2343, 0]
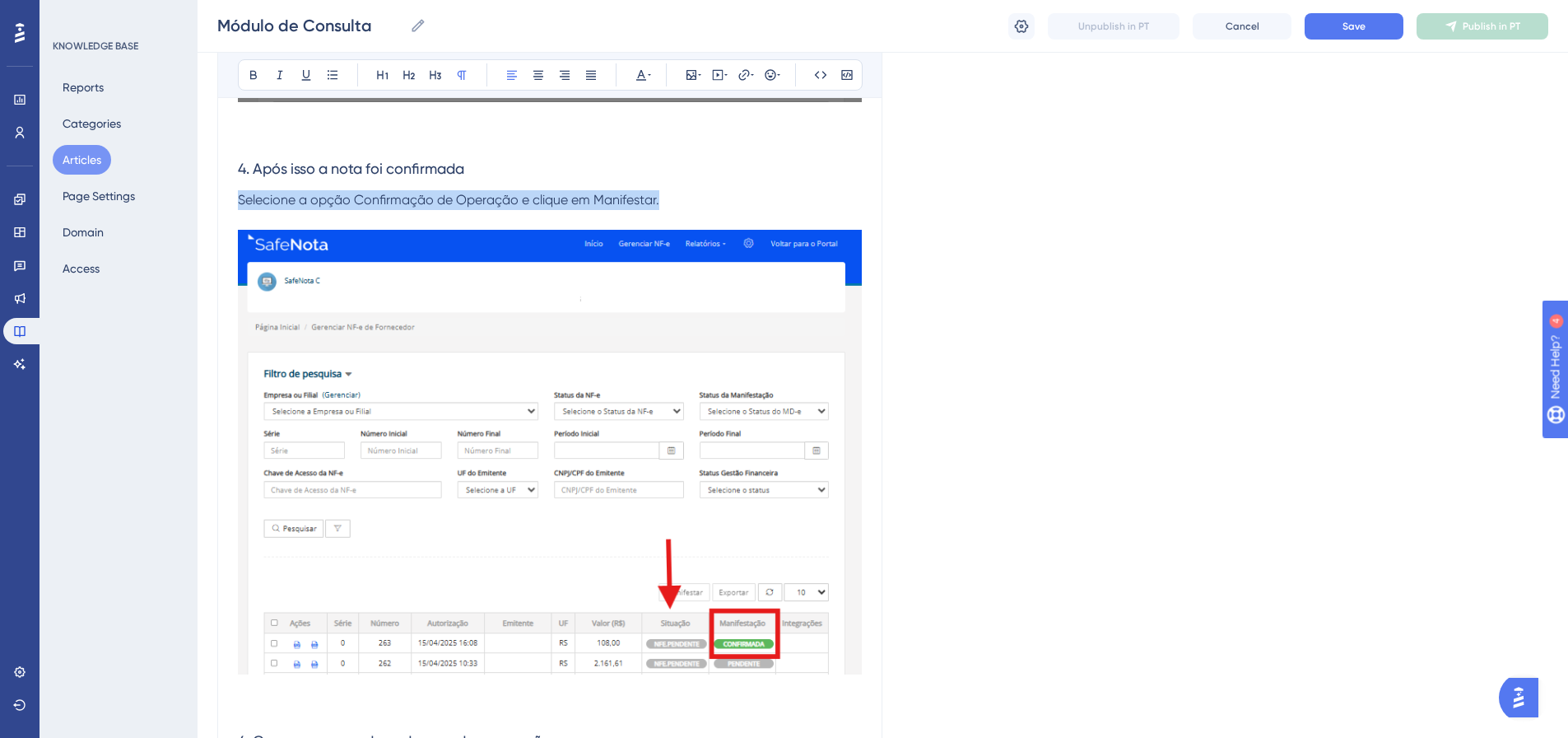
drag, startPoint x: 644, startPoint y: 202, endPoint x: 239, endPoint y: 202, distance: 405.0
click at [239, 202] on span "Selecione a opção Confirmação de Operação e clique em Manifestar." at bounding box center [448, 199] width 422 height 15
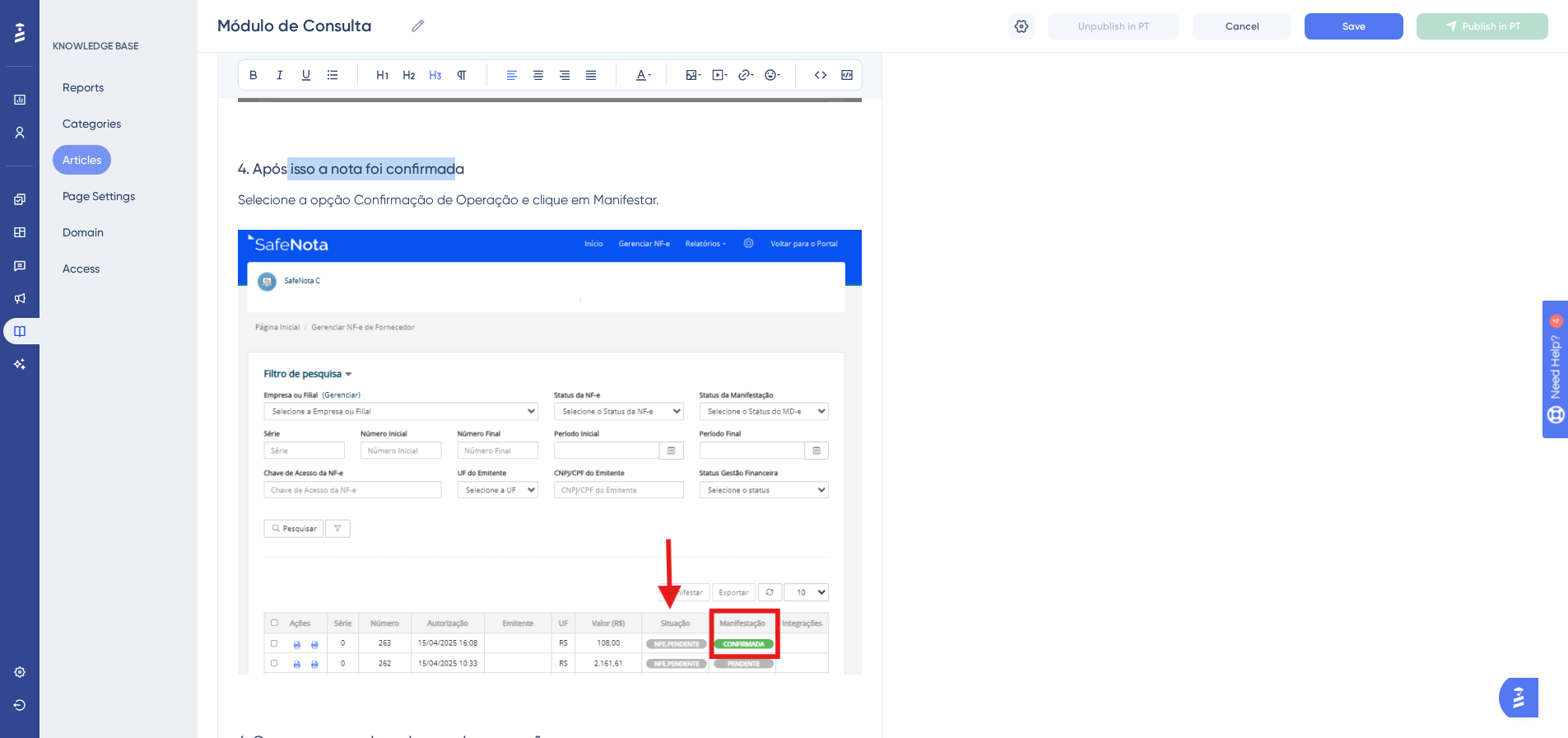
drag, startPoint x: 461, startPoint y: 165, endPoint x: 285, endPoint y: 155, distance: 176.3
click at [285, 155] on h3 "4. Após isso a nota foi confirmada" at bounding box center [550, 169] width 624 height 43
drag, startPoint x: 480, startPoint y: 161, endPoint x: 256, endPoint y: 163, distance: 224.0
click at [256, 163] on h3 "4. Após isso a nota foi confirmada" at bounding box center [550, 169] width 624 height 43
copy span "Após isso a nota foi confirmada"
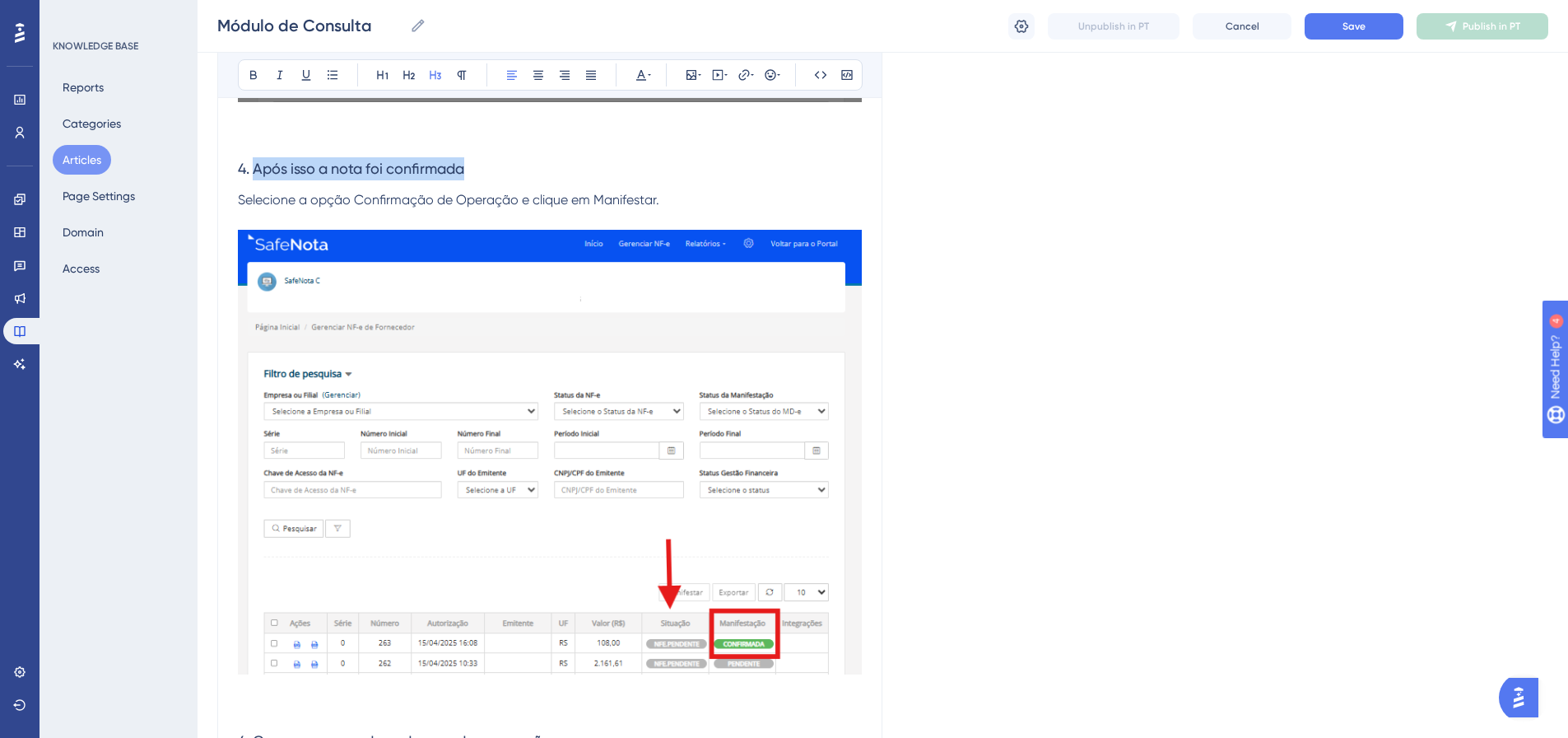
click at [292, 168] on span "4. Após isso a nota foi confirmada" at bounding box center [351, 168] width 227 height 17
click at [299, 169] on span "4. Após isso a nota foi confirmada" at bounding box center [351, 168] width 227 height 17
click at [545, 169] on span "4. Após a manifestação a nota foi confirmada" at bounding box center [390, 168] width 307 height 17
drag, startPoint x: 564, startPoint y: 166, endPoint x: 257, endPoint y: 177, distance: 307.2
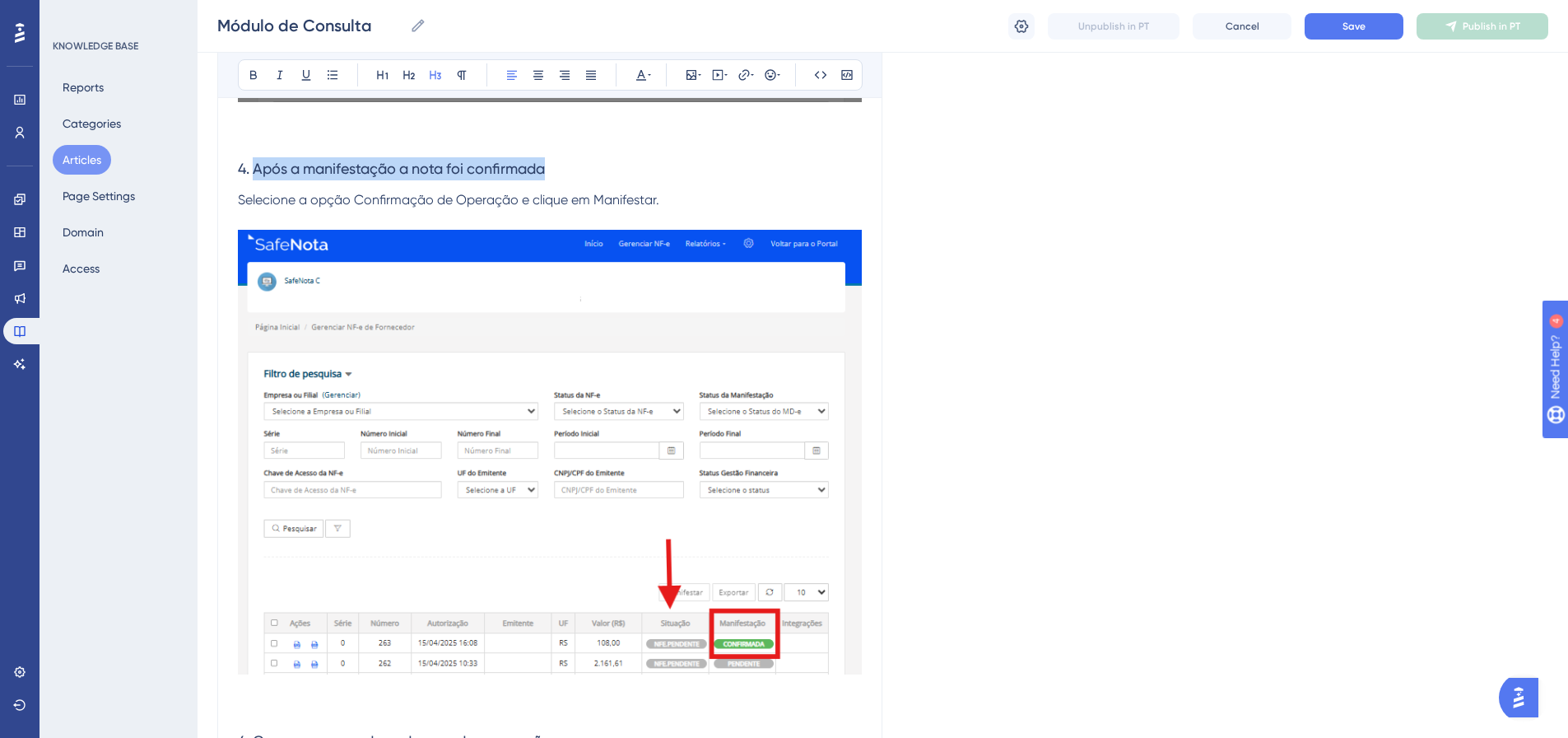
click at [257, 177] on h3 "4. Após a manifestação a nota foi confirmada" at bounding box center [550, 169] width 624 height 43
copy span "Após a manifestação a nota foi confirmada"
click at [237, 204] on span "Selecione a opção Confirmação de Operação e clique em Manifestar." at bounding box center [448, 199] width 422 height 15
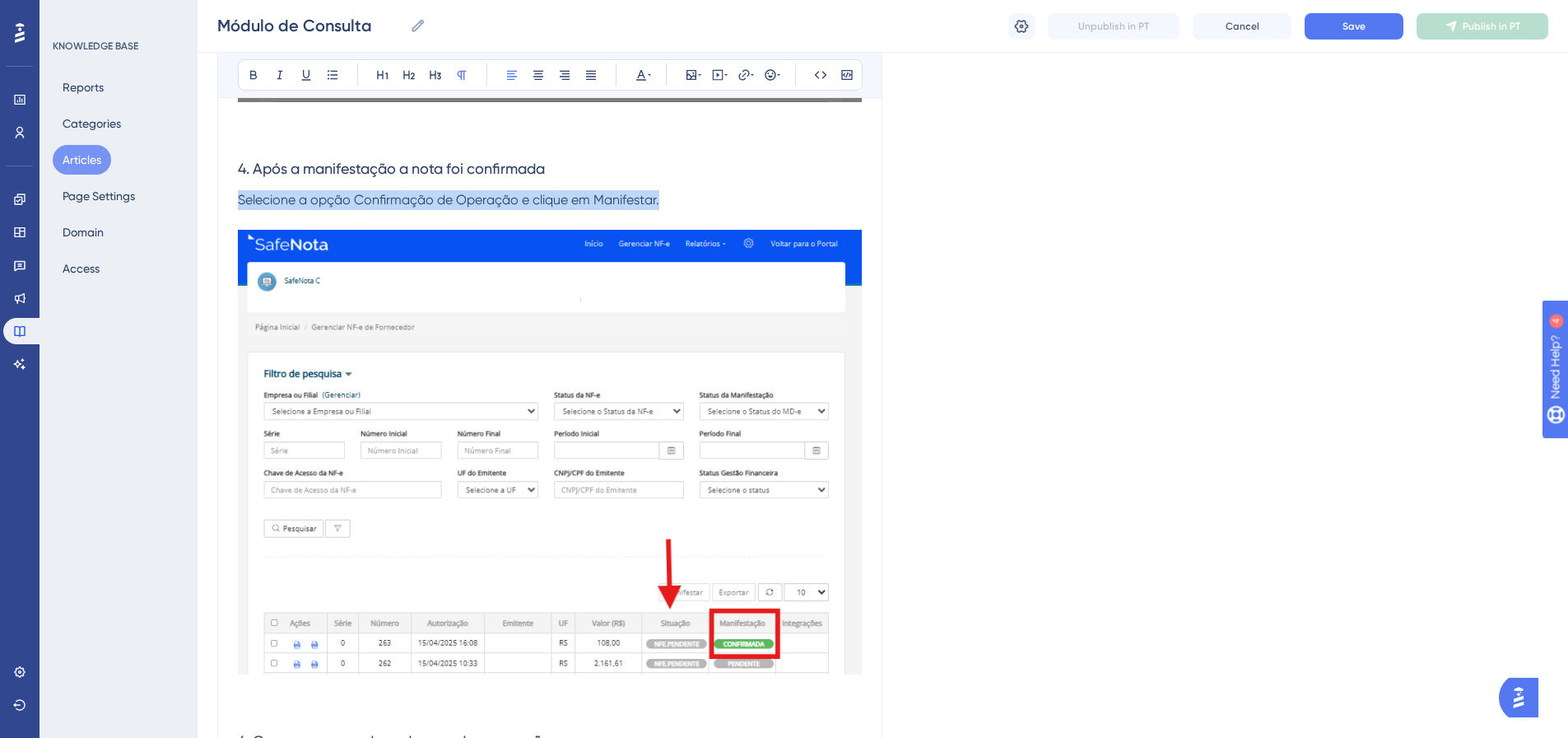
drag, startPoint x: 659, startPoint y: 203, endPoint x: 209, endPoint y: 197, distance: 450.0
click at [781, 191] on p "Após a manifestação a nota foi confirmada mas só ficará disponivel para DownLoad" at bounding box center [550, 200] width 624 height 20
click at [690, 202] on span "Após a manifestação a nota foi confirmada mas só ficará disponivel para Download" at bounding box center [492, 199] width 509 height 15
click at [770, 212] on p at bounding box center [550, 220] width 624 height 20
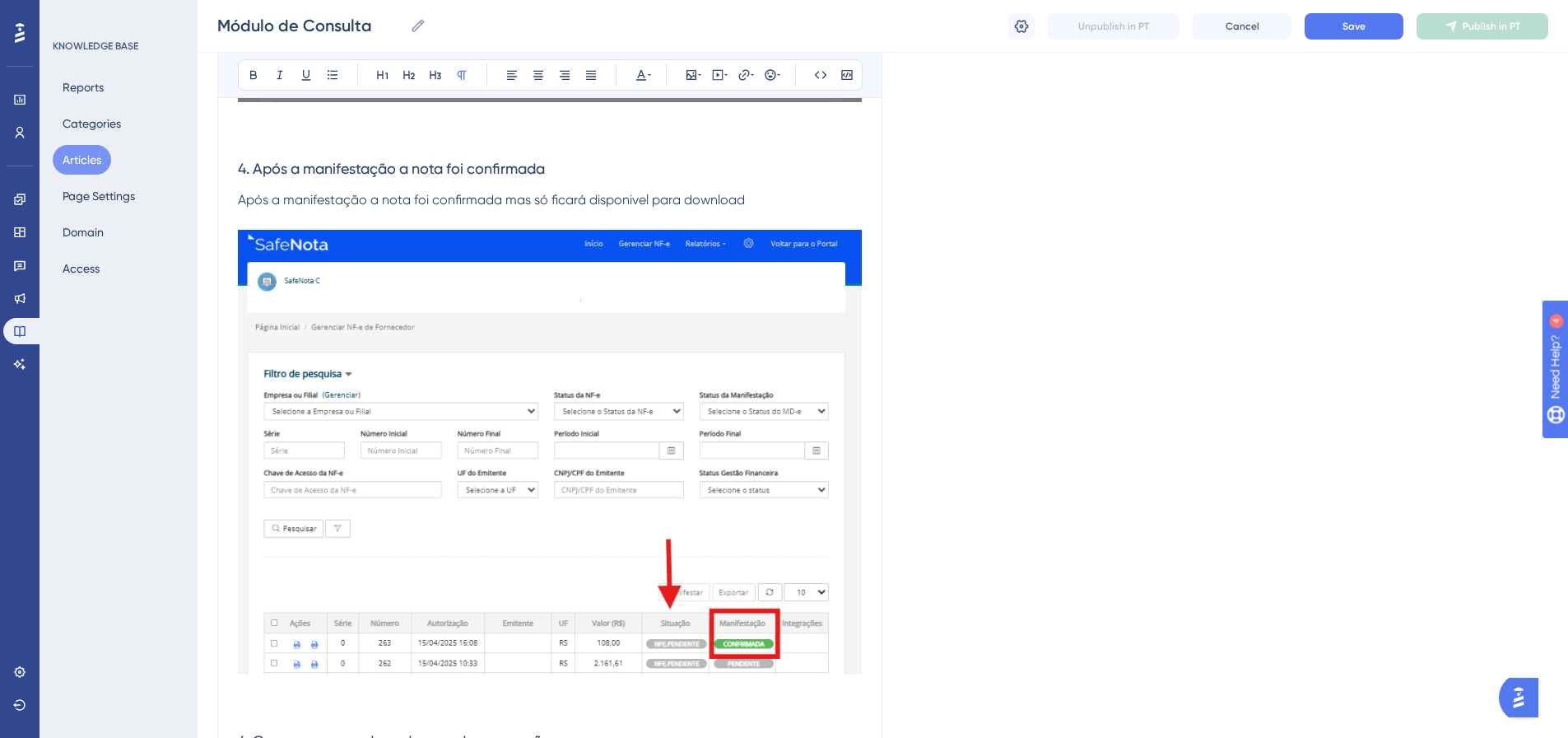
click at [766, 206] on p "Após a manifestação a nota foi confirmada mas só ficará disponivel para download" at bounding box center [550, 200] width 624 height 20
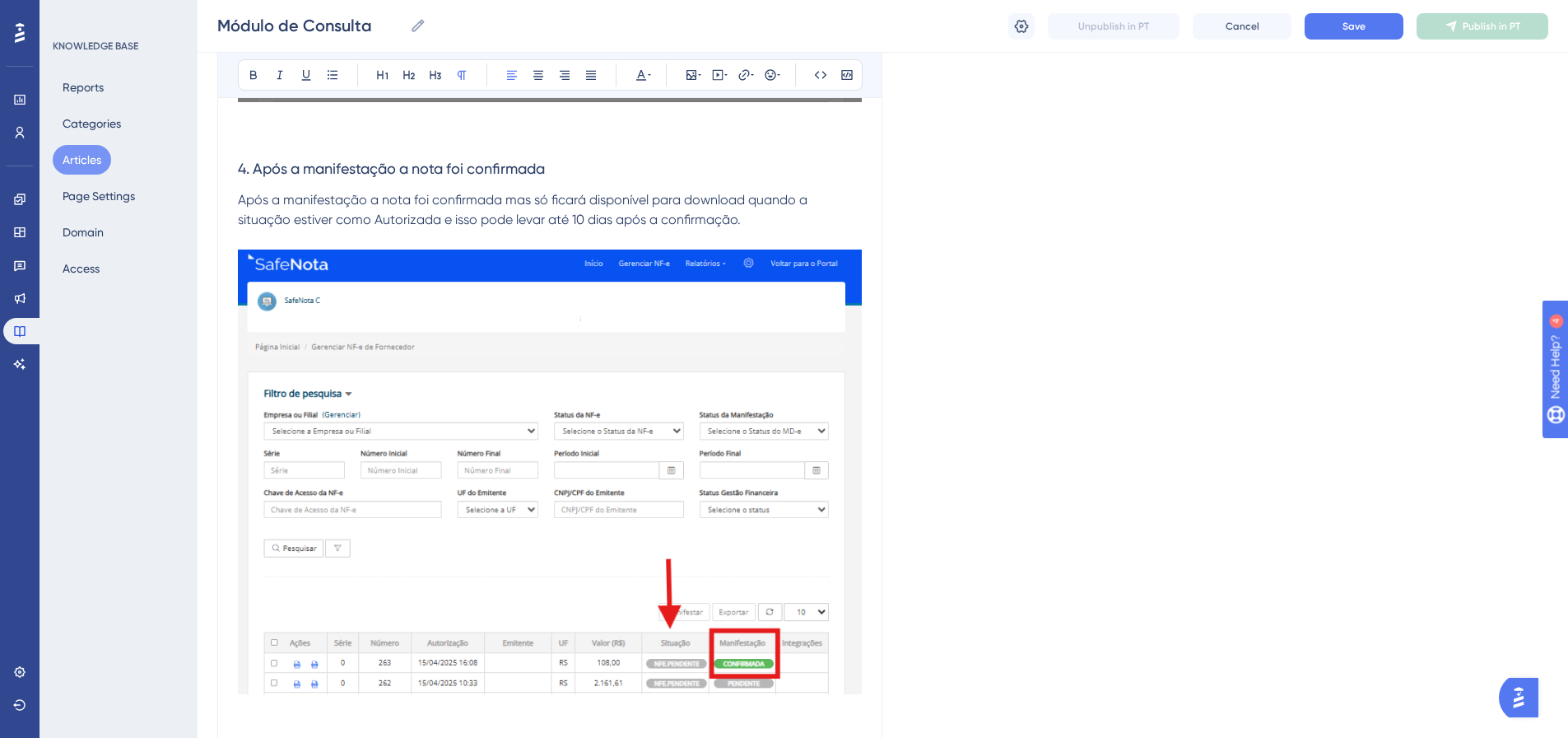
click at [777, 230] on p at bounding box center [550, 239] width 624 height 20
click at [763, 219] on p "Após a manifestação a nota foi confirmada mas só ficará disponível para downloa…" at bounding box center [550, 210] width 624 height 40
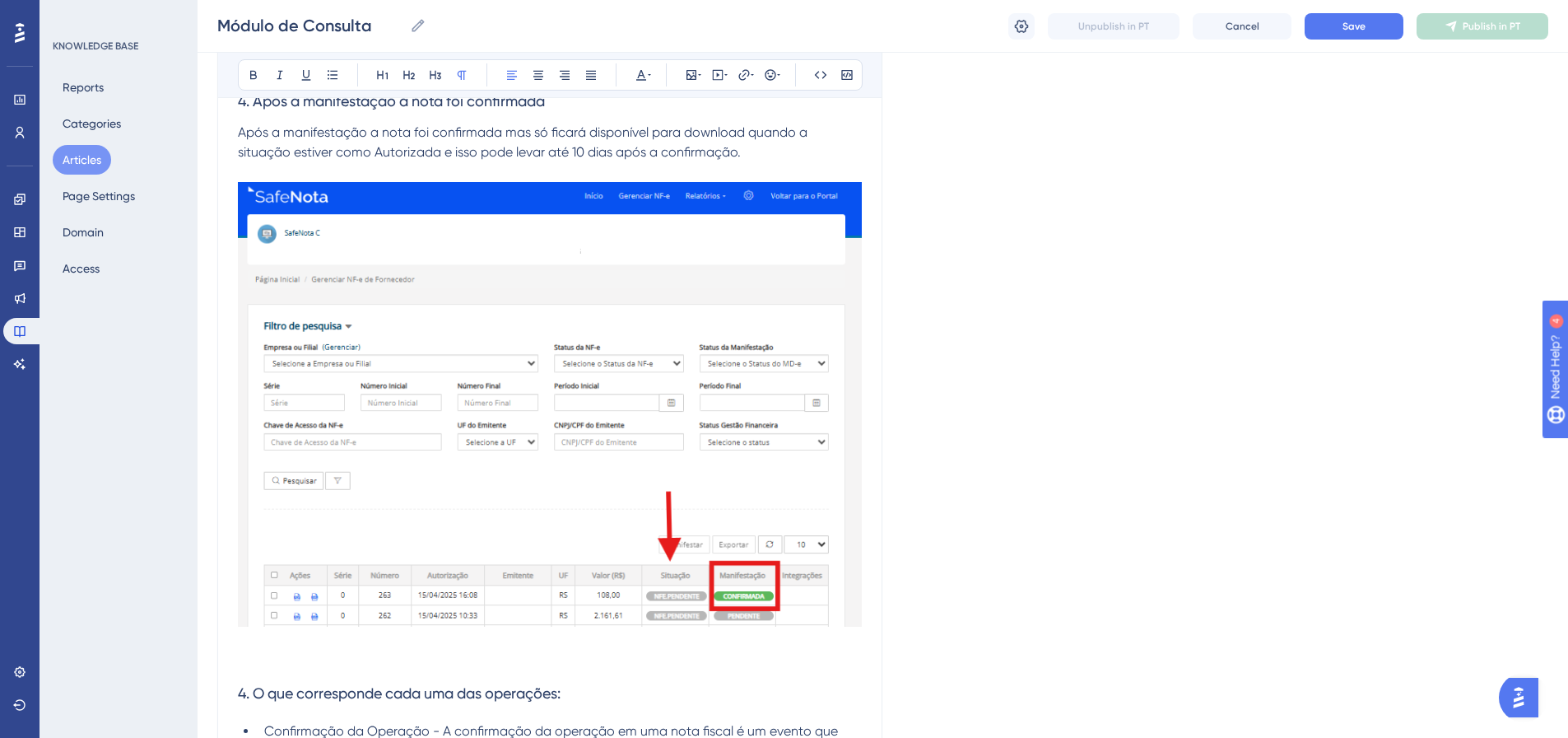
scroll to position [2178, 0]
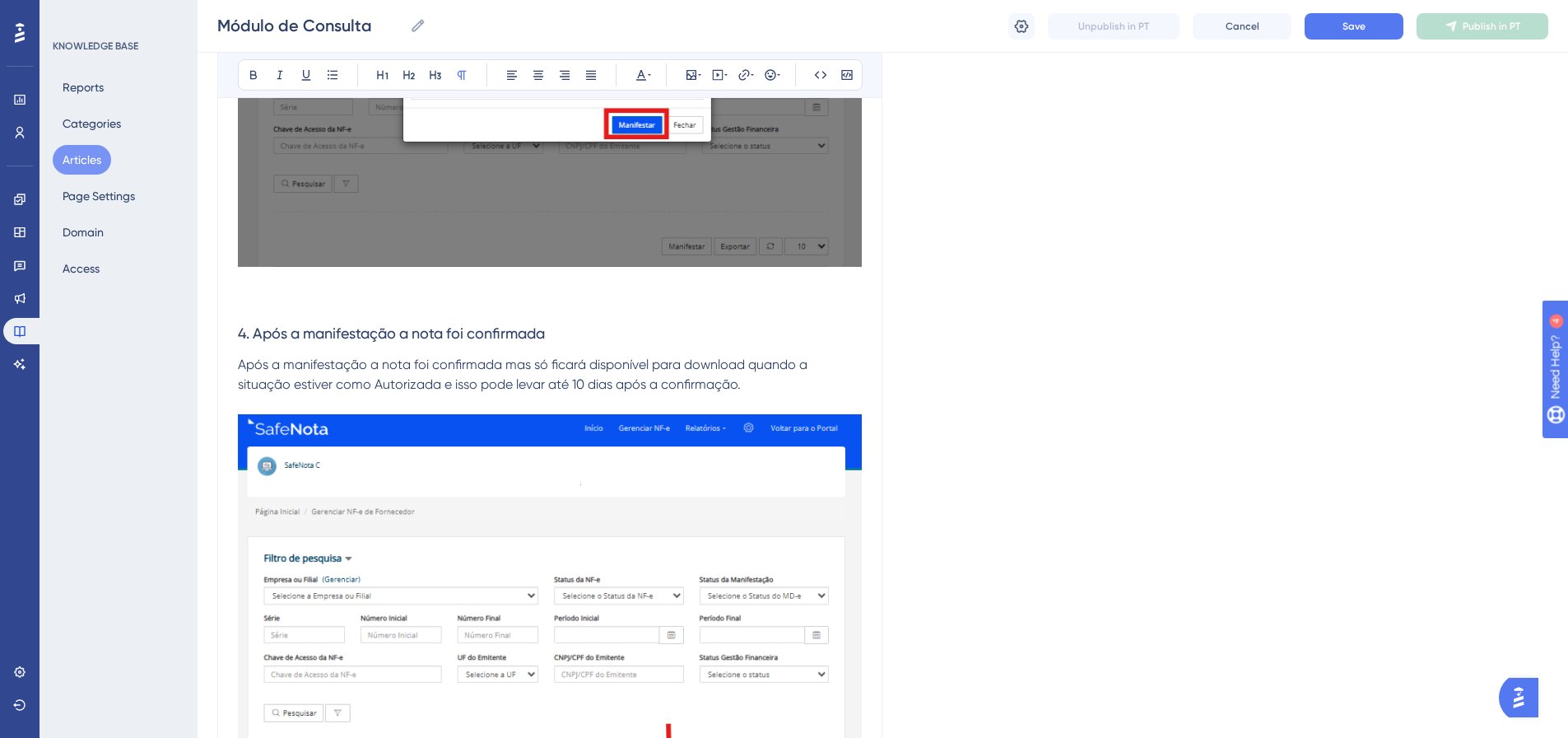
click at [261, 304] on p at bounding box center [550, 302] width 624 height 20
click at [259, 285] on p at bounding box center [550, 283] width 624 height 20
click at [264, 300] on p at bounding box center [550, 302] width 624 height 20
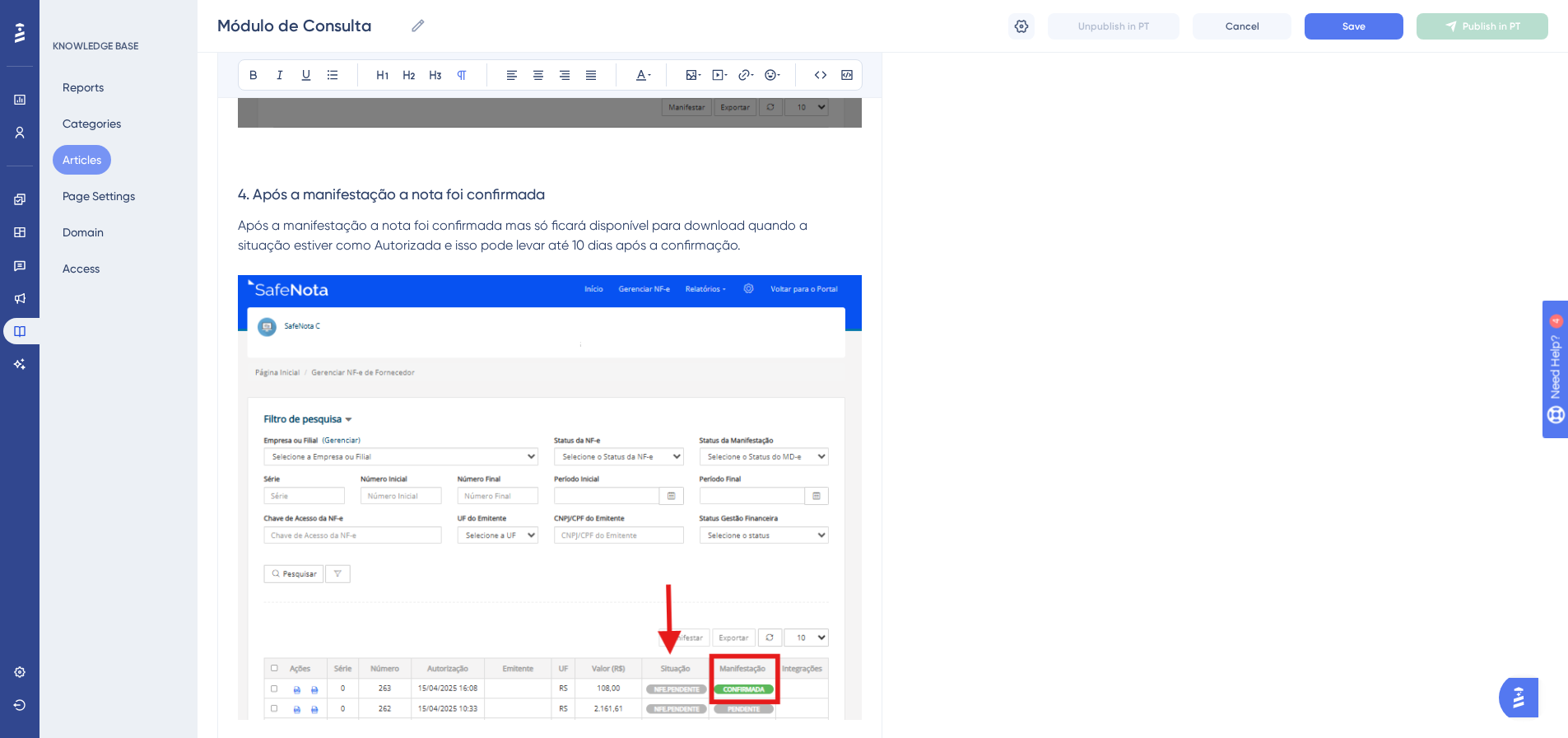
scroll to position [2507, 0]
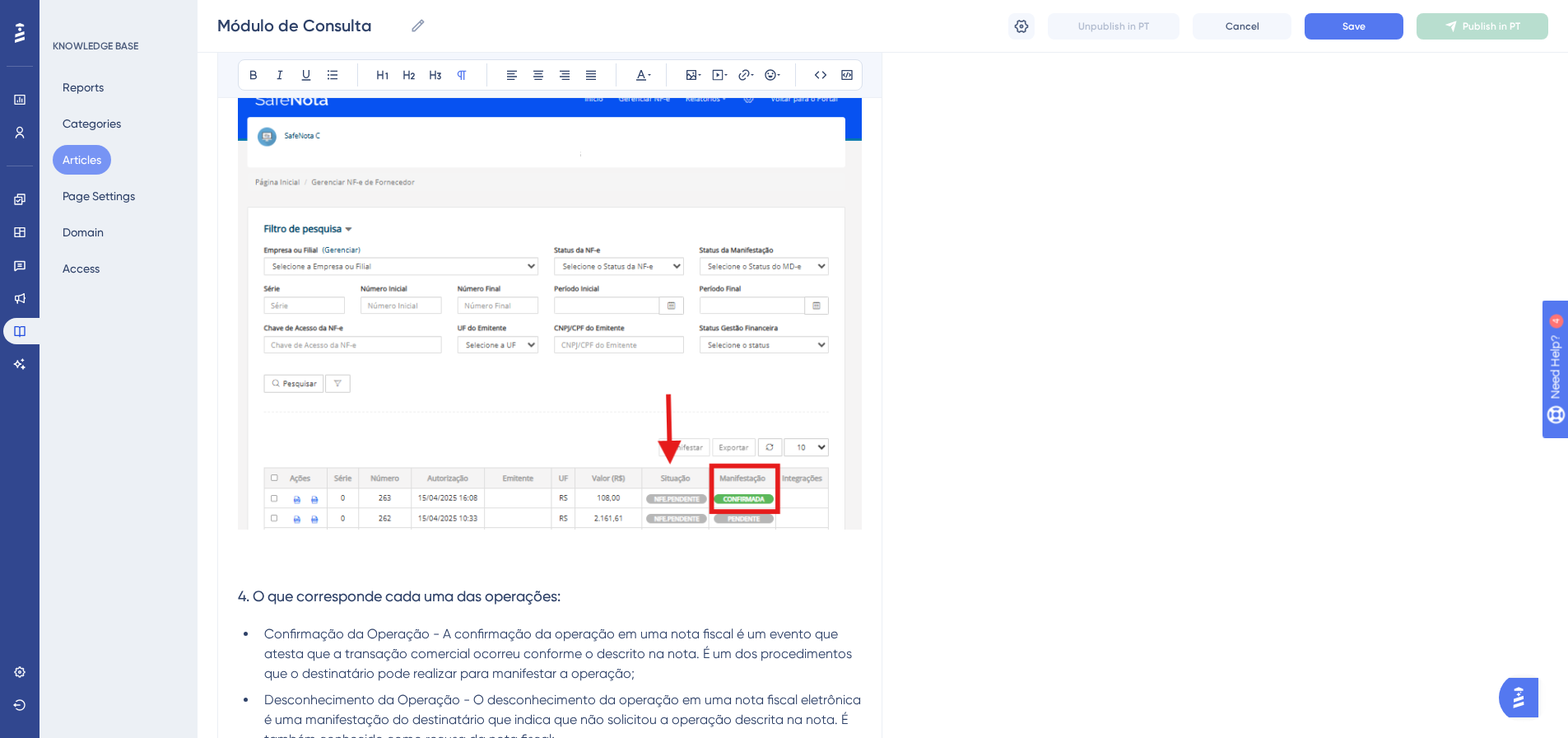
click at [292, 555] on p at bounding box center [550, 329] width 624 height 490
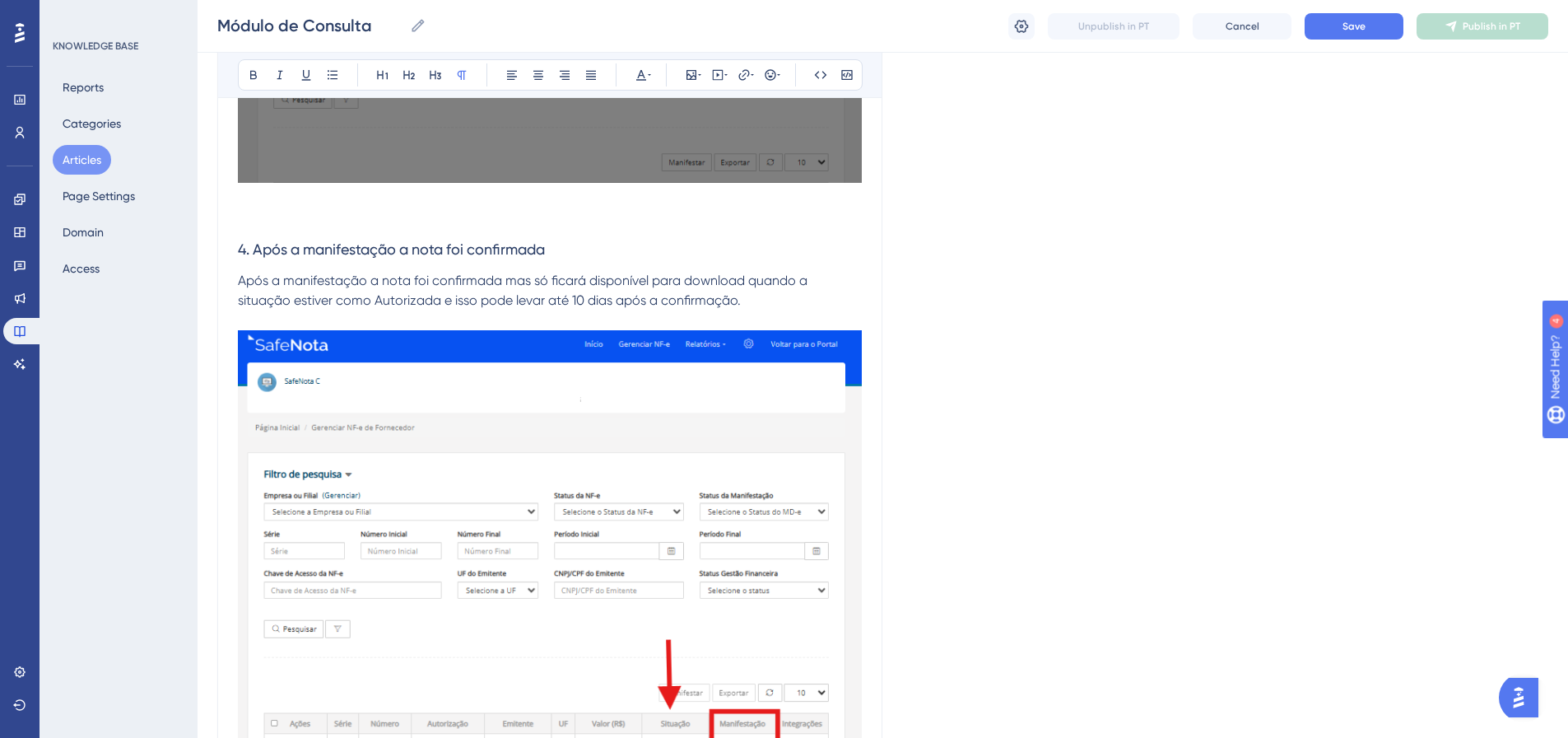
scroll to position [2260, 0]
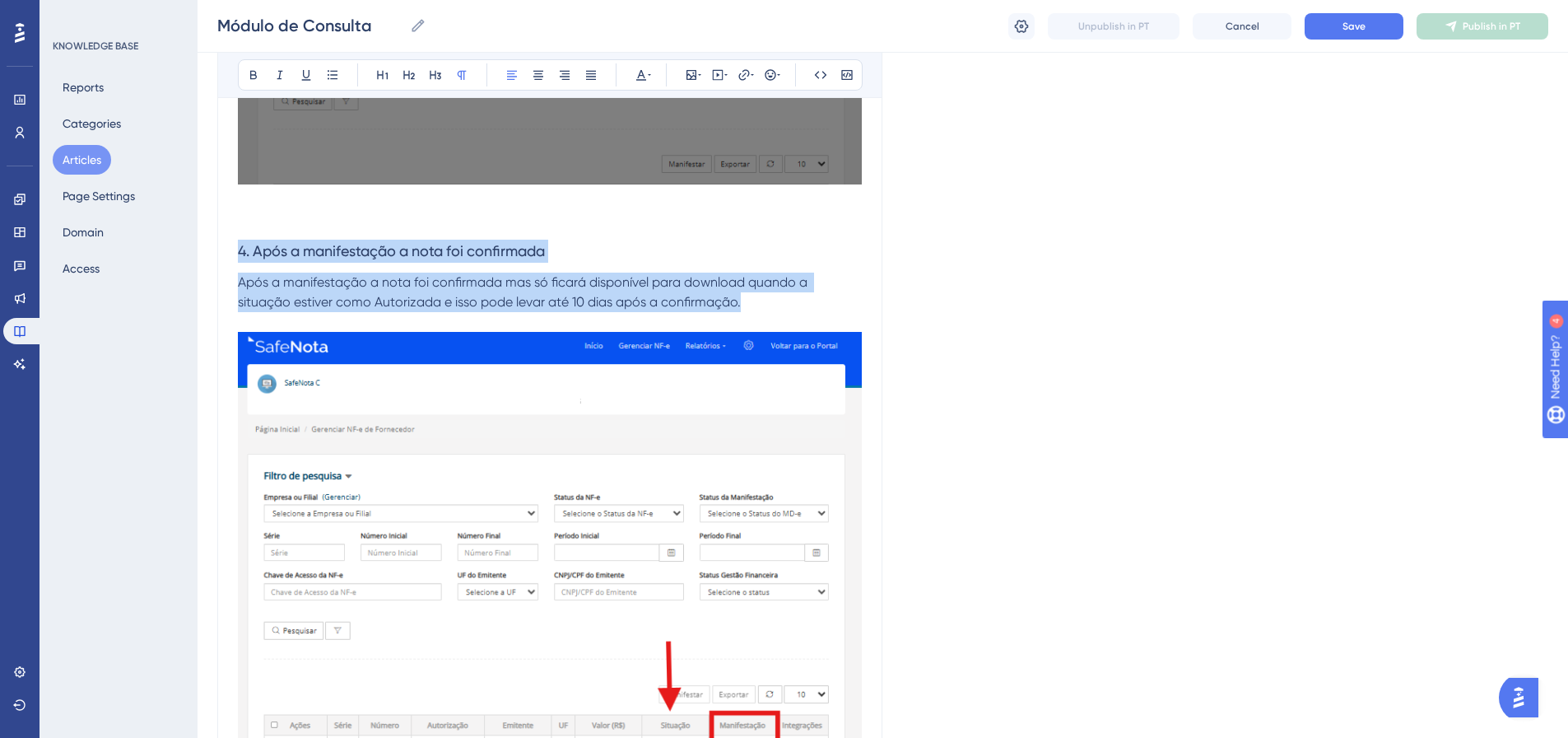
drag, startPoint x: 793, startPoint y: 307, endPoint x: 204, endPoint y: 238, distance: 593.0
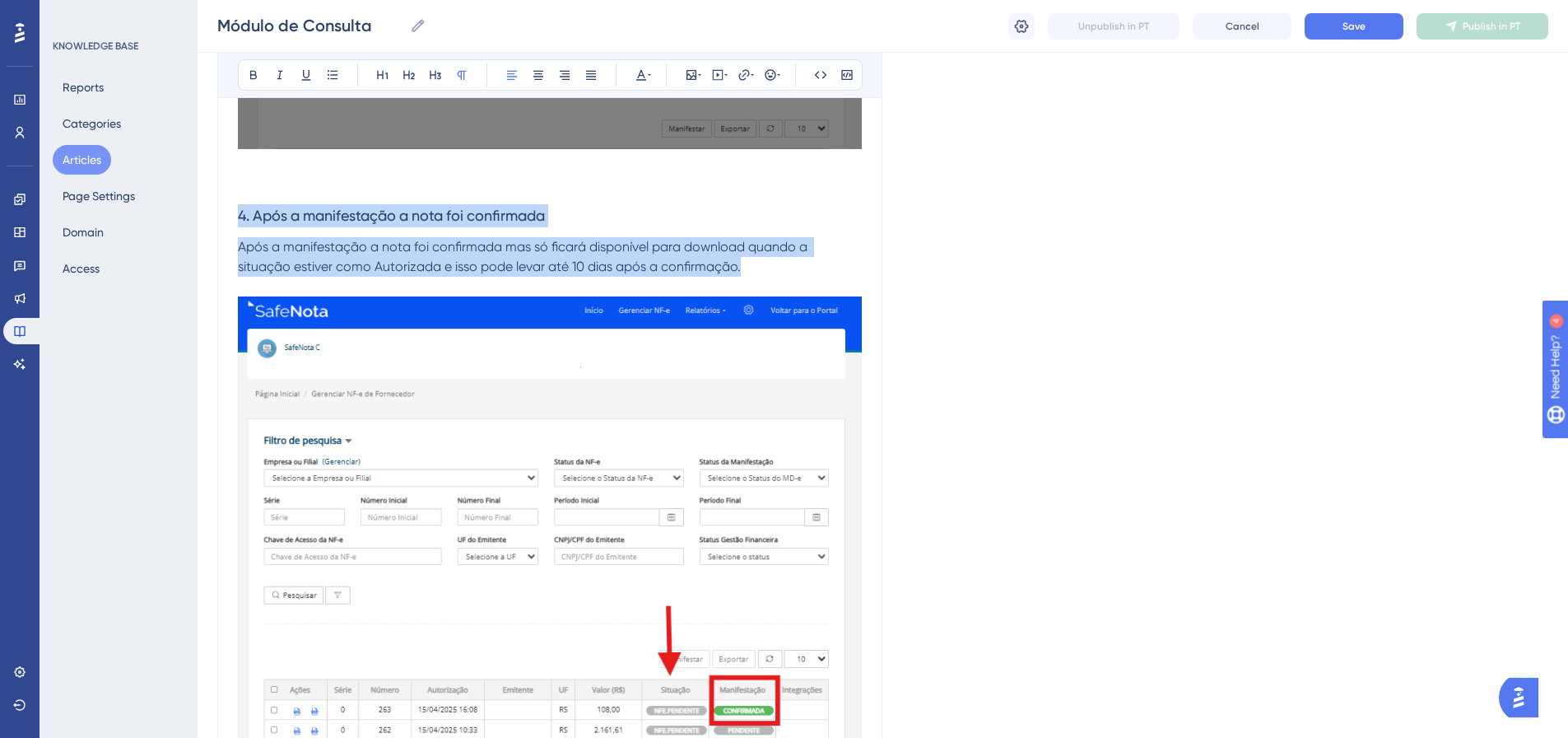
scroll to position [2589, 0]
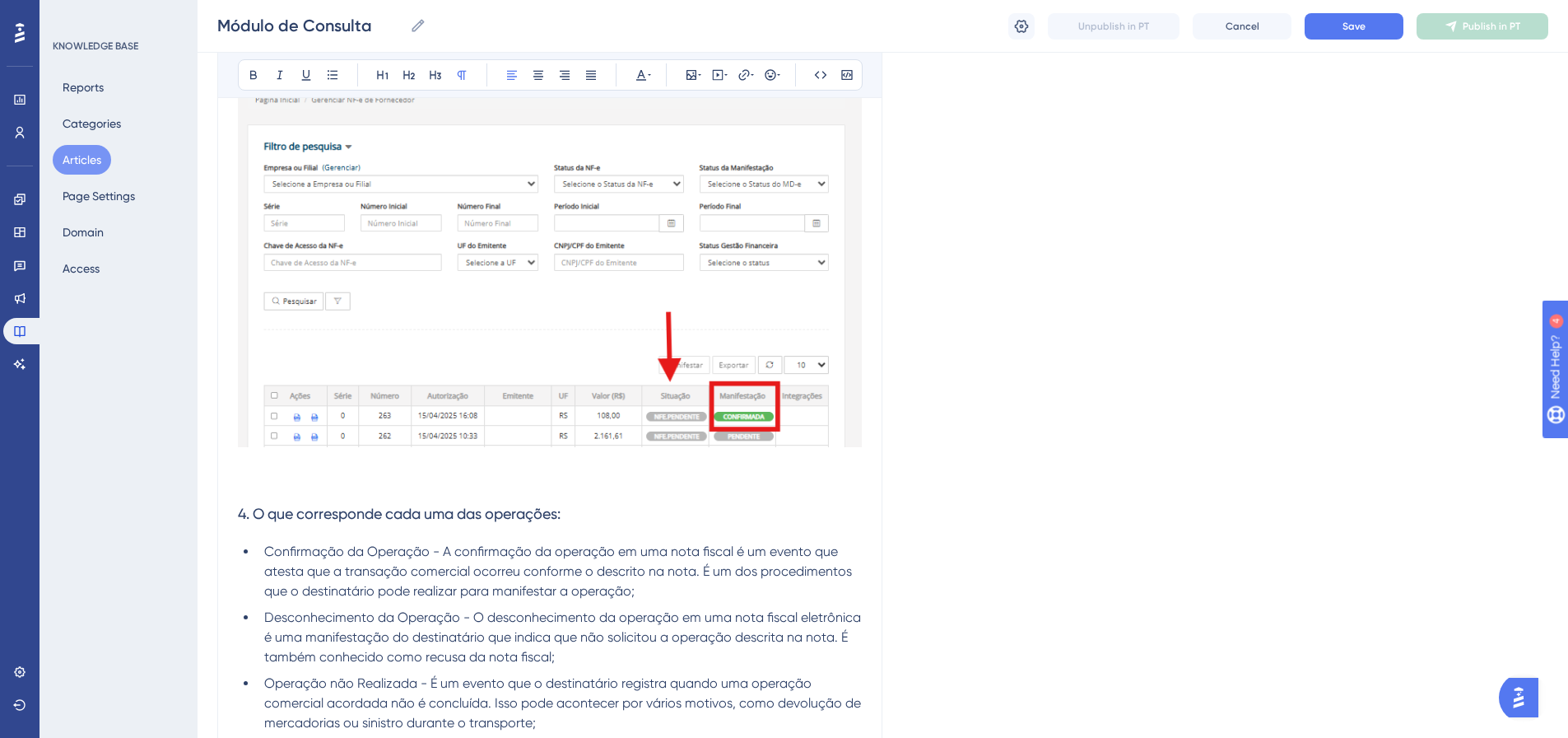
click at [277, 487] on p at bounding box center [550, 248] width 624 height 490
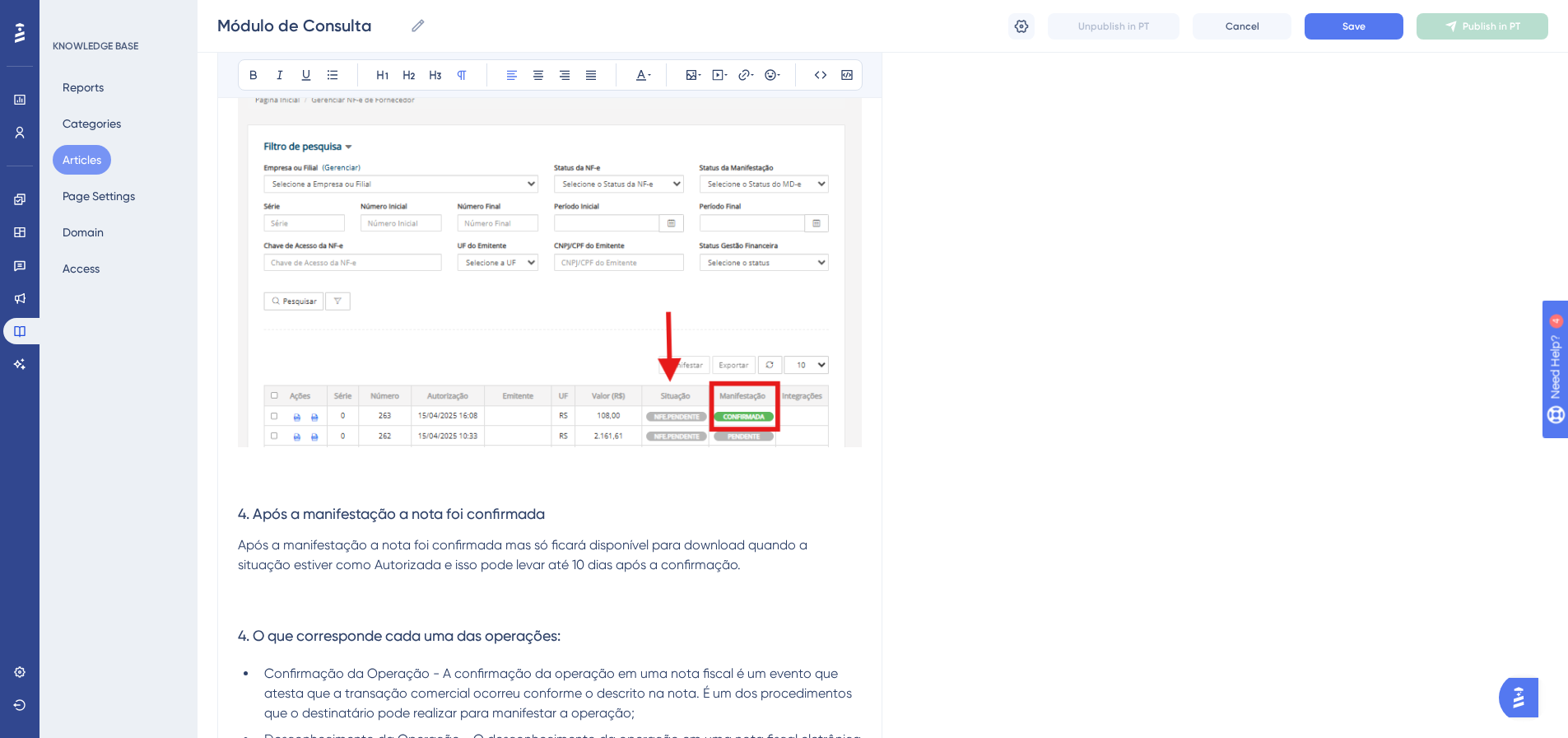
click at [189, 482] on div "KNOWLEDGE BASE Reports Categories Articles Page Settings Domain Access" at bounding box center [119, 369] width 158 height 738
click at [244, 468] on p at bounding box center [550, 248] width 624 height 490
click at [252, 482] on p at bounding box center [550, 248] width 624 height 490
click at [246, 516] on span "4. Após a manifestação a nota foi confirmada" at bounding box center [390, 513] width 307 height 17
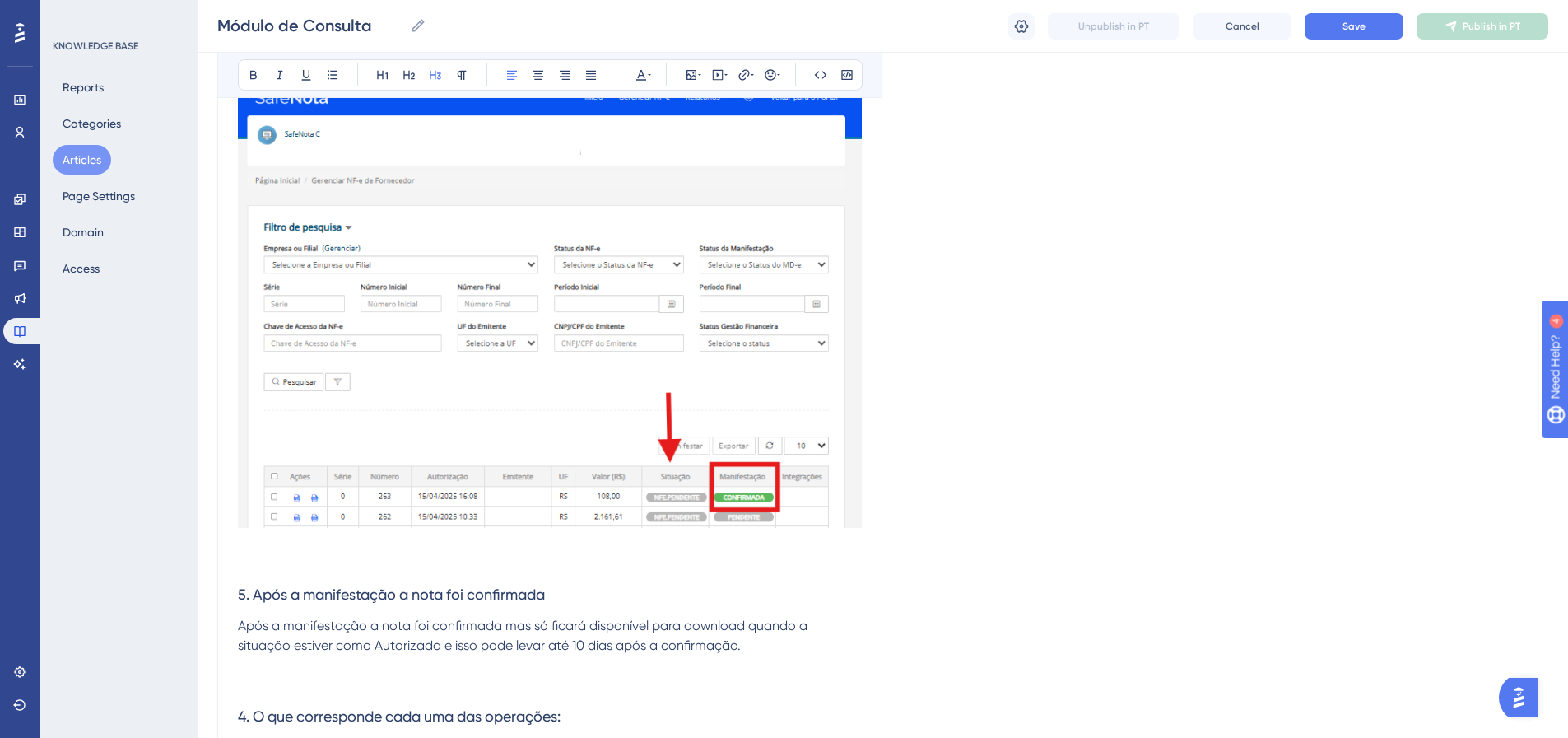
scroll to position [2672, 0]
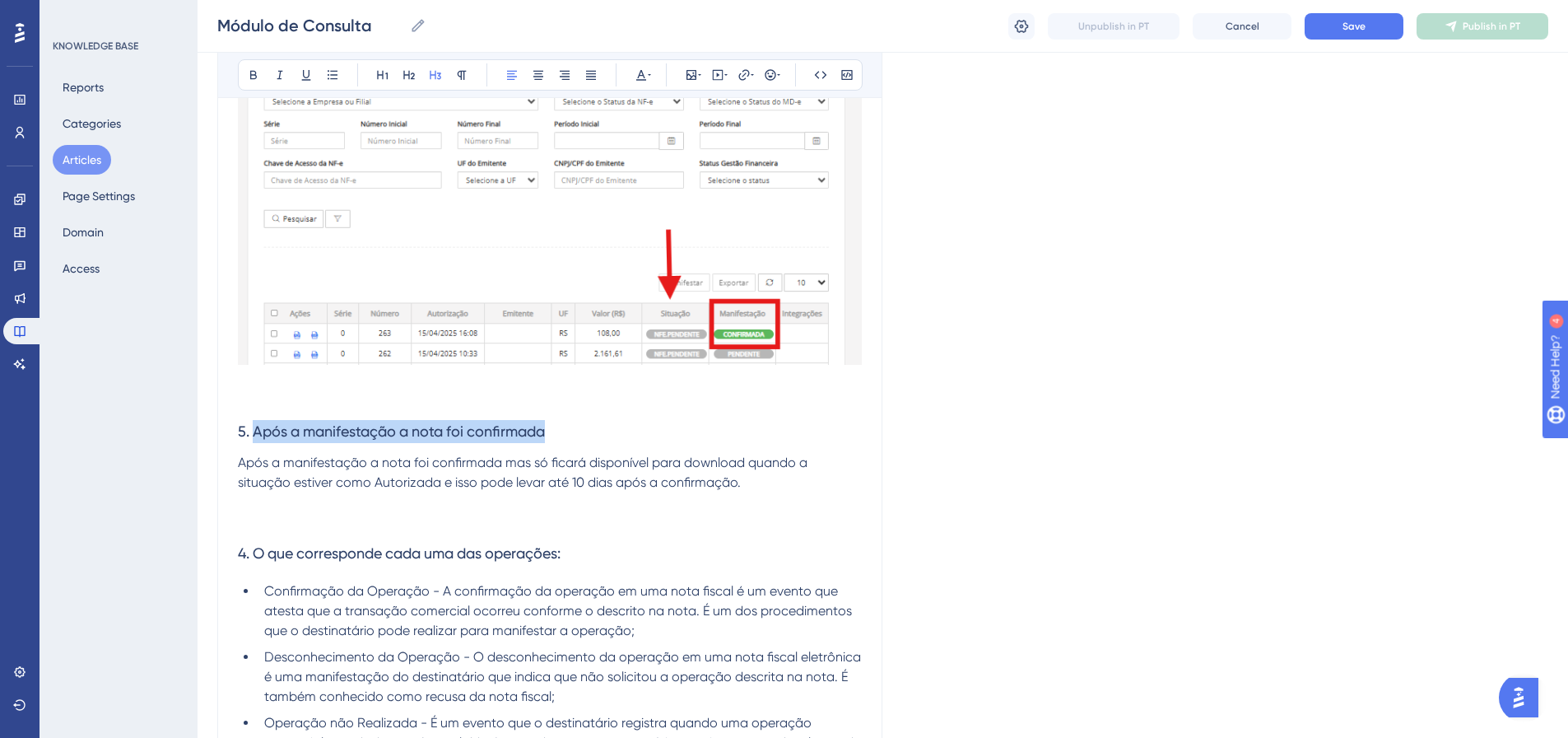
drag, startPoint x: 553, startPoint y: 431, endPoint x: 255, endPoint y: 444, distance: 298.3
click at [255, 444] on h3 "5. Após a manifestação a nota foi confirmada" at bounding box center [550, 432] width 624 height 43
drag, startPoint x: 432, startPoint y: 423, endPoint x: 252, endPoint y: 425, distance: 180.0
click at [252, 425] on h3 "5. Quando a situação for Autorizada" at bounding box center [550, 432] width 624 height 43
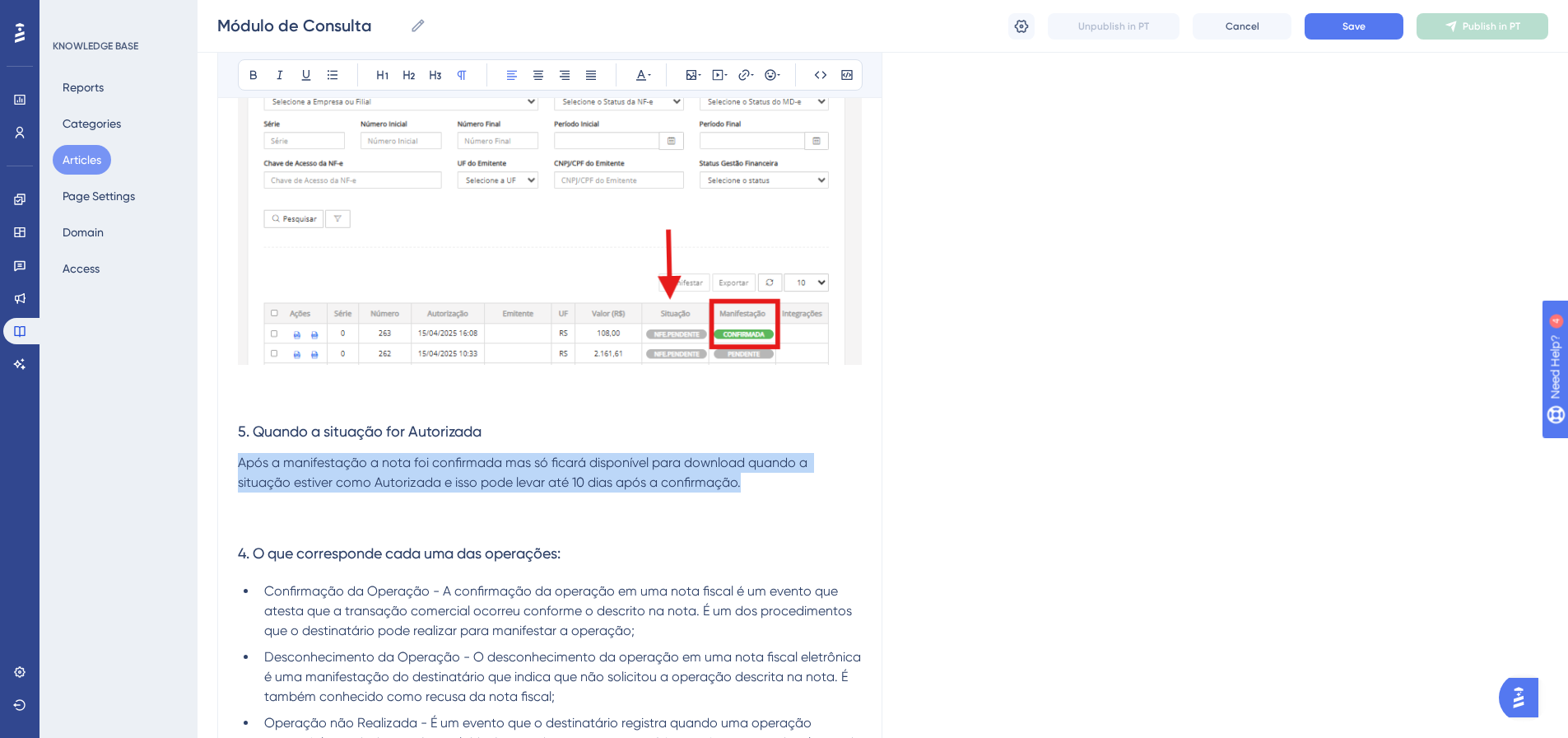
drag, startPoint x: 754, startPoint y: 488, endPoint x: 237, endPoint y: 468, distance: 517.4
click at [237, 468] on p "Após a manifestação a nota foi confirmada mas só ficará disponível para downloa…" at bounding box center [550, 472] width 624 height 40
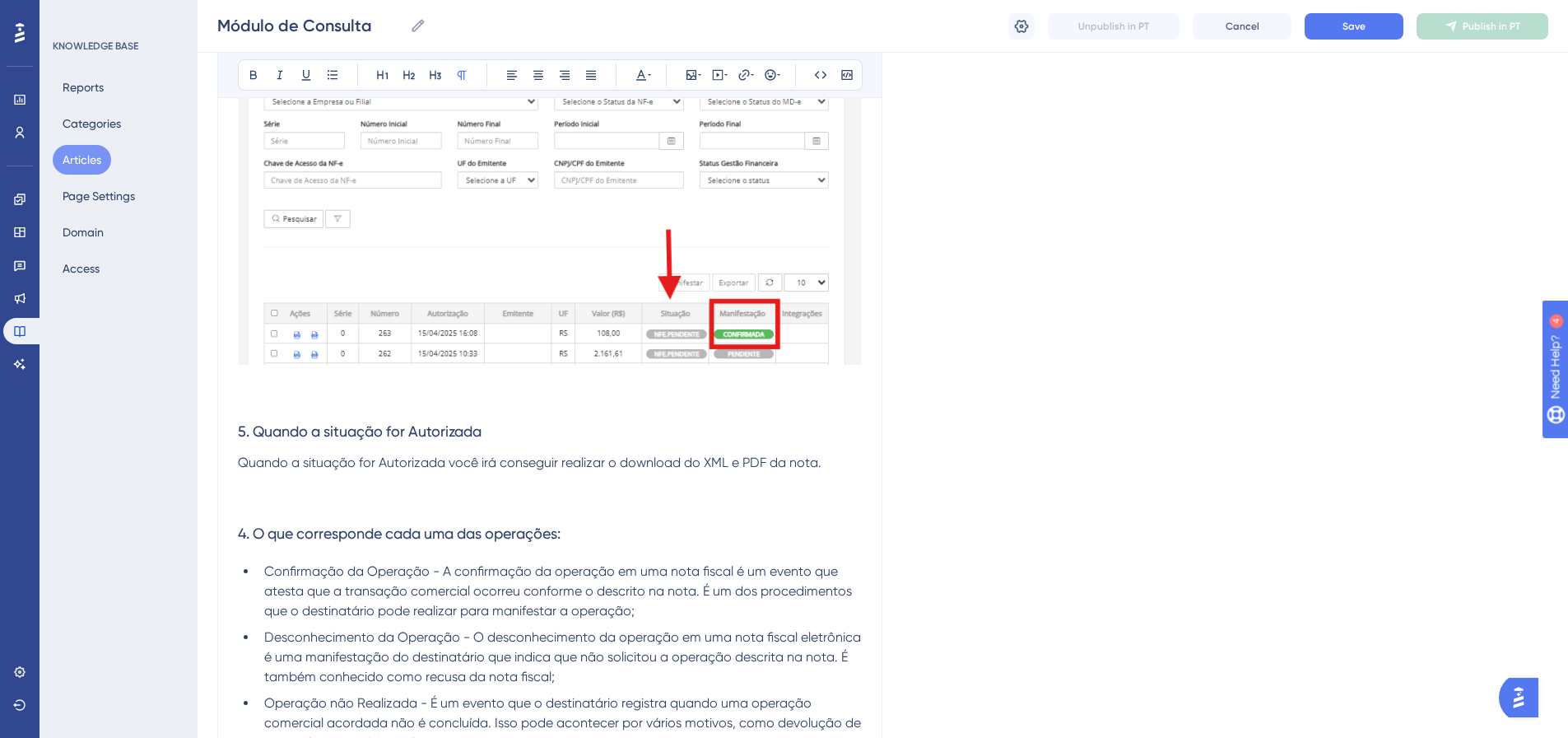
click at [440, 481] on p at bounding box center [550, 482] width 624 height 20
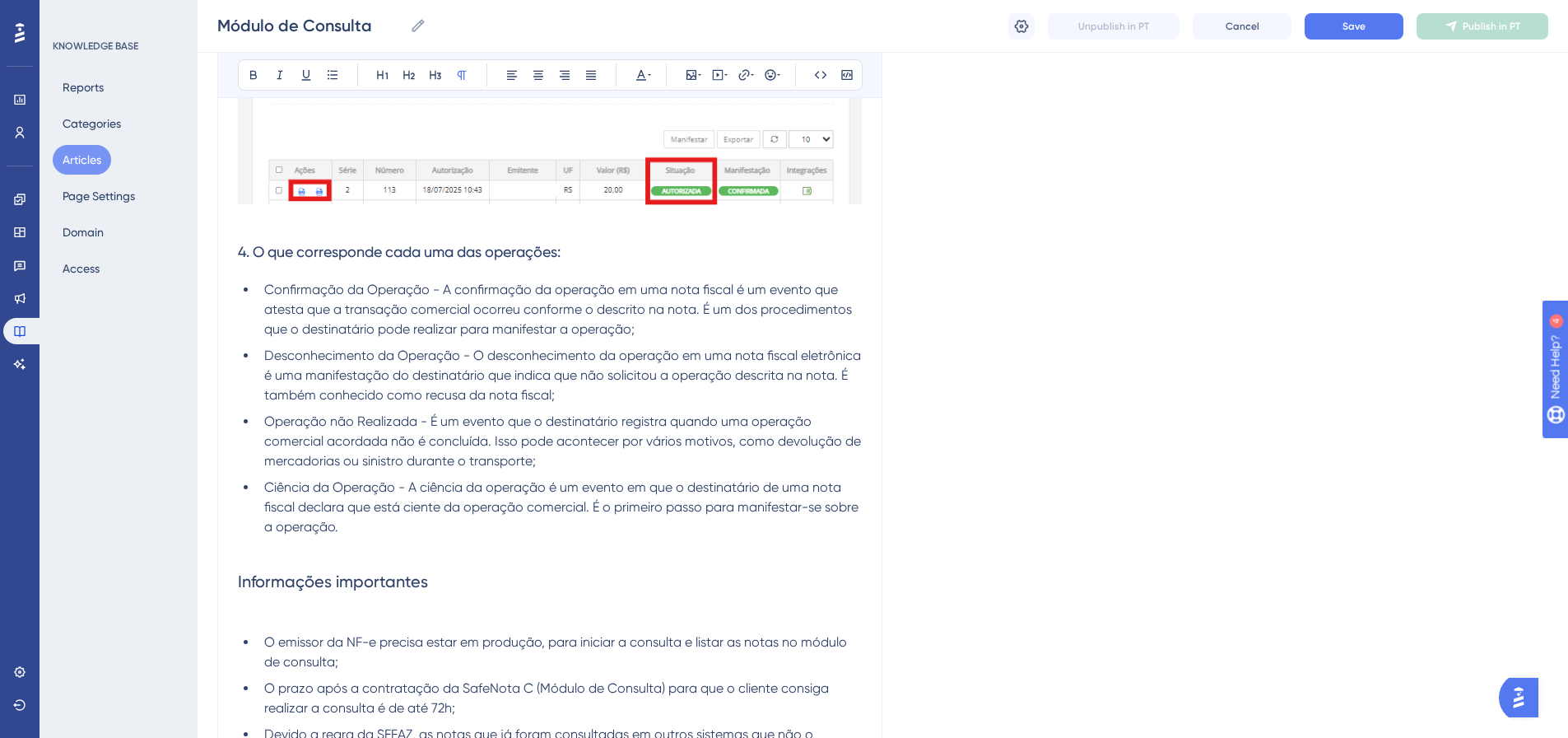
scroll to position [3331, 0]
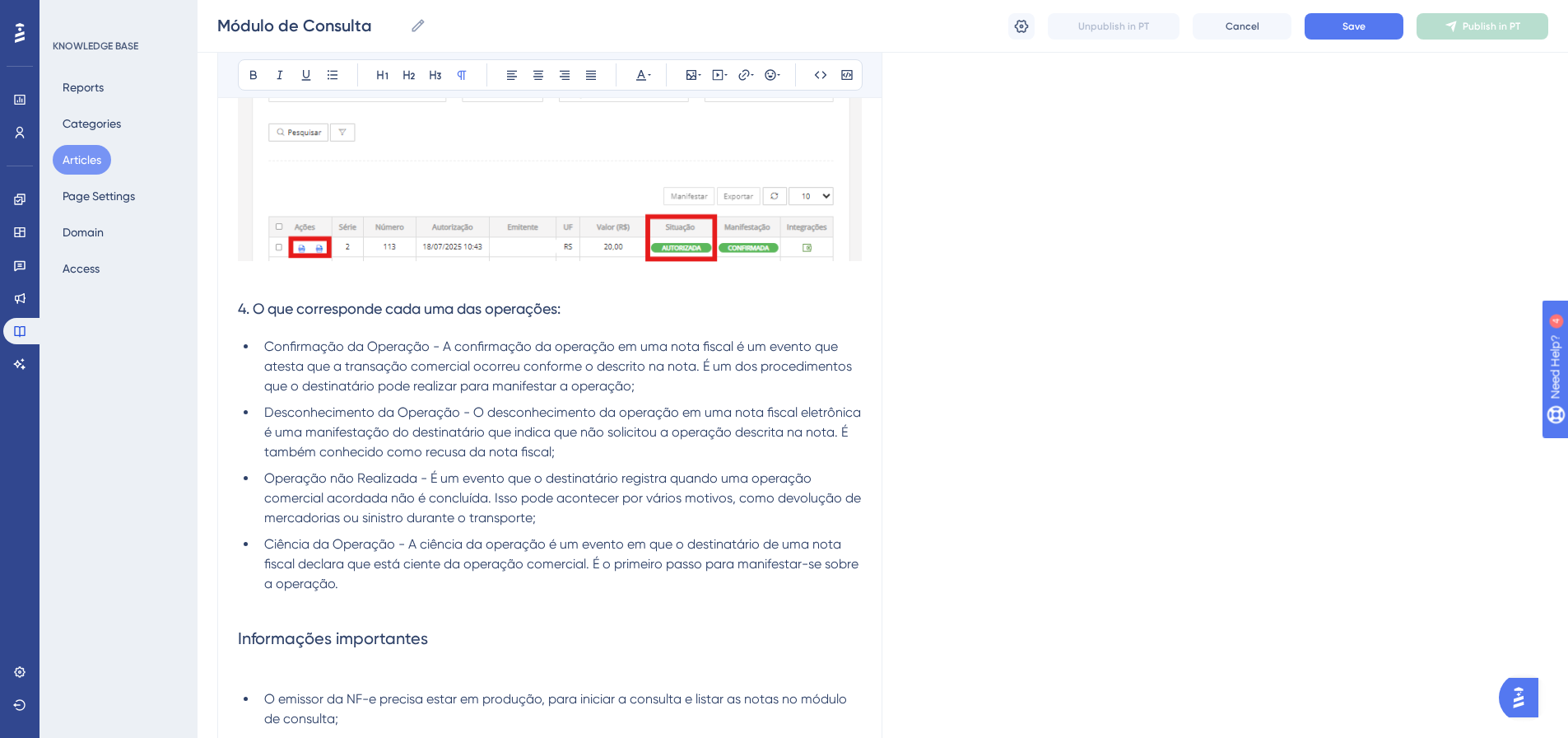
click at [264, 270] on p at bounding box center [550, 277] width 624 height 20
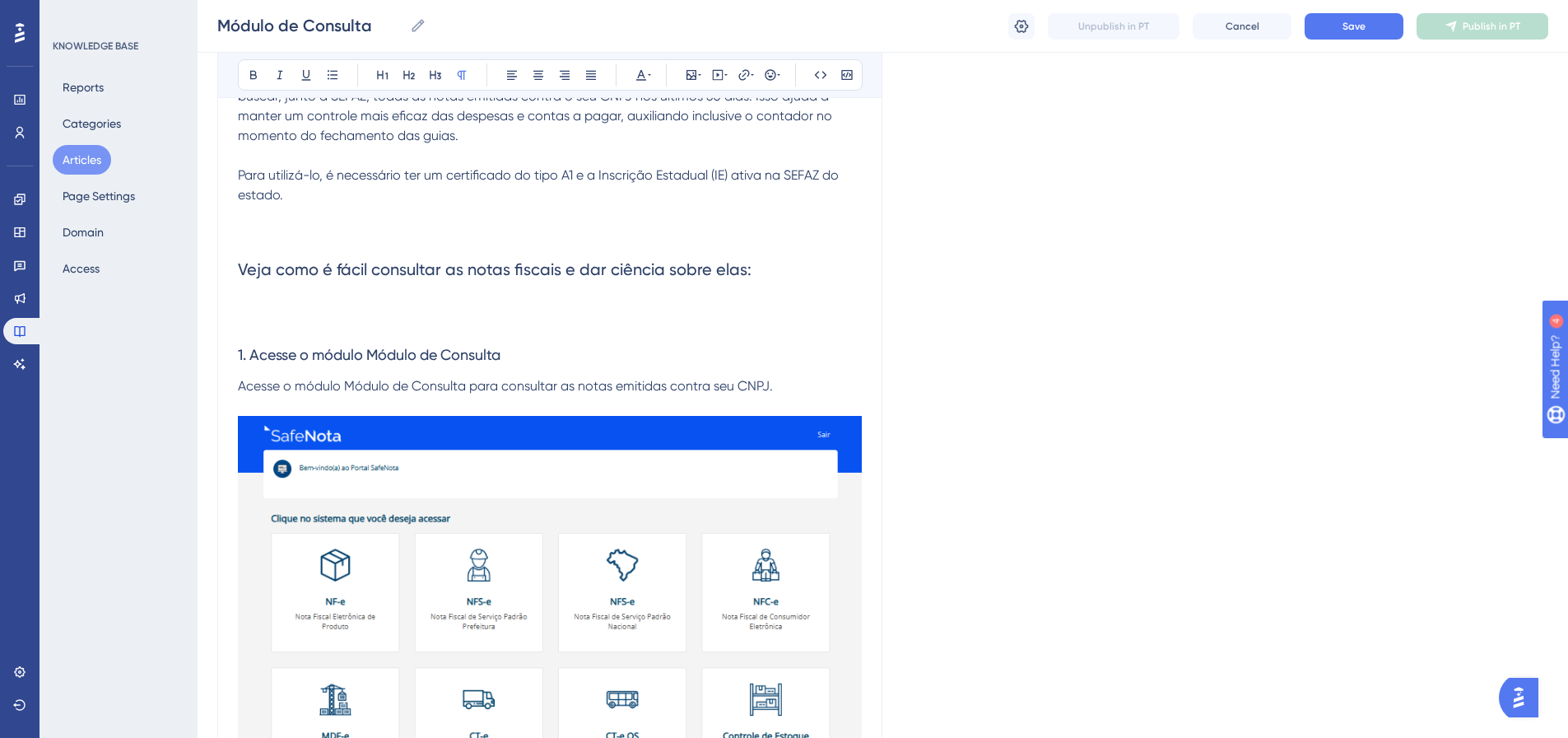
scroll to position [0, 0]
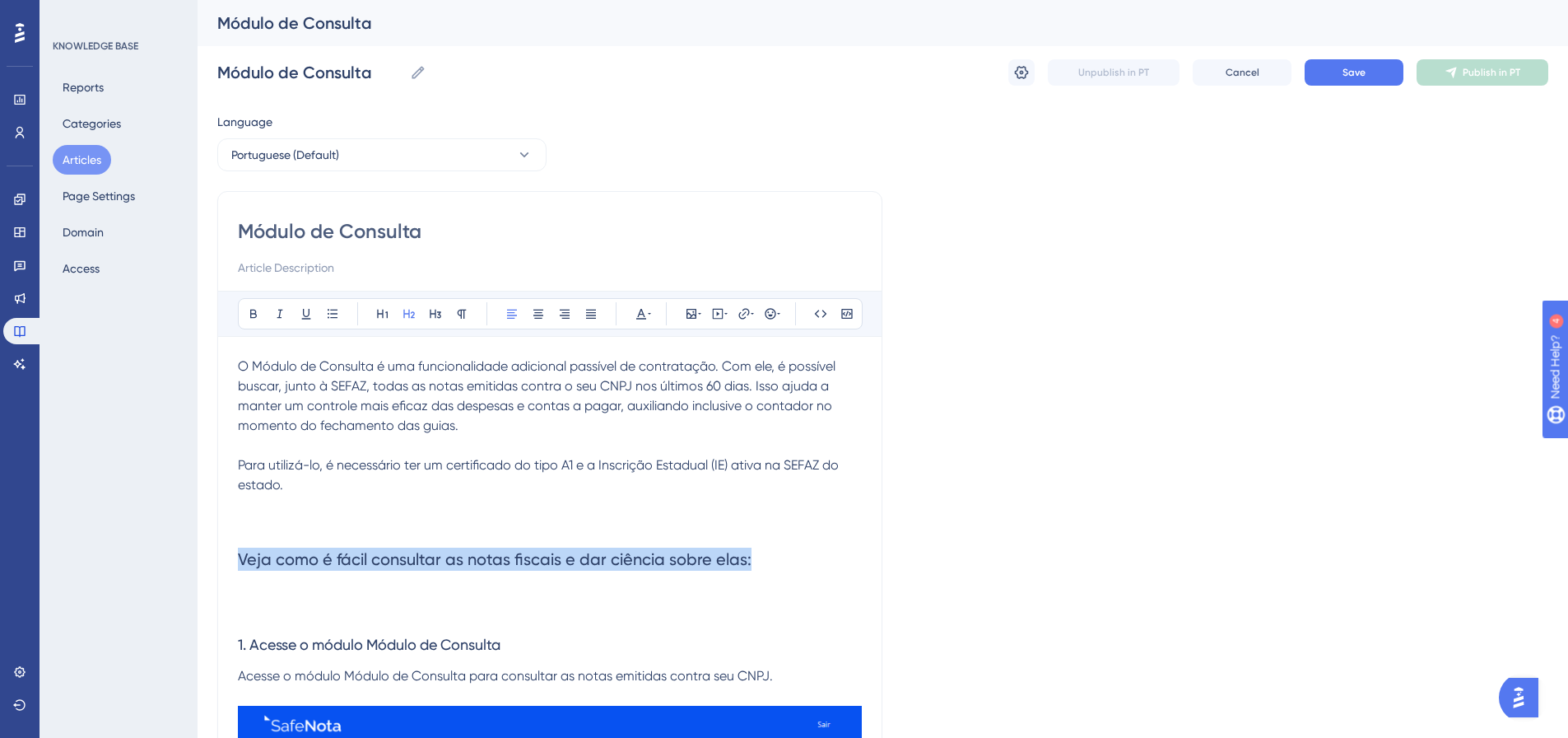
drag, startPoint x: 757, startPoint y: 559, endPoint x: 222, endPoint y: 538, distance: 535.4
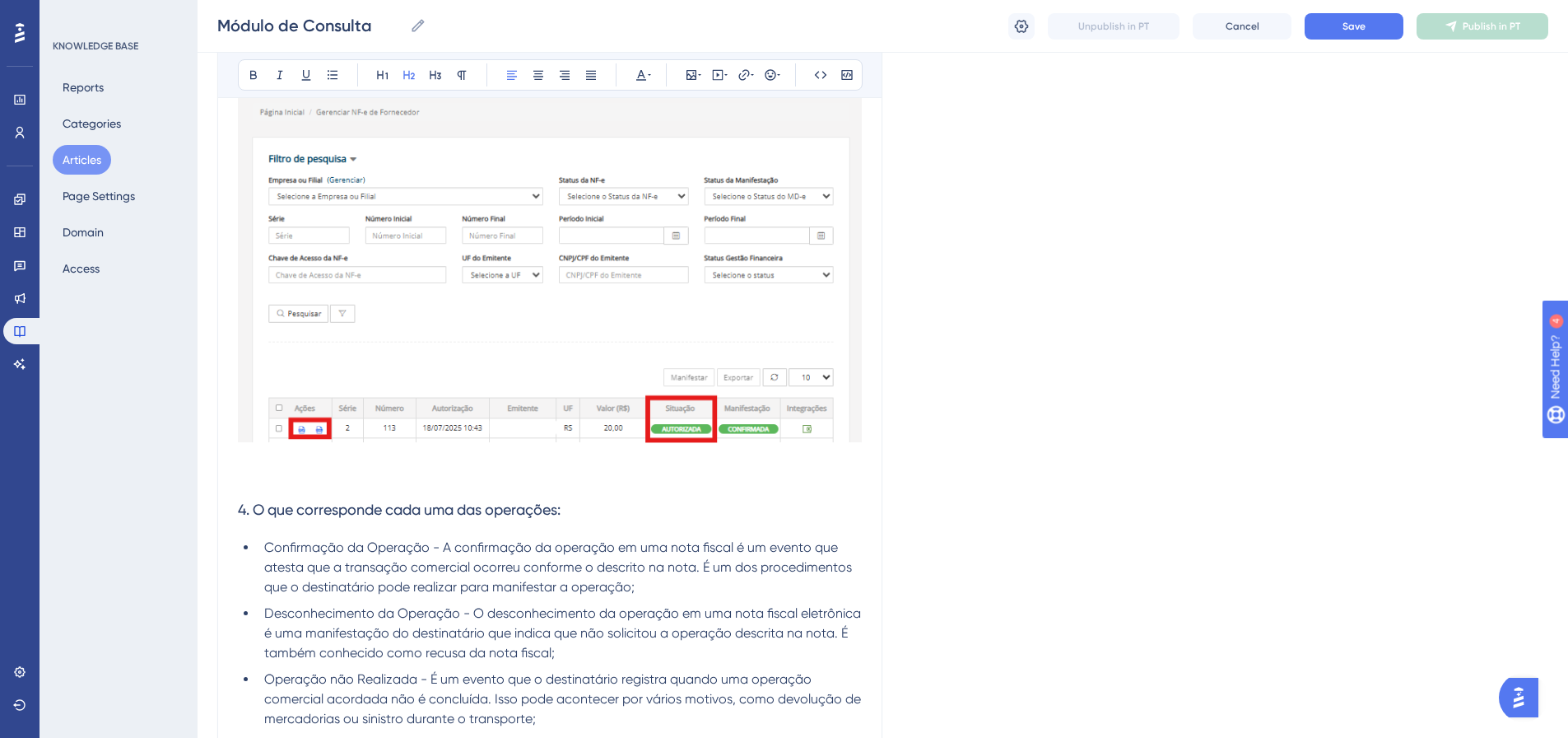
scroll to position [3377, 0]
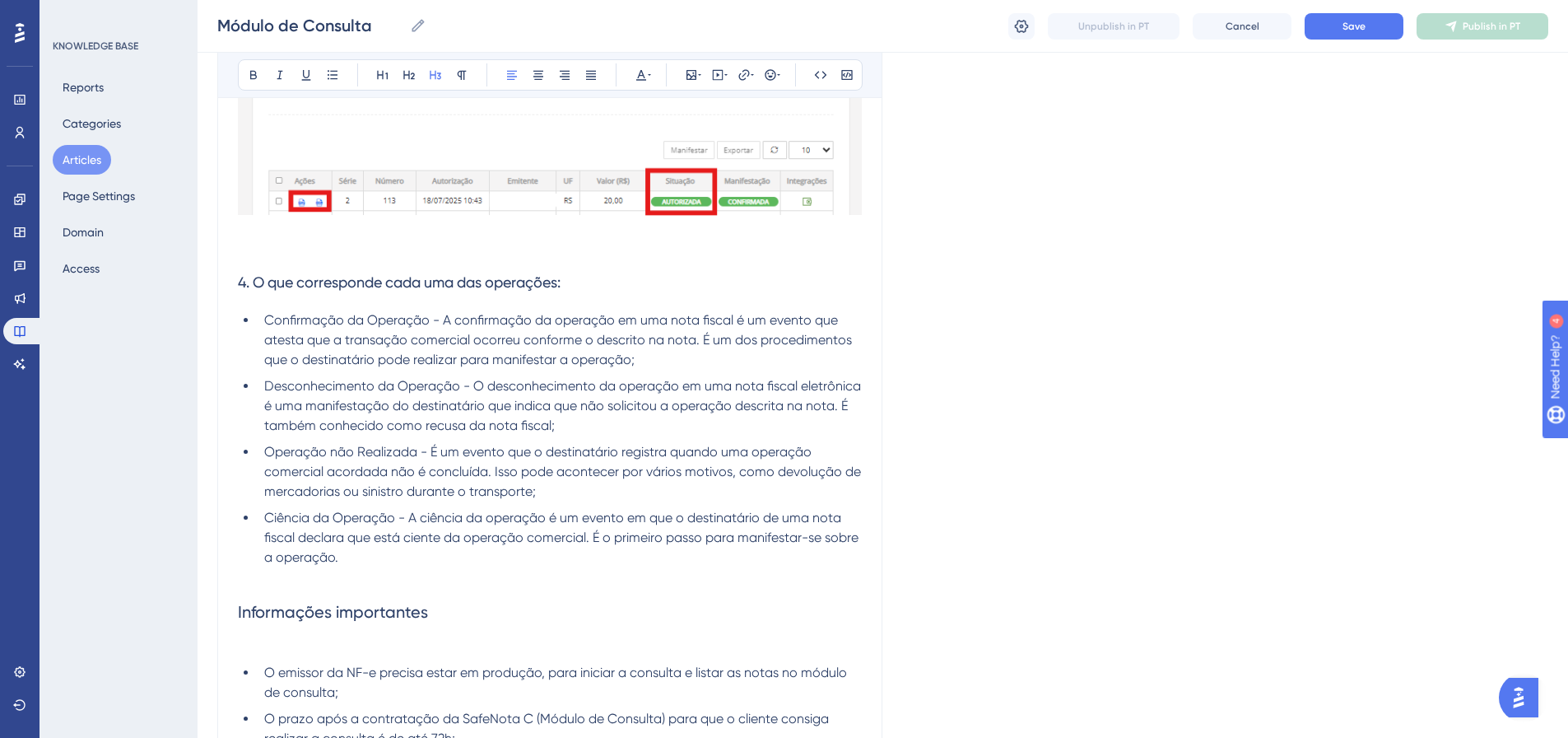
drag, startPoint x: 255, startPoint y: 266, endPoint x: 254, endPoint y: 256, distance: 10.0
click at [254, 256] on p at bounding box center [550, 251] width 624 height 20
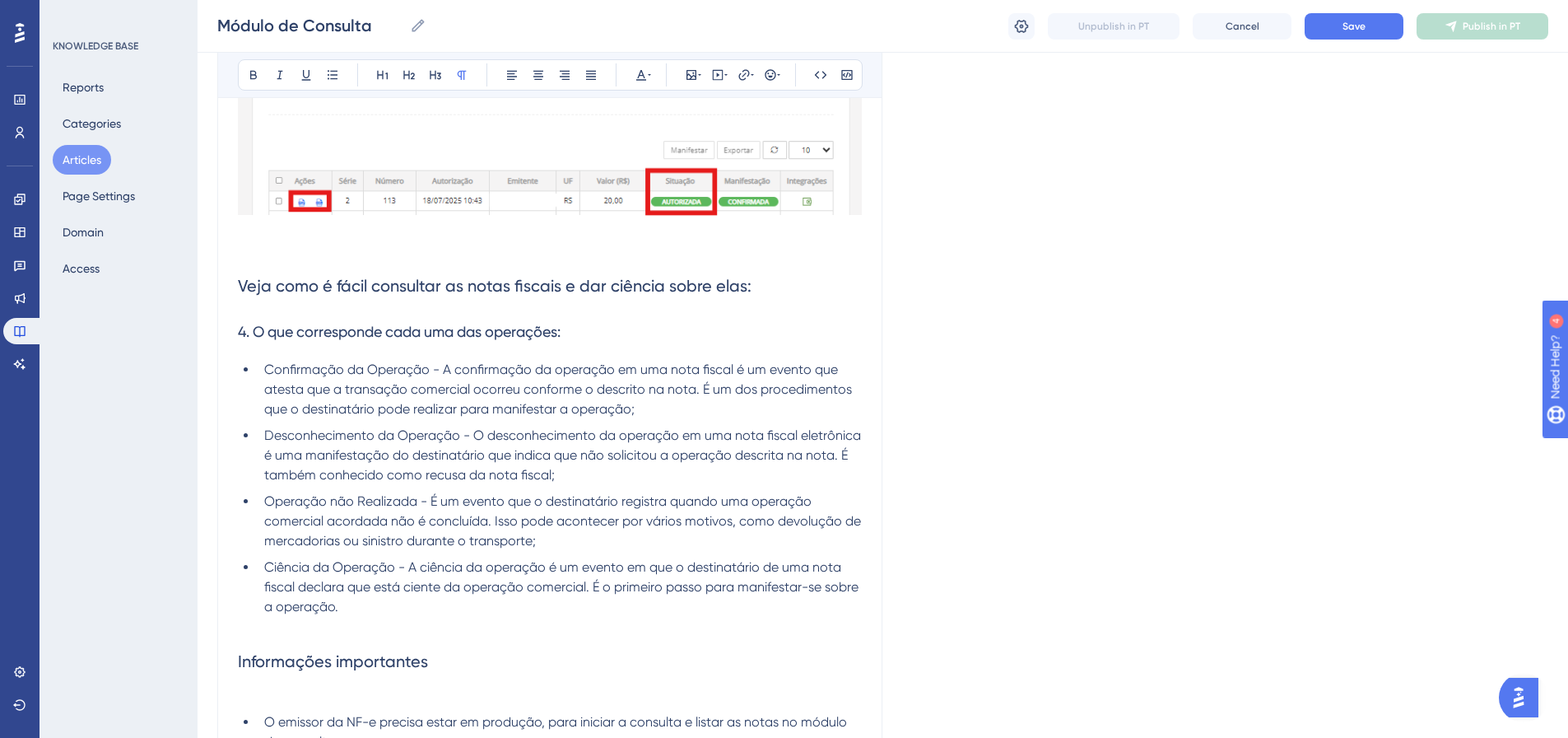
click at [249, 252] on p at bounding box center [550, 251] width 624 height 20
drag, startPoint x: 570, startPoint y: 336, endPoint x: 247, endPoint y: 327, distance: 323.1
click at [247, 327] on h3 "4. O que corresponde cada uma das operações:" at bounding box center [550, 332] width 624 height 43
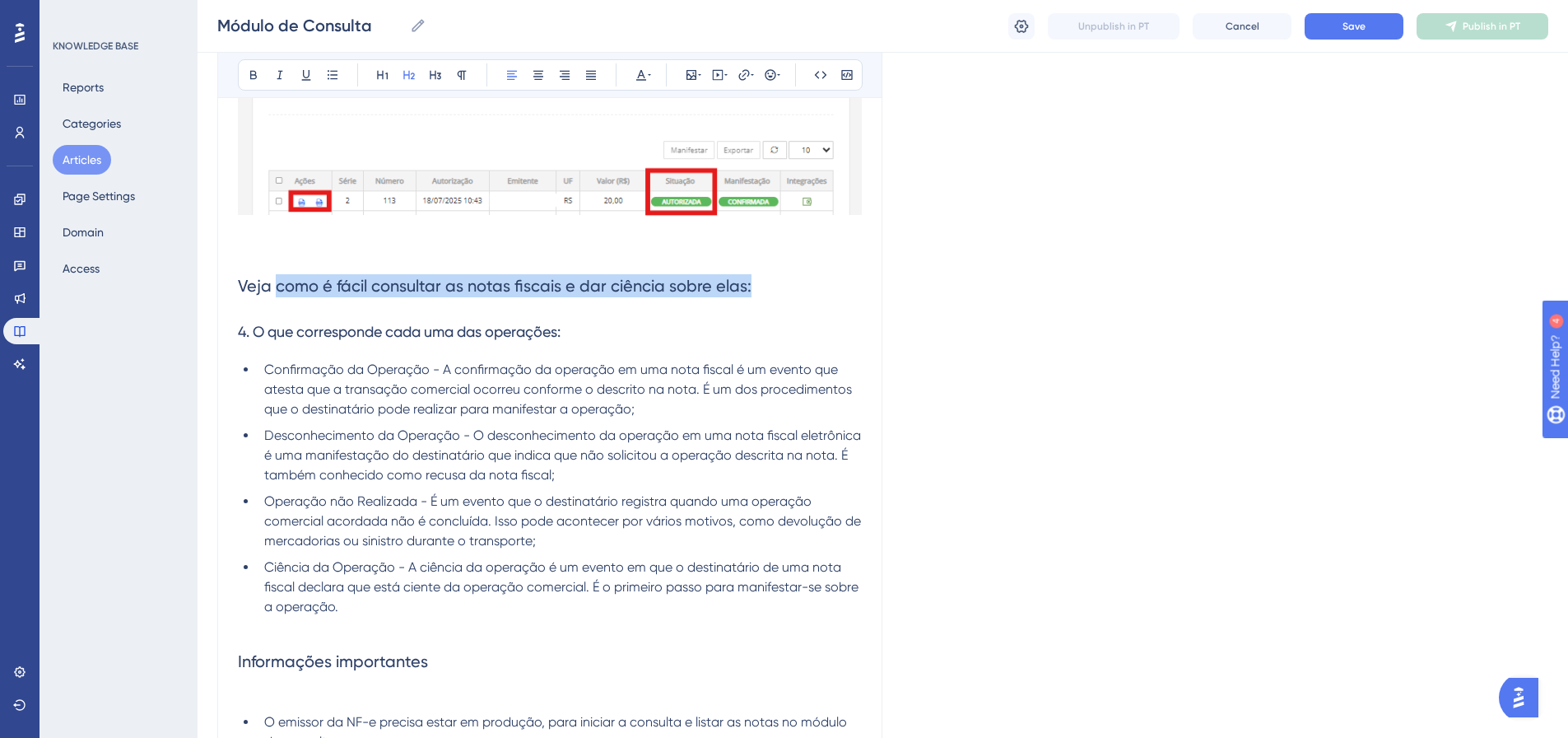
drag, startPoint x: 741, startPoint y: 284, endPoint x: 279, endPoint y: 292, distance: 462.1
click at [279, 292] on h2 "Veja como é fácil consultar as notas fiscais e dar ciência sobre elas:" at bounding box center [550, 285] width 624 height 50
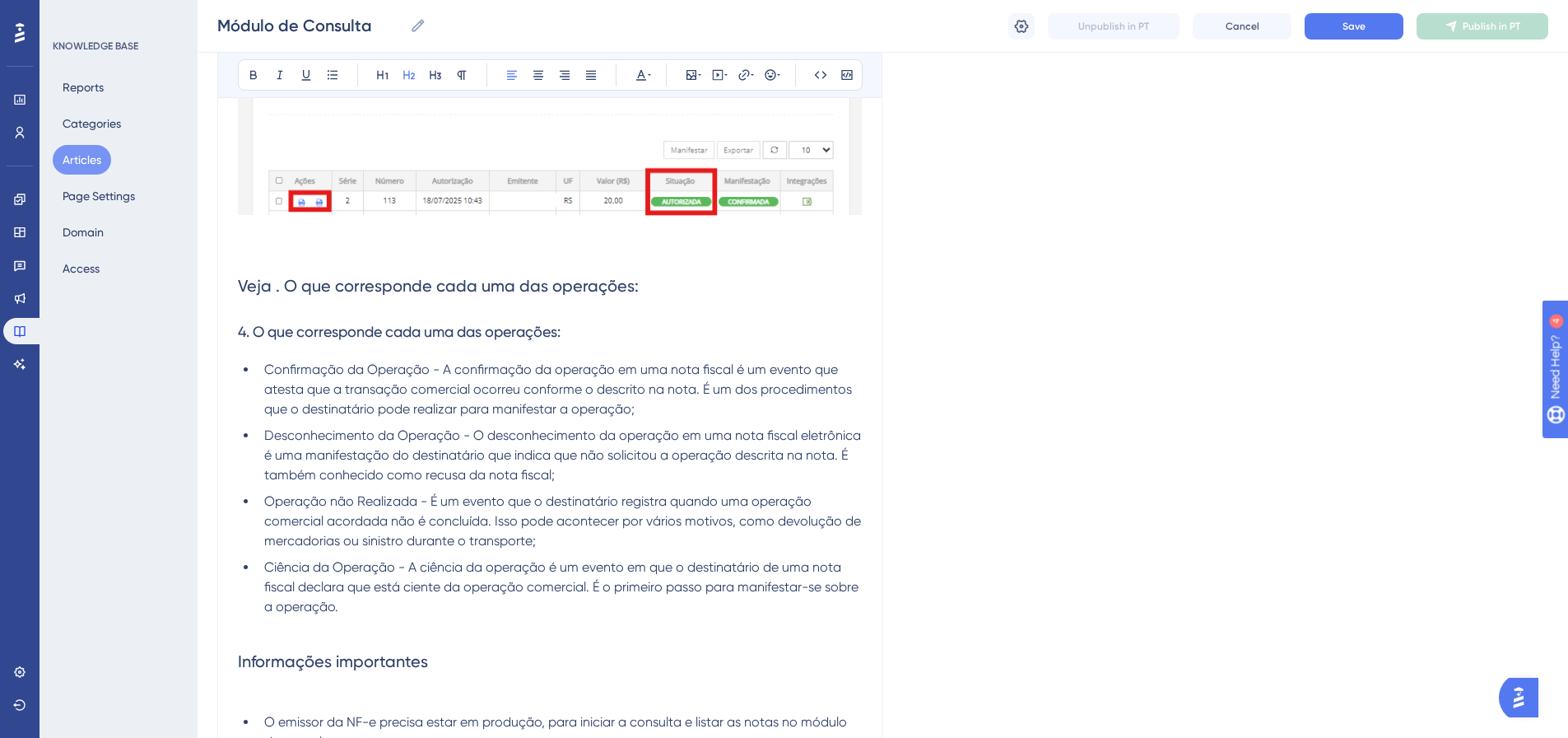
click at [298, 286] on span "Veja . O que corresponde cada uma das operações:" at bounding box center [438, 286] width 401 height 20
drag, startPoint x: 606, startPoint y: 345, endPoint x: 235, endPoint y: 322, distance: 371.7
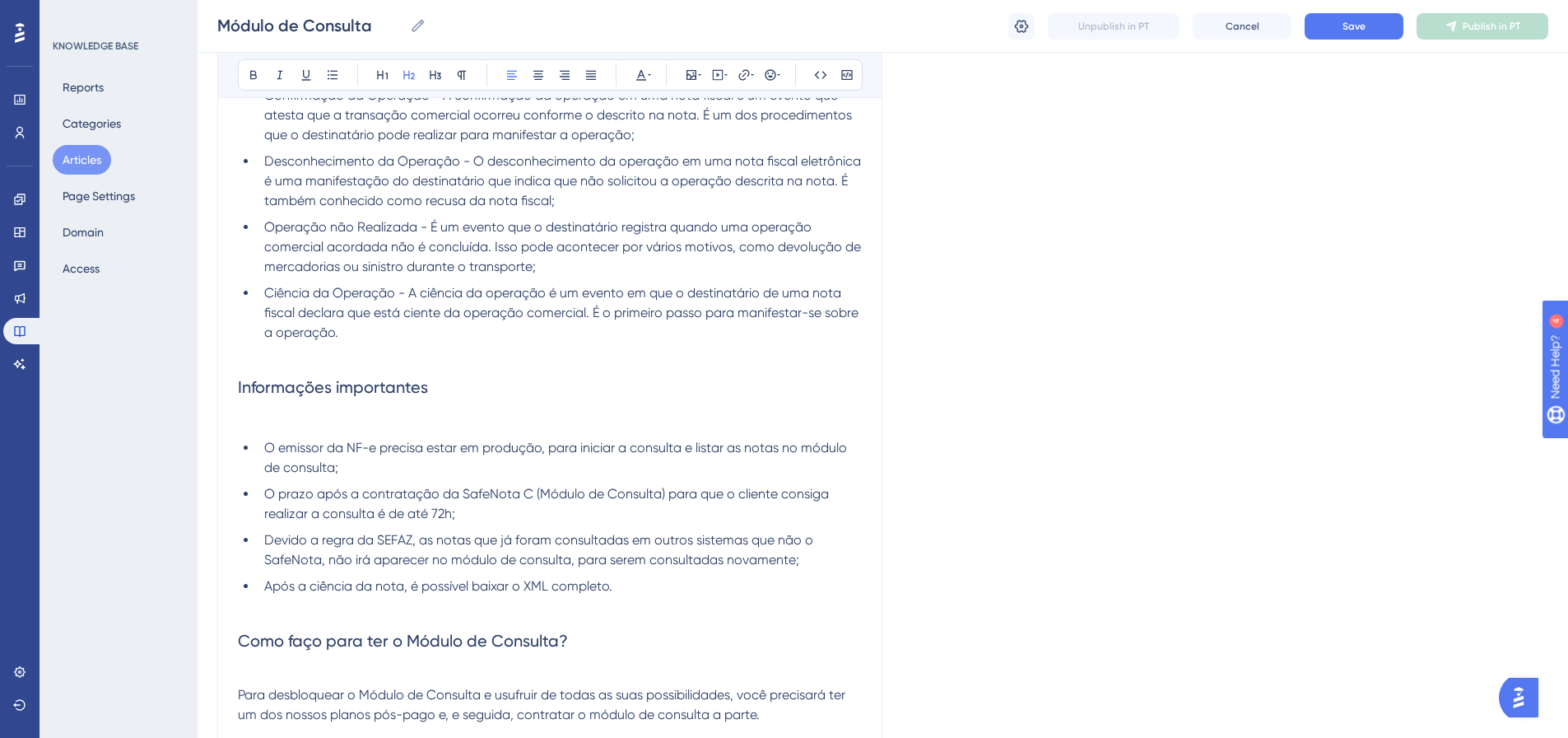
scroll to position [3623, 0]
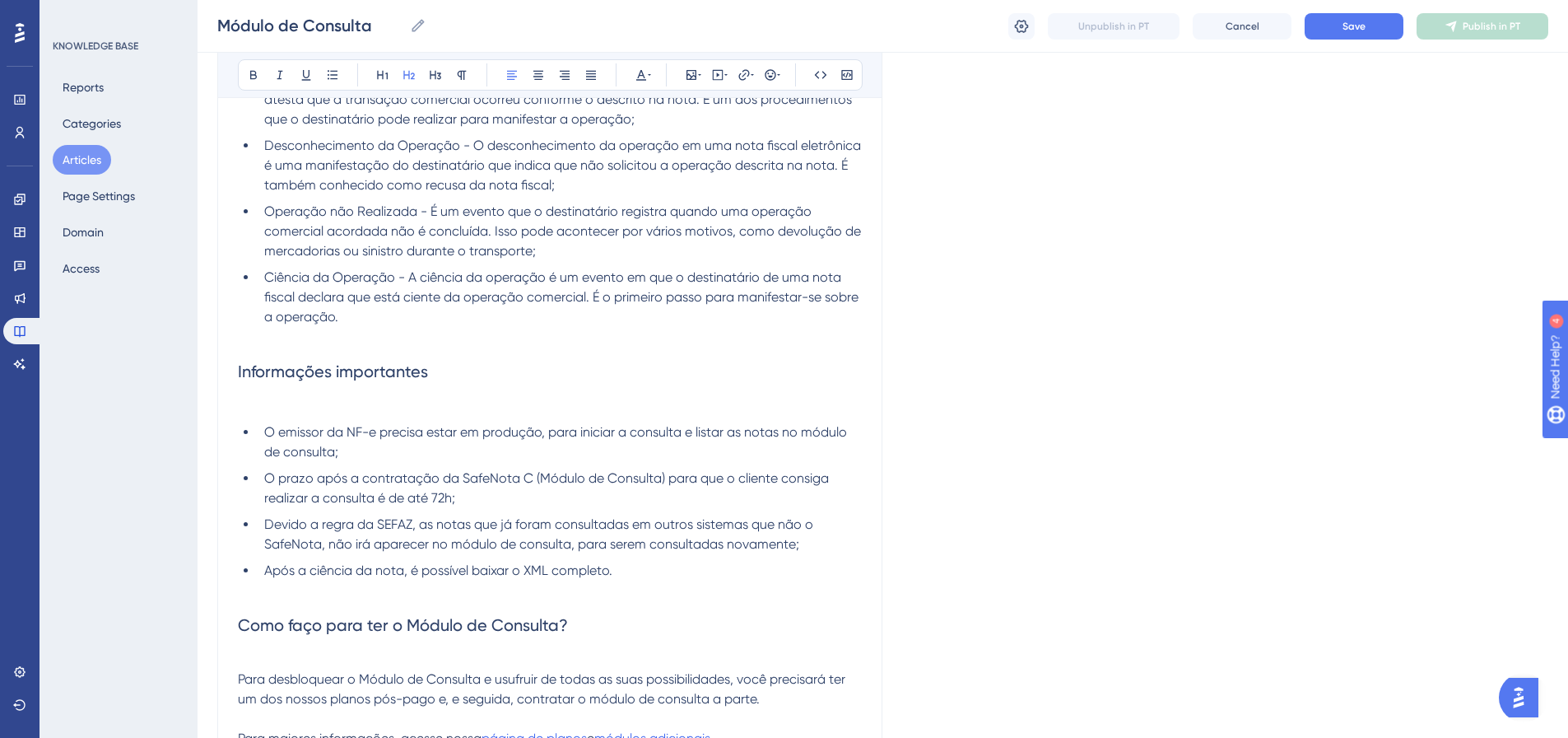
click at [438, 374] on h2 "Informações importantes" at bounding box center [550, 371] width 624 height 50
click at [285, 334] on p at bounding box center [550, 337] width 624 height 20
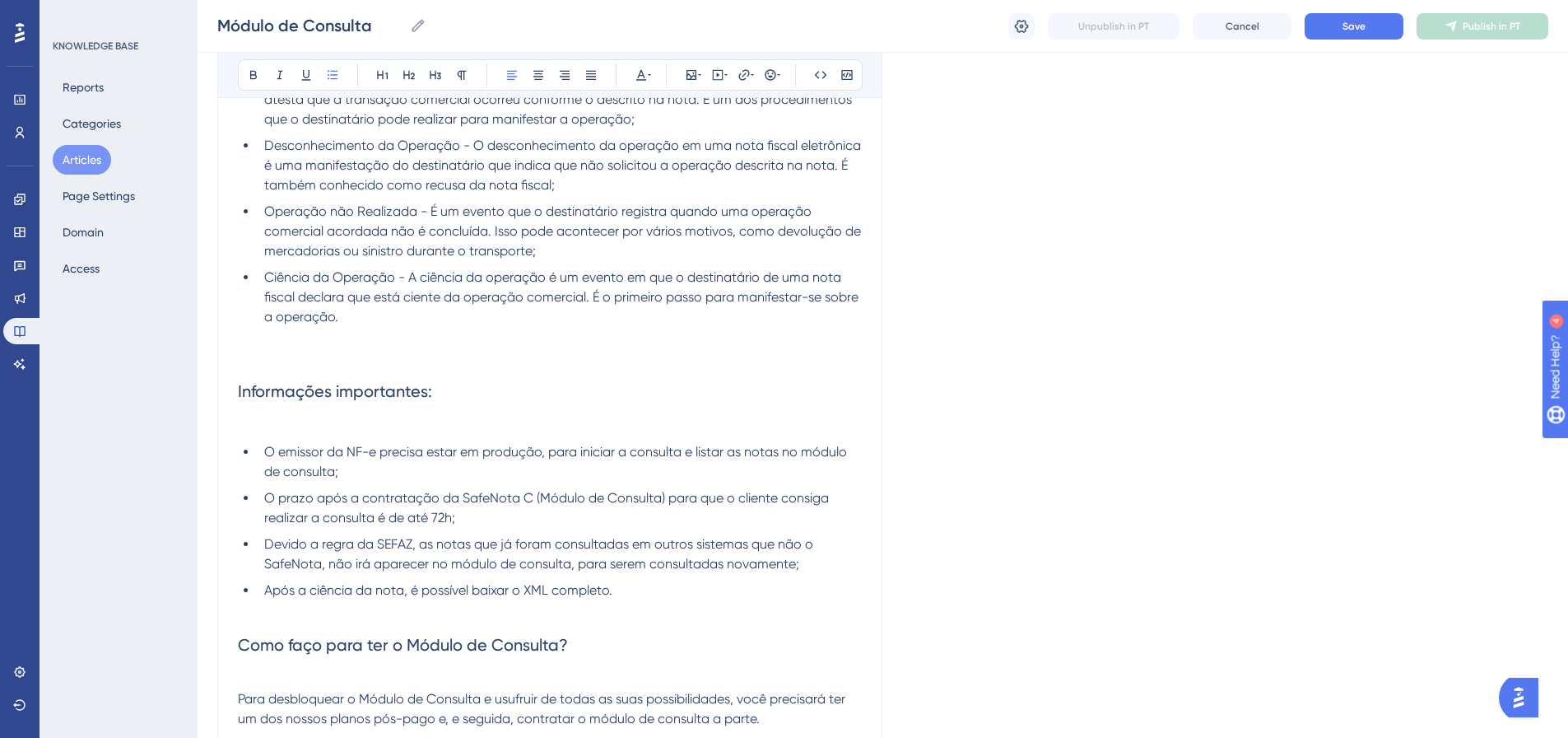
click at [271, 422] on p at bounding box center [550, 426] width 624 height 20
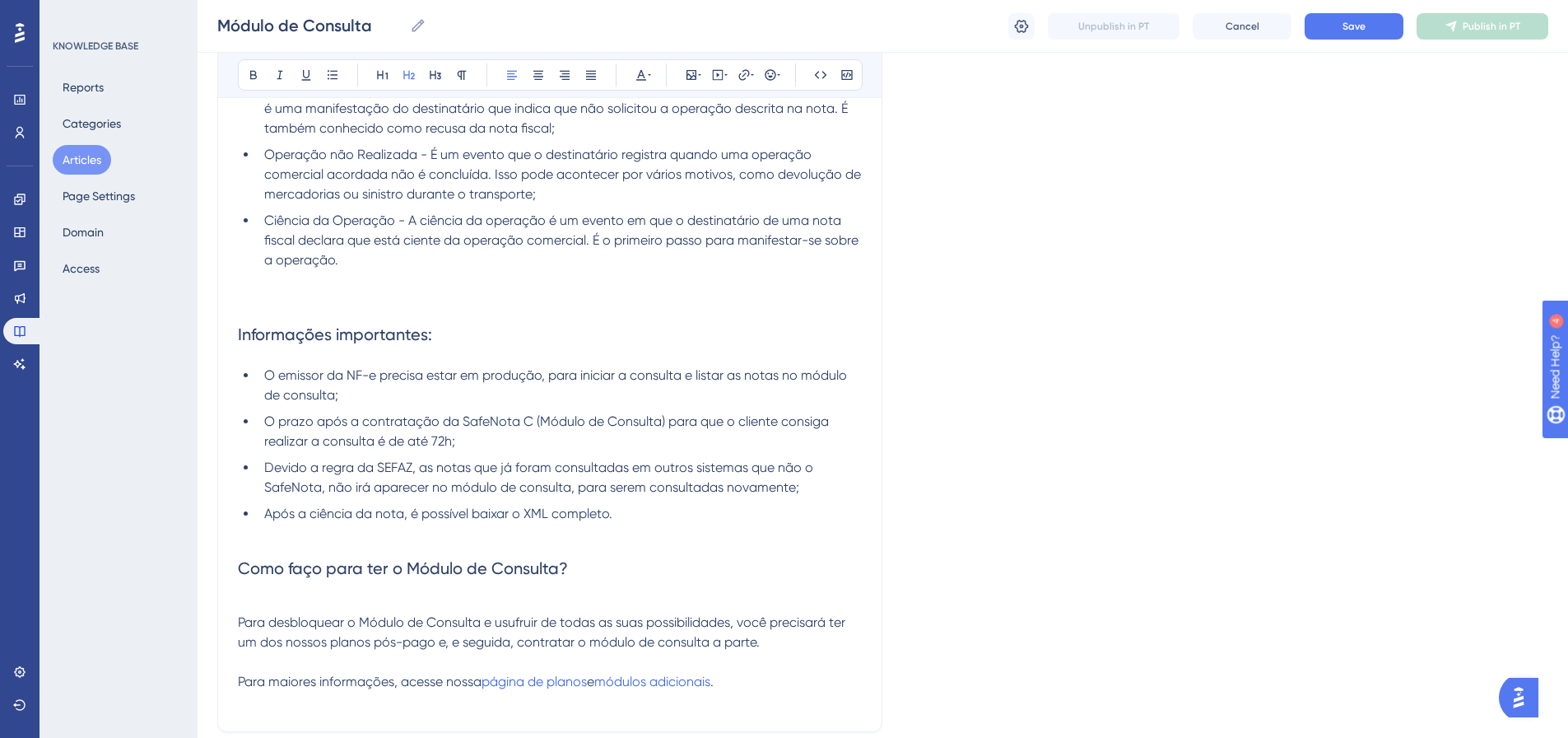
scroll to position [3706, 0]
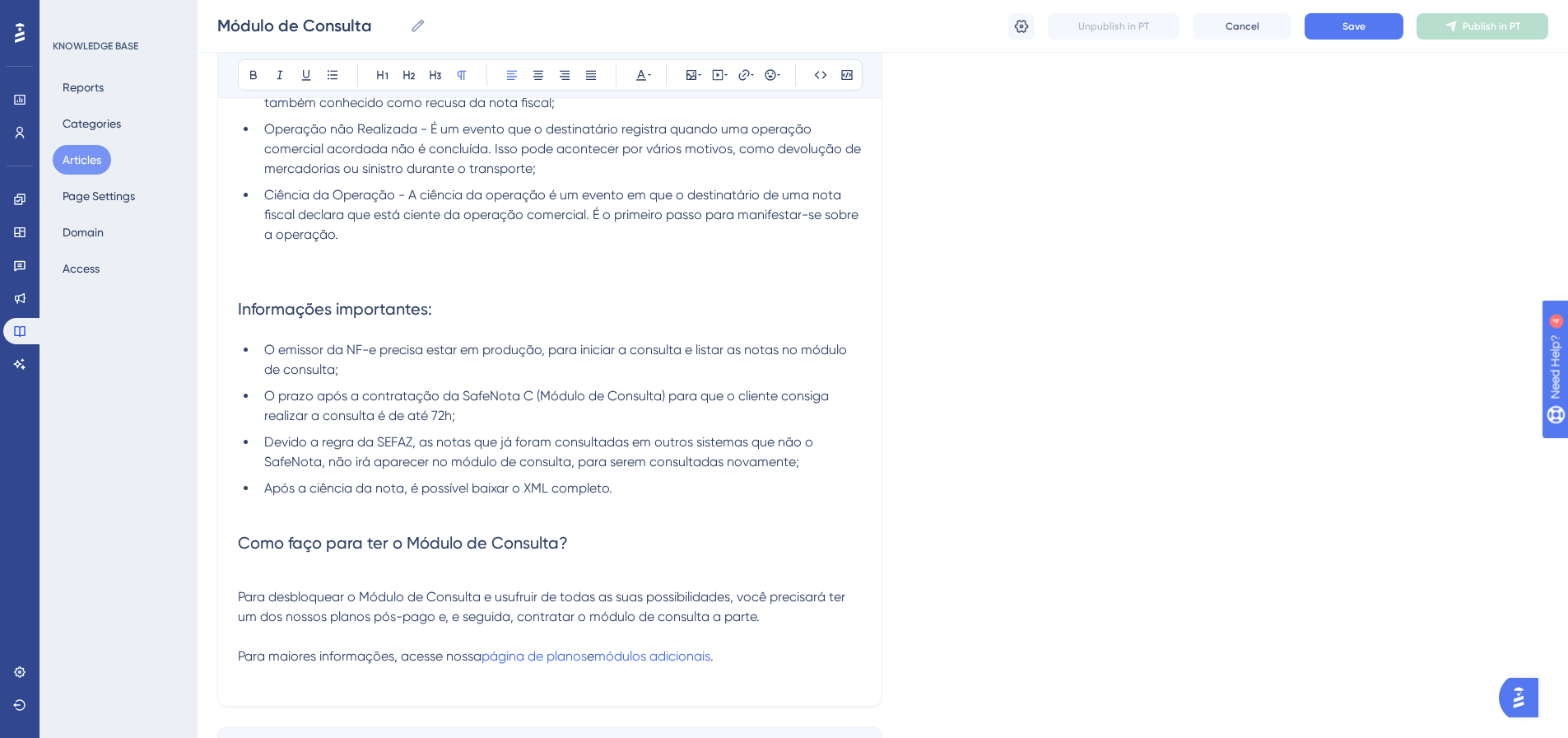
click at [309, 590] on span "Para desbloquear o Módulo de Consulta e usufruir de todas as suas possibilidade…" at bounding box center [542, 606] width 611 height 35
click at [308, 565] on h2 "Como faço para ter o Módulo de Consulta?" at bounding box center [550, 543] width 624 height 50
click at [283, 568] on p at bounding box center [550, 578] width 624 height 20
click at [463, 312] on h2 "Informações importantes:" at bounding box center [550, 309] width 624 height 50
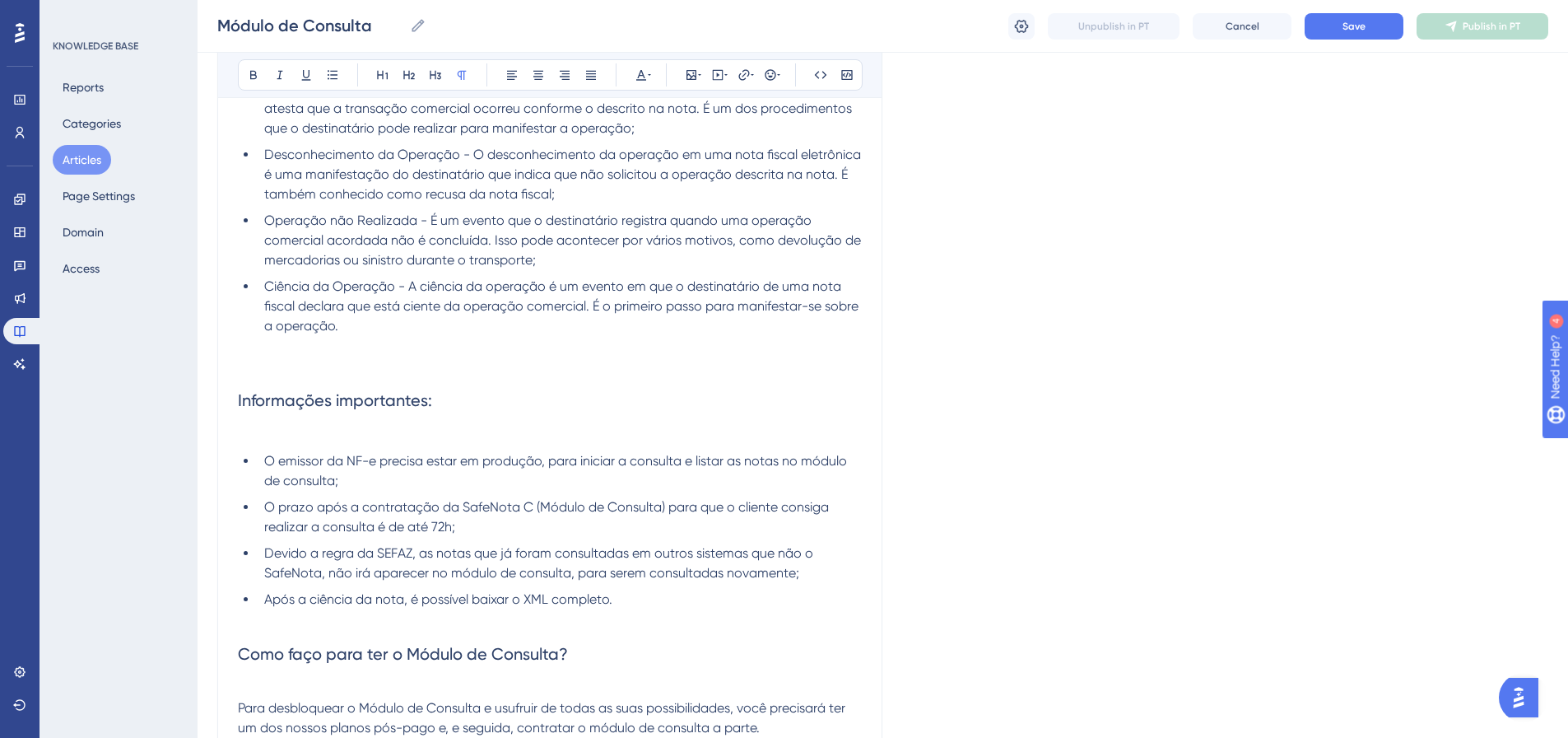
scroll to position [3377, 0]
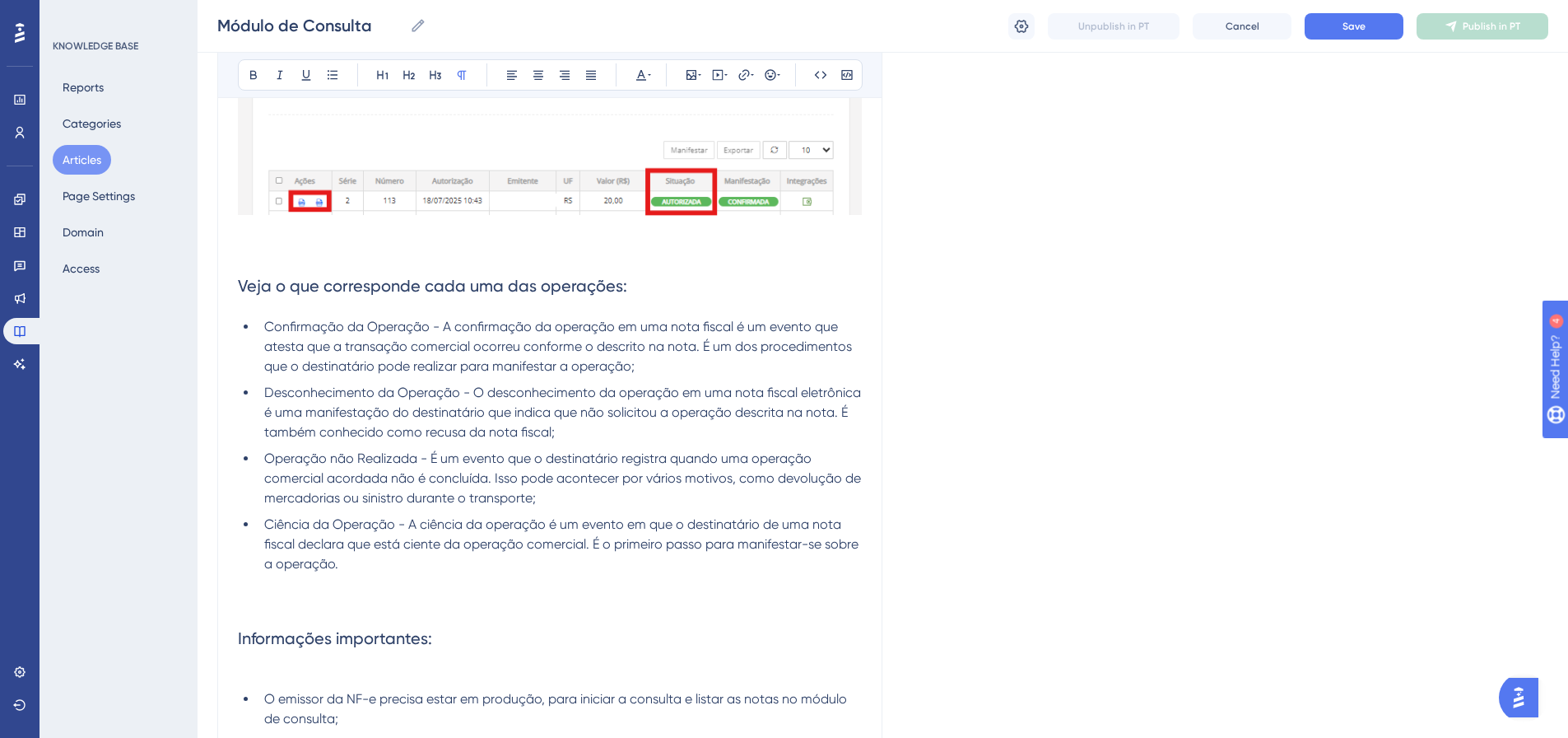
click at [648, 287] on h2 "Veja o que corresponde cada uma das operações:" at bounding box center [550, 285] width 624 height 50
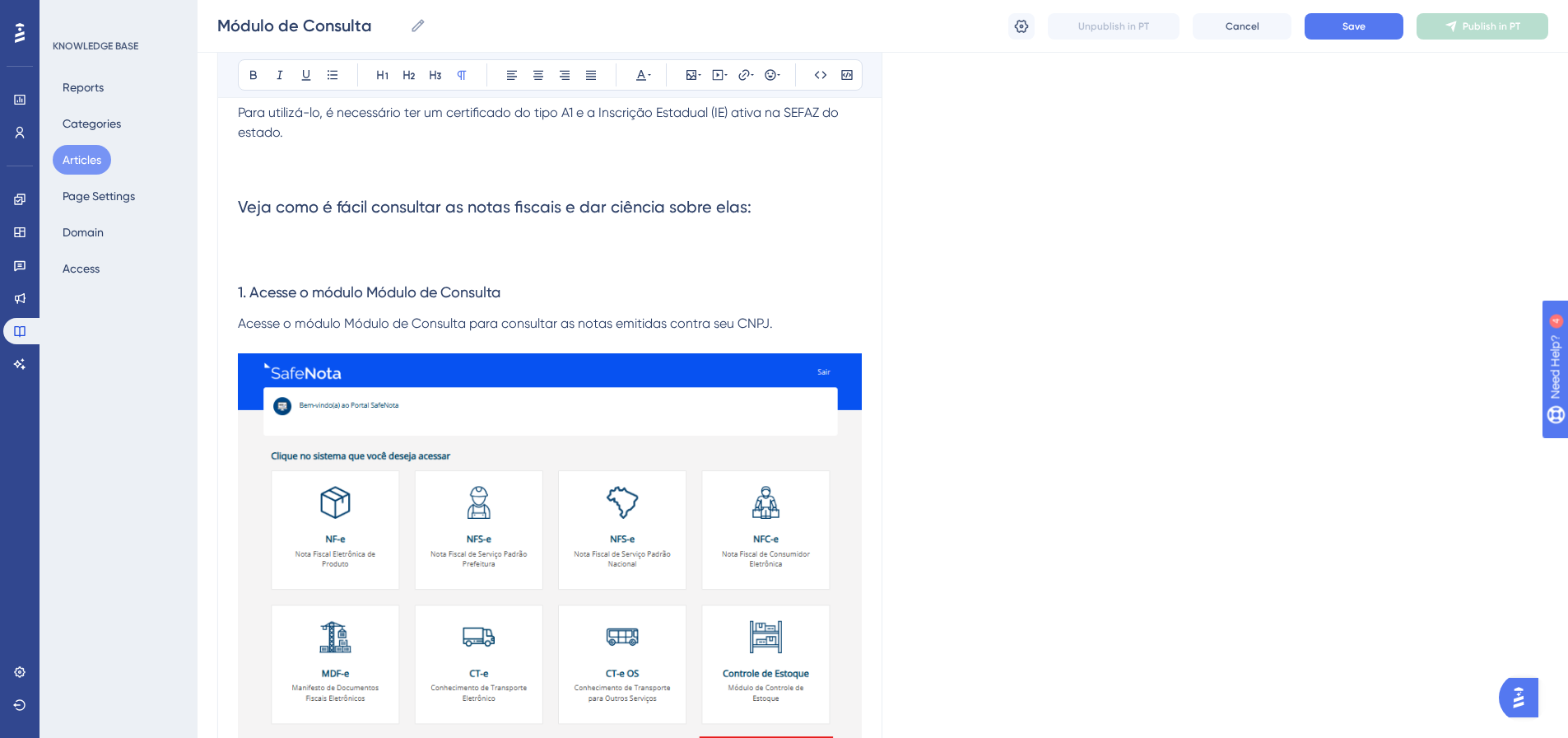
scroll to position [165, 0]
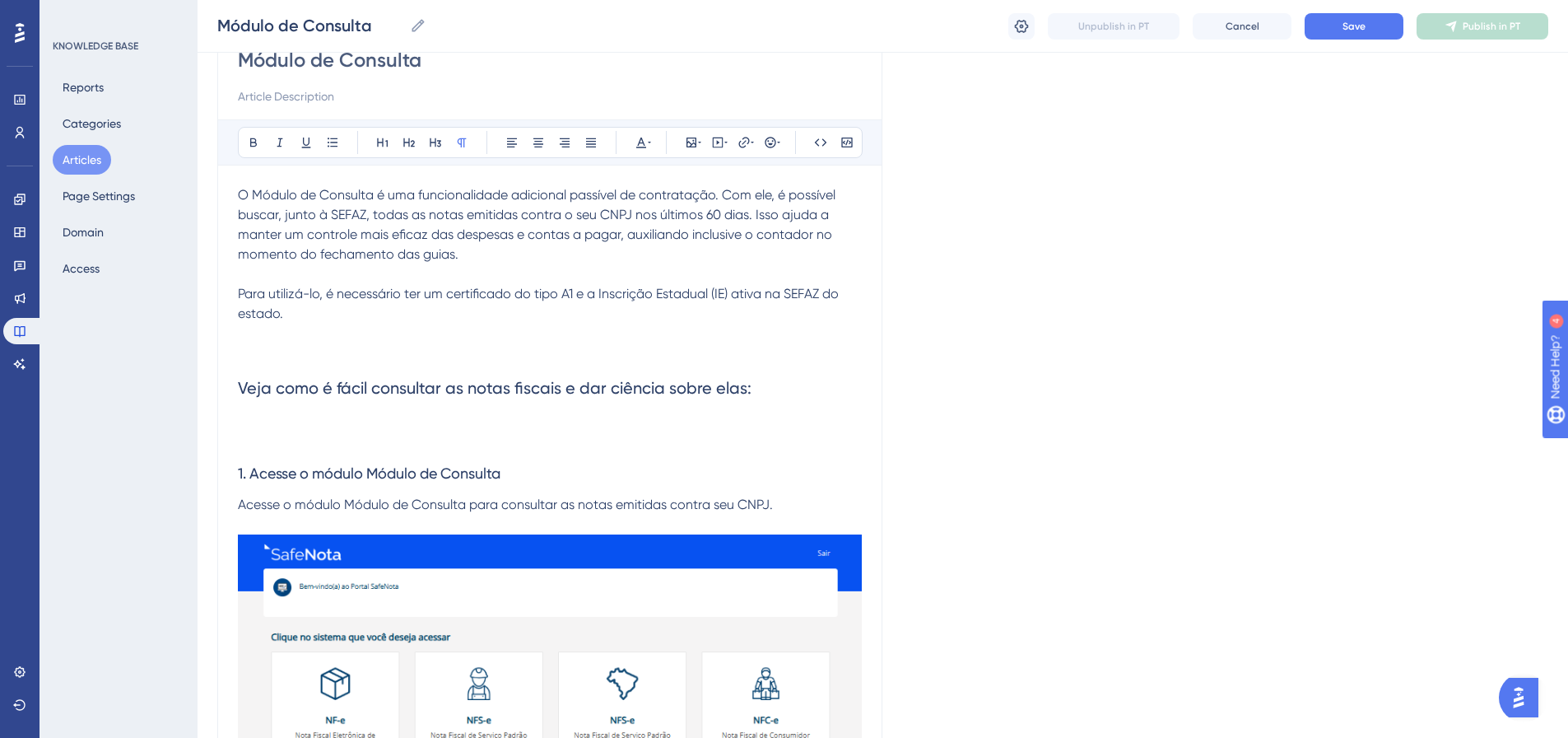
click at [306, 413] on p at bounding box center [550, 422] width 624 height 20
click at [294, 440] on p at bounding box center [550, 442] width 624 height 20
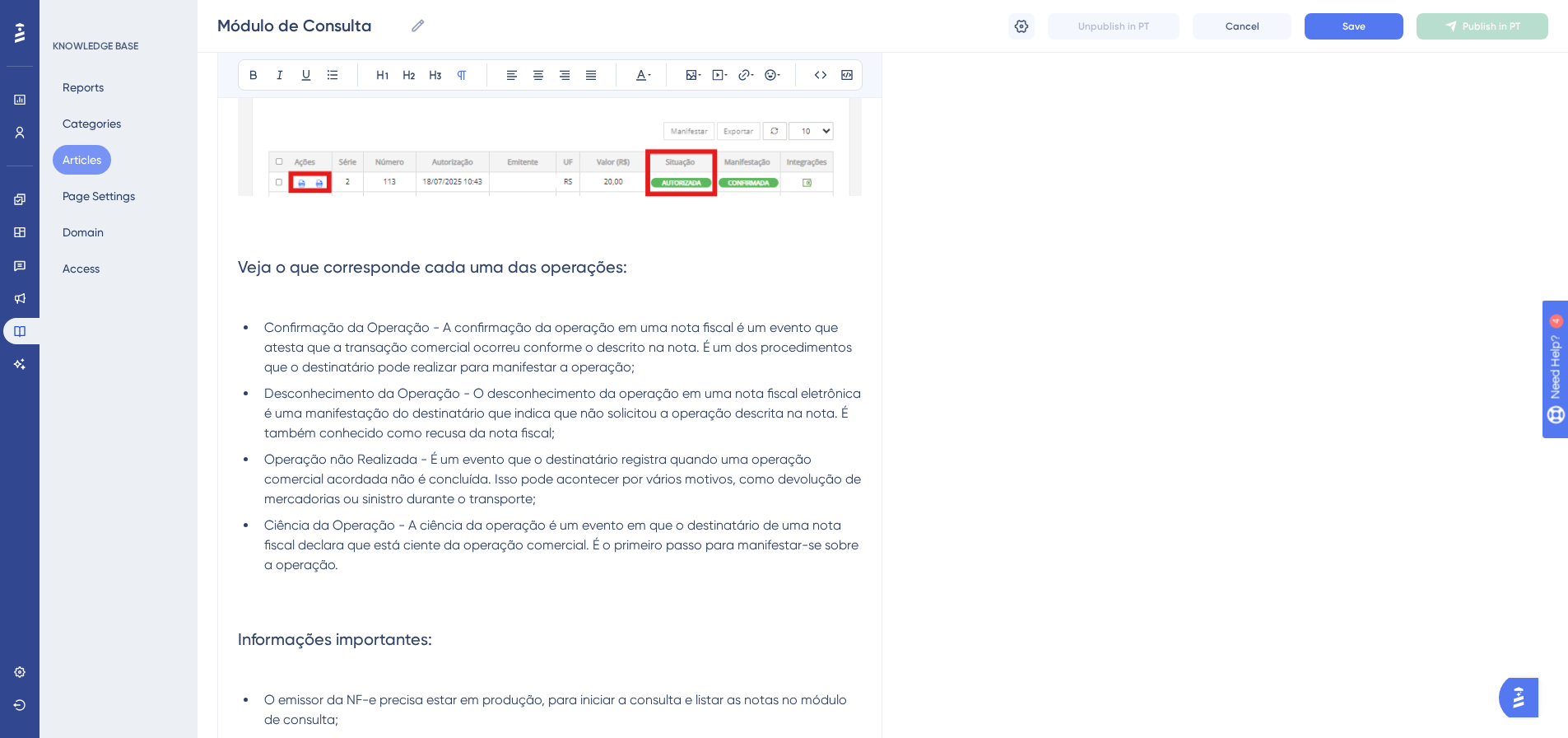
scroll to position [3290, 0]
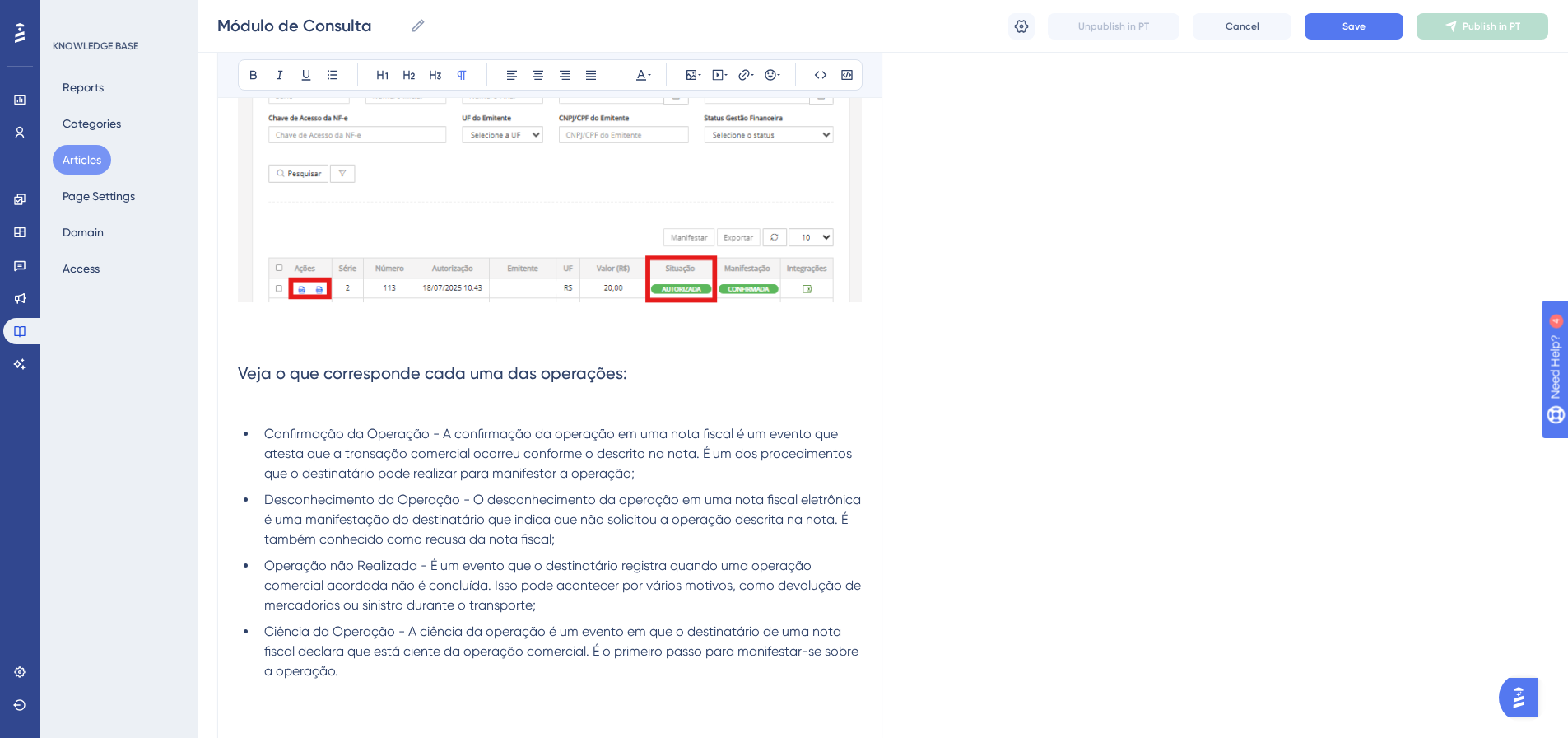
click at [278, 393] on h2 "Veja o que corresponde cada uma das operações:" at bounding box center [550, 373] width 624 height 50
click at [265, 407] on p at bounding box center [550, 408] width 624 height 20
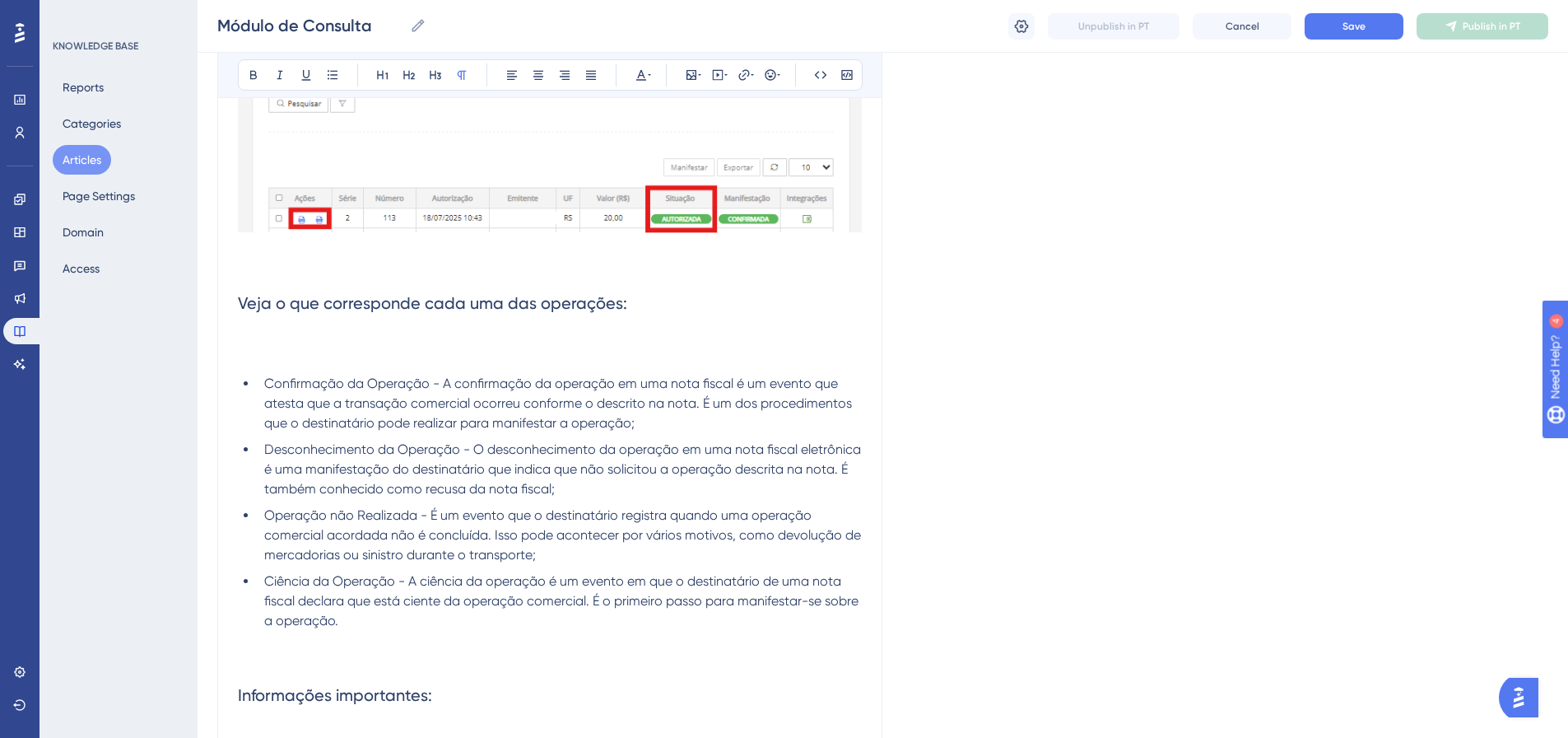
scroll to position [3454, 0]
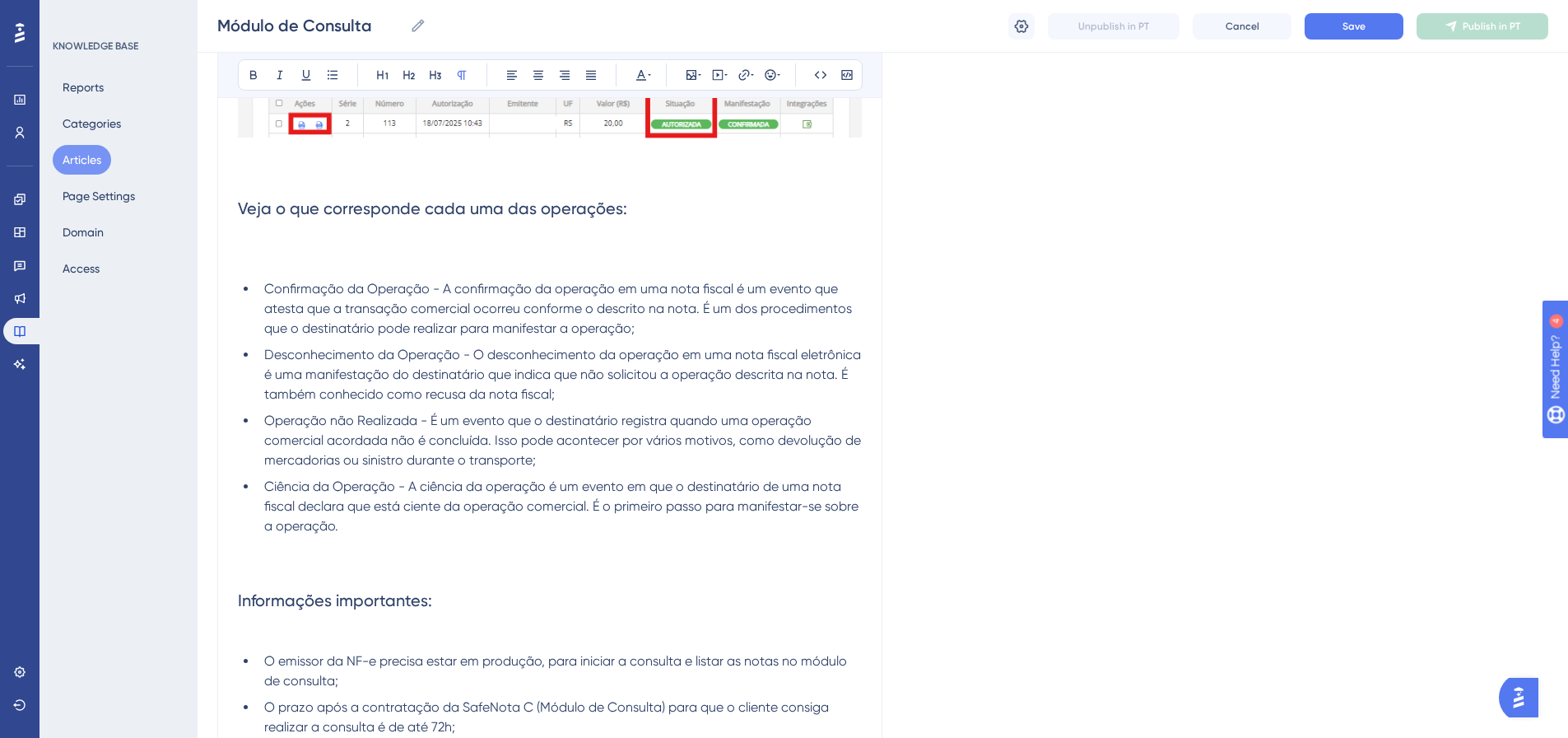
click at [245, 559] on p at bounding box center [550, 566] width 624 height 20
click at [282, 639] on p at bounding box center [550, 635] width 624 height 20
click at [276, 253] on p at bounding box center [550, 263] width 624 height 20
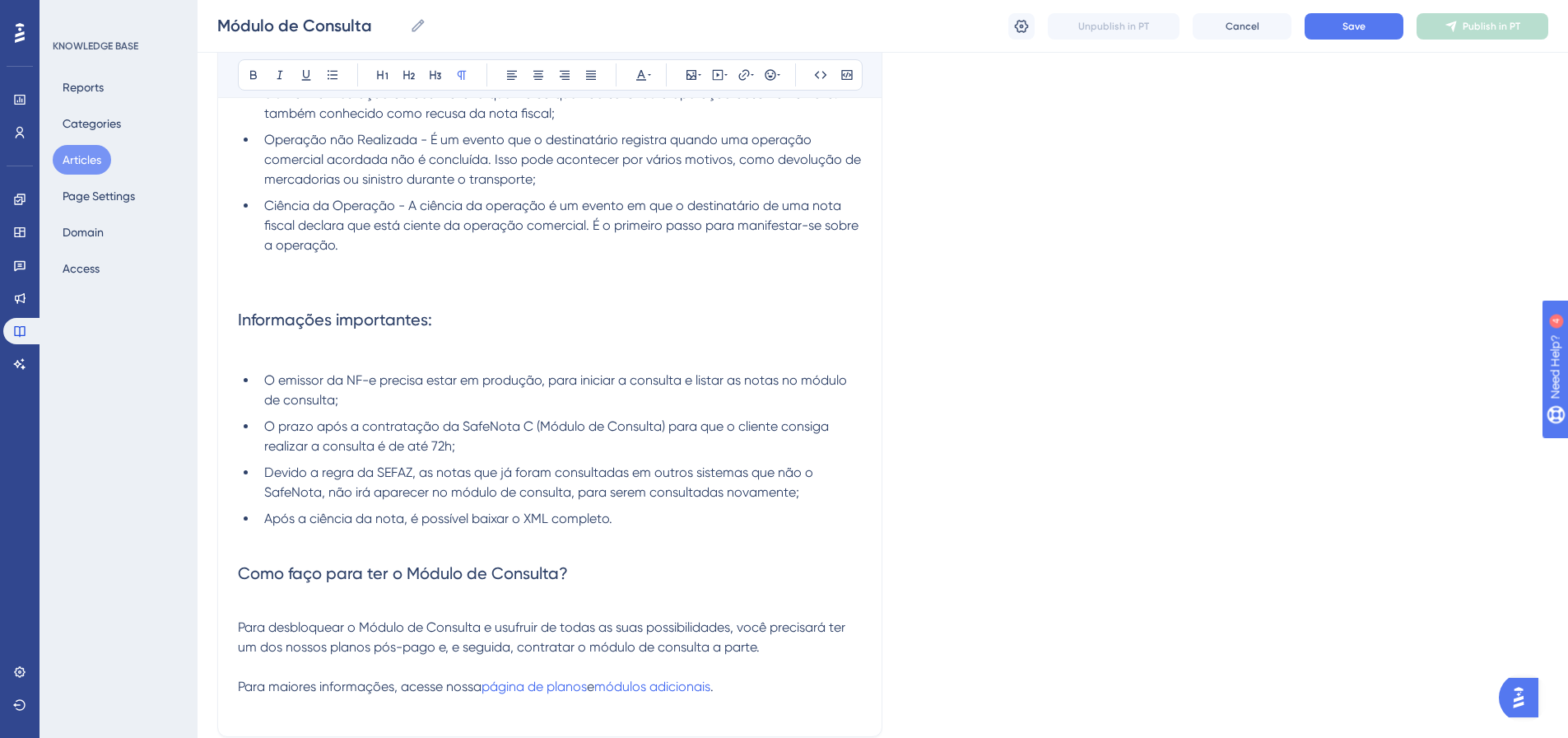
scroll to position [3866, 0]
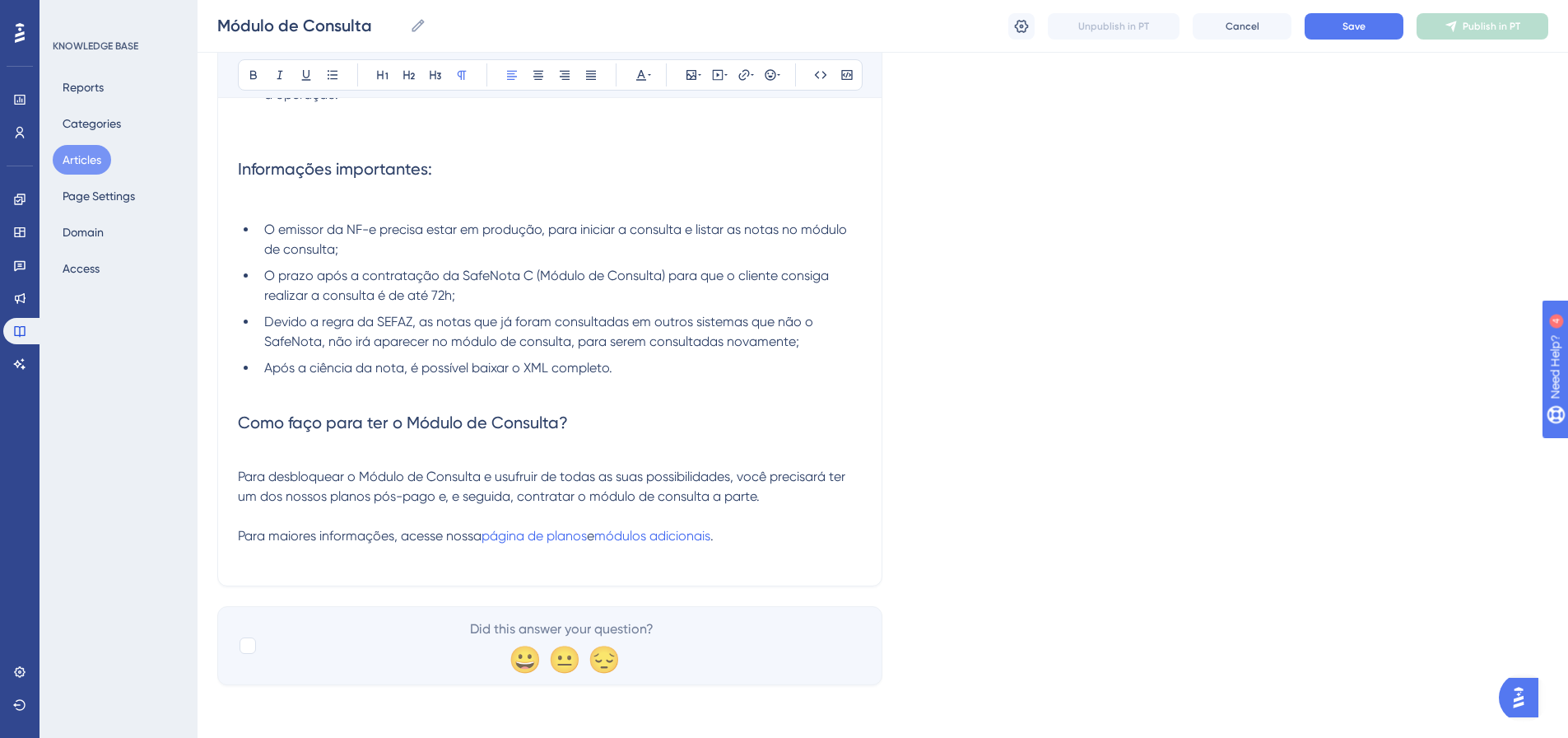
click at [763, 504] on p "Para desbloquear o Módulo de Consulta e usufruir de todas as suas possibilidade…" at bounding box center [550, 487] width 624 height 40
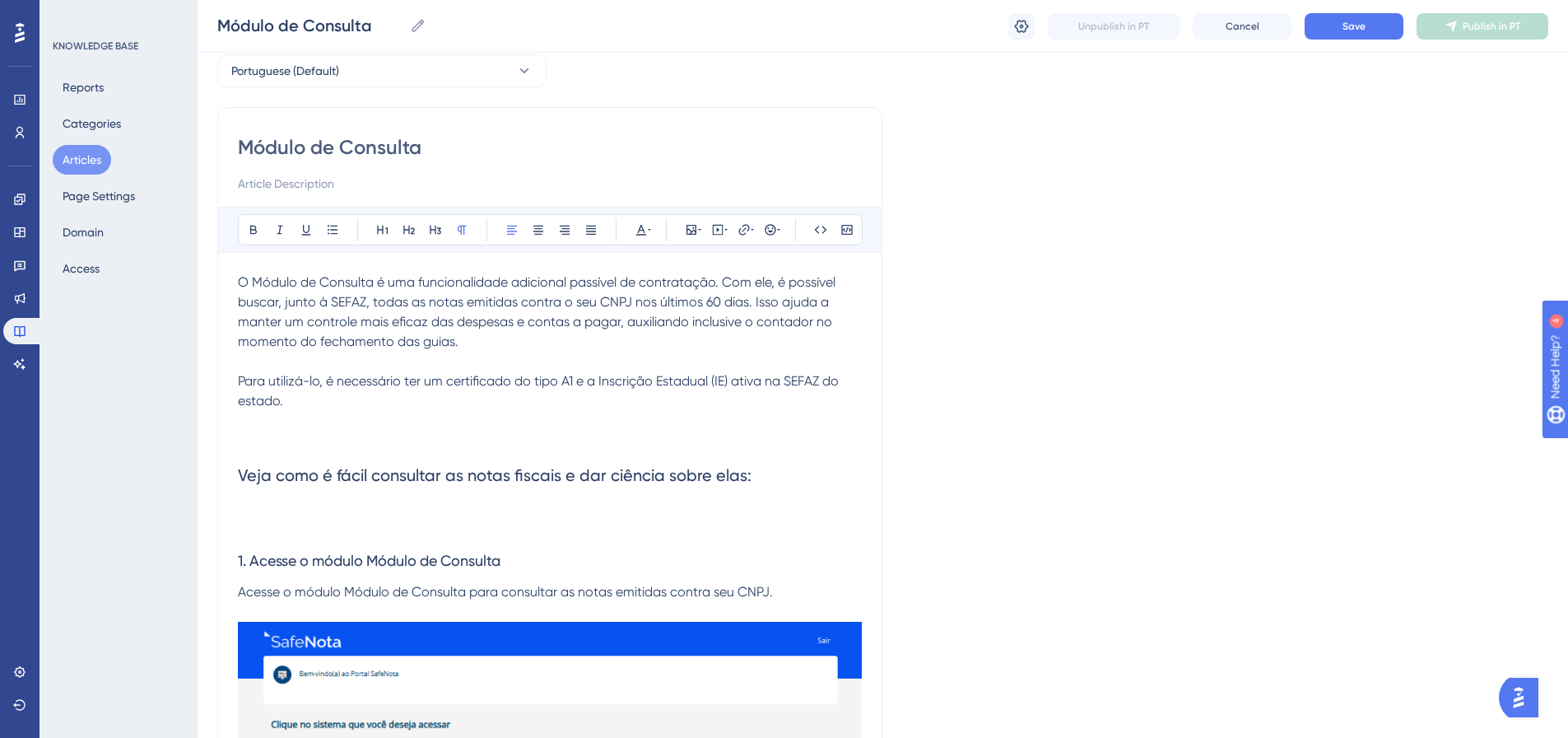
scroll to position [0, 0]
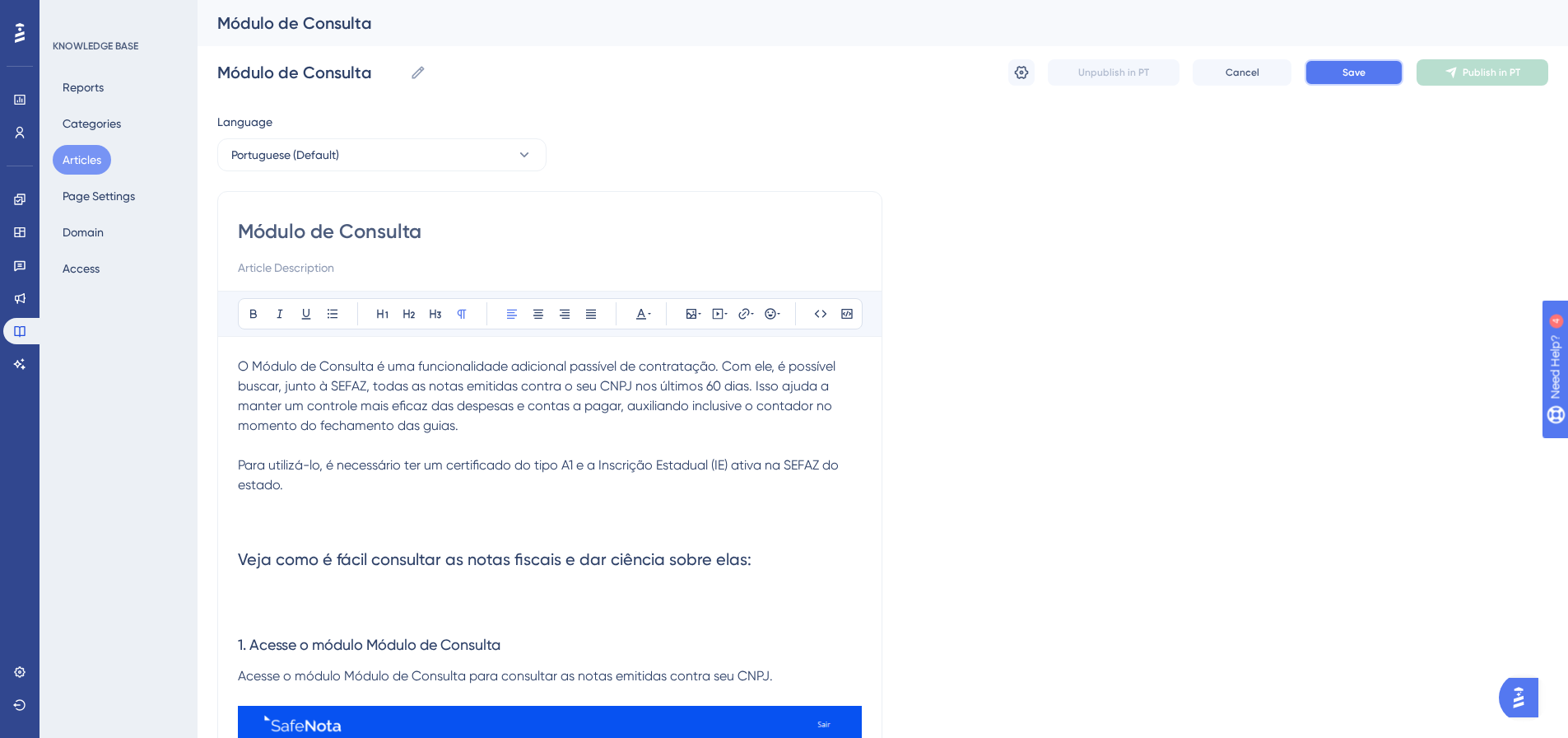
click at [1343, 68] on span "Save" at bounding box center [1355, 72] width 23 height 14
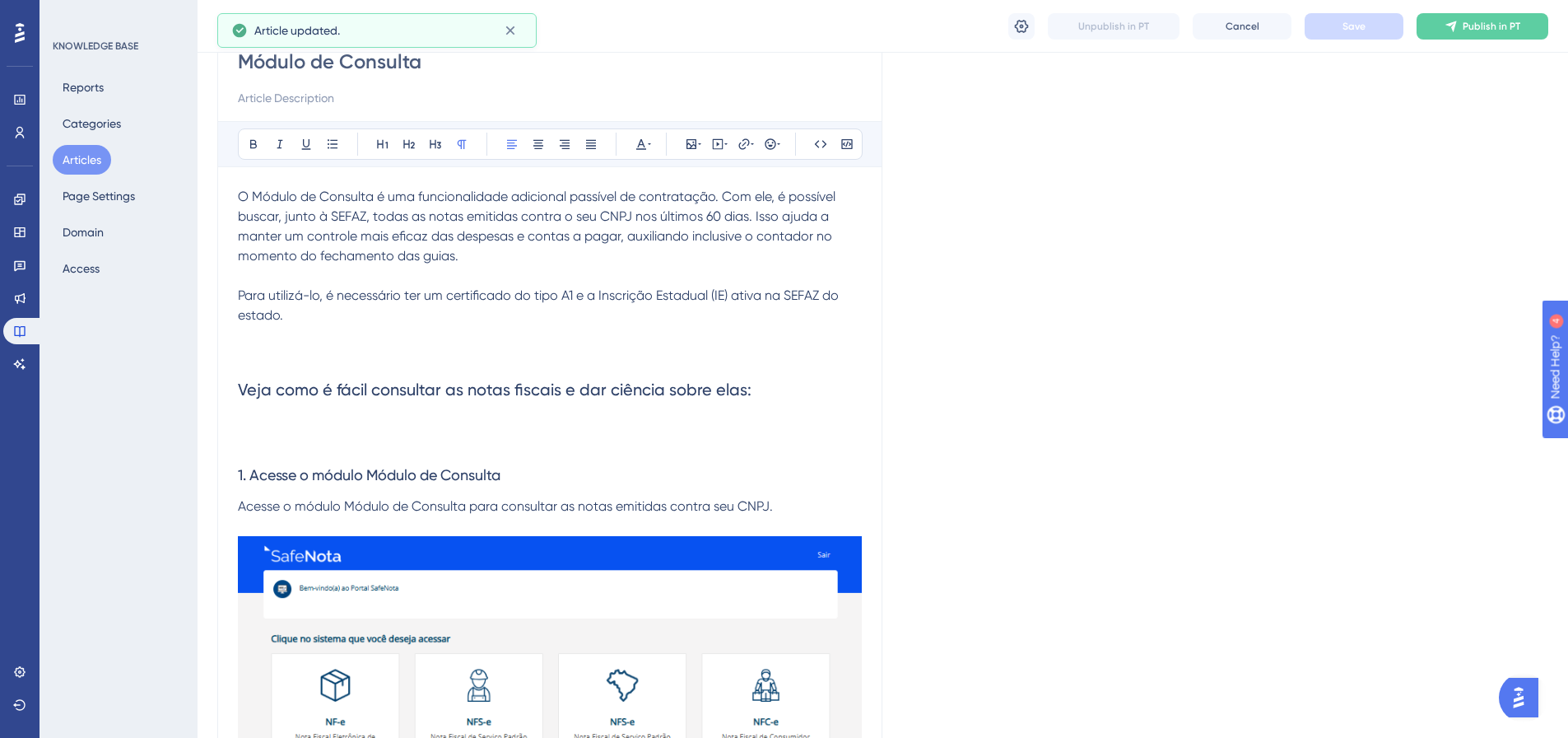
scroll to position [165, 0]
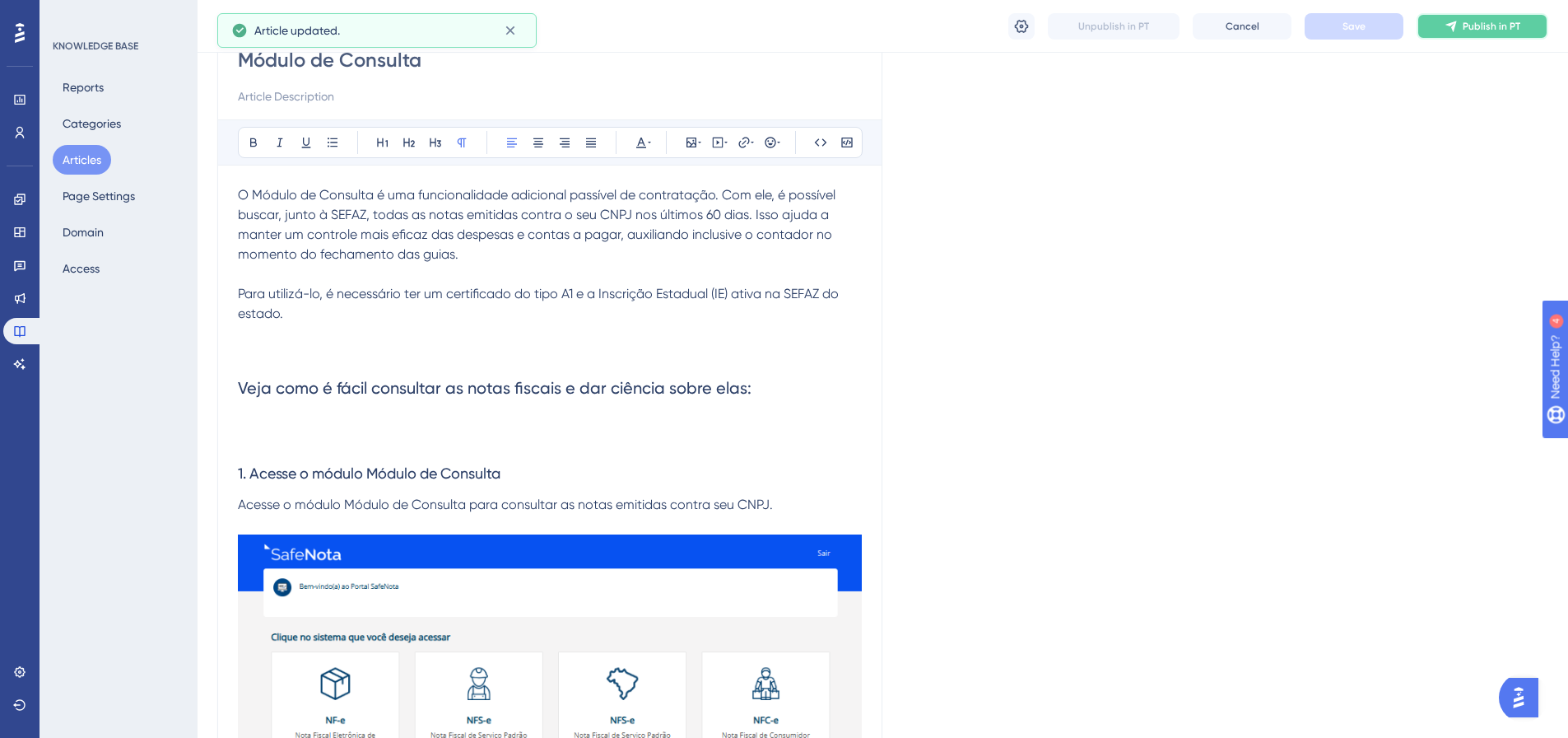
click at [1464, 24] on span "Publish in PT" at bounding box center [1492, 26] width 58 height 14
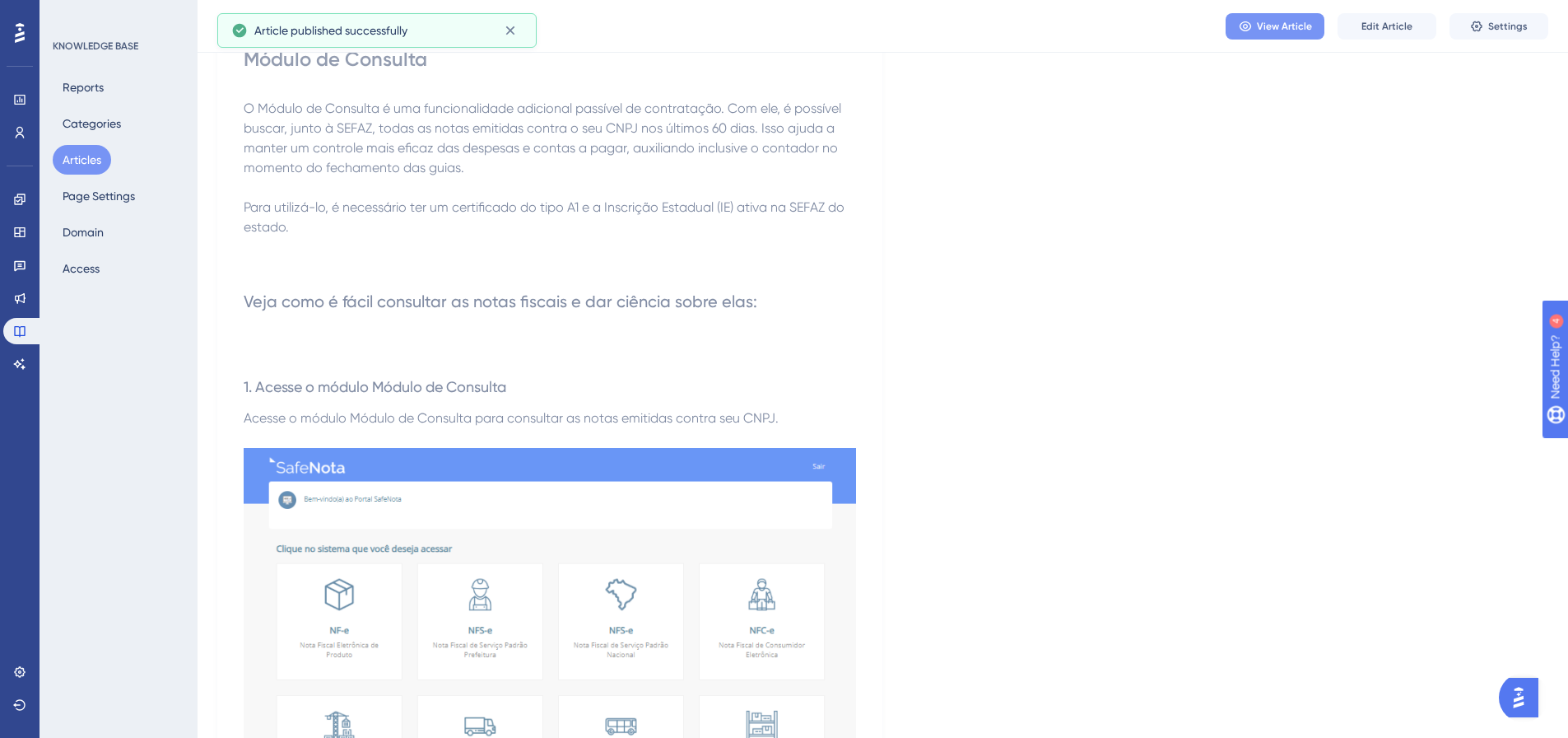
click at [1291, 20] on span "View Article" at bounding box center [1284, 26] width 55 height 14
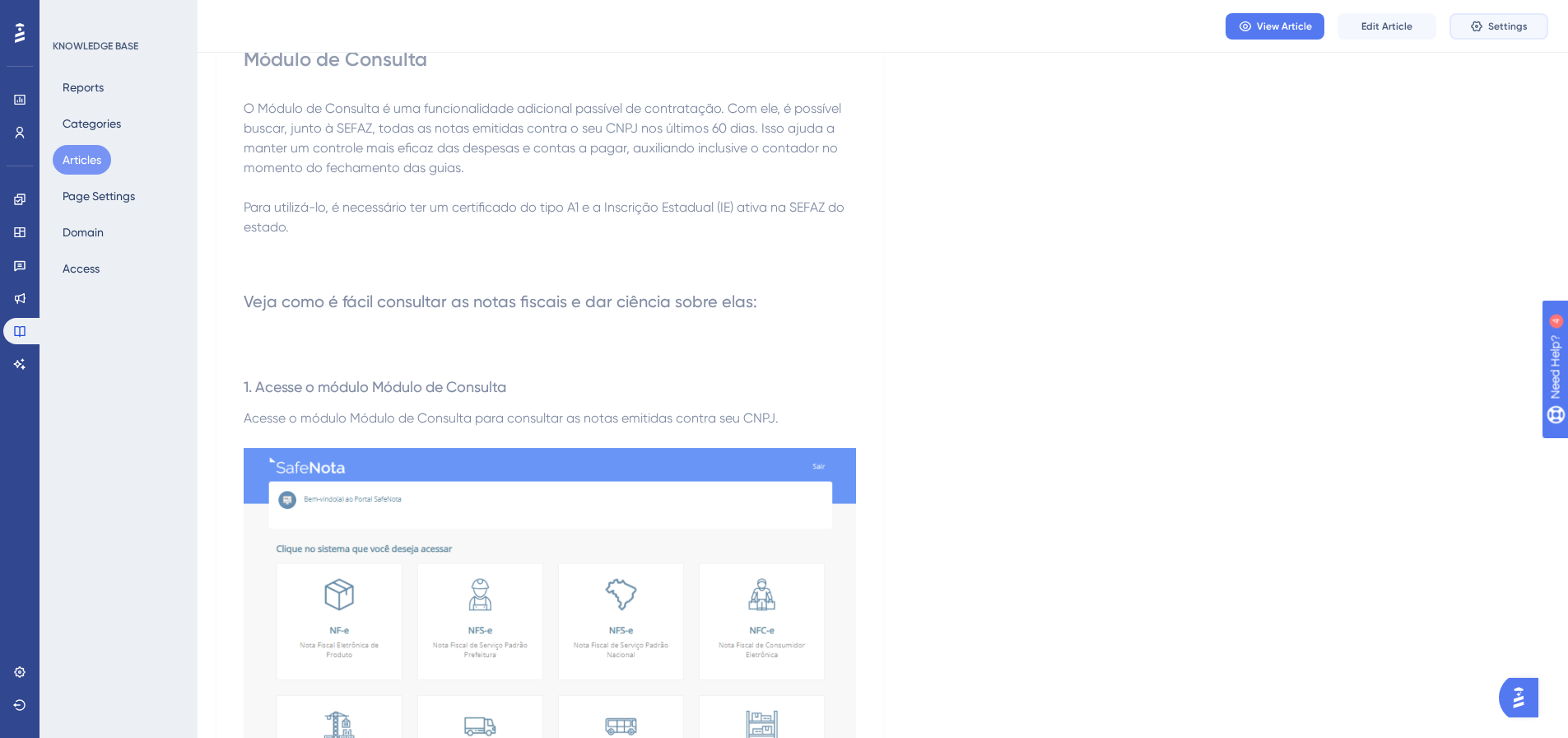
click at [1499, 33] on button "Settings" at bounding box center [1499, 26] width 99 height 26
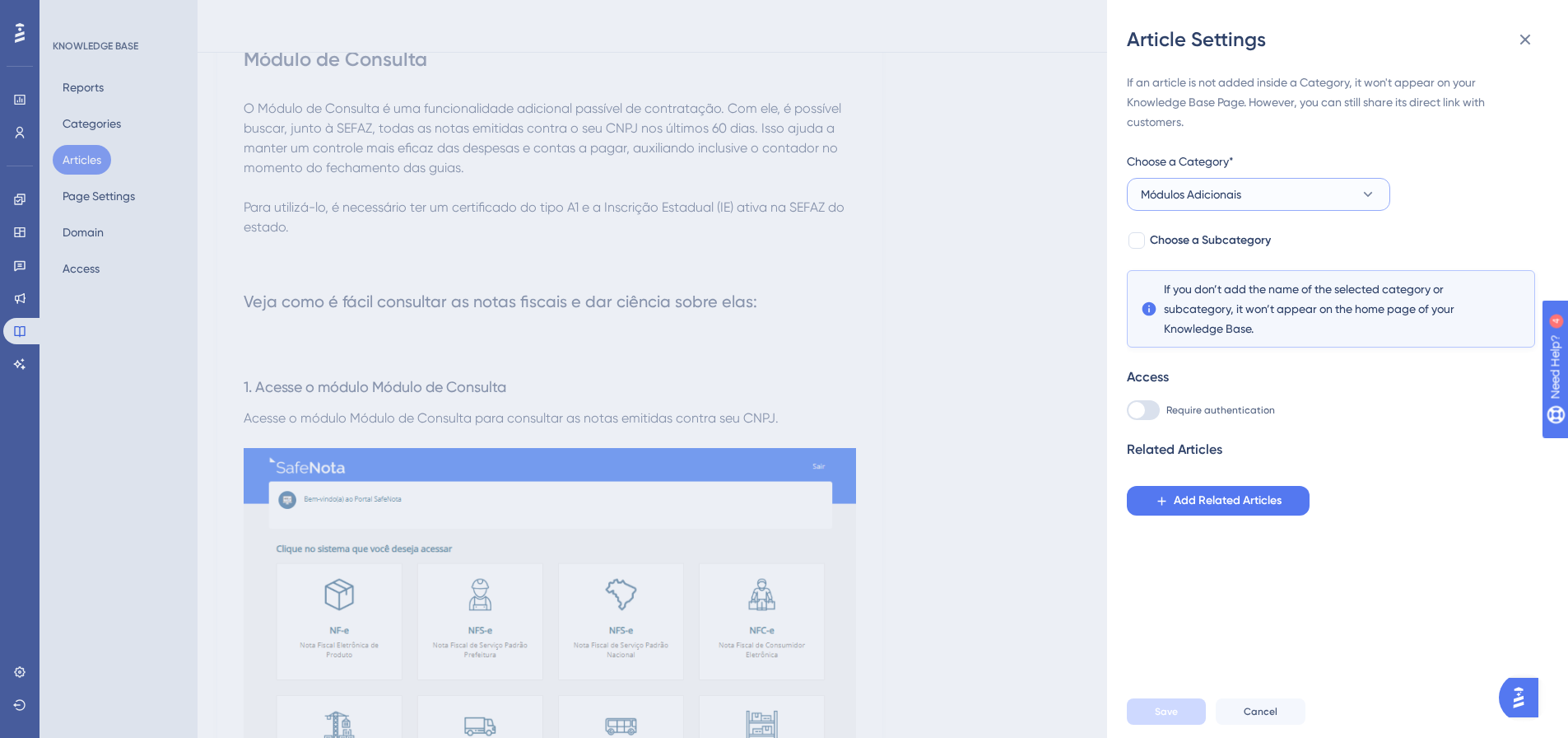
click at [1326, 203] on button "Módulos Adicionais" at bounding box center [1259, 194] width 264 height 33
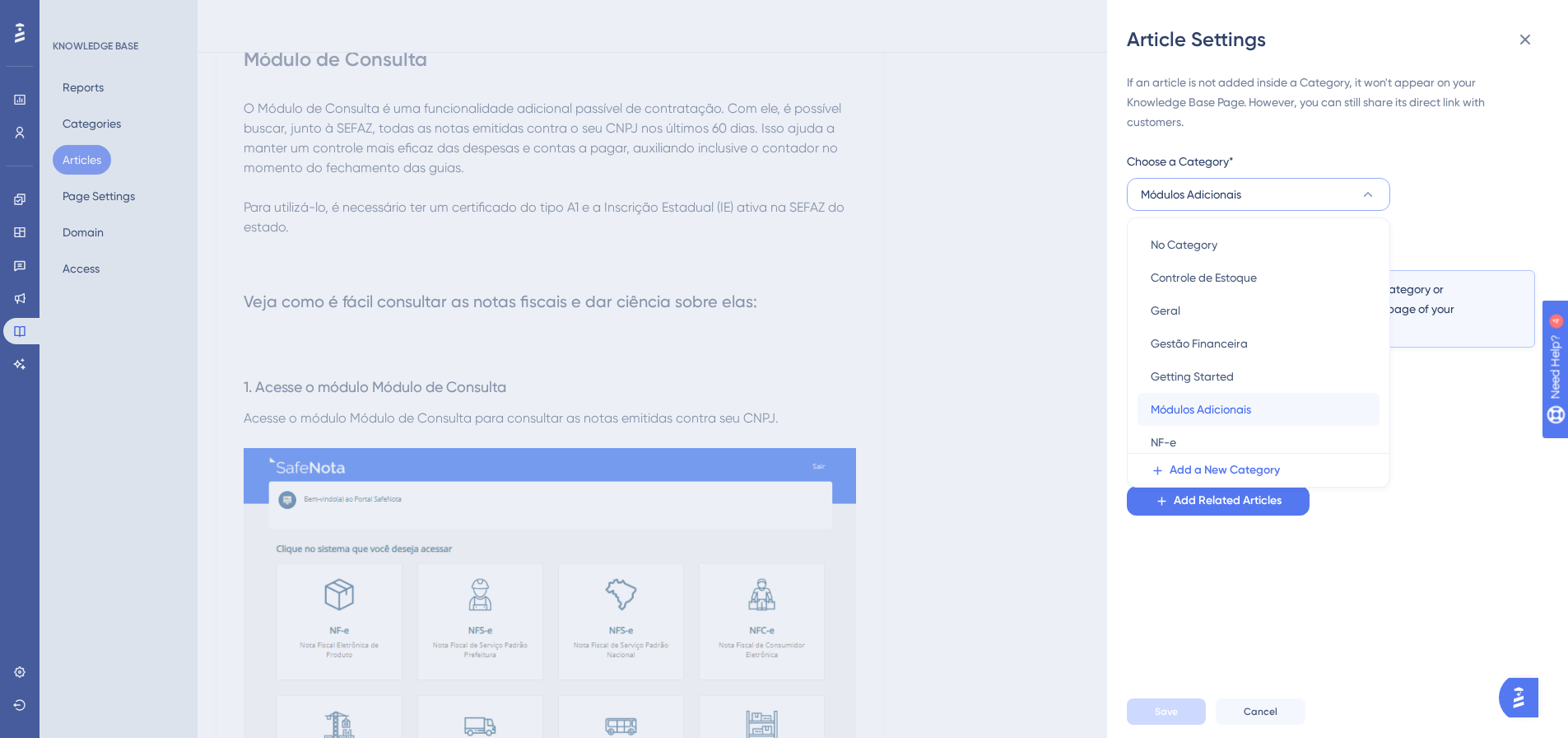
click at [1261, 393] on div "Módulos Adicionais Módulos Adicionais" at bounding box center [1259, 410] width 216 height 33
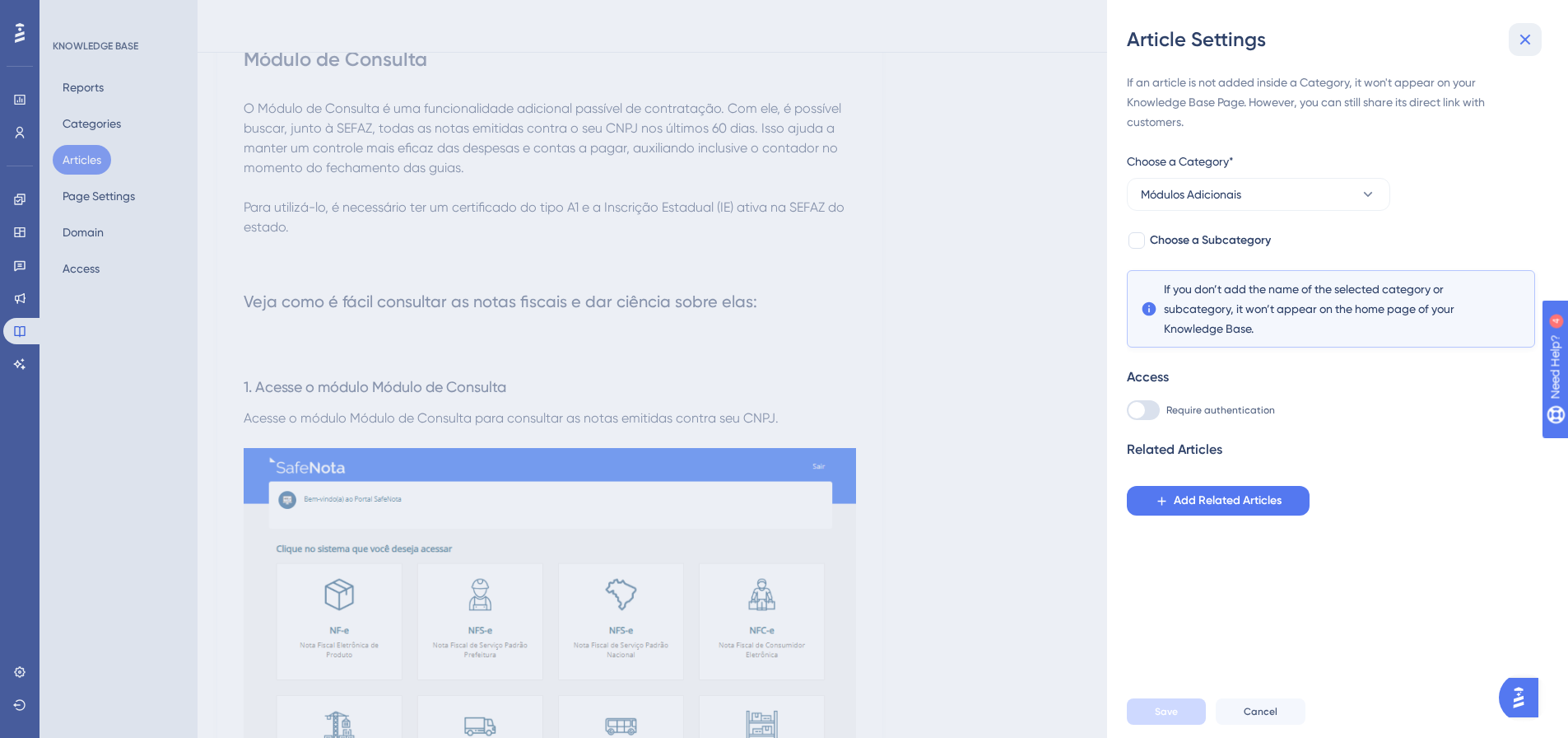
click at [1537, 37] on button at bounding box center [1525, 40] width 33 height 33
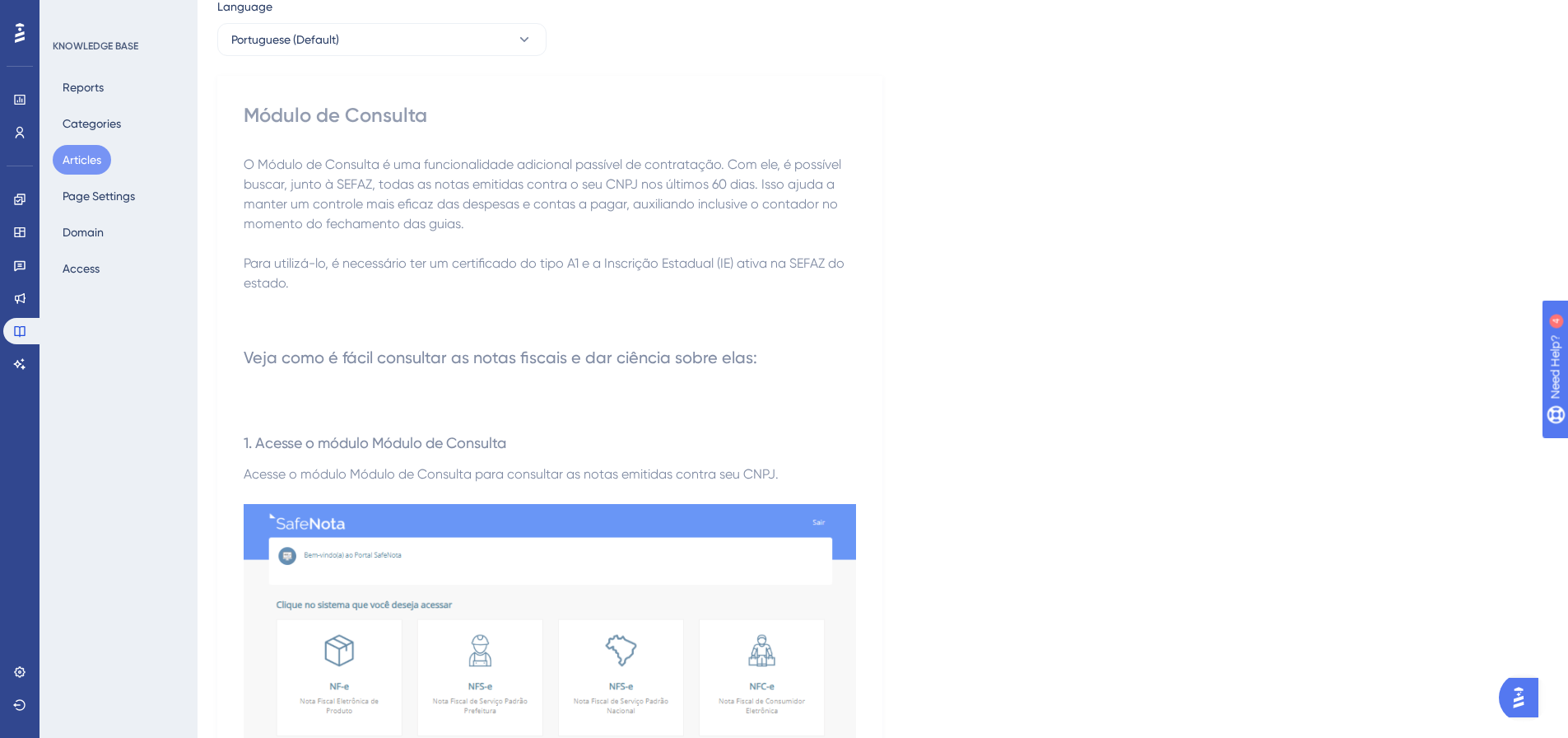
scroll to position [0, 0]
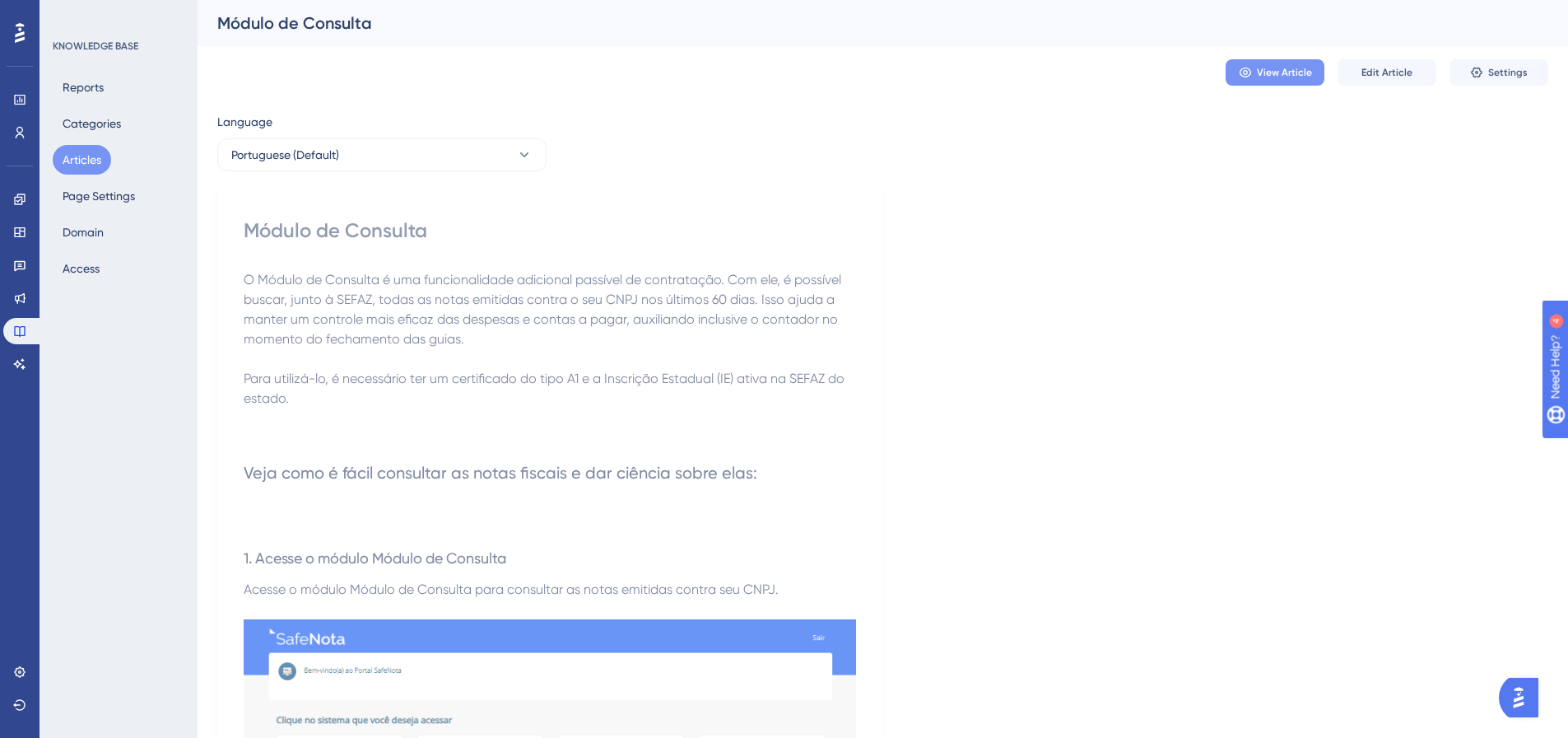
click at [1287, 68] on span "View Article" at bounding box center [1284, 72] width 55 height 14
click at [1492, 71] on span "Settings" at bounding box center [1508, 72] width 40 height 14
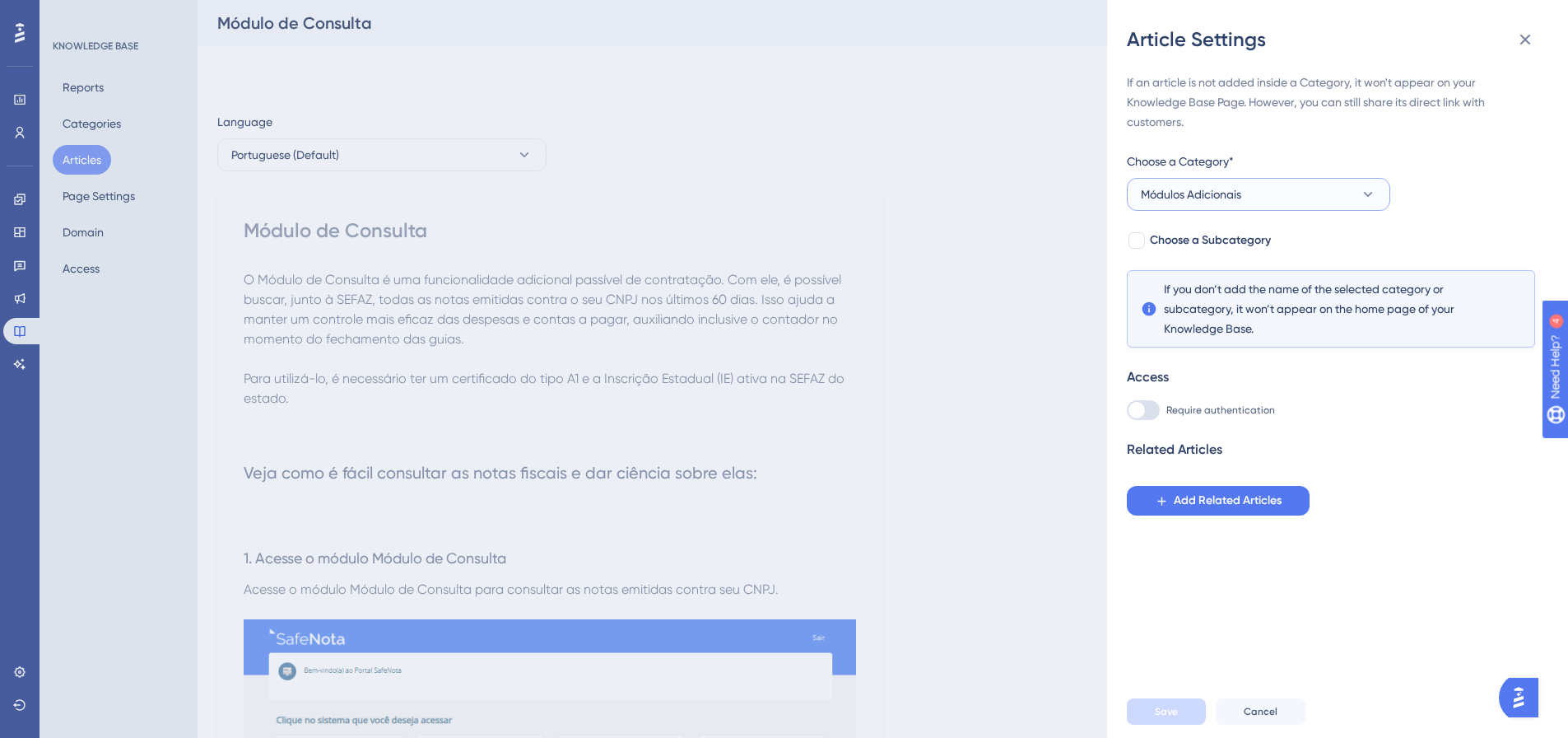
click at [1250, 194] on button "Módulos Adicionais" at bounding box center [1259, 194] width 264 height 33
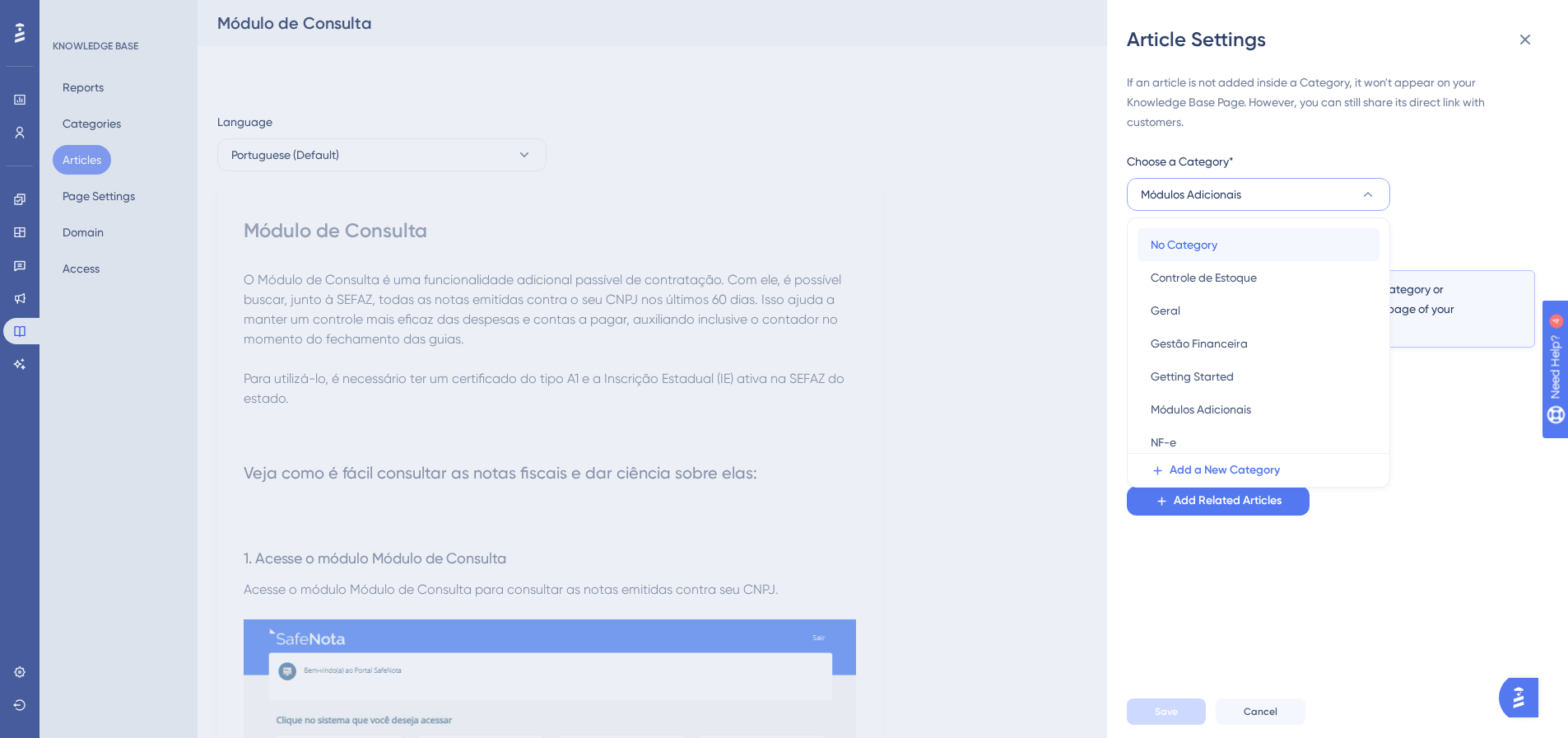
click at [1195, 240] on span "No Category" at bounding box center [1184, 245] width 67 height 20
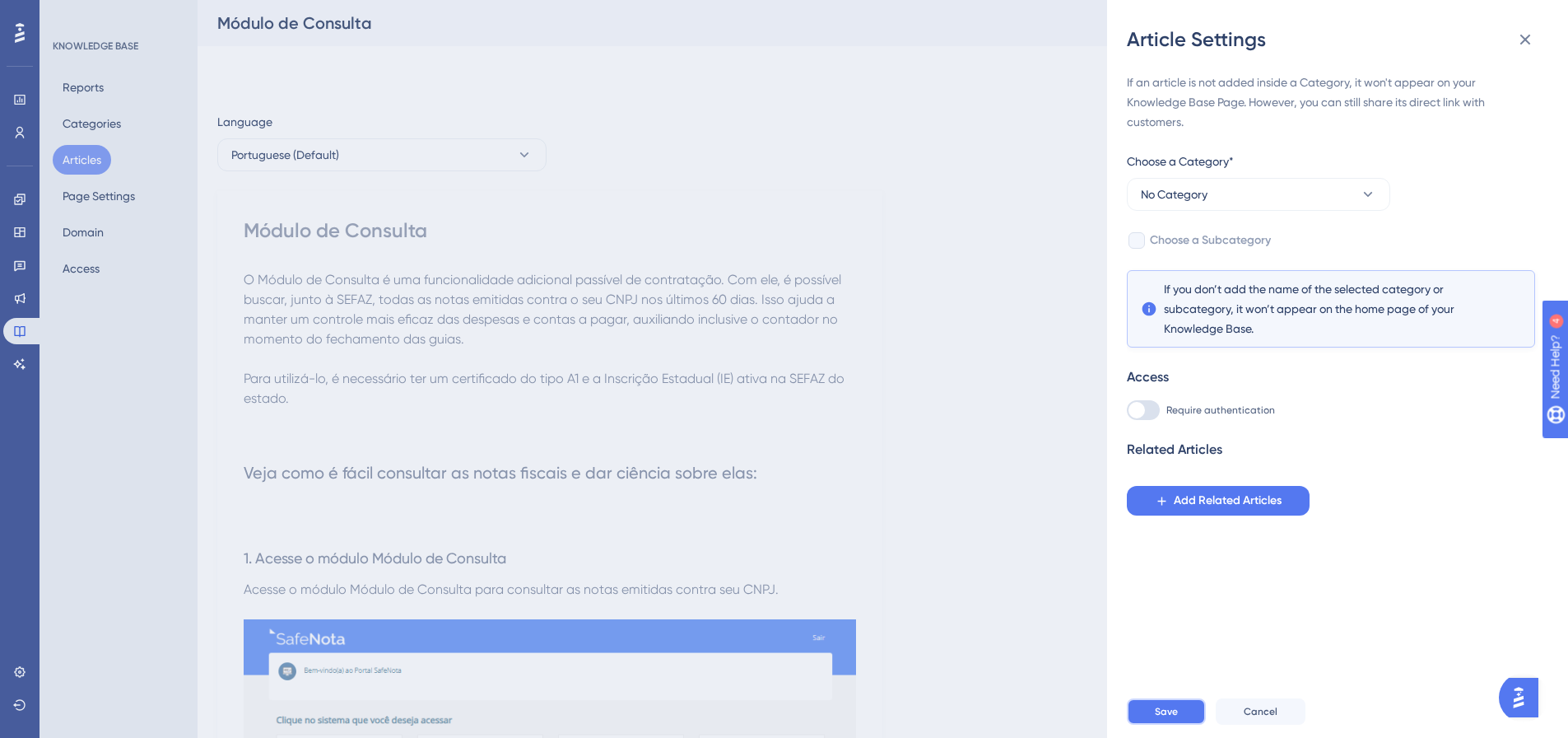
click at [1187, 724] on button "Save" at bounding box center [1167, 711] width 79 height 26
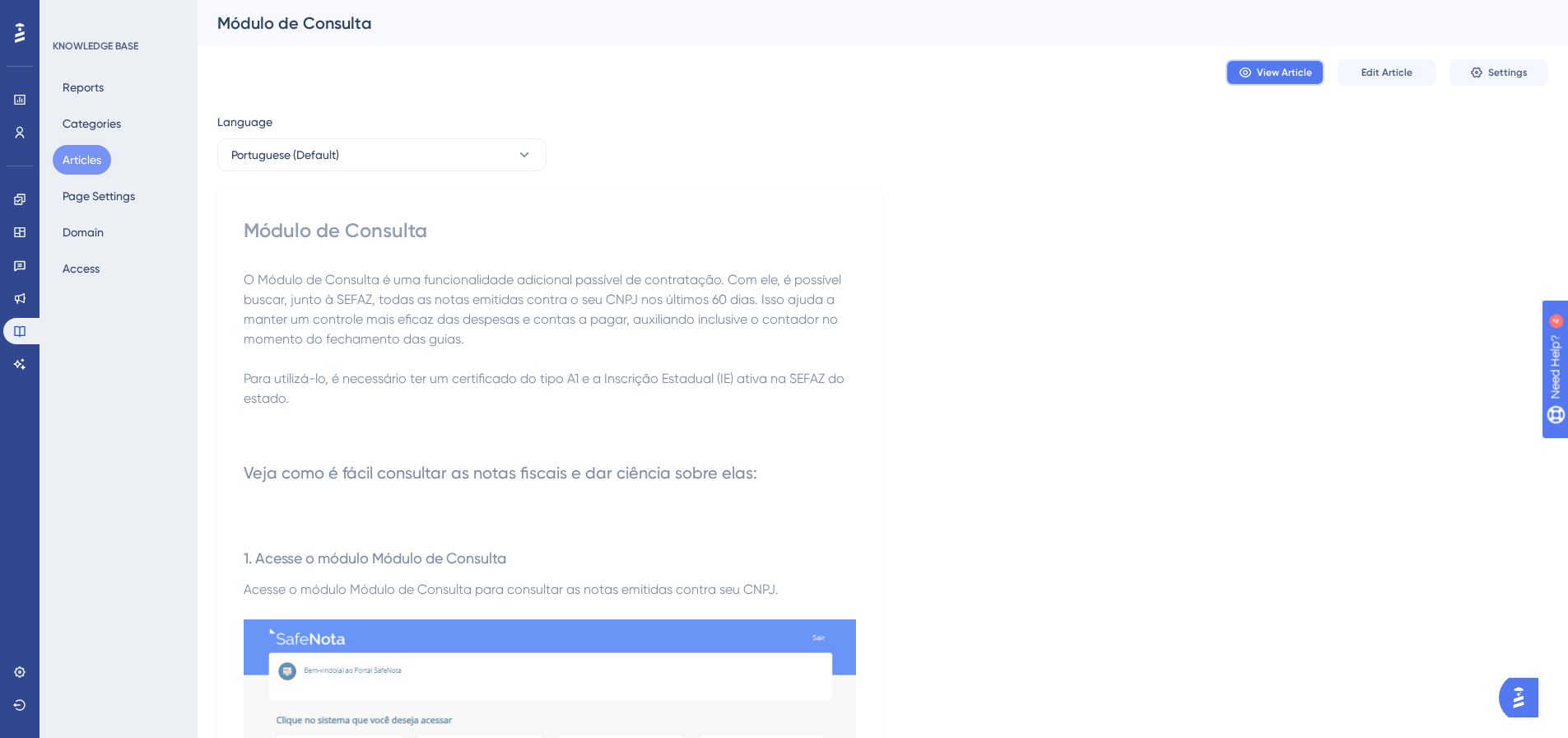
click at [1283, 73] on span "View Article" at bounding box center [1284, 72] width 55 height 14
click at [92, 164] on button "Articles" at bounding box center [82, 159] width 58 height 30
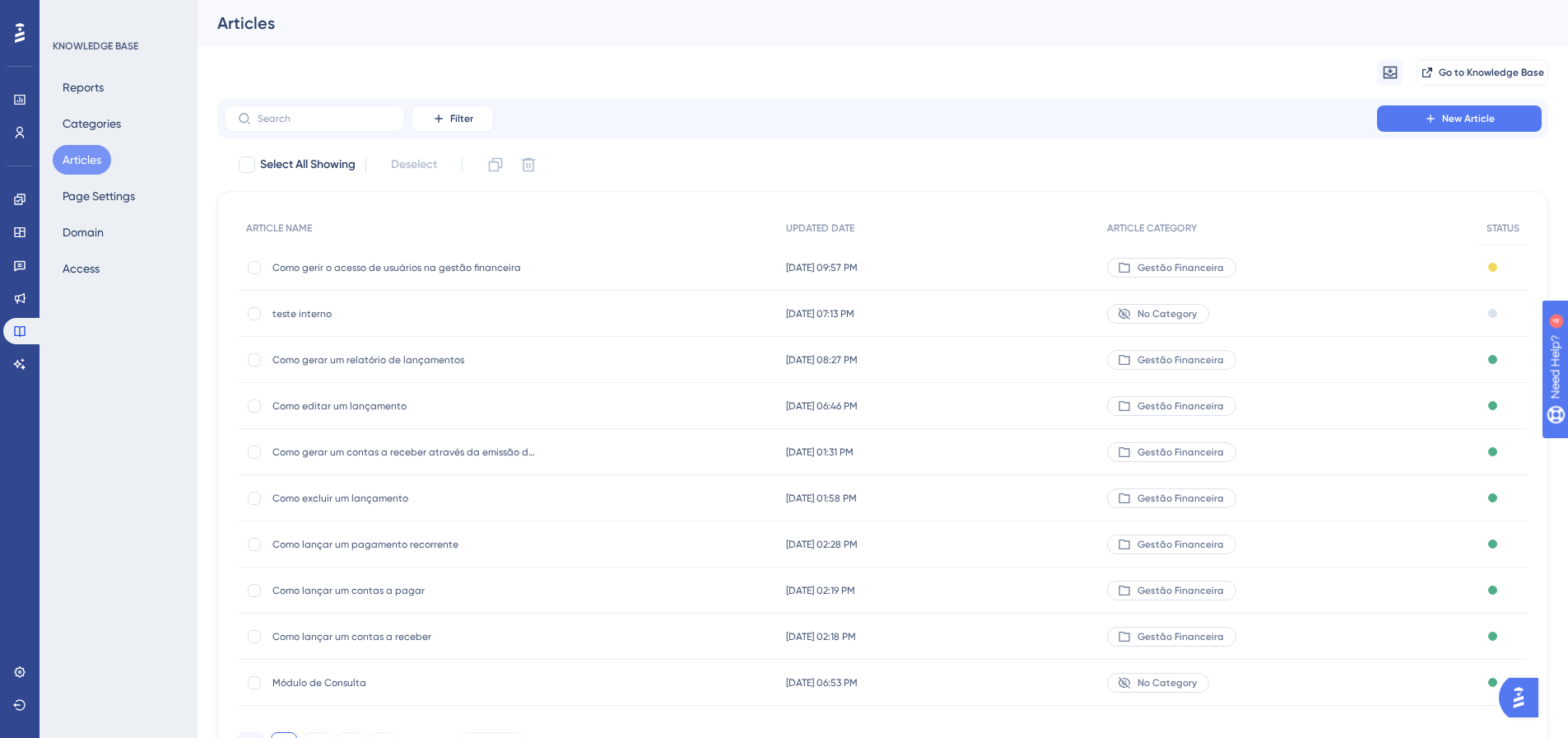
scroll to position [94, 0]
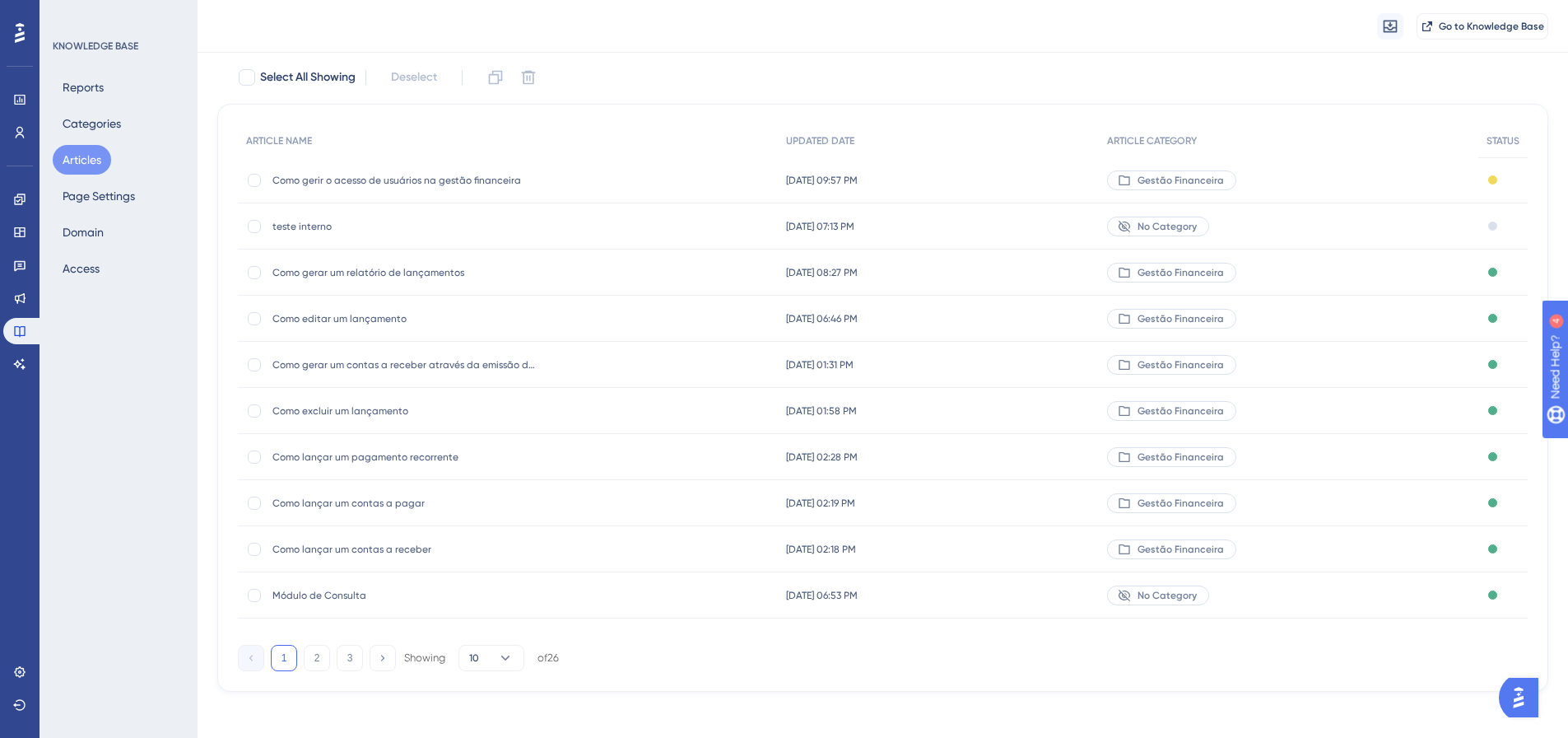
click at [88, 143] on div "Reports Categories Articles Page Settings Domain Access" at bounding box center [120, 178] width 133 height 211
click at [74, 158] on button "Articles" at bounding box center [82, 159] width 58 height 30
click at [88, 130] on button "Categories" at bounding box center [92, 123] width 78 height 30
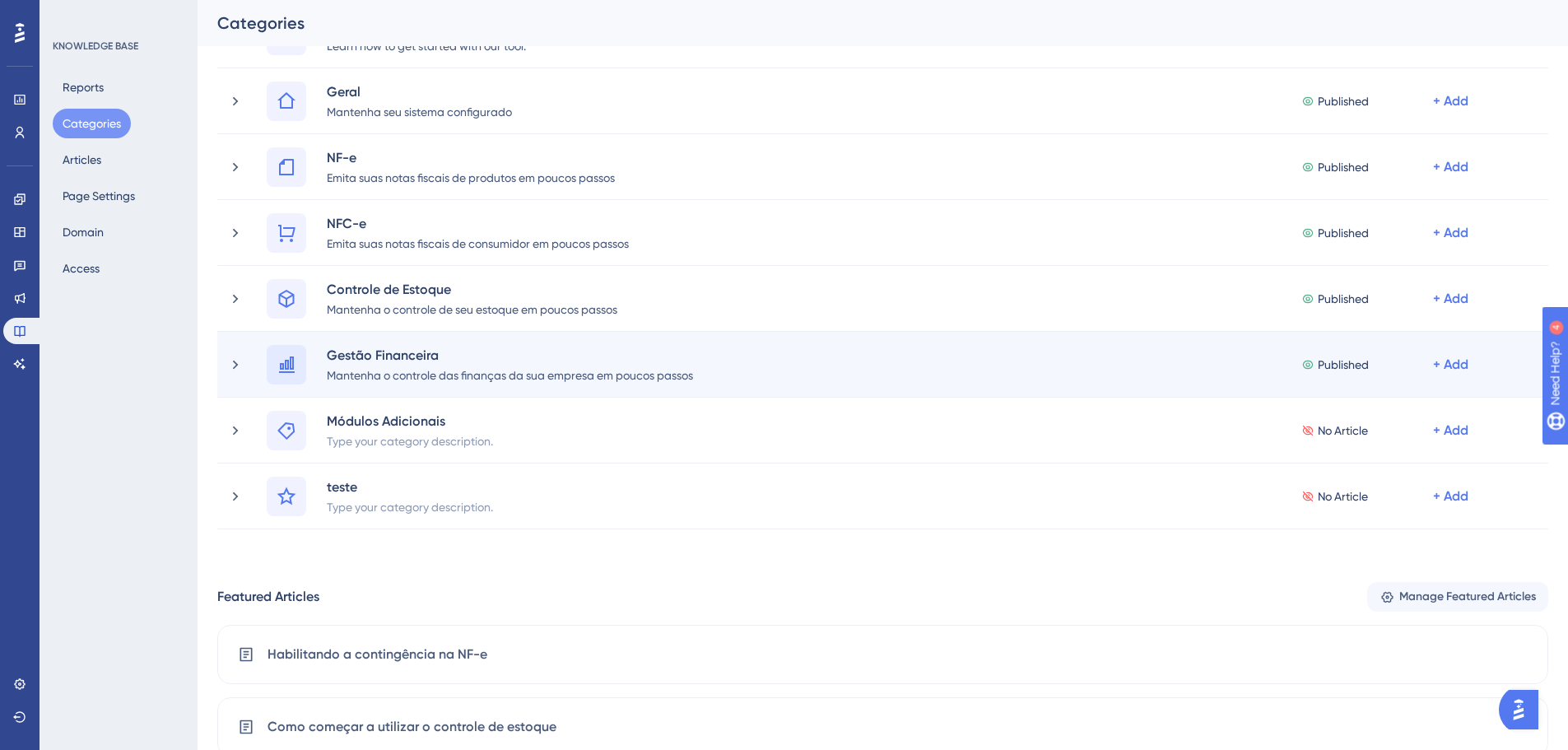
scroll to position [136, 0]
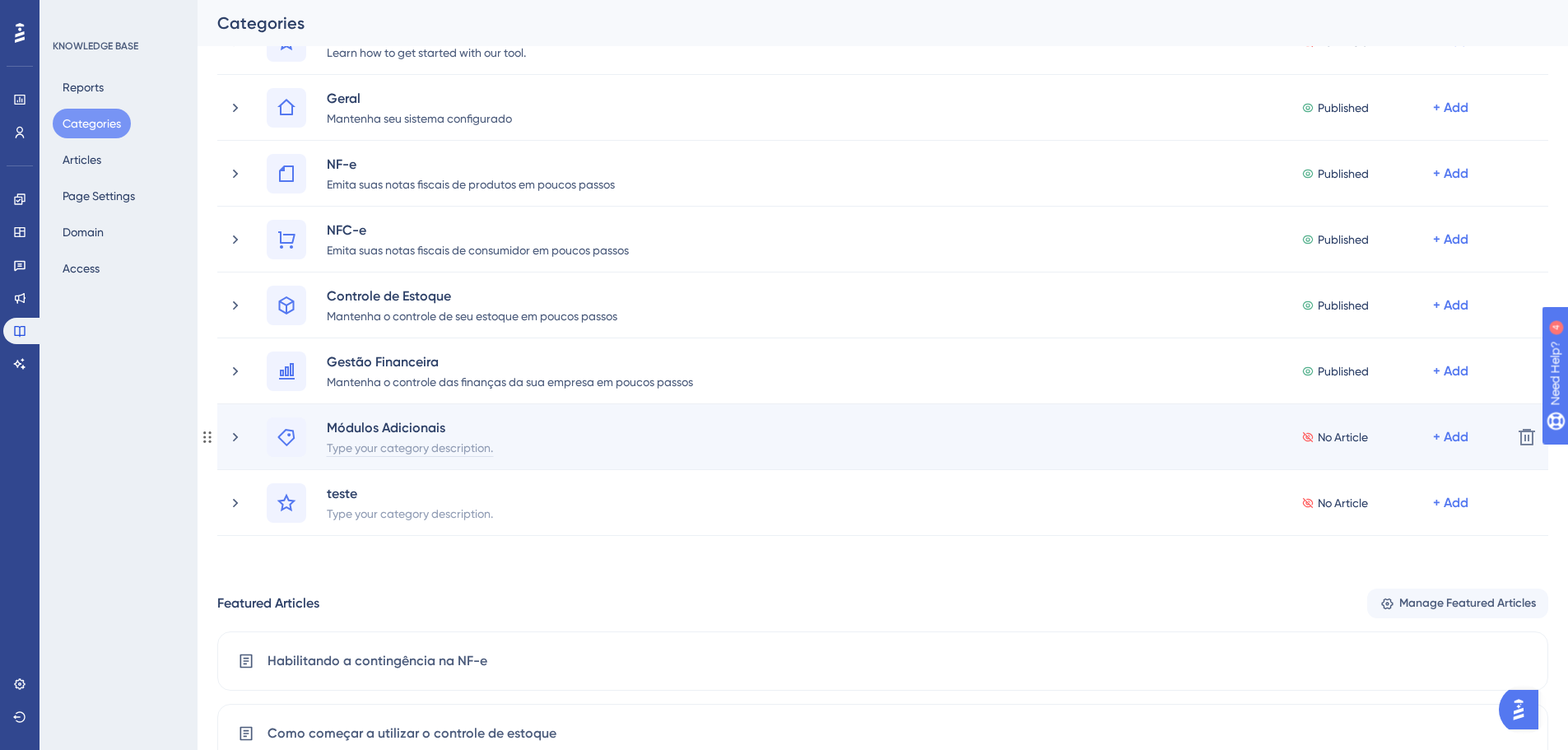
click at [458, 449] on div "Type your category description." at bounding box center [409, 447] width 168 height 20
click at [458, 449] on div "Módulos Adicionais Type your category description." at bounding box center [416, 437] width 181 height 40
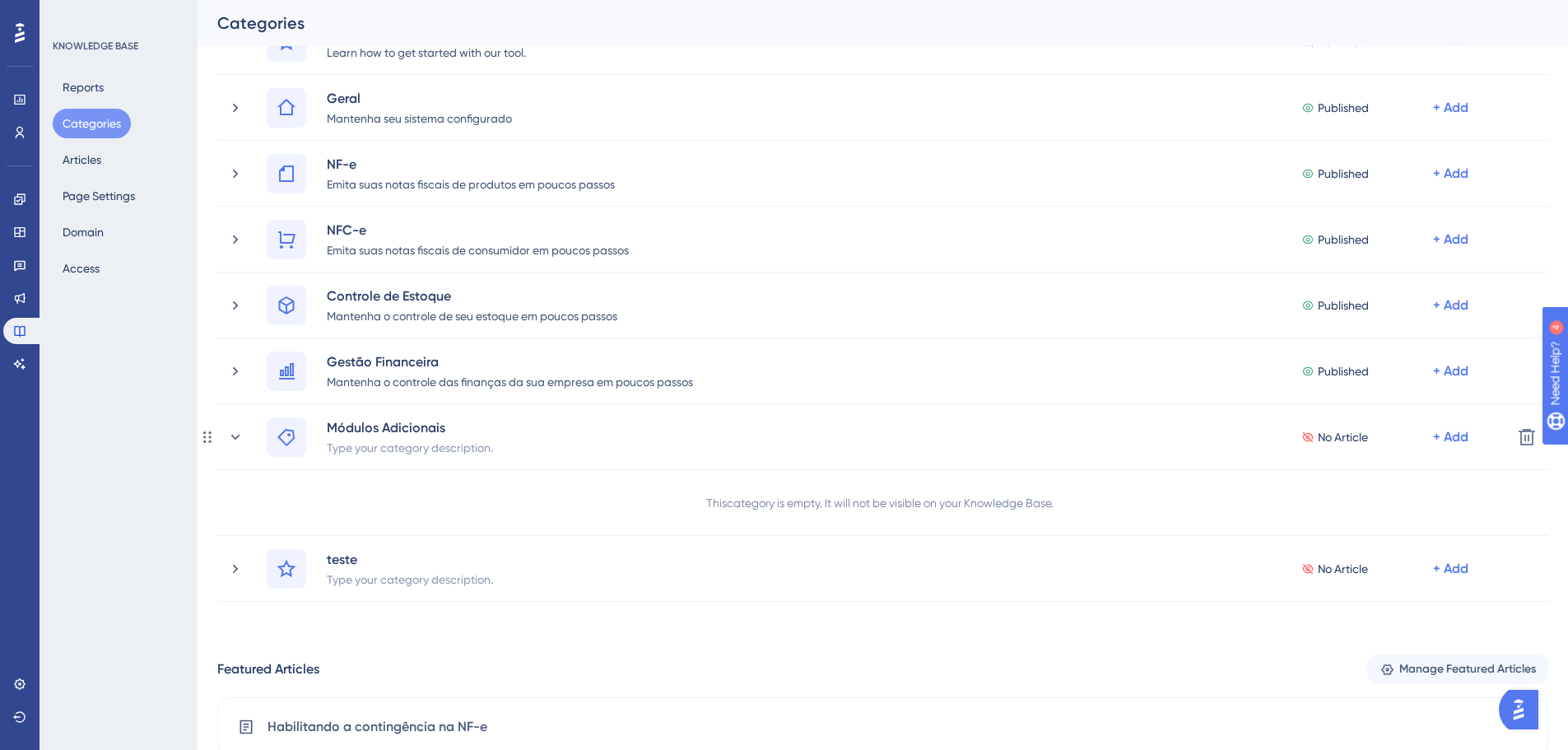
click at [458, 449] on div "Type your category description." at bounding box center [409, 447] width 168 height 20
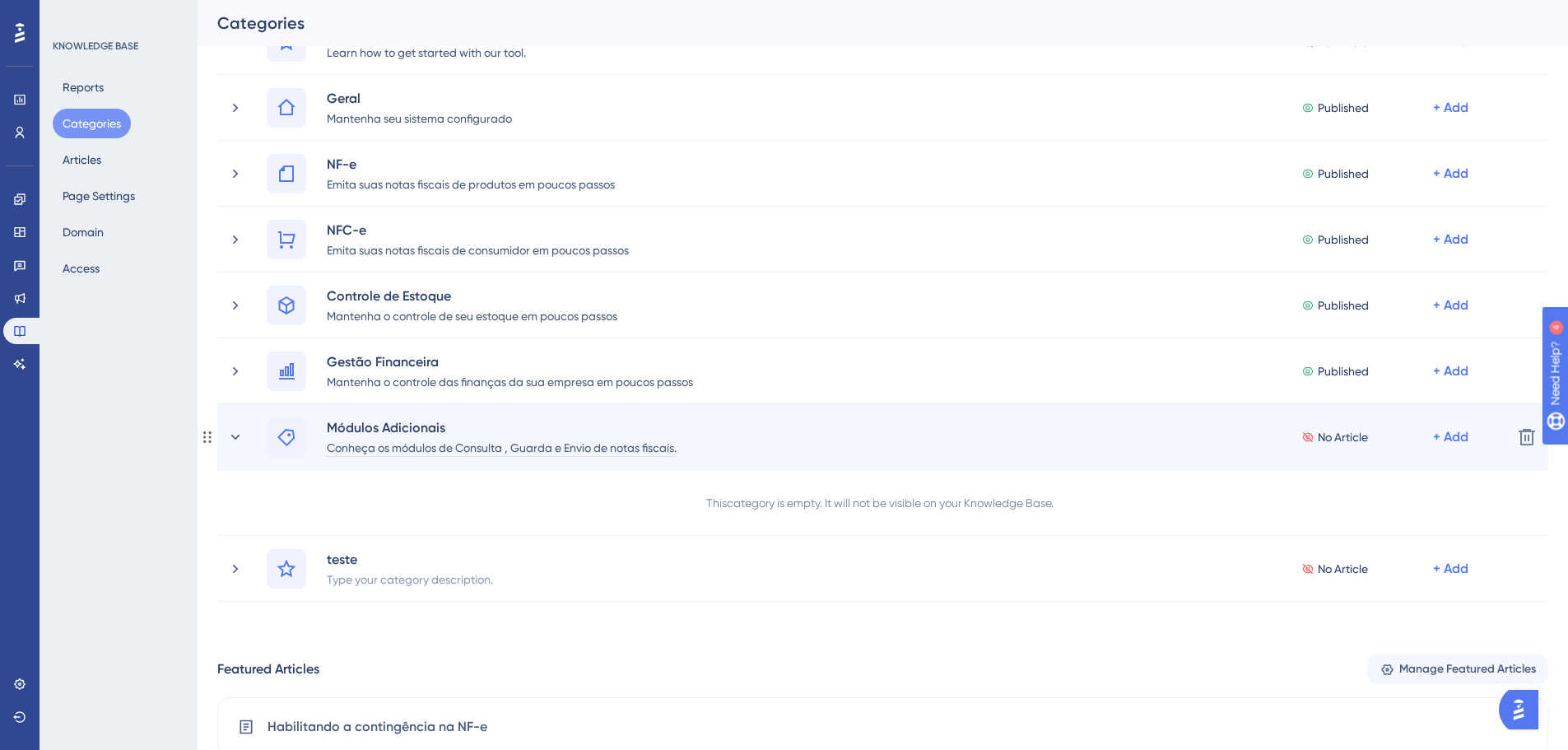
click at [656, 445] on div "Conheça os módulos de Consulta , Guarda e Envio de notas fiscais." at bounding box center [501, 447] width 352 height 20
click at [506, 447] on div "Conheça os módulos de Consulta , Guarda e Envio de notas fiscais." at bounding box center [501, 447] width 352 height 20
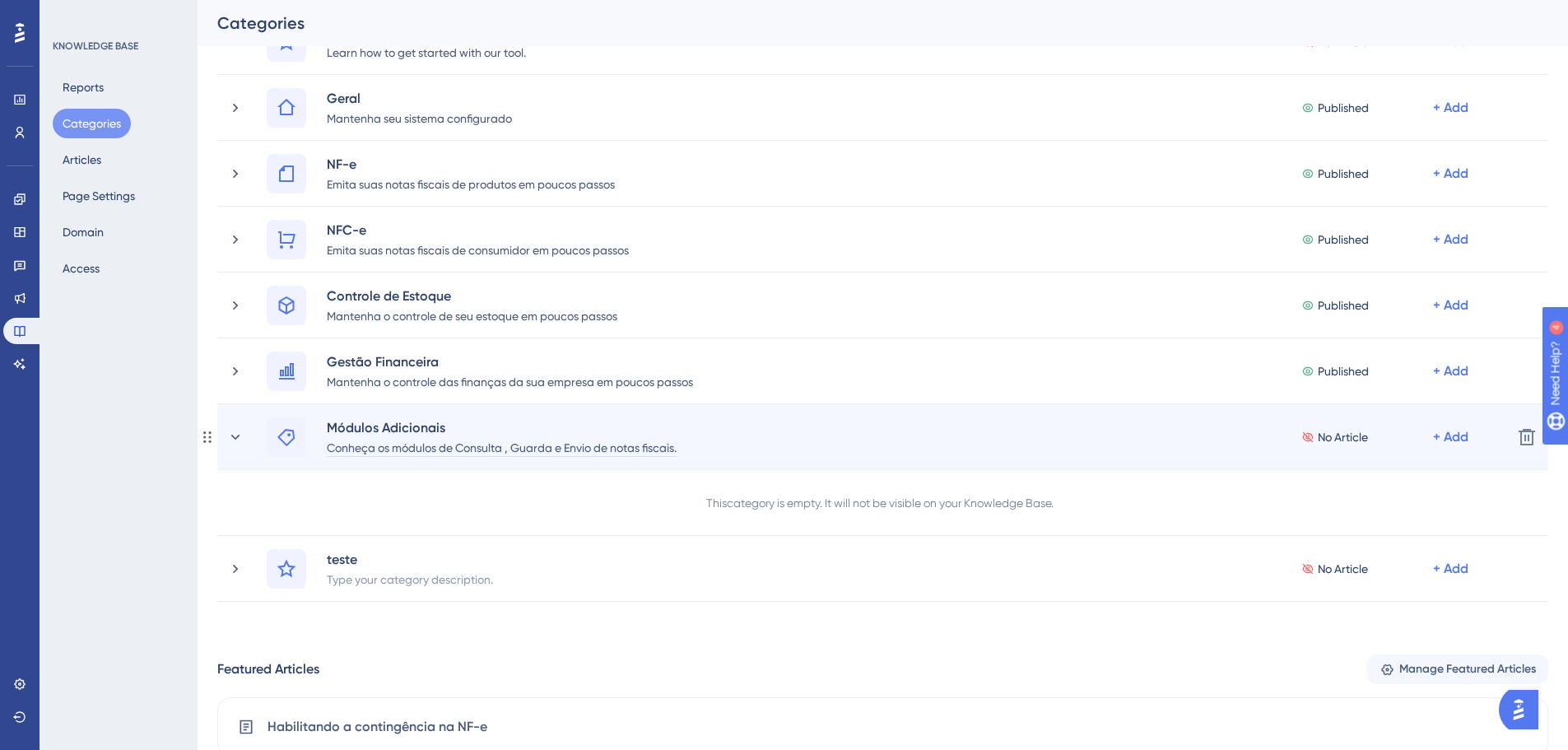
click at [506, 447] on div "Conheça os módulos de Consulta , Guarda e Envio de notas fiscais." at bounding box center [501, 447] width 352 height 20
drag, startPoint x: 379, startPoint y: 448, endPoint x: 696, endPoint y: 440, distance: 317.1
click at [691, 440] on div "Módulos Adicionais Conheça os módulos de Consulta , Guarda e Envio de notas fis…" at bounding box center [507, 437] width 364 height 40
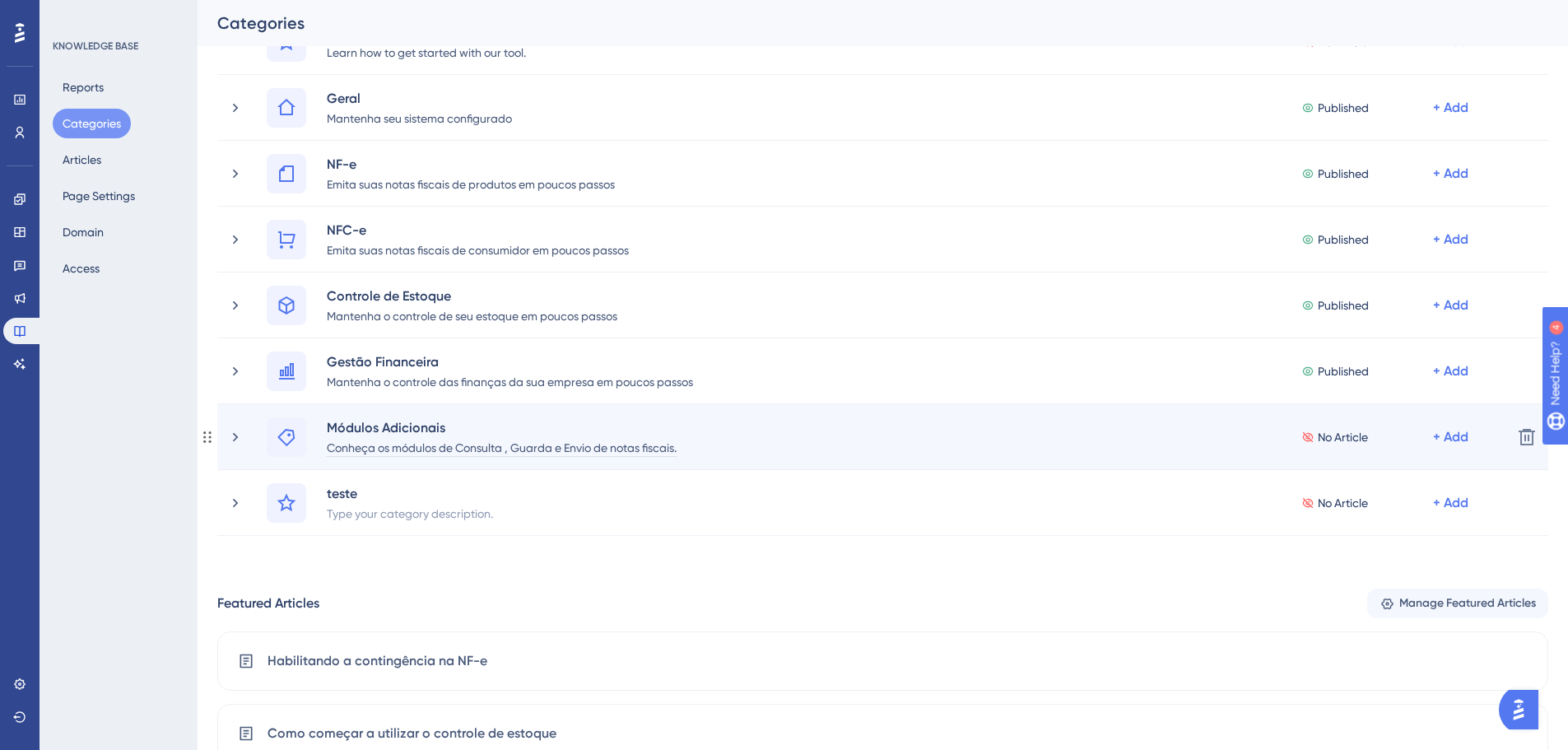
click at [677, 442] on div "Conheça os módulos de Consulta , Guarda e Envio de notas fiscais." at bounding box center [501, 447] width 352 height 20
click at [685, 445] on div "Módulos Adicionais Conheça os módulos de Consulta , Guarda e Envio de notas fis…" at bounding box center [507, 437] width 364 height 40
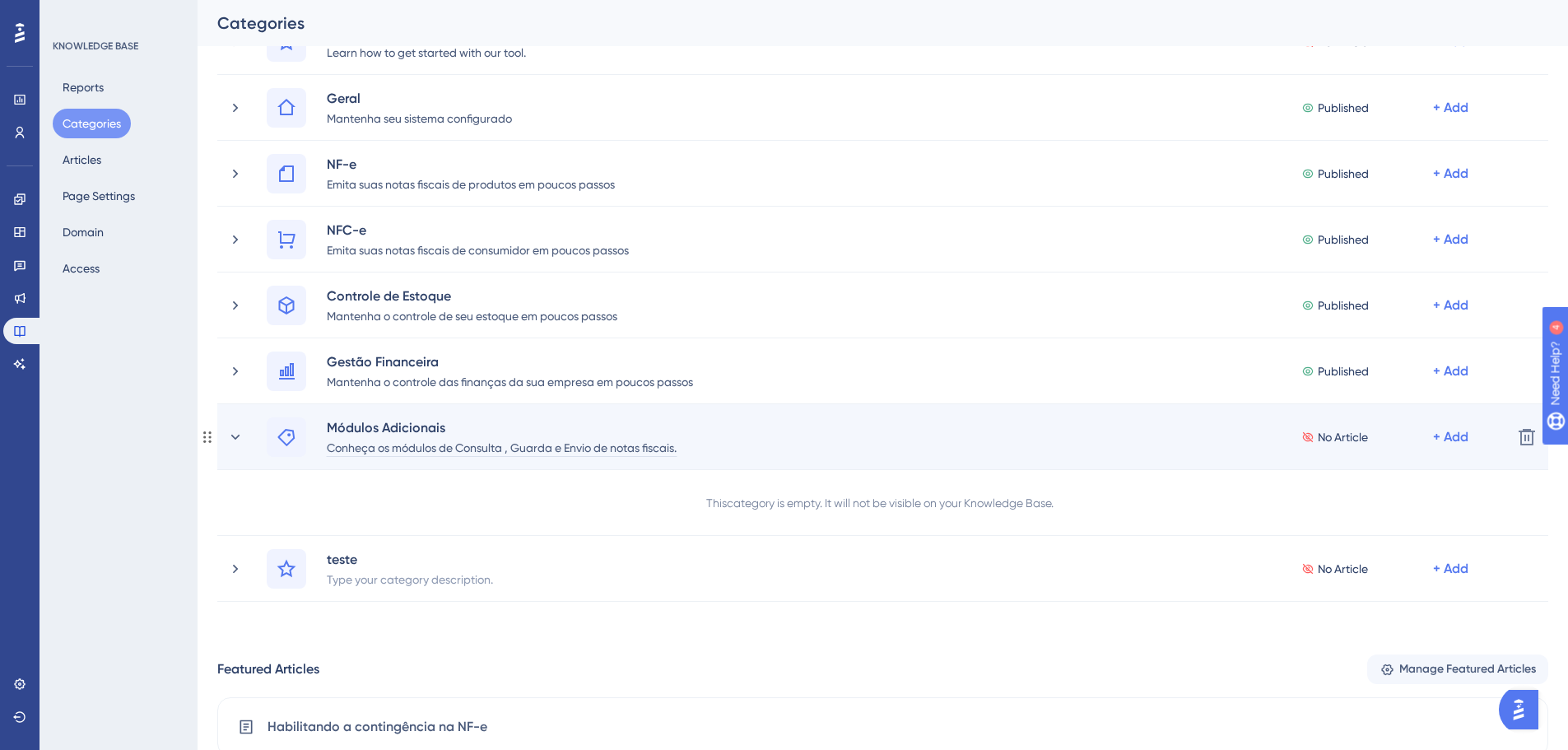
click at [577, 447] on div "Conheça os módulos de Consulta , Guarda e Envio de notas fiscais." at bounding box center [501, 447] width 352 height 20
click at [383, 454] on div "Conheça os módulos de Consulta , Guarda e Envio de notas fiscais." at bounding box center [501, 447] width 352 height 20
drag, startPoint x: 378, startPoint y: 451, endPoint x: 703, endPoint y: 448, distance: 325.0
click at [703, 448] on div "Módulos Adicionais Conheça os módulos de Consulta , Guarda e Envio de notas fis…" at bounding box center [883, 437] width 1232 height 40
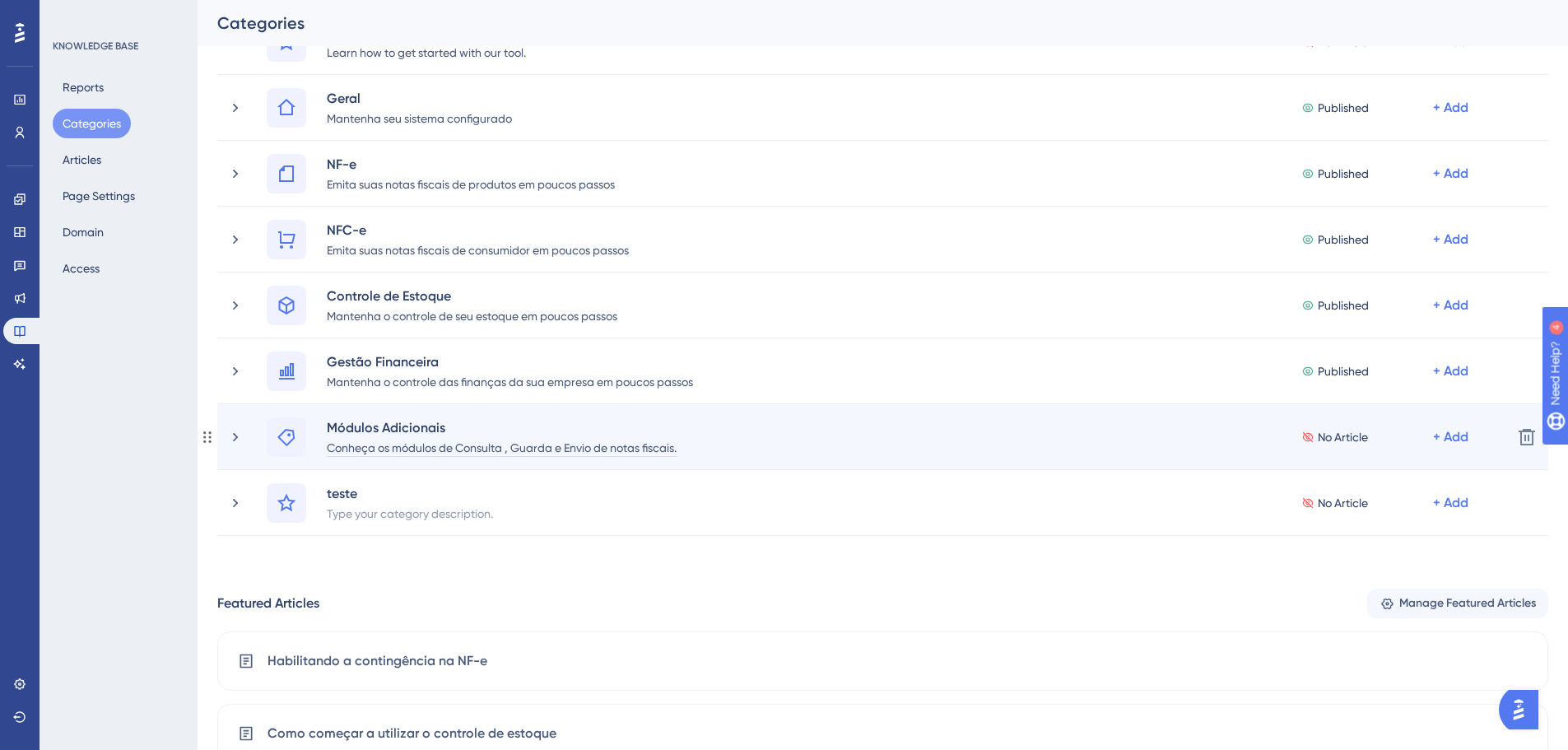
click at [655, 451] on div "Conheça os módulos de Consulta , Guarda e Envio de notas fiscais." at bounding box center [501, 447] width 352 height 20
click at [677, 444] on div "Conheça os módulos de Consulta , Guarda e Envio de notas fiscais." at bounding box center [501, 447] width 352 height 20
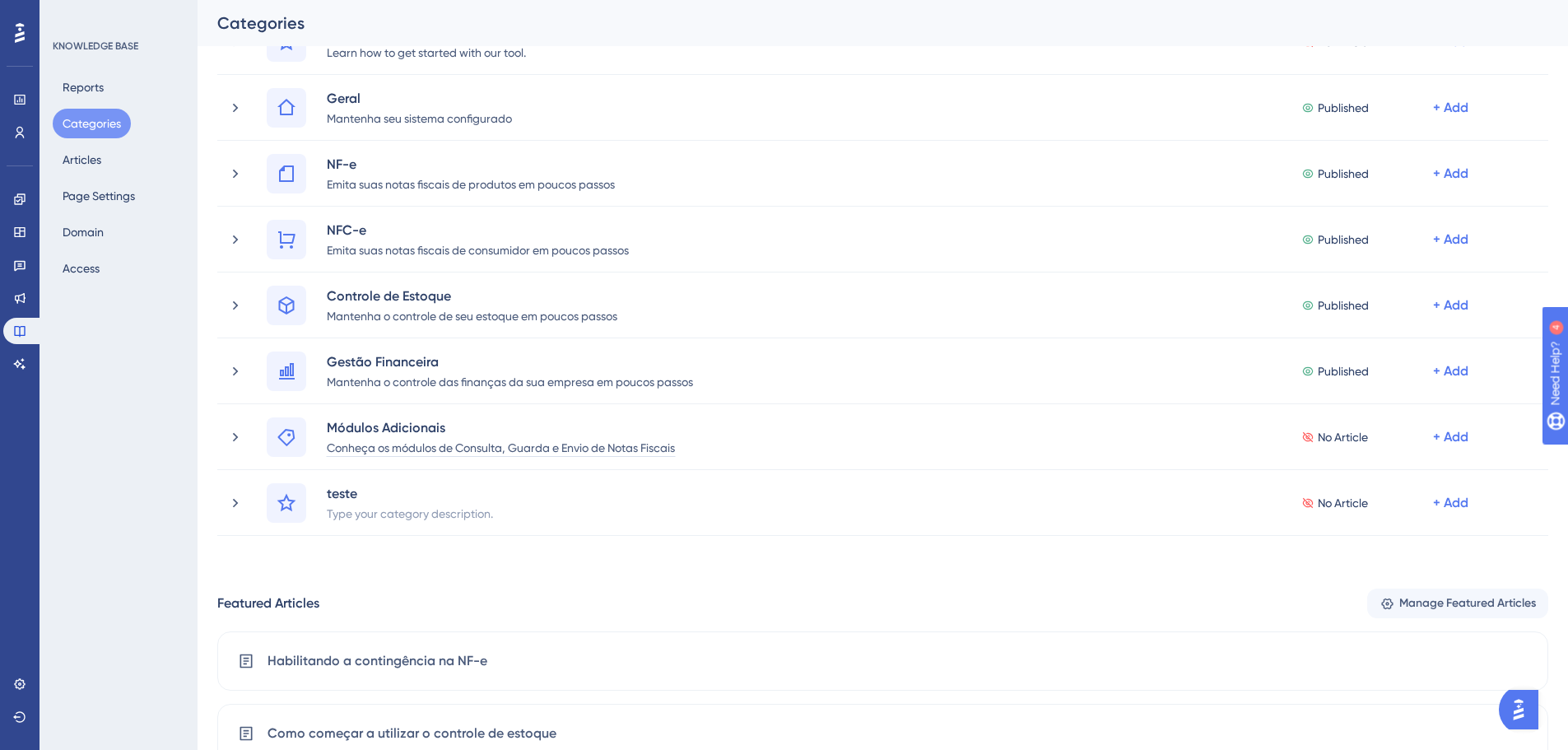
click at [760, 567] on div "Performance Users Engagement Widgets Feedback Product Updates Knowledge Base AI…" at bounding box center [883, 529] width 1371 height 1211
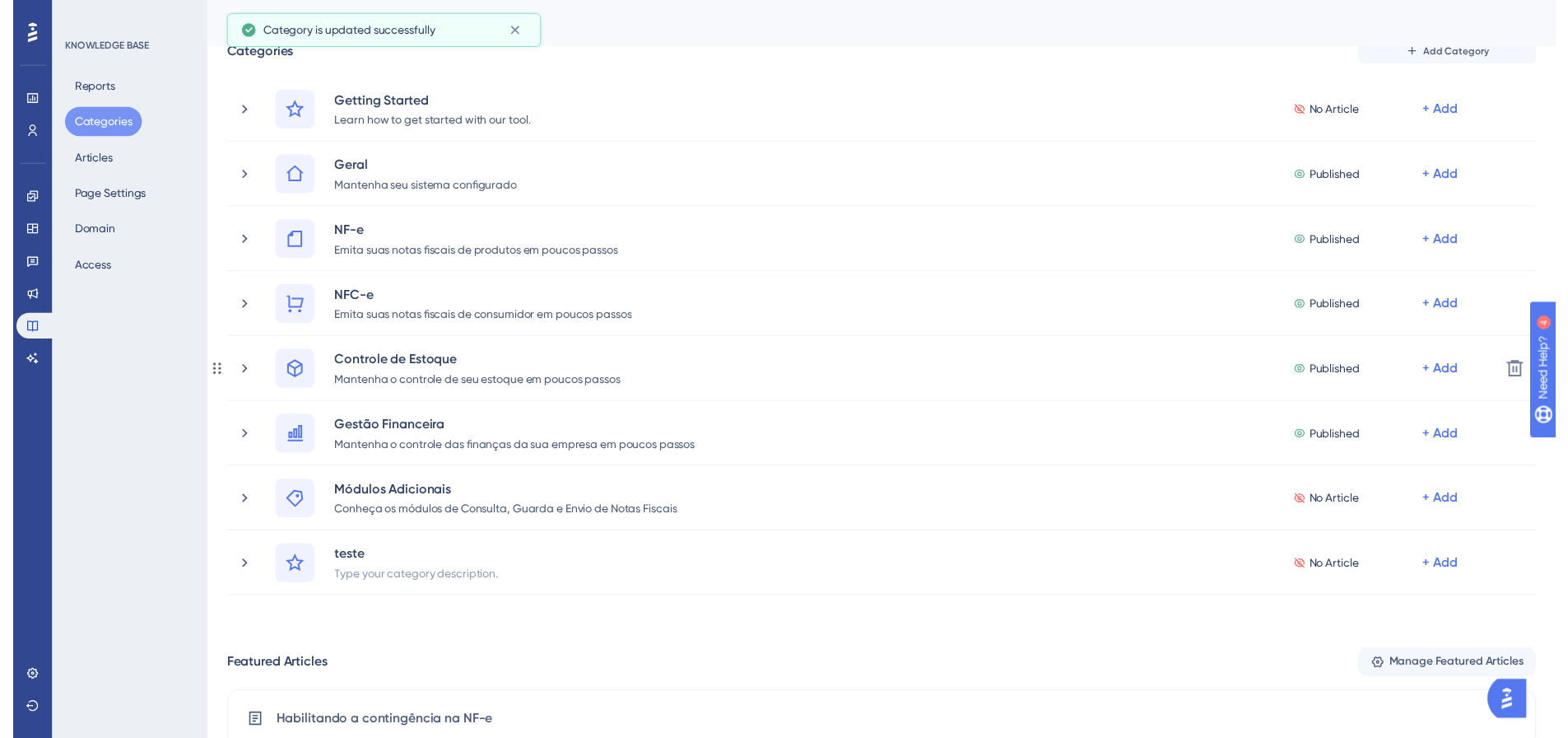
scroll to position [0, 0]
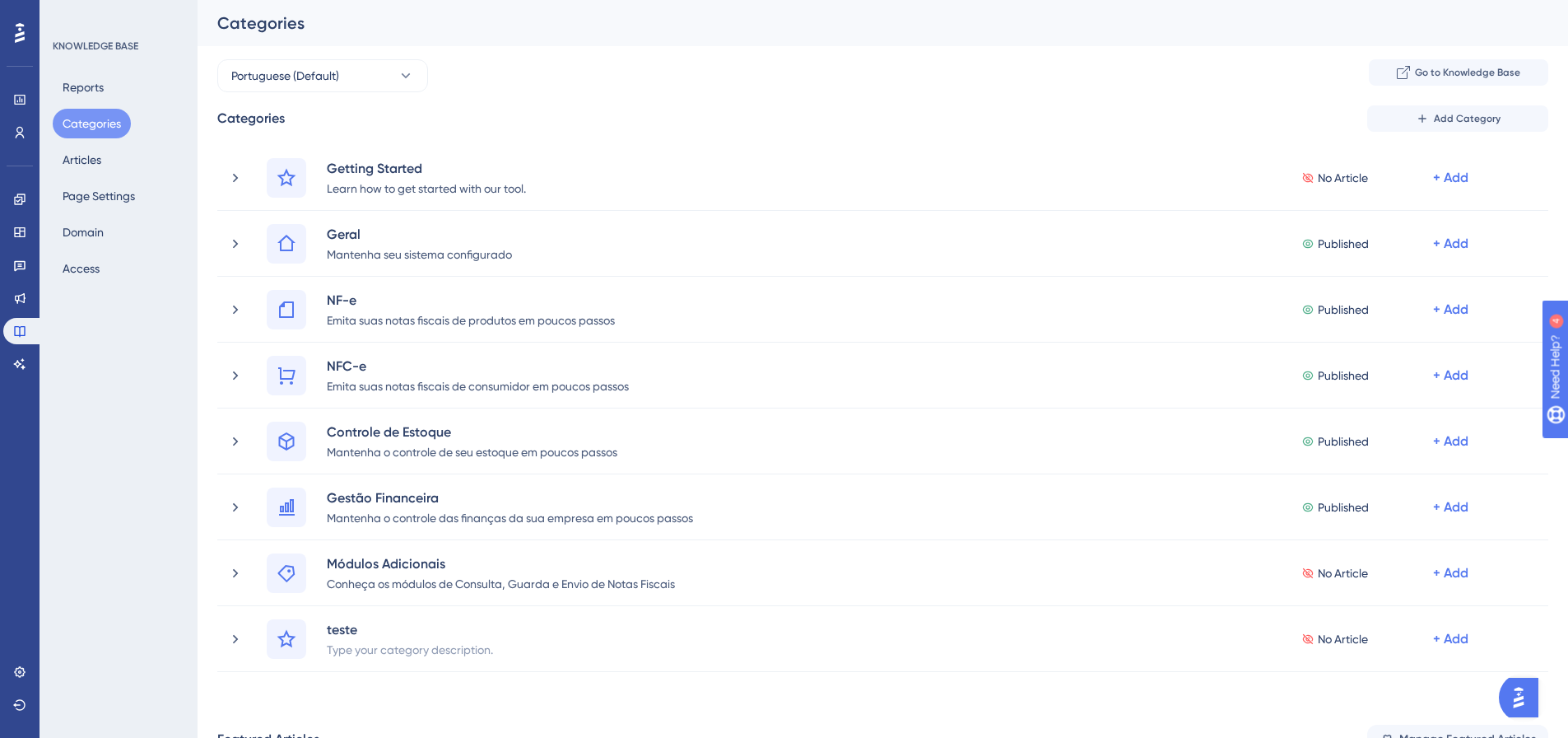
drag, startPoint x: 1565, startPoint y: 110, endPoint x: 150, endPoint y: 374, distance: 1439.4
click at [150, 374] on div "KNOWLEDGE BASE Reports Categories Articles Page Settings Domain Access" at bounding box center [119, 369] width 158 height 738
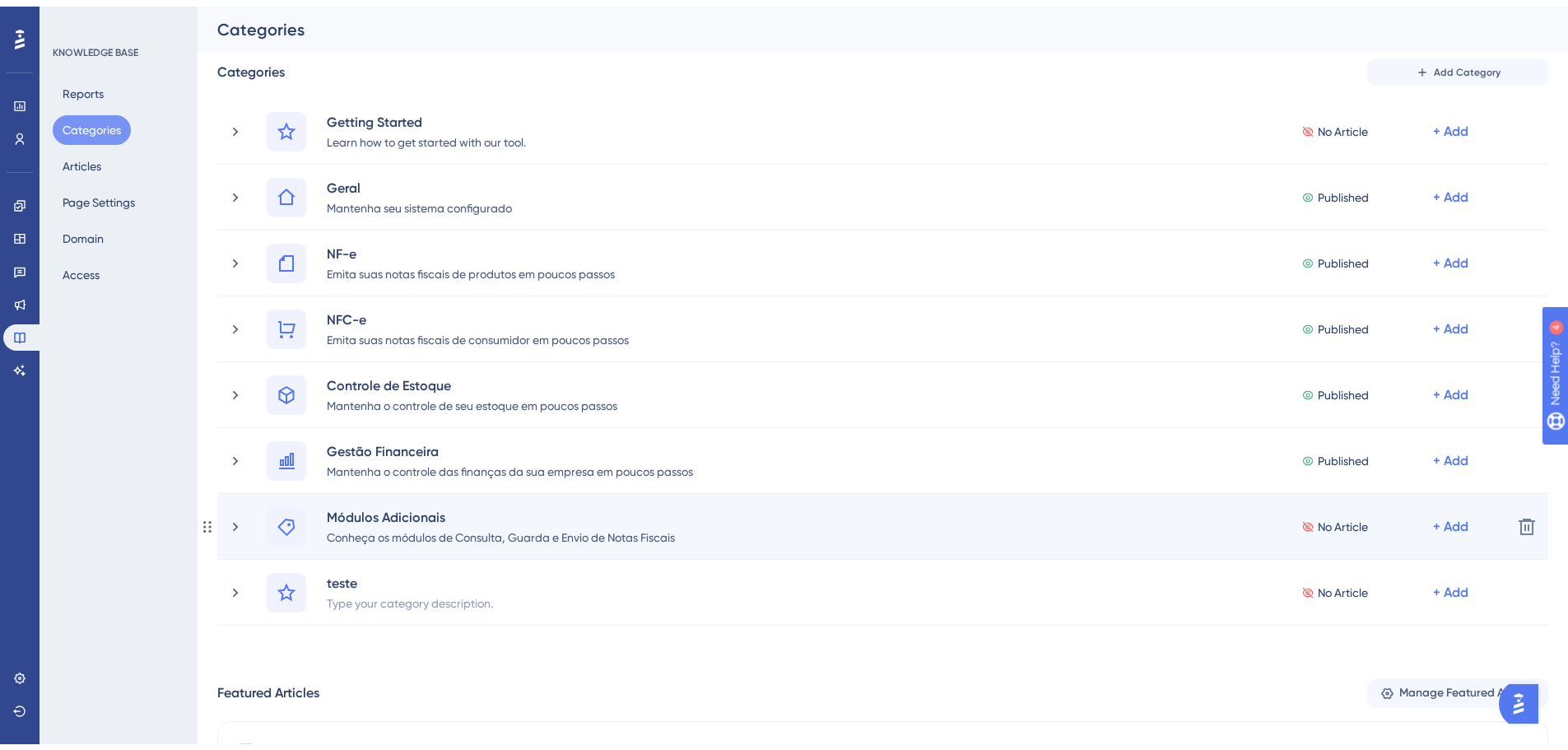
scroll to position [83, 0]
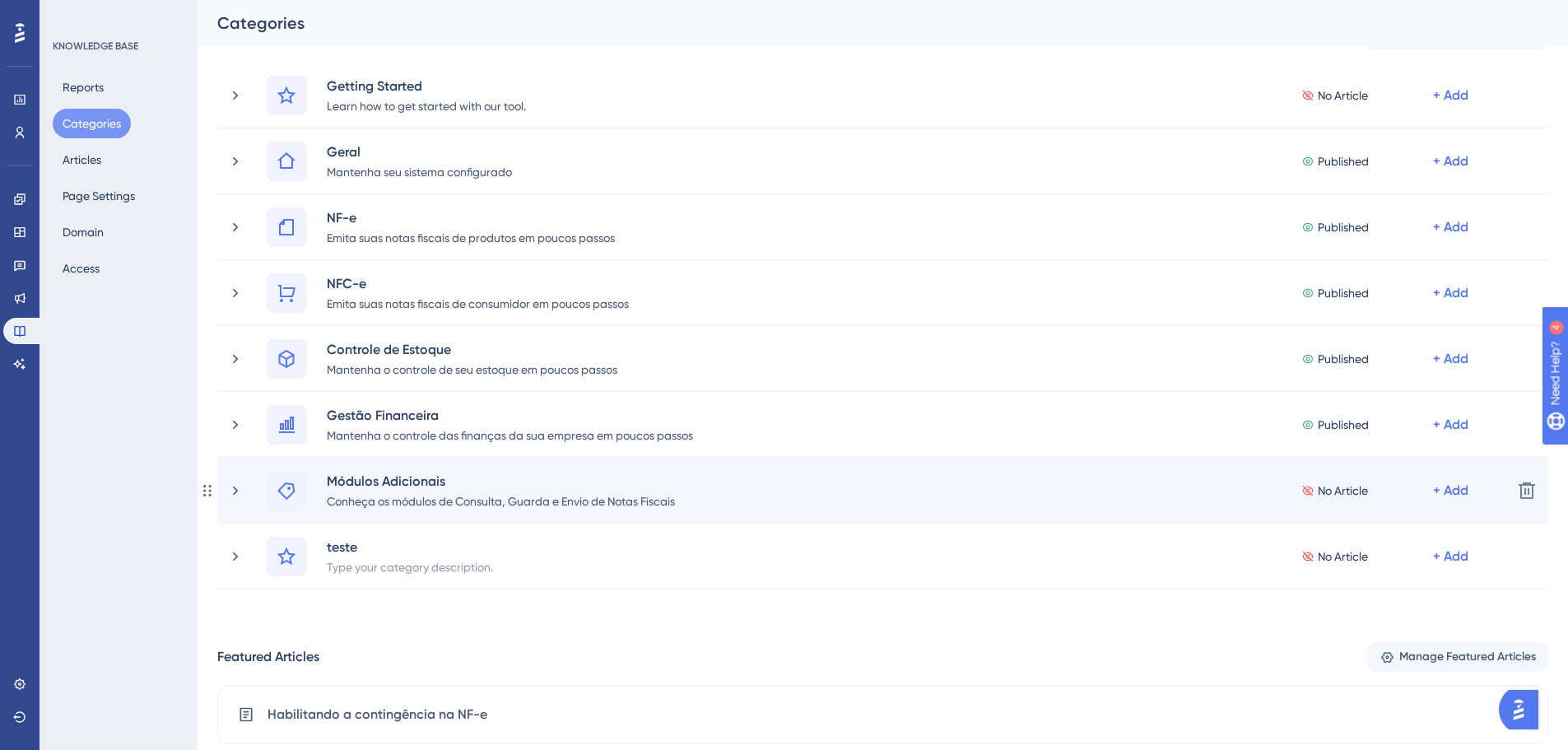
click at [247, 487] on div "Módulos Adicionais Conheça os módulos de Consulta, [GEOGRAPHIC_DATA] e Envio de…" at bounding box center [864, 490] width 1272 height 40
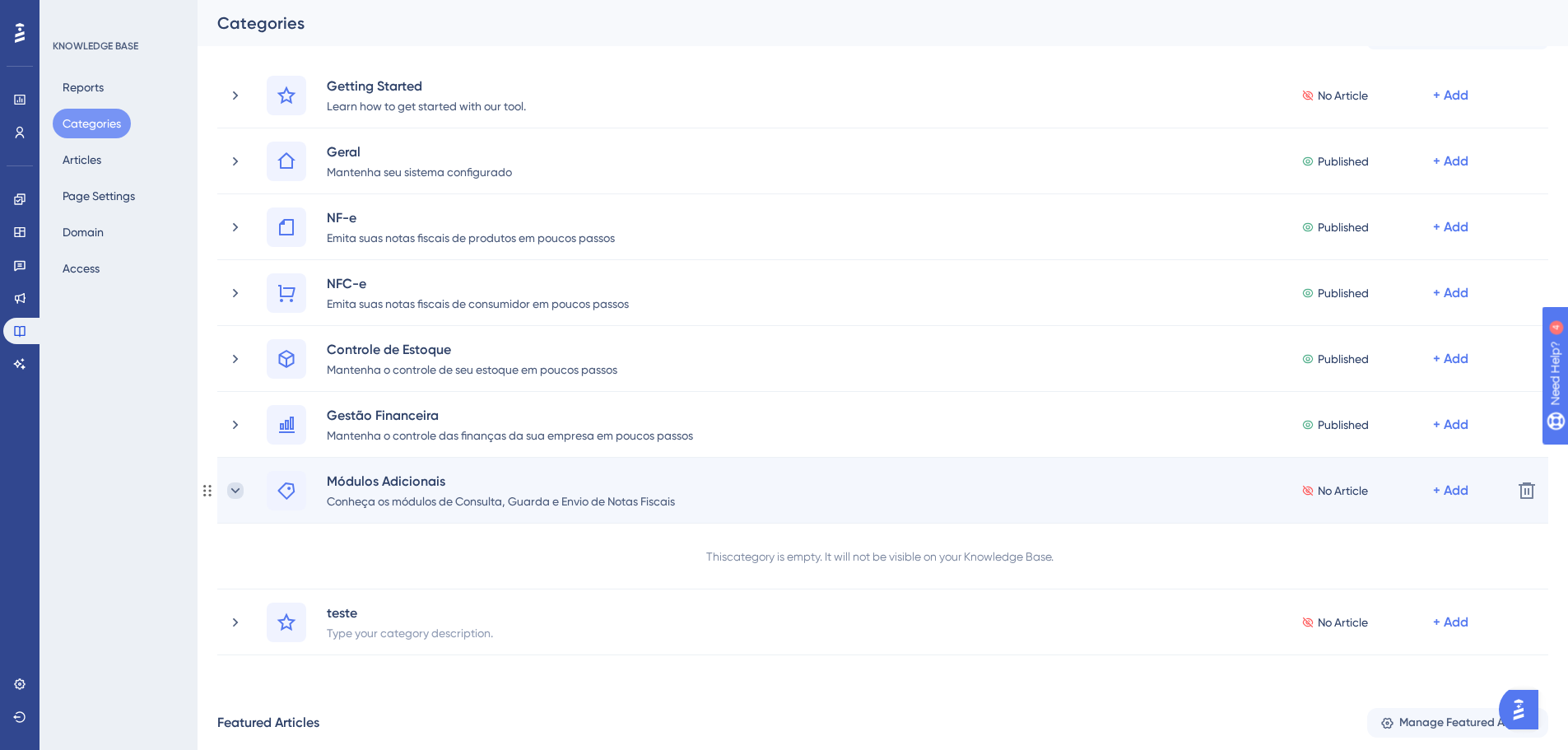
click at [242, 482] on icon at bounding box center [236, 490] width 16 height 16
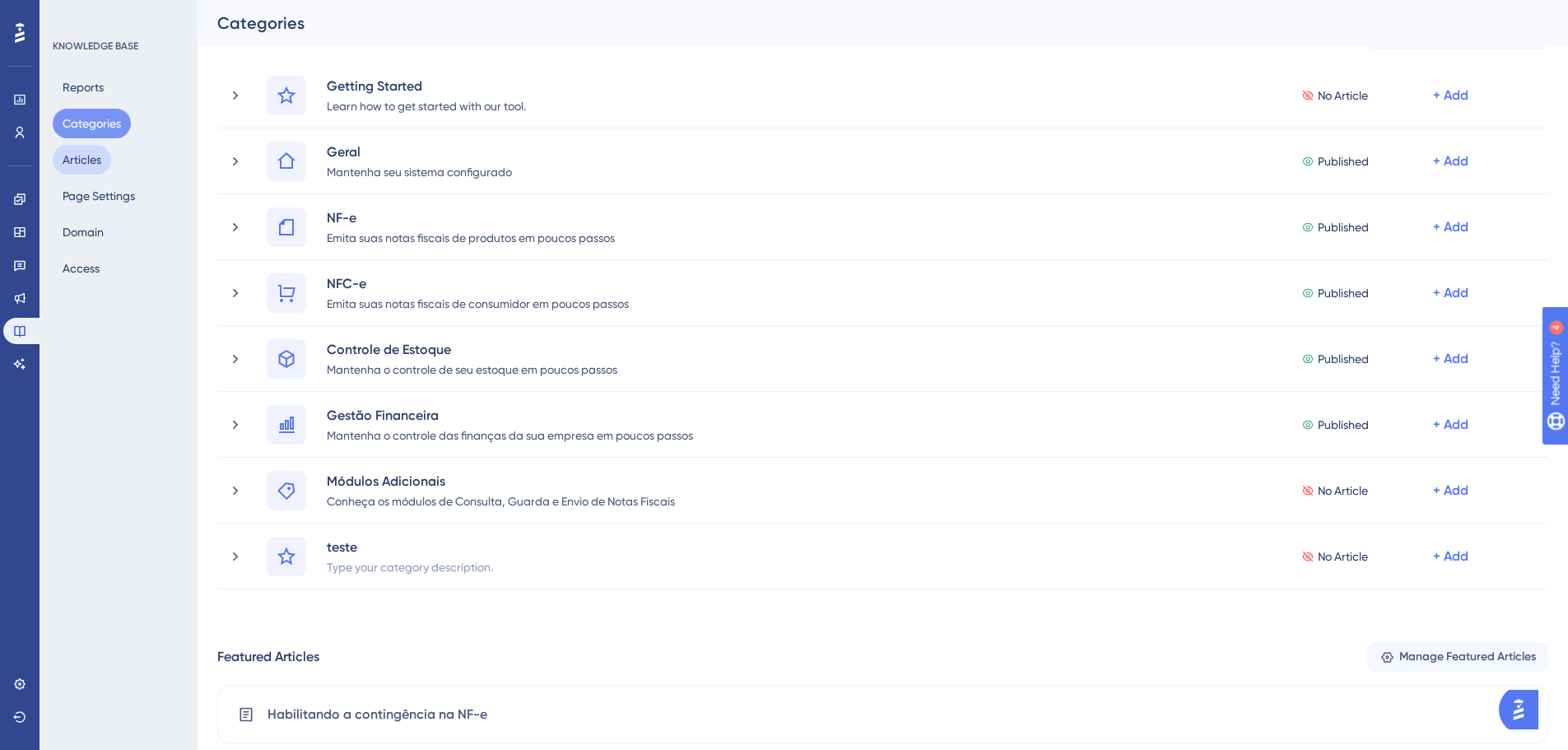
click at [92, 165] on button "Articles" at bounding box center [82, 159] width 58 height 30
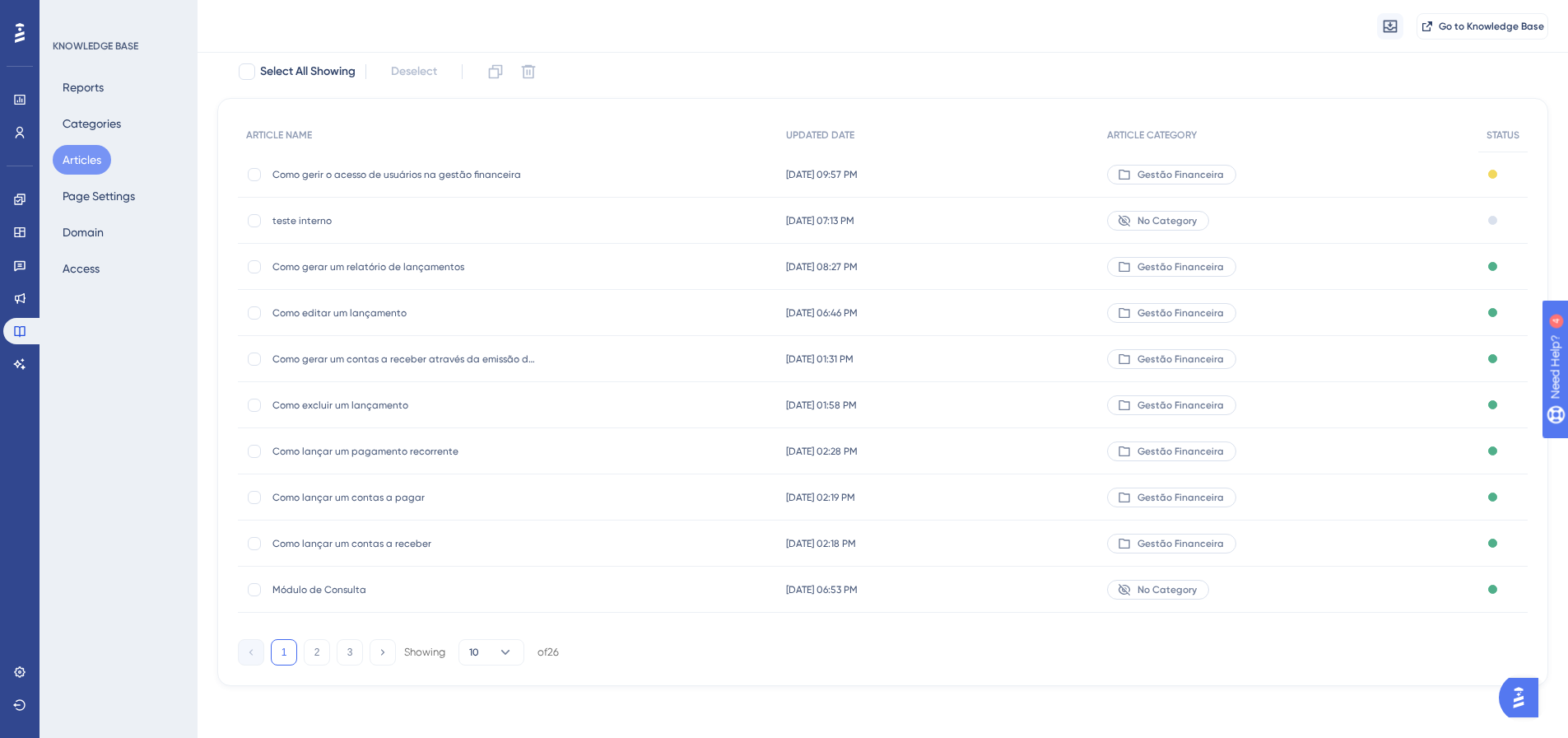
scroll to position [101, 0]
click at [346, 587] on span "Módulo de Consulta" at bounding box center [404, 589] width 264 height 14
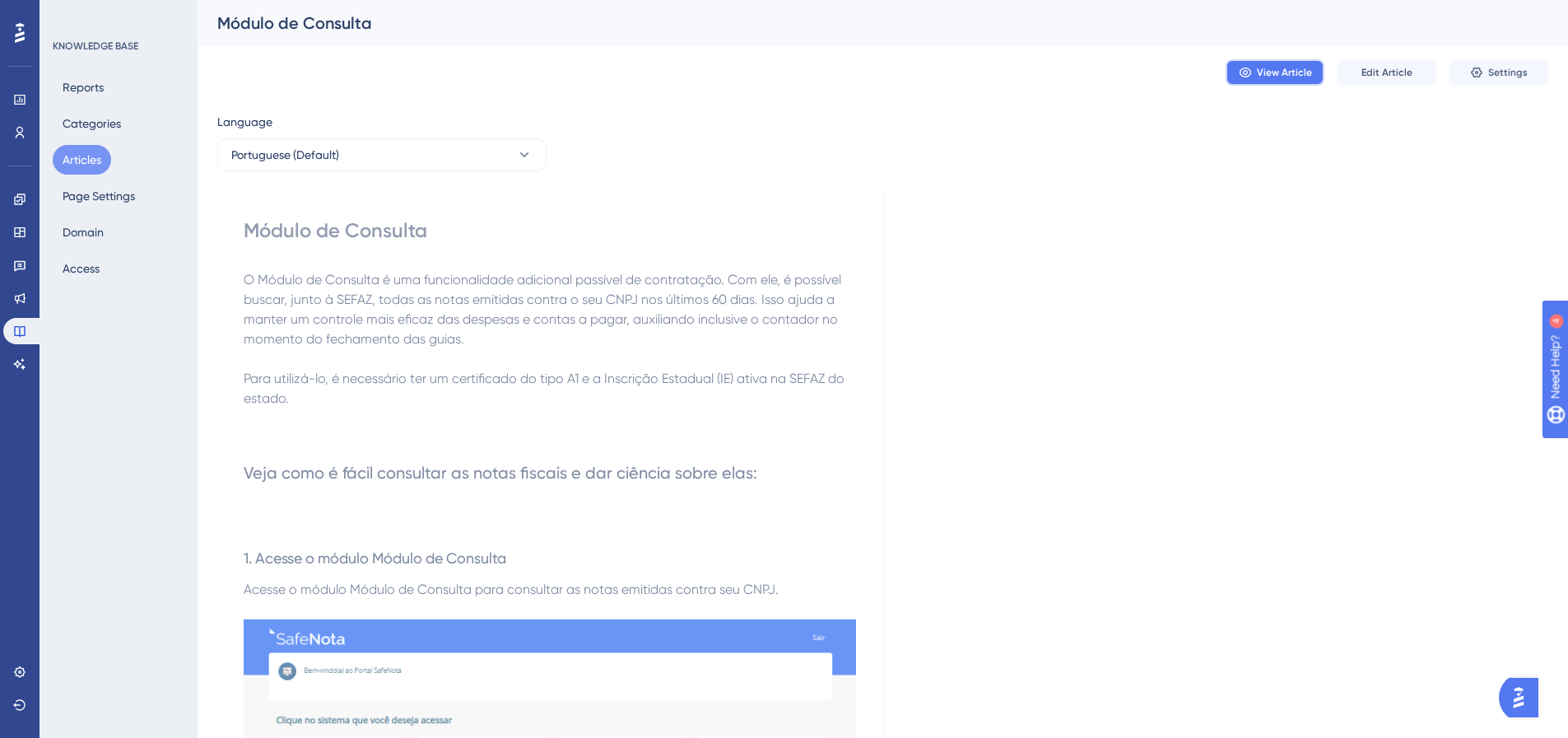
click at [1263, 66] on span "View Article" at bounding box center [1284, 72] width 55 height 14
click at [1420, 73] on button "Edit Article" at bounding box center [1387, 72] width 99 height 26
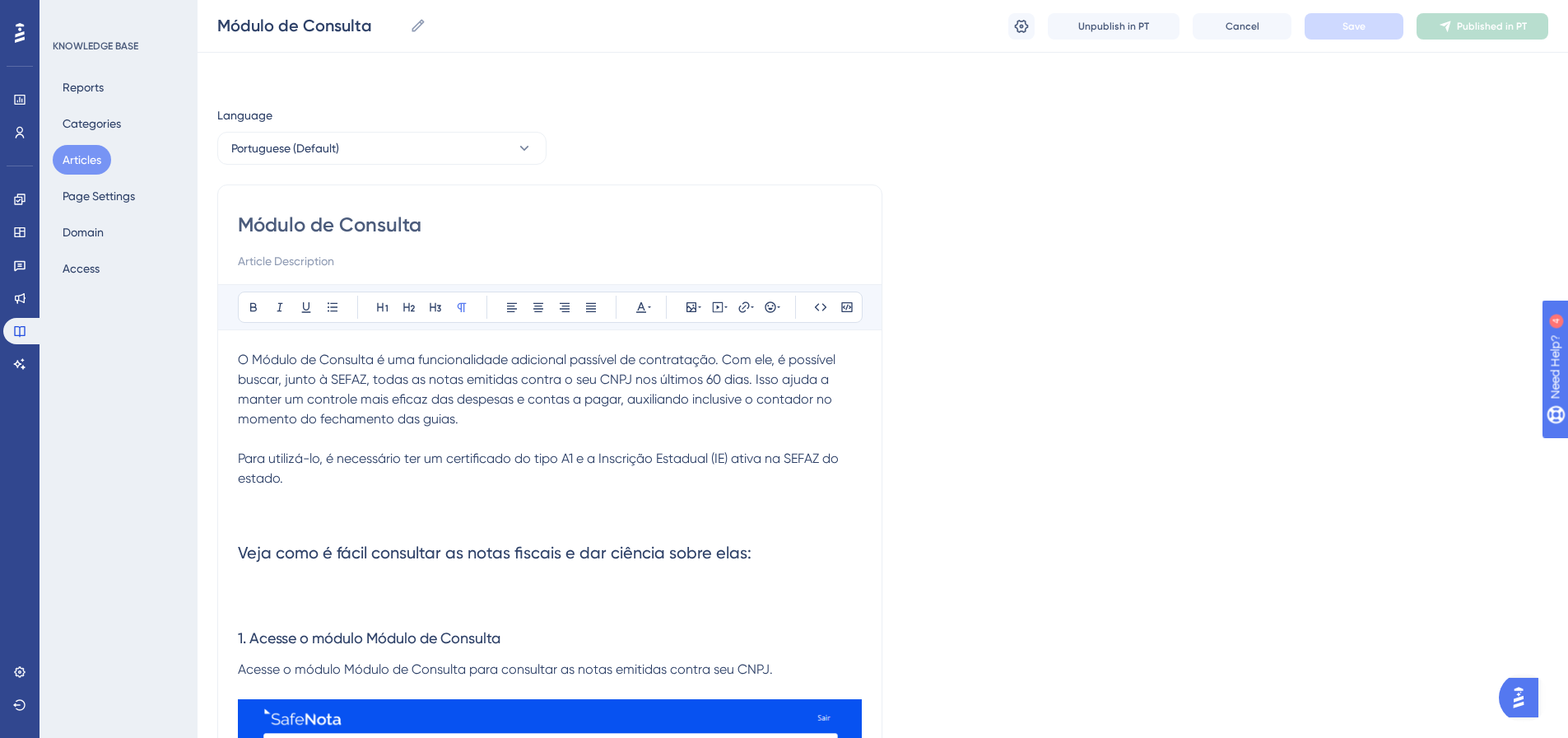
scroll to position [1412, 0]
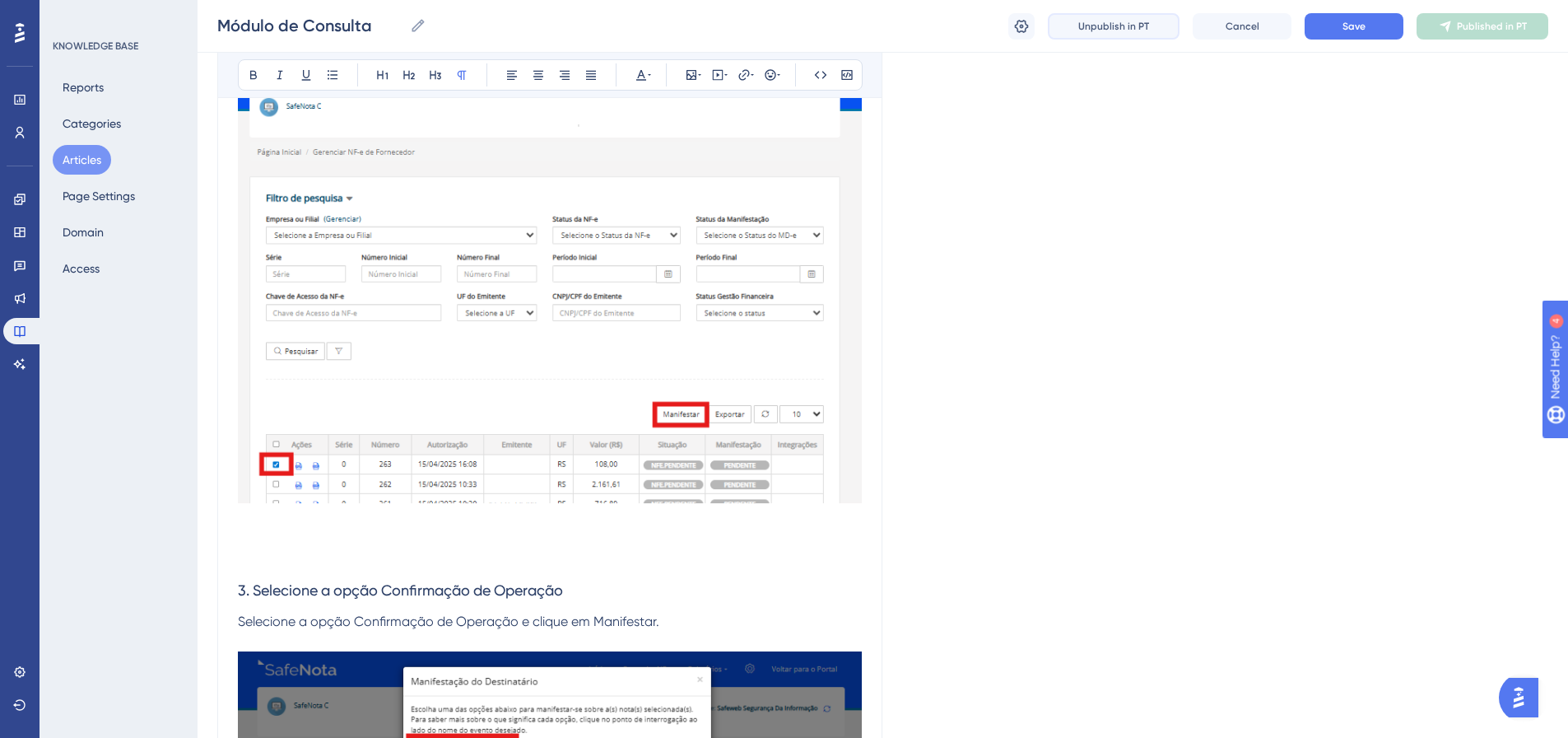
click at [1154, 32] on button "Unpublish in PT" at bounding box center [1114, 26] width 131 height 26
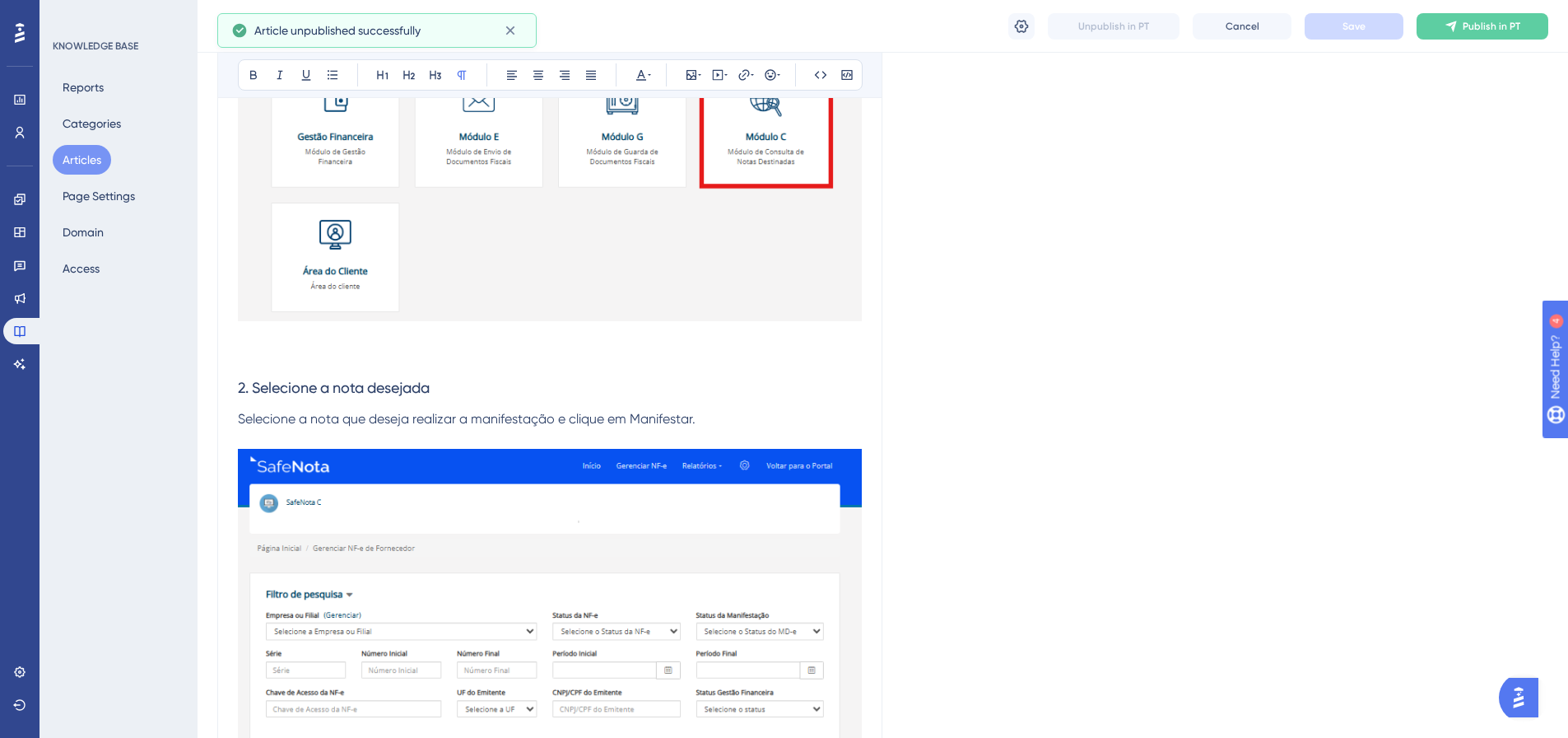
scroll to position [836, 0]
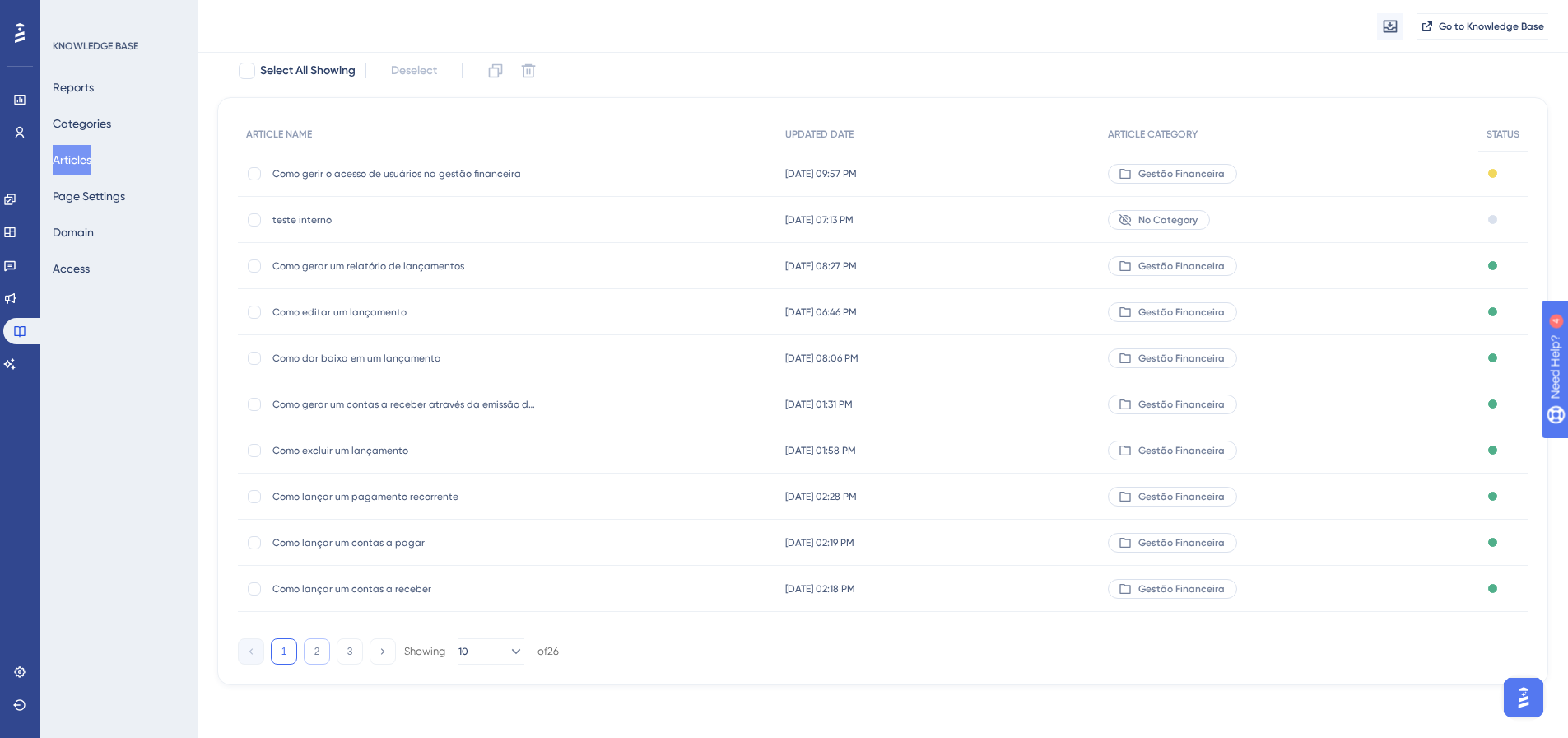
click at [318, 653] on button "2" at bounding box center [317, 651] width 26 height 26
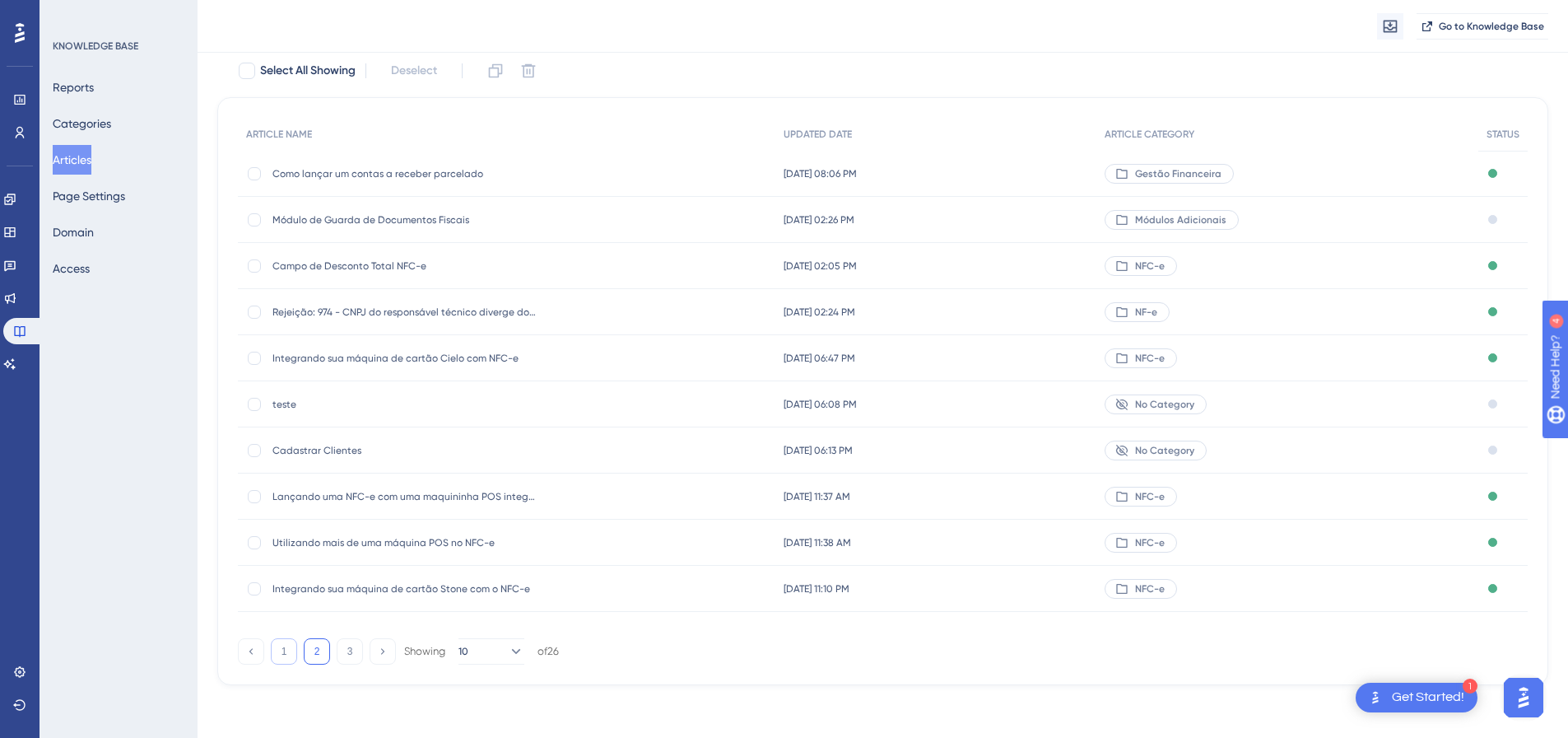
click at [275, 640] on button "1" at bounding box center [283, 651] width 26 height 26
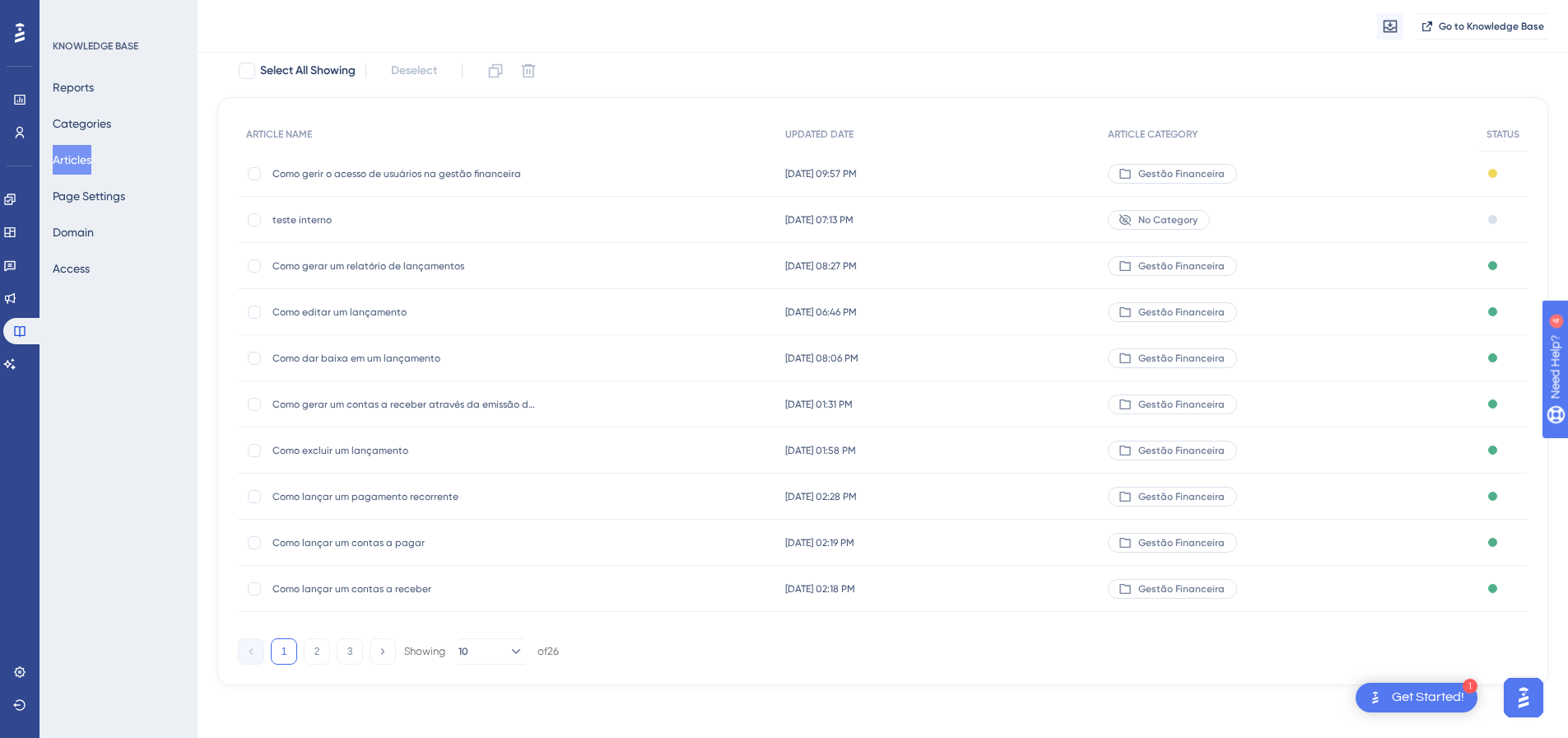
click at [356, 583] on span "Como lançar um contas a receber" at bounding box center [404, 589] width 264 height 14
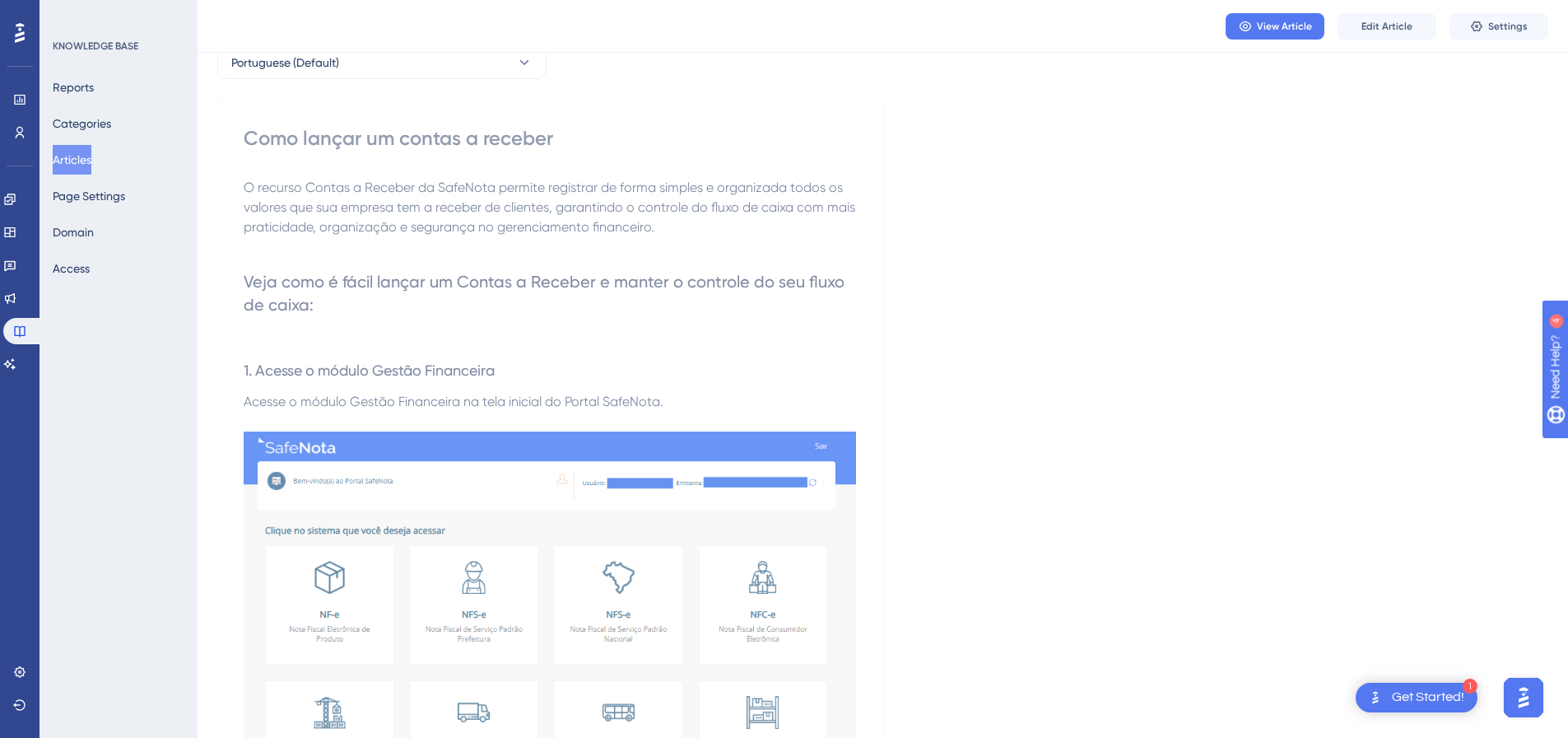
scroll to position [83, 0]
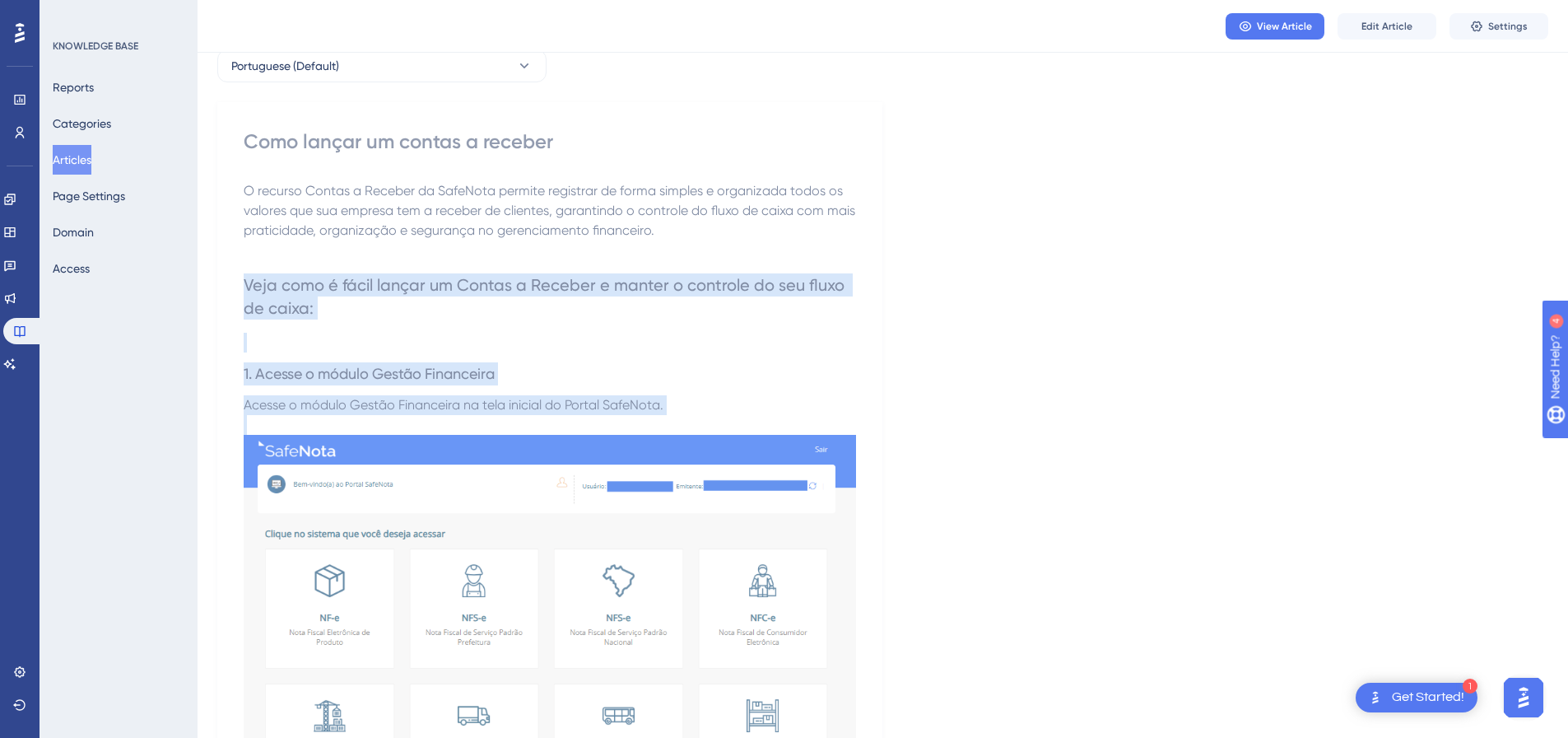
drag, startPoint x: 245, startPoint y: 282, endPoint x: 820, endPoint y: 416, distance: 590.4
copy div "Veja como é fácil lançar um Contas a Receber e manter o controle do seu fluxo d…"
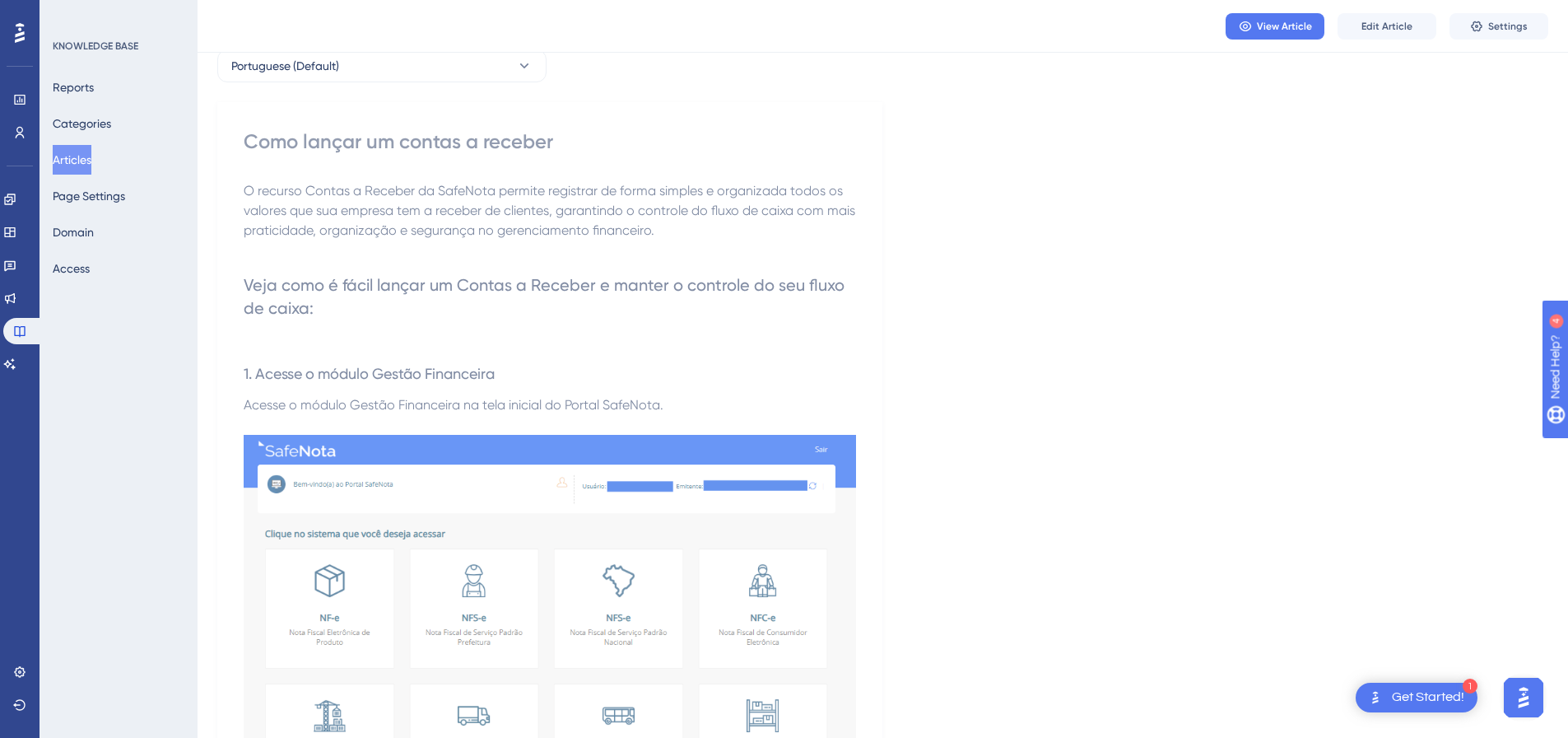
click at [625, 199] on p "O recurso Contas a Receber da SafeNota permite registrar de forma simples e org…" at bounding box center [550, 211] width 613 height 59
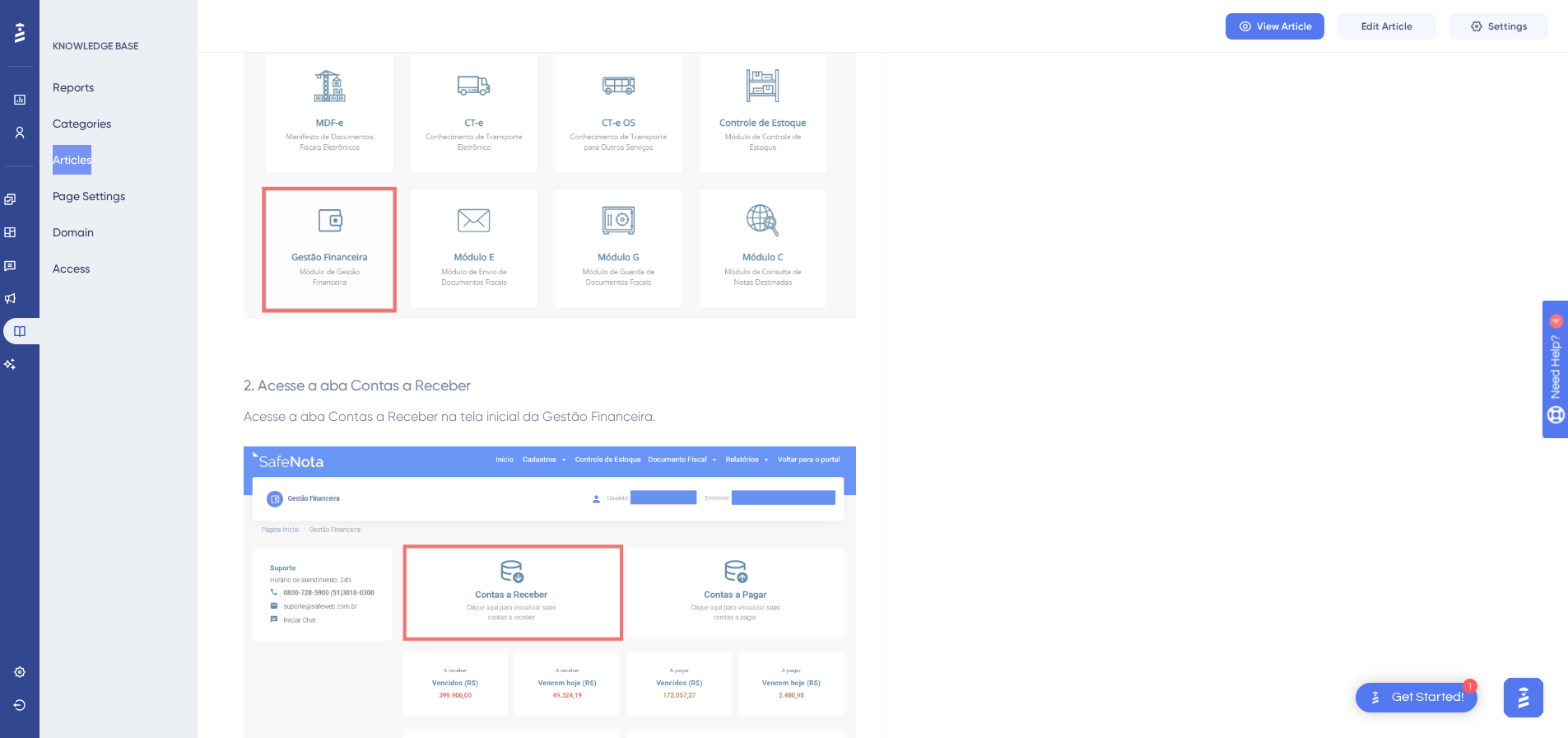
scroll to position [742, 0]
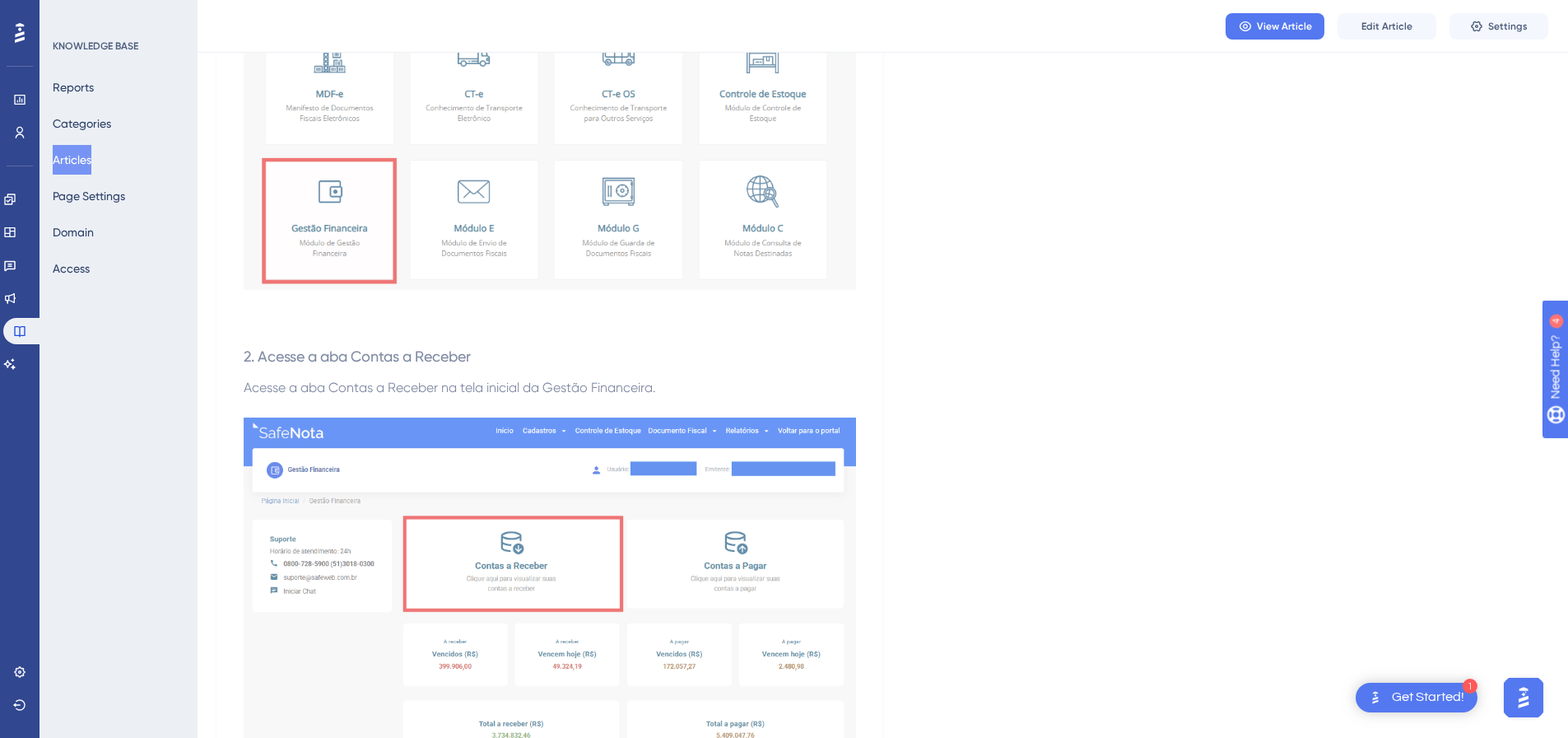
click at [486, 470] on img at bounding box center [550, 644] width 613 height 452
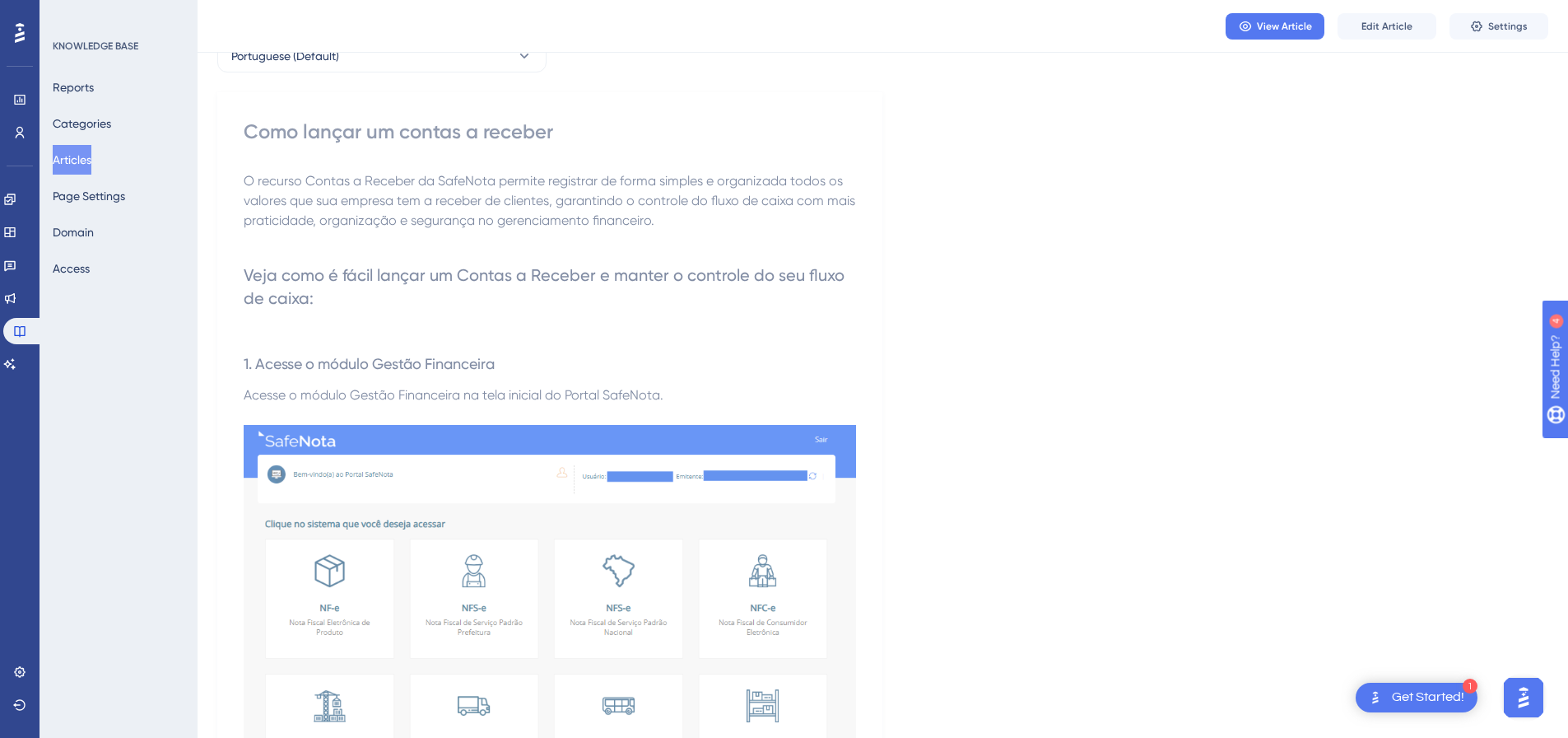
scroll to position [0, 0]
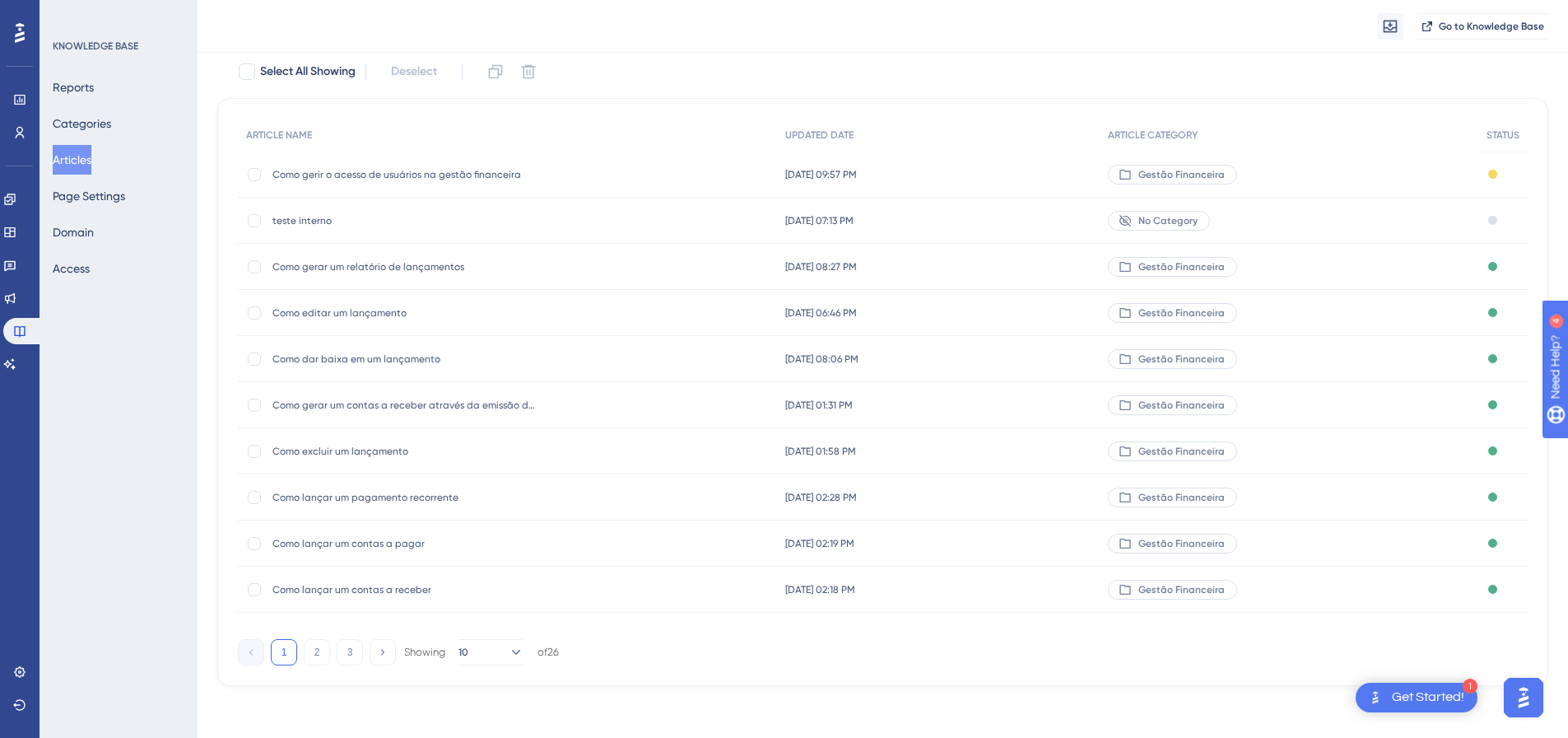
scroll to position [101, 0]
click at [91, 129] on button "Categories" at bounding box center [82, 123] width 58 height 30
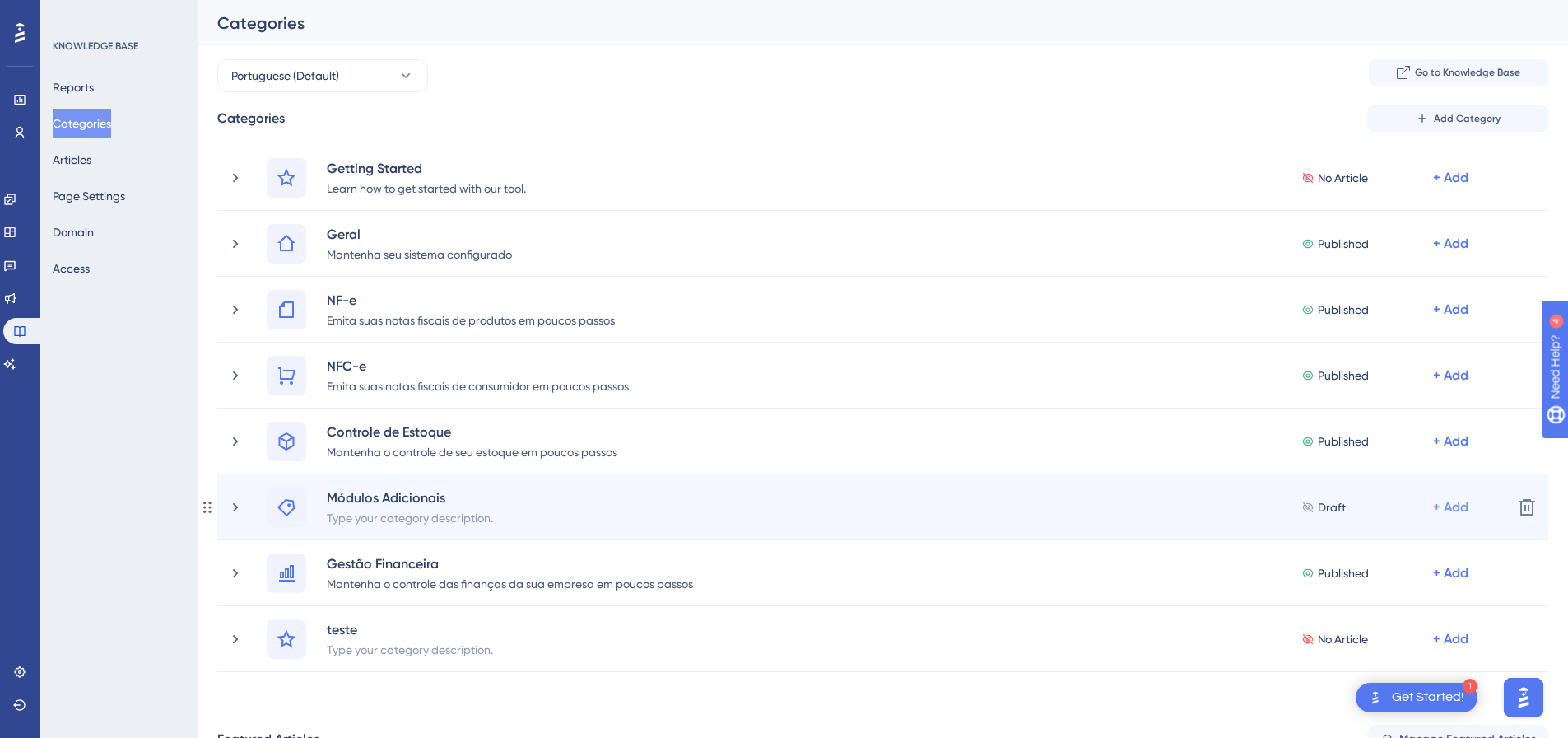
click at [1447, 188] on div "+ Add" at bounding box center [1450, 178] width 35 height 20
click at [1378, 586] on span "Add Articles" at bounding box center [1359, 584] width 63 height 20
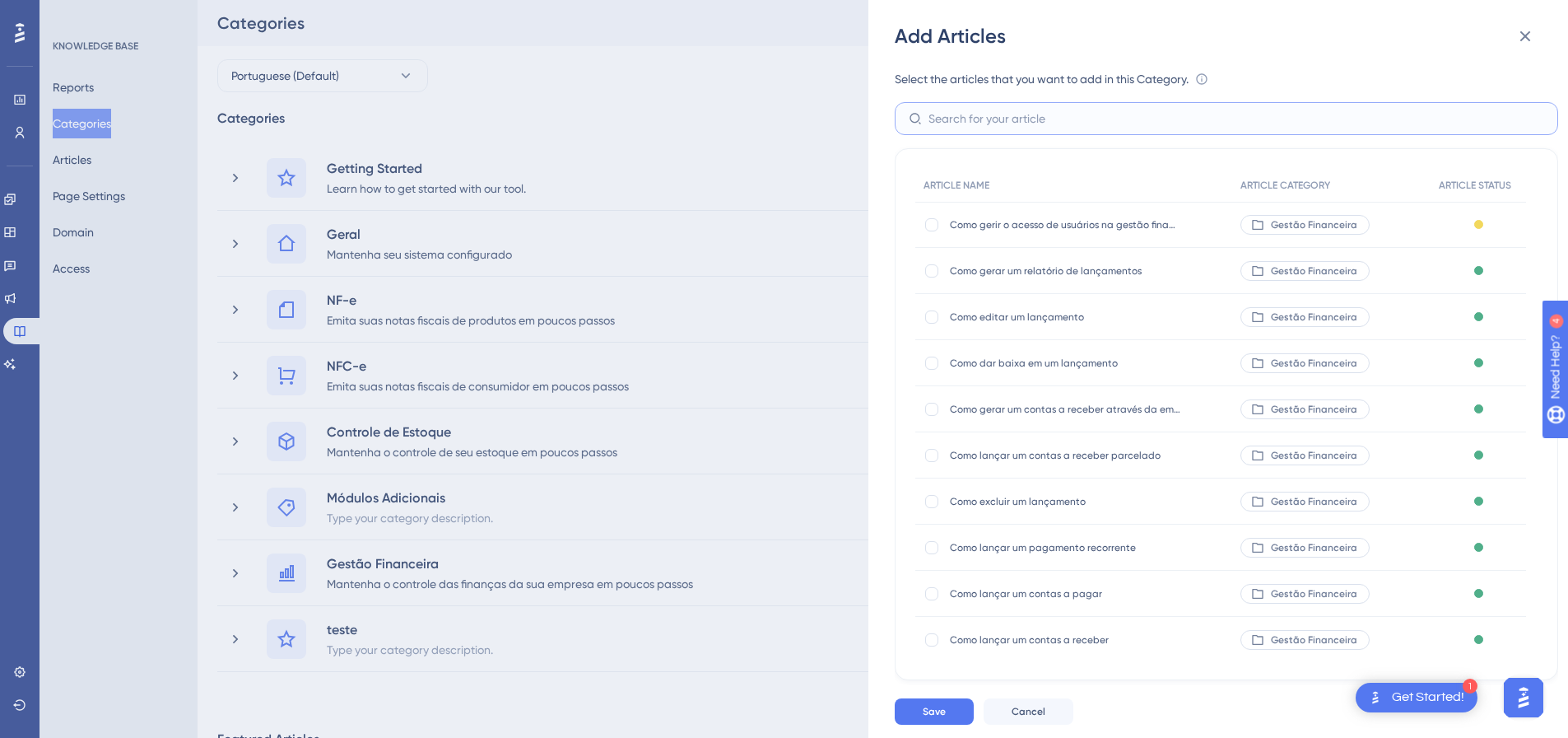
click at [1016, 117] on input "text" at bounding box center [1236, 119] width 615 height 18
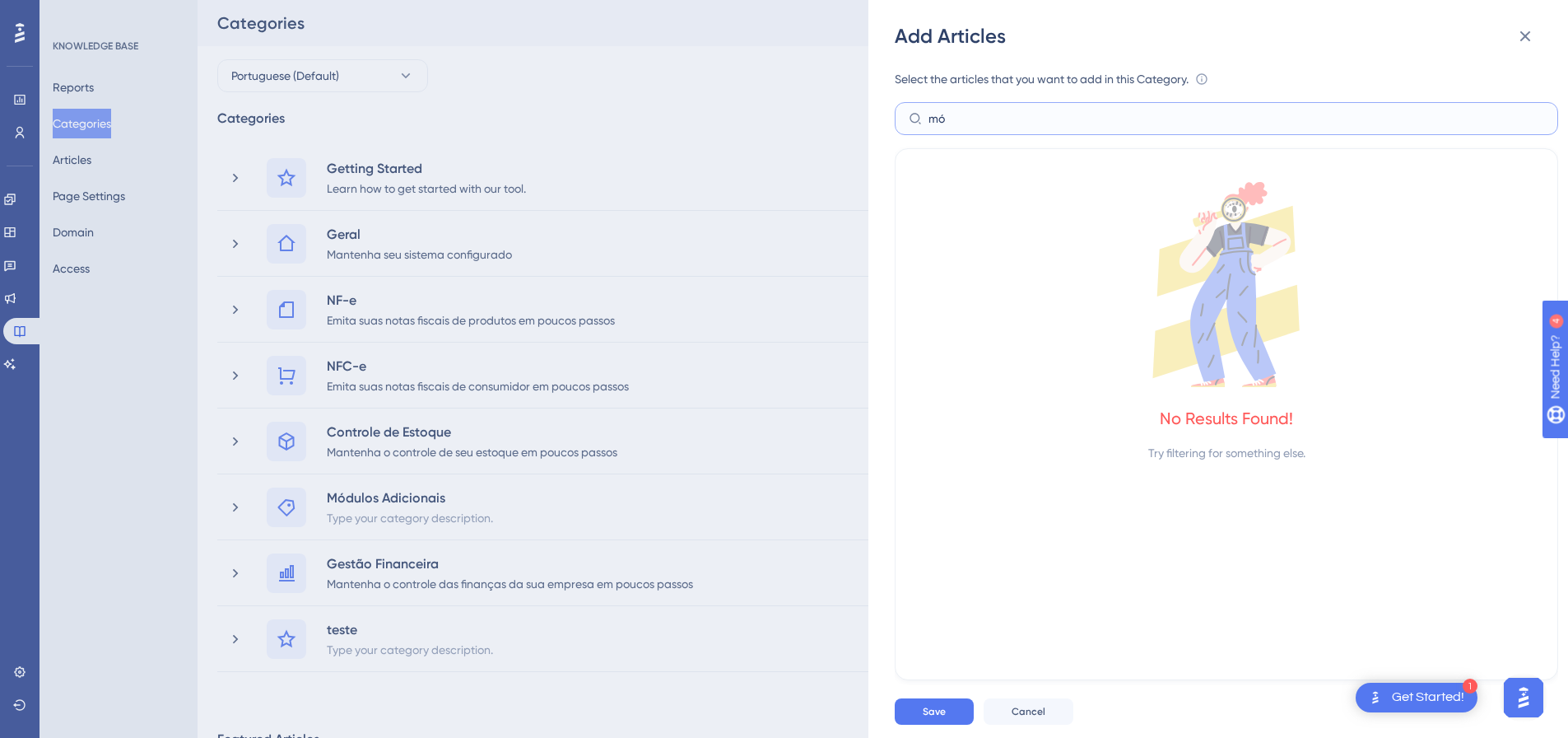
type input "m"
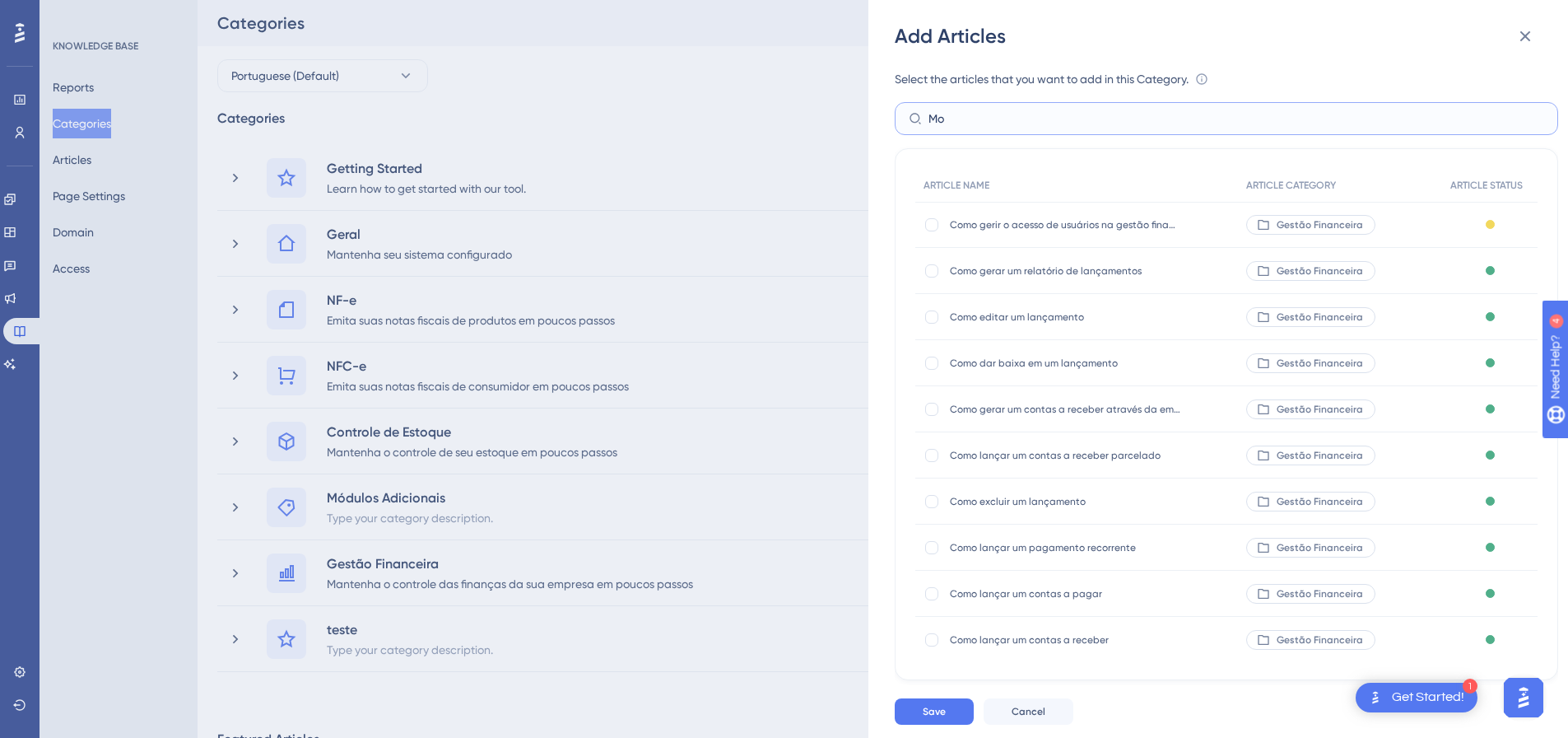
type input "M"
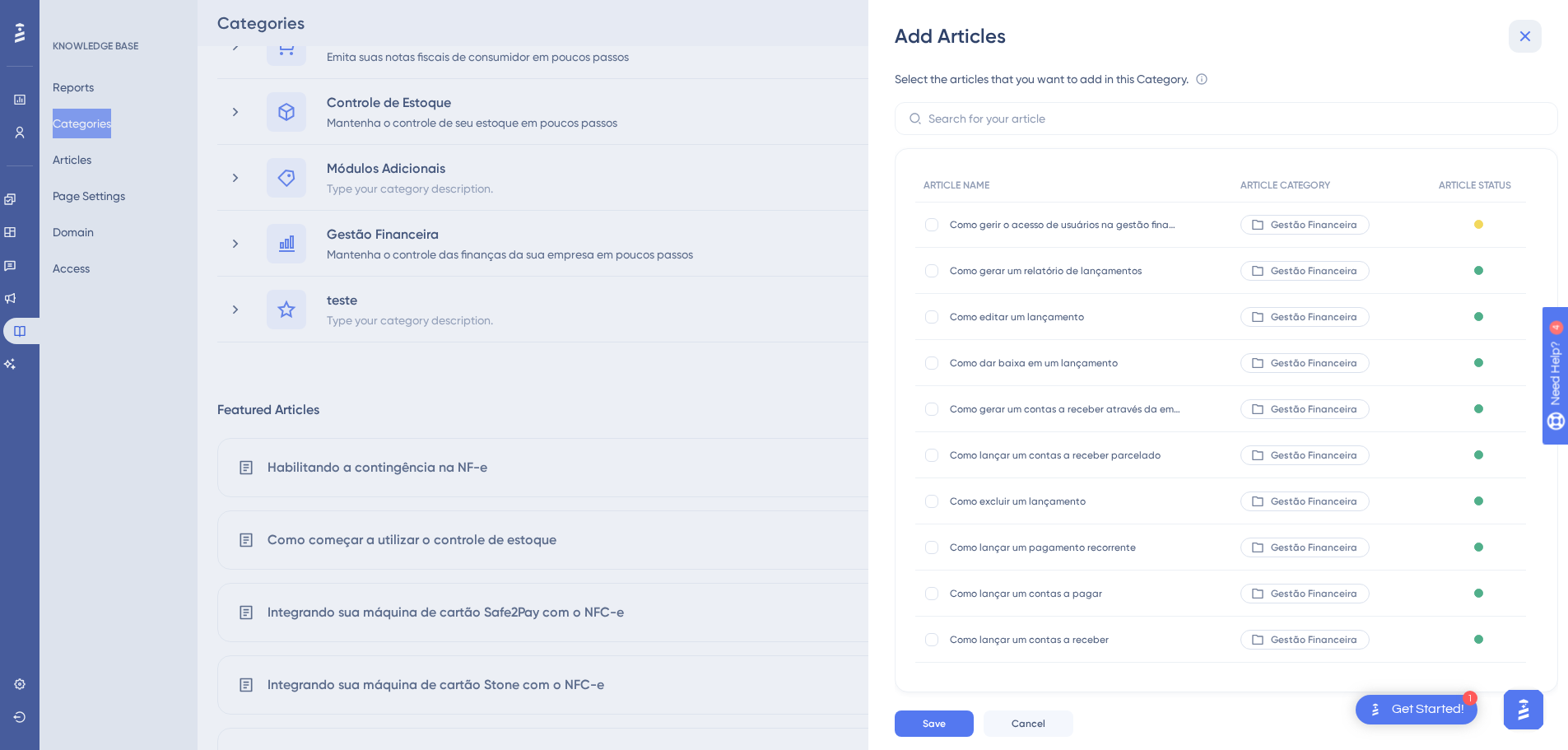
click at [1519, 31] on icon at bounding box center [1526, 36] width 20 height 20
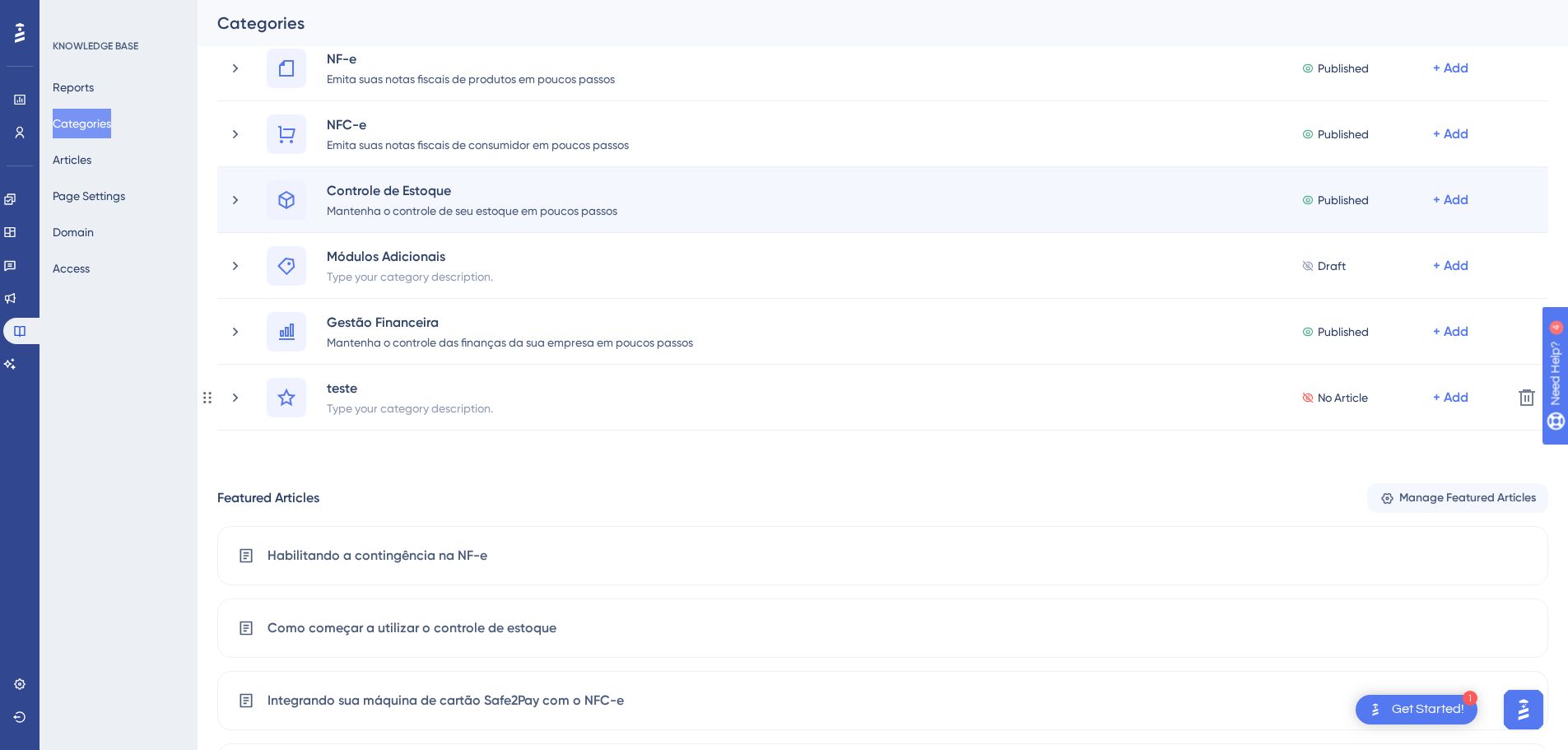
scroll to position [83, 0]
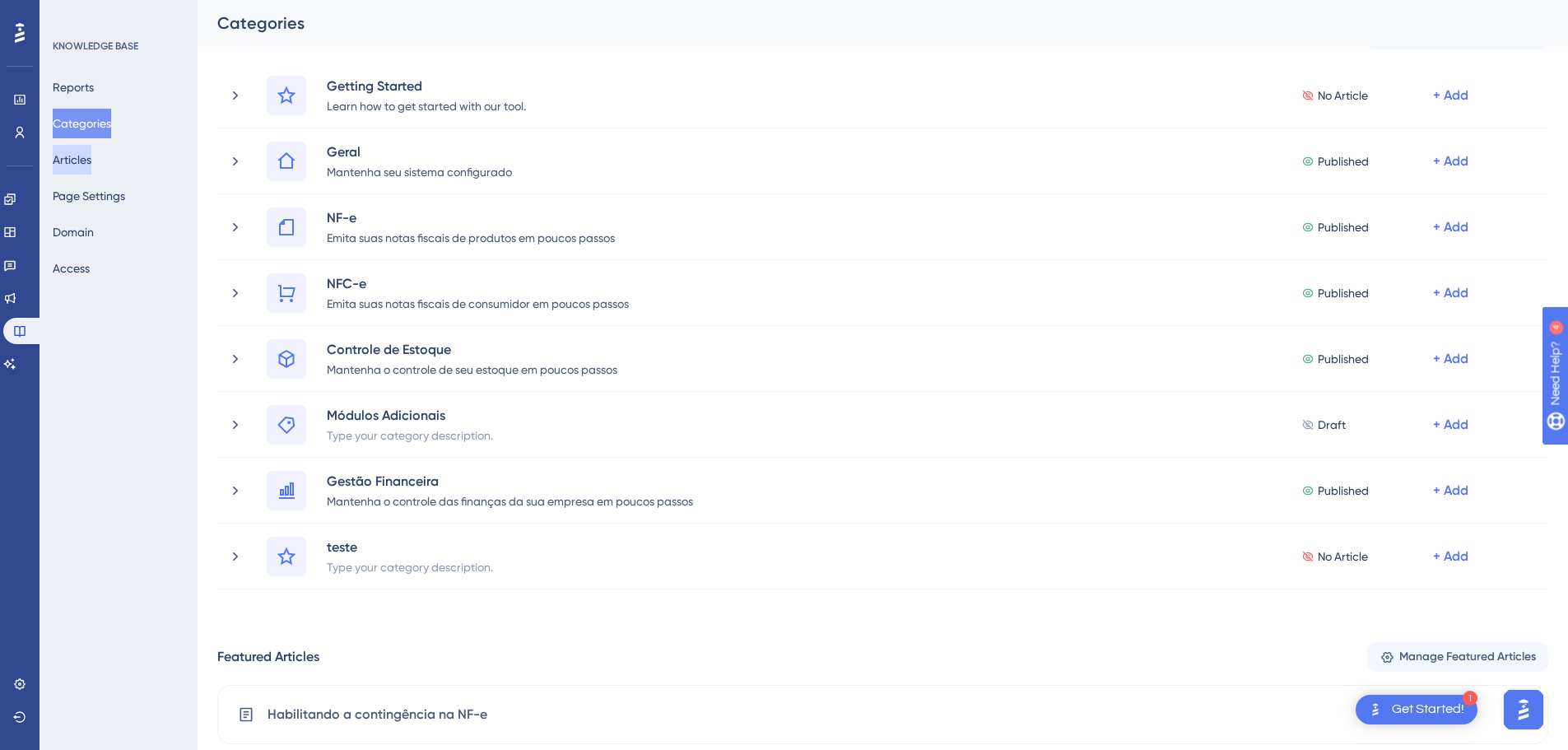
click at [65, 159] on button "Articles" at bounding box center [72, 159] width 39 height 30
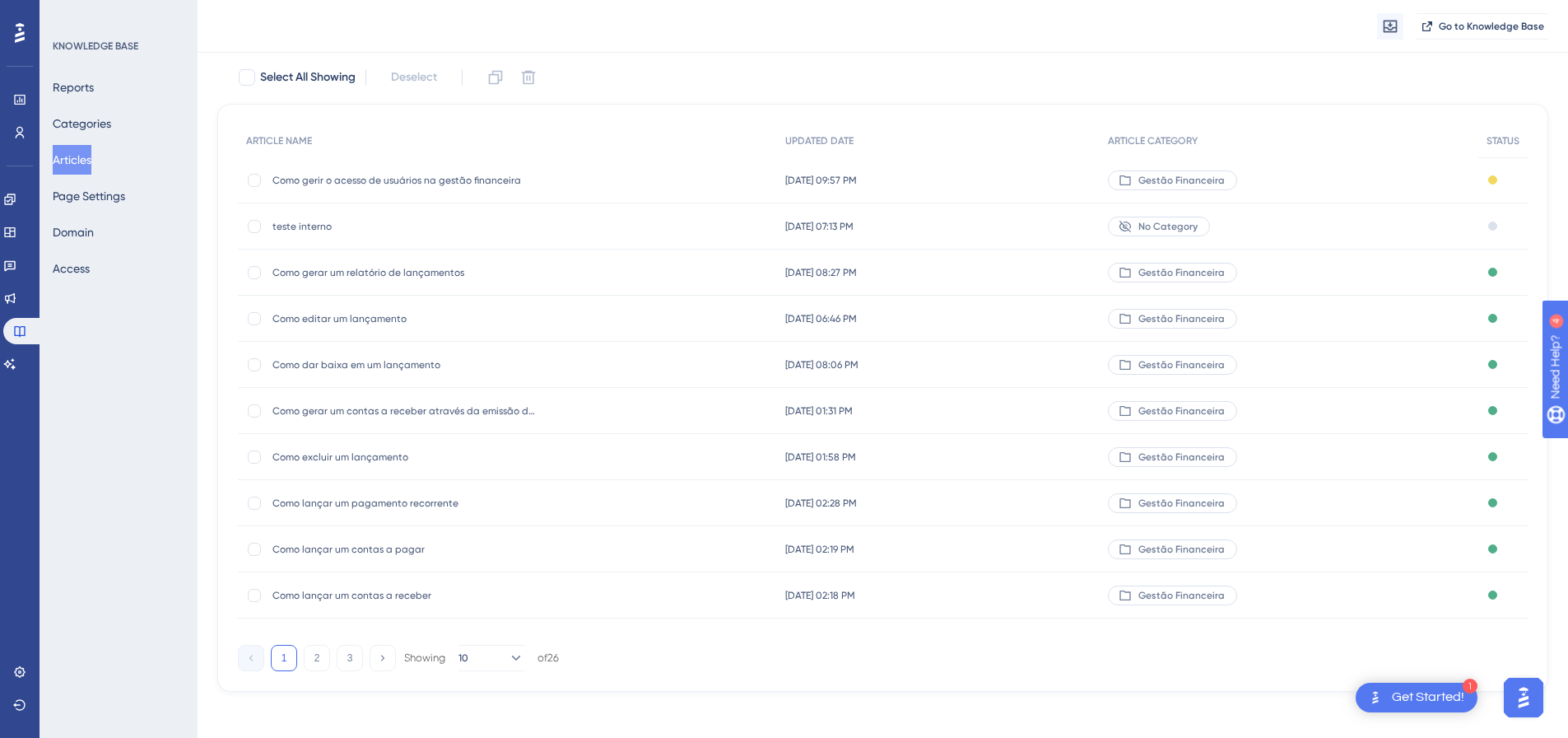
scroll to position [101, 0]
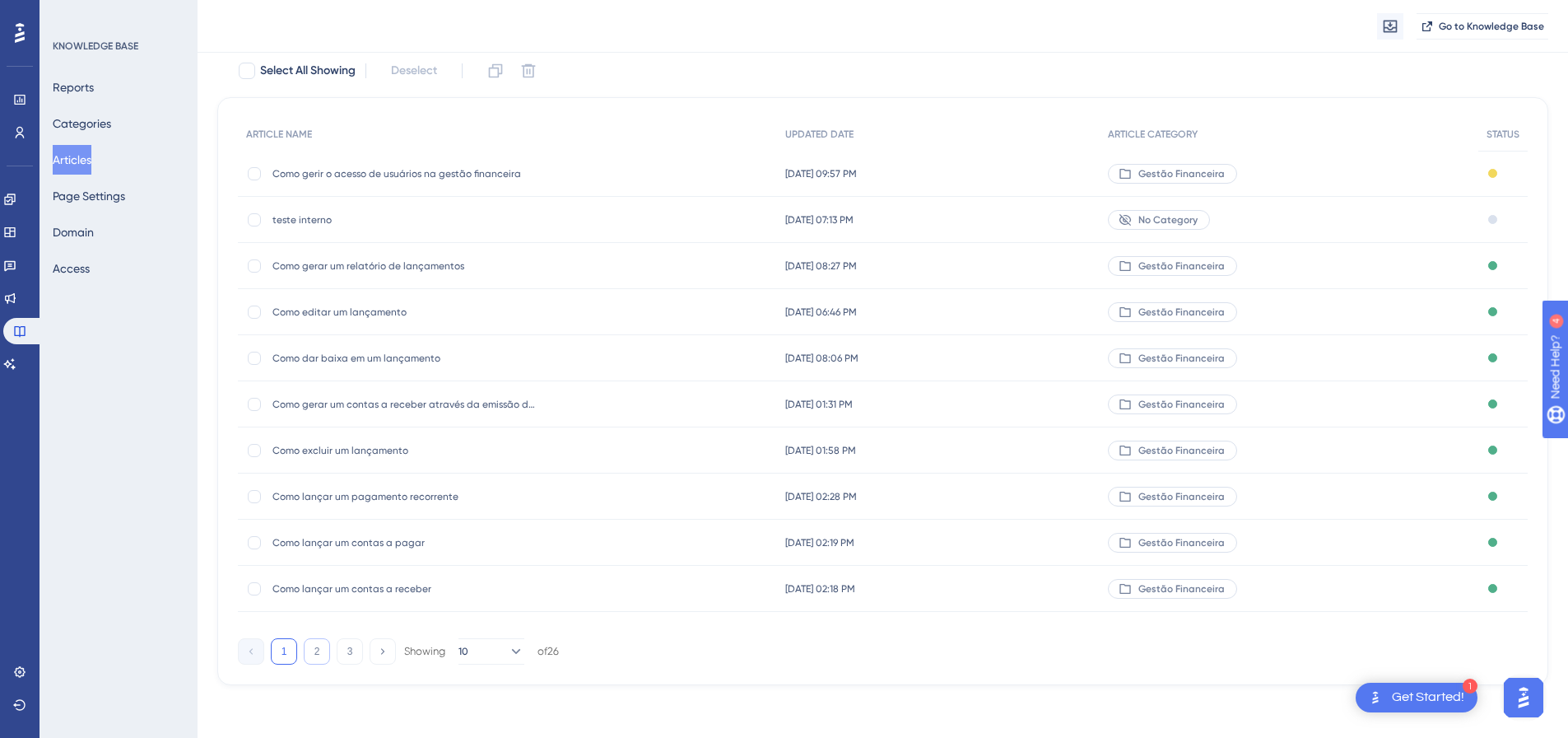
click at [310, 646] on button "2" at bounding box center [317, 651] width 26 height 26
